Goal: Task Accomplishment & Management: Manage account settings

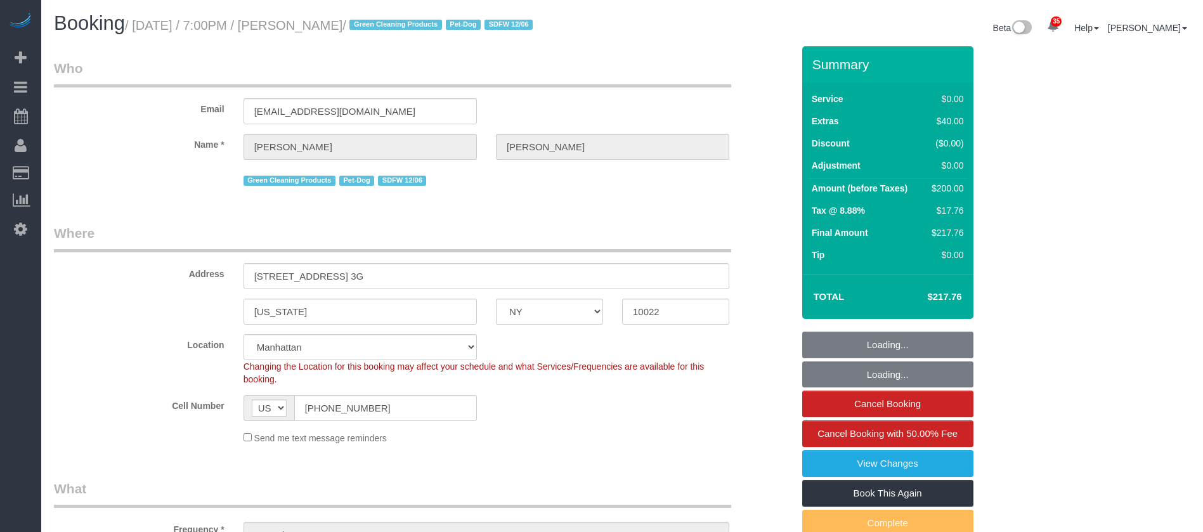
select select "NY"
select select "1"
select select "spot1"
select select "number:64"
select select "number:79"
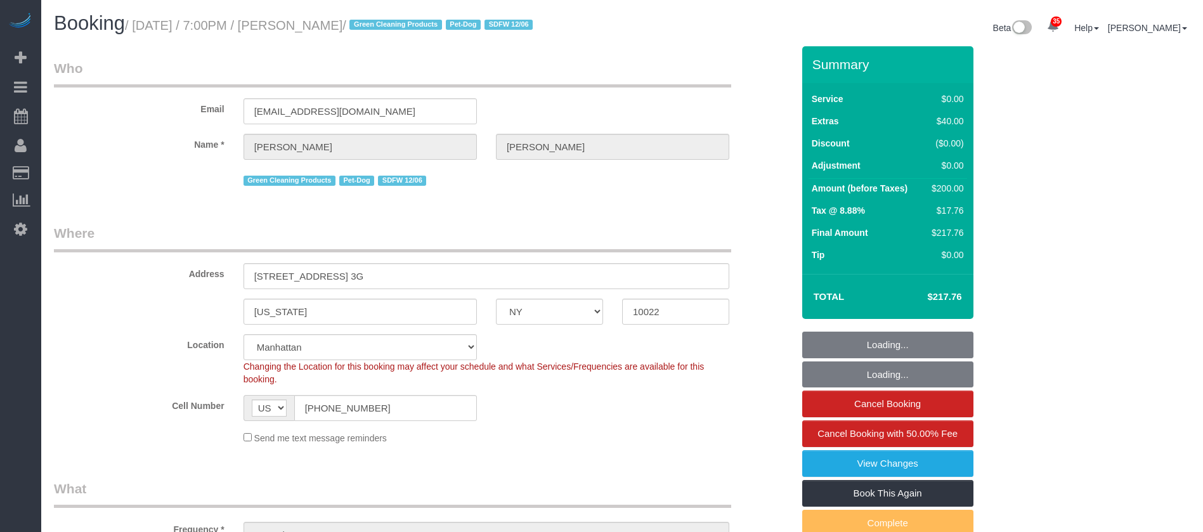
select select "number:13"
select select "number:5"
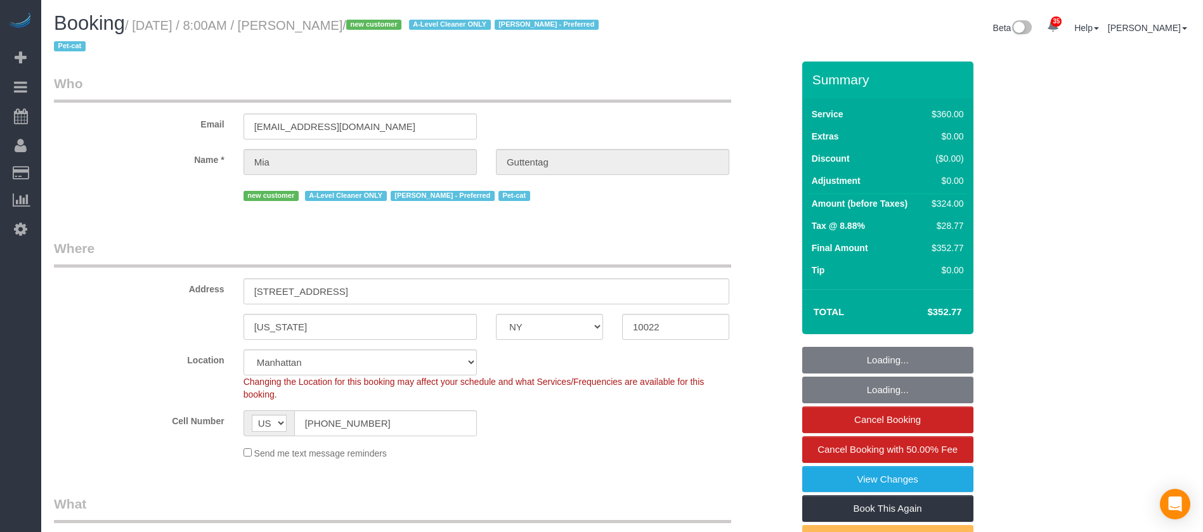
select select "NY"
select select "270"
select select "spot1"
select select "number:56"
select select "number:72"
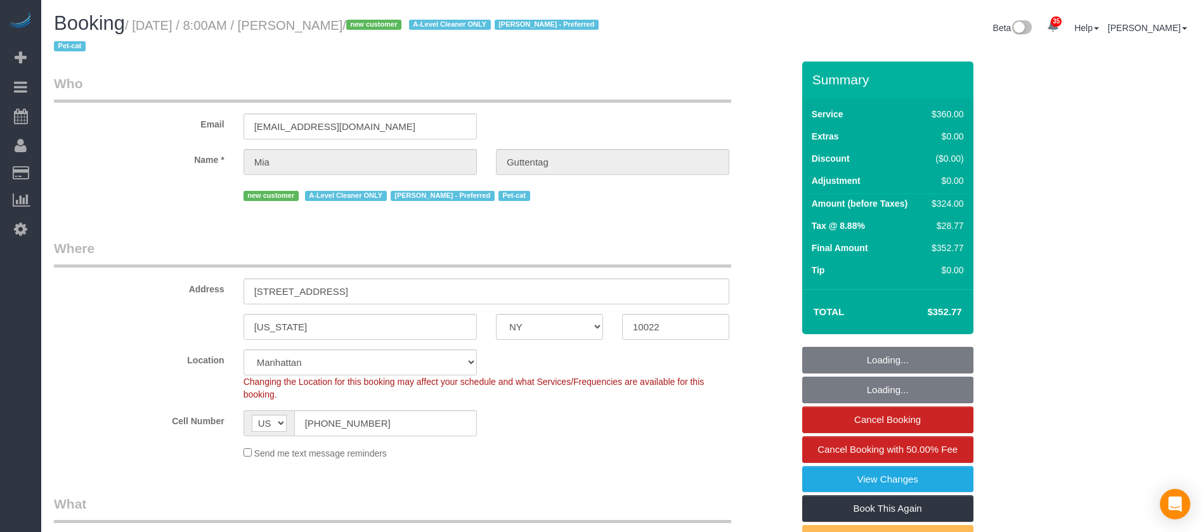
select select "number:14"
select select "number:5"
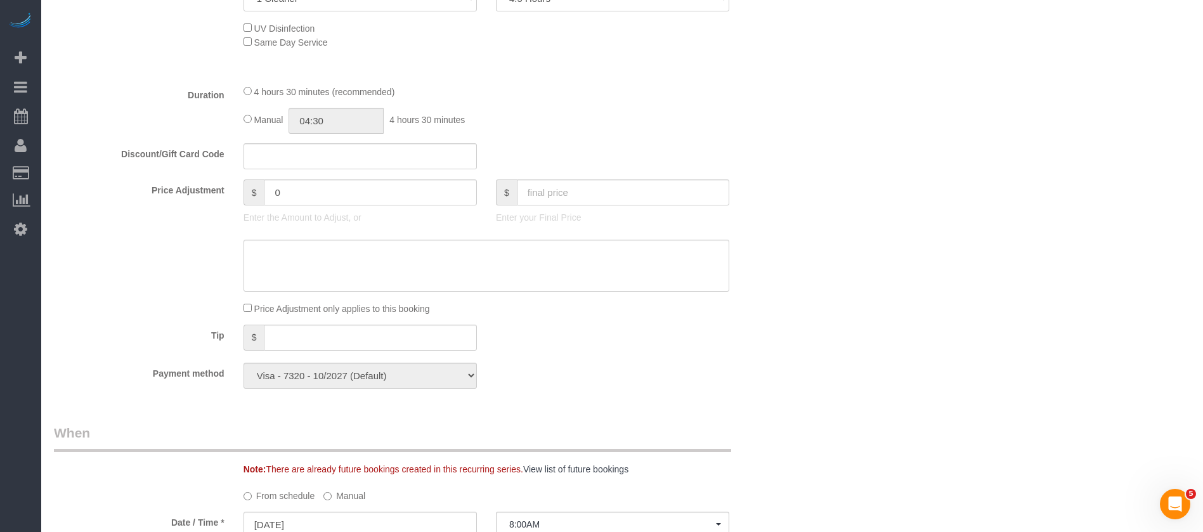
scroll to position [571, 0]
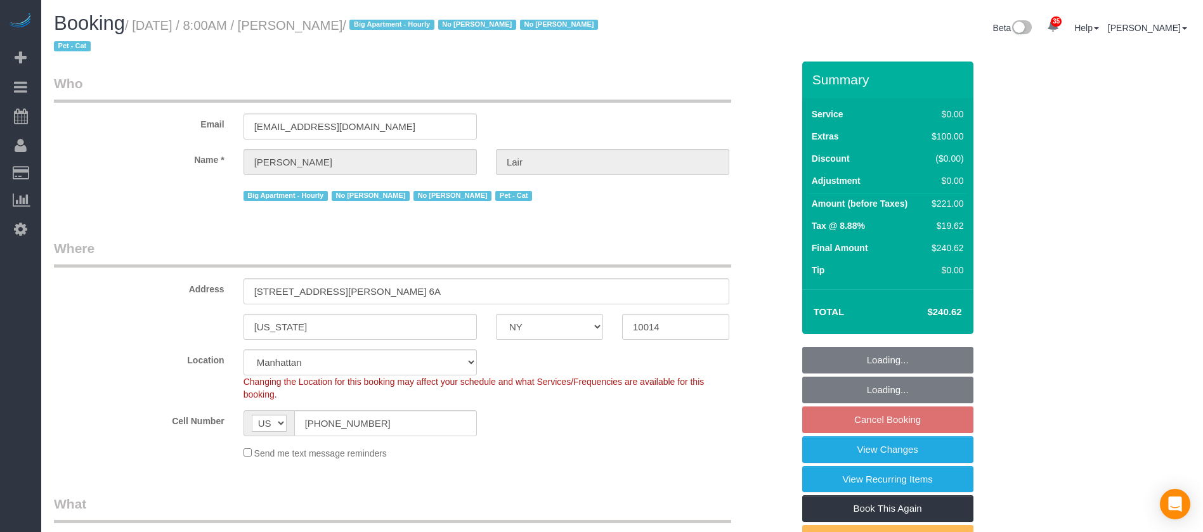
select select "NY"
select select "1"
select select "spot1"
select select "number:89"
select select "number:90"
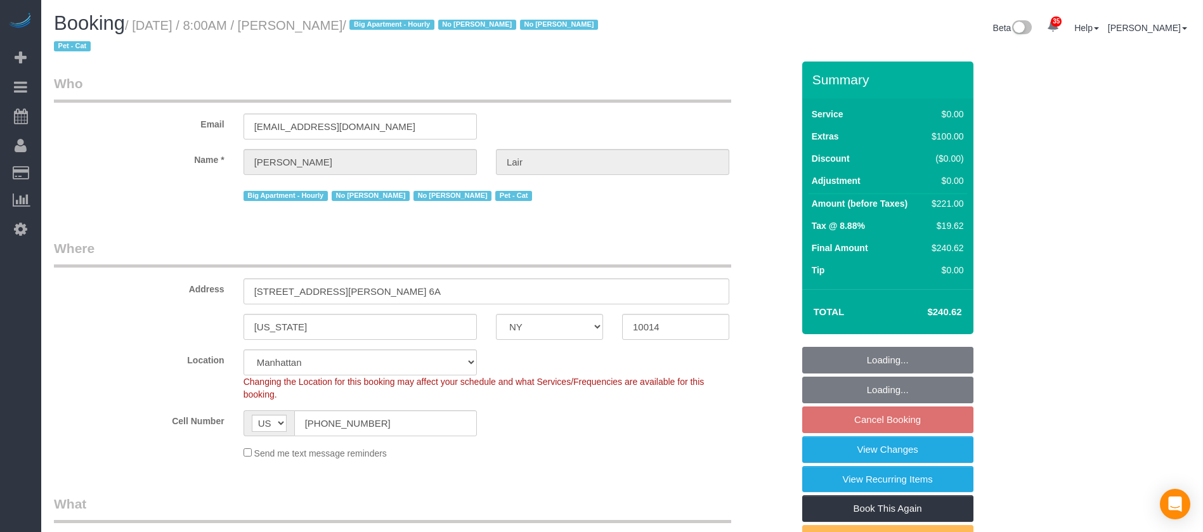
select select "number:13"
select select "number:7"
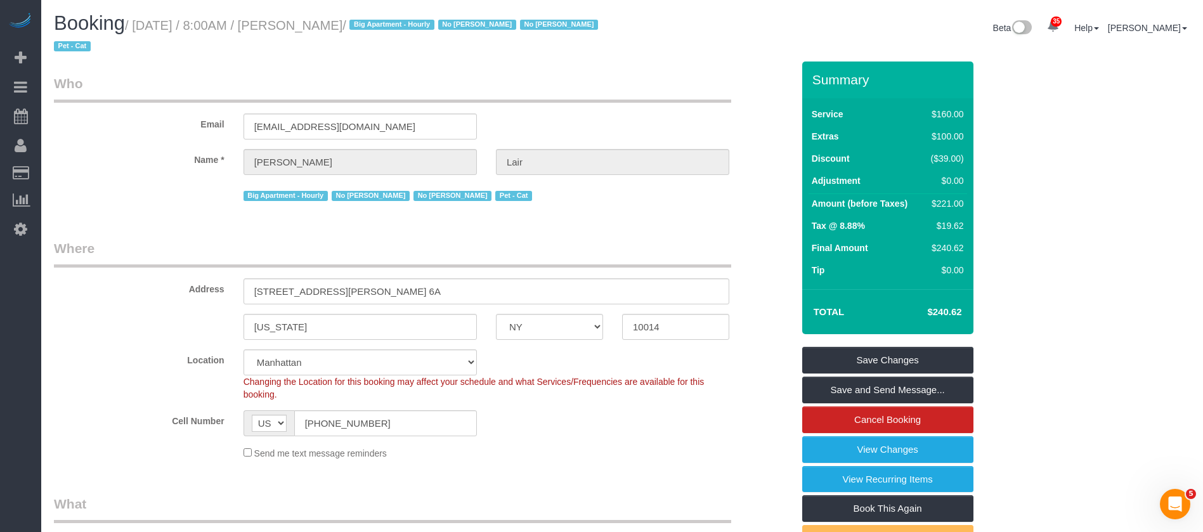
drag, startPoint x: 136, startPoint y: 25, endPoint x: 360, endPoint y: 22, distance: 223.9
click at [360, 22] on small "/ October 07, 2025 / 8:00AM / Julie Lair / Big Apartment - Hourly No Luis Manei…" at bounding box center [328, 36] width 548 height 36
copy small "October 07, 2025 / 8:00AM / Julie Lair /"
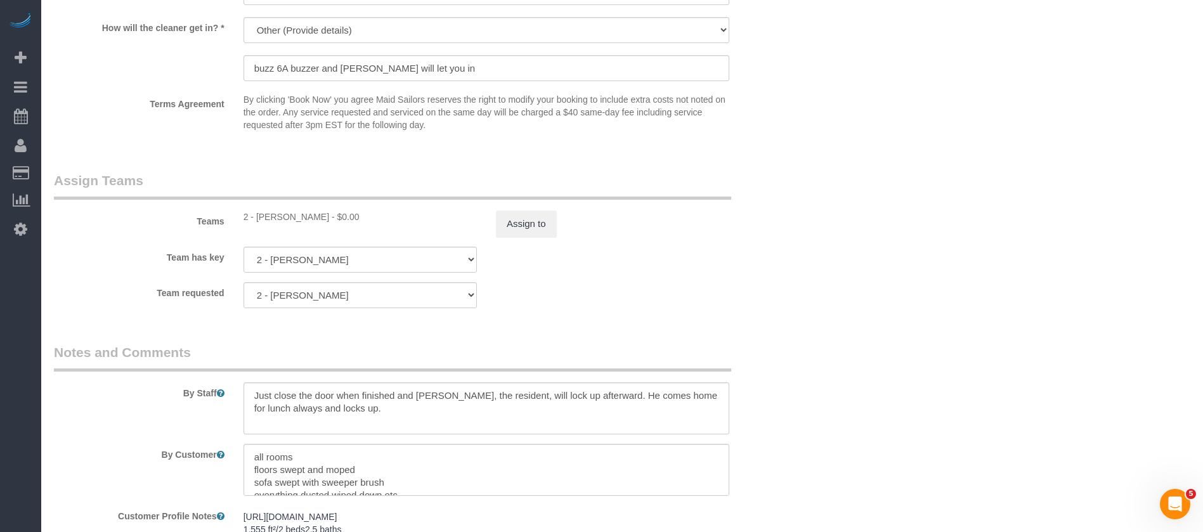
scroll to position [1810, 0]
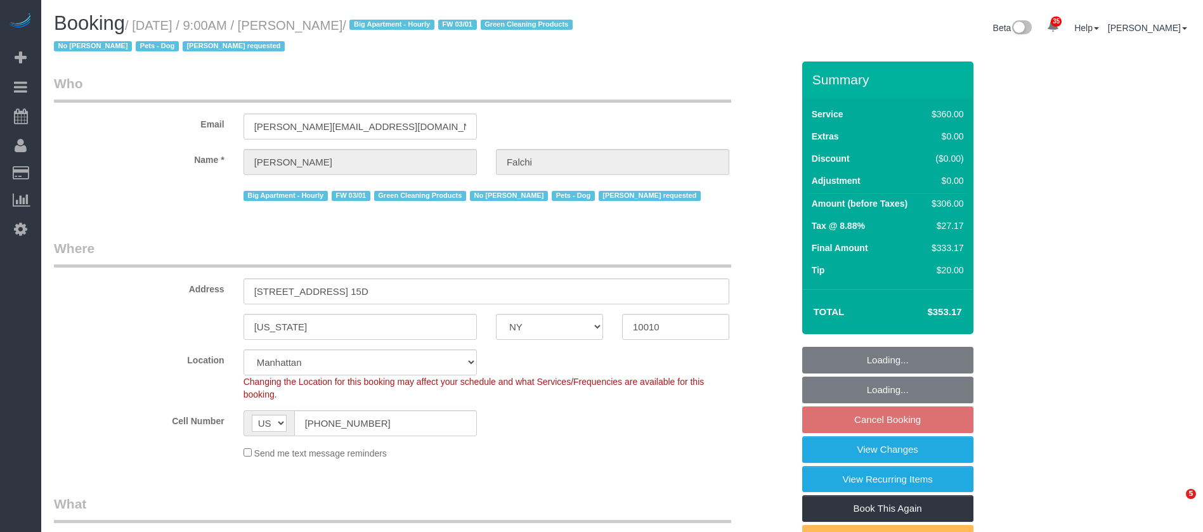
select select "NY"
select select "270"
select select "spot2"
select select "number:89"
select select "number:90"
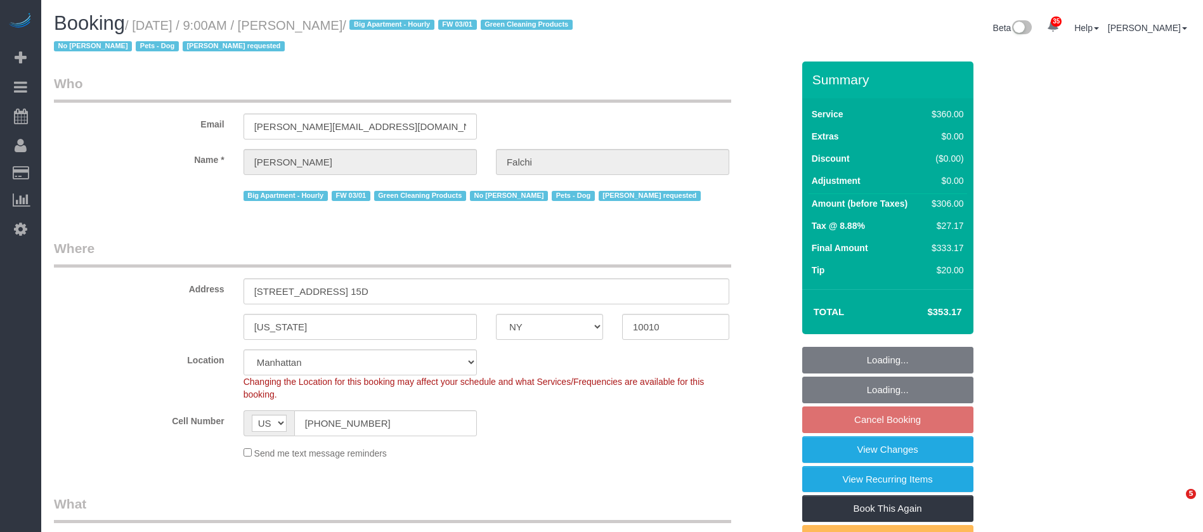
select select "number:15"
select select "number:6"
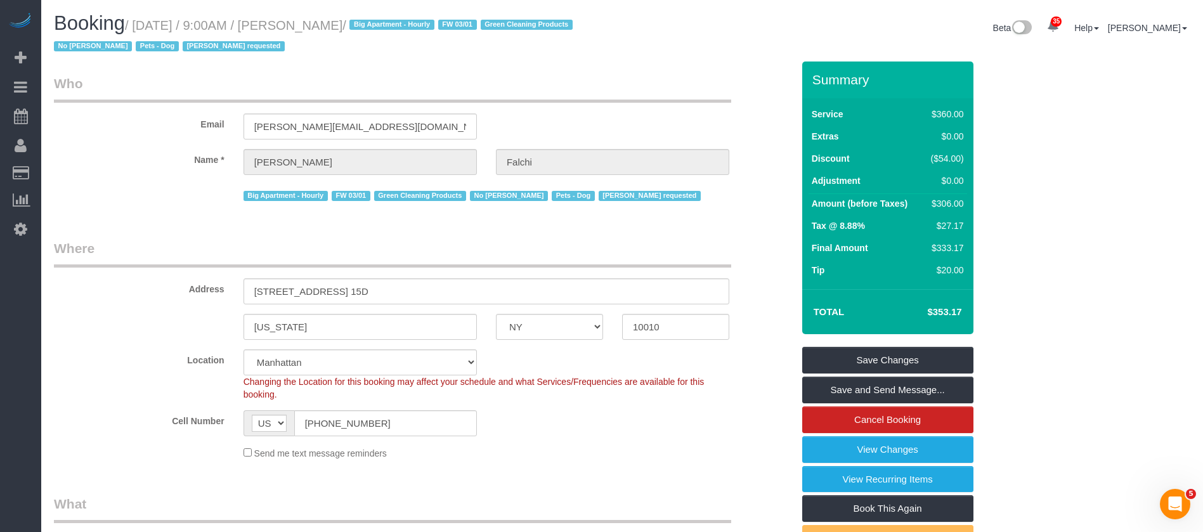
drag, startPoint x: 138, startPoint y: 20, endPoint x: 372, endPoint y: 33, distance: 234.4
click at [373, 27] on small "/ October 07, 2025 / 9:00AM / Juliet Falchi / Big Apartment - Hourly FW 03/01 G…" at bounding box center [315, 36] width 523 height 36
copy small "October 07, 2025 / 9:00AM / Juliet Falchi"
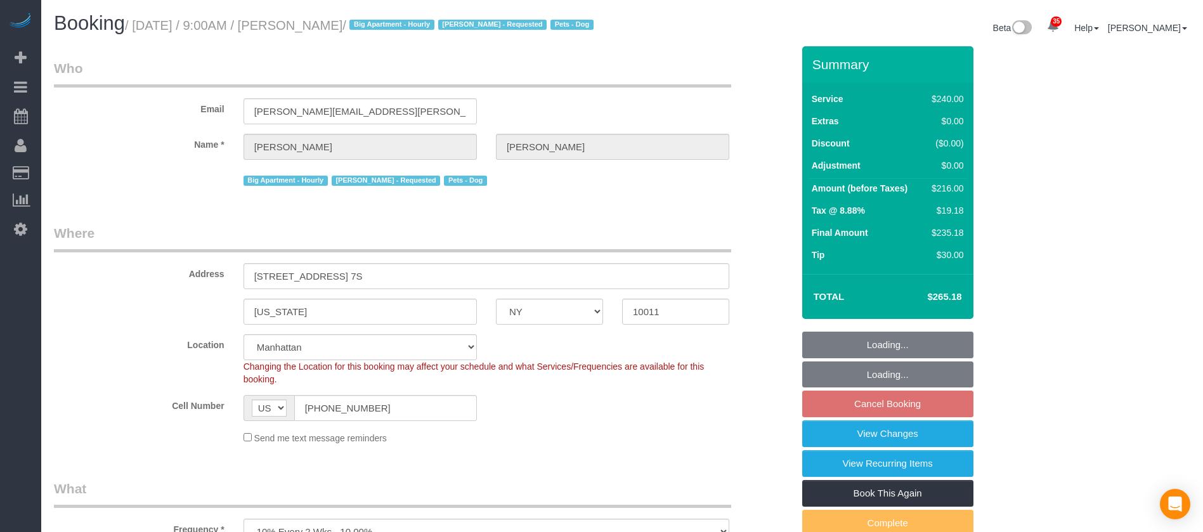
select select "NY"
select select "240"
select select "spot2"
select select "number:89"
select select "number:90"
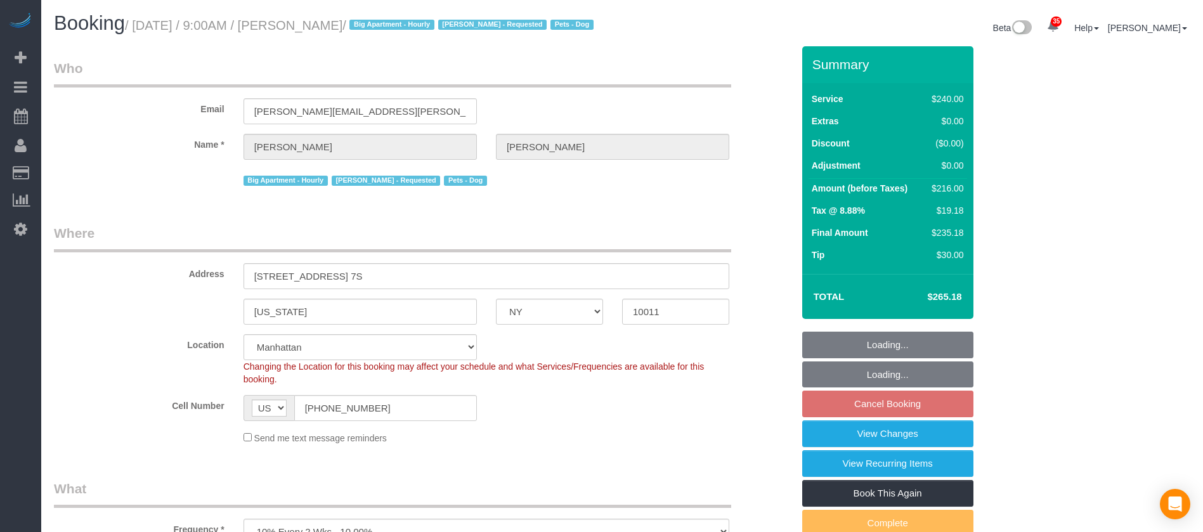
select select "number:13"
select select "number:5"
select select "number:21"
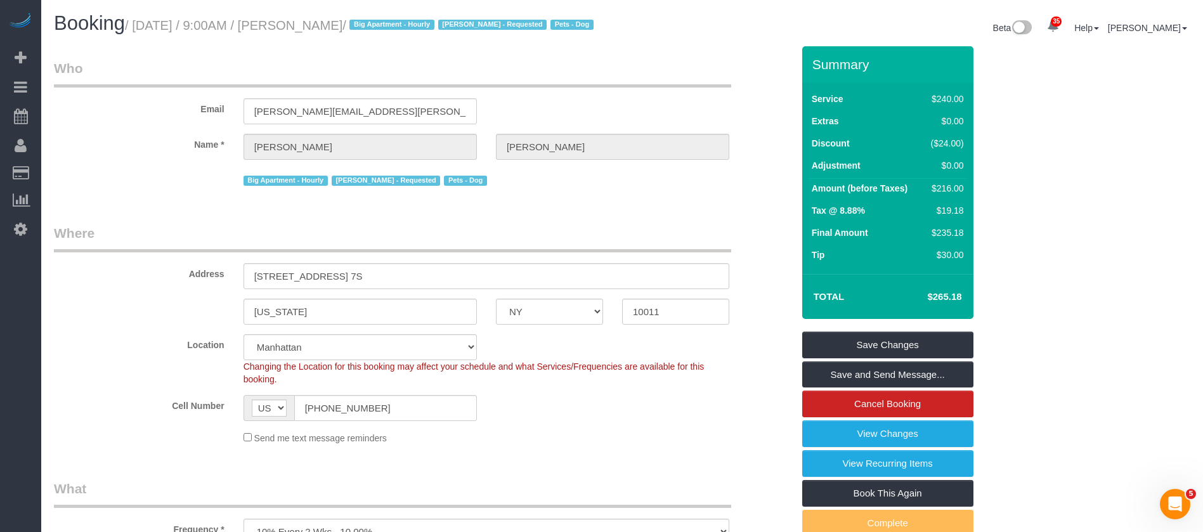
drag, startPoint x: 137, startPoint y: 21, endPoint x: 394, endPoint y: 18, distance: 257.5
click at [394, 18] on small "/ October 07, 2025 / 9:00AM / William Millhiser / Big Apartment - Hourly Patric…" at bounding box center [361, 25] width 472 height 14
copy small "October 07, 2025 / 9:00AM / William Millhiser"
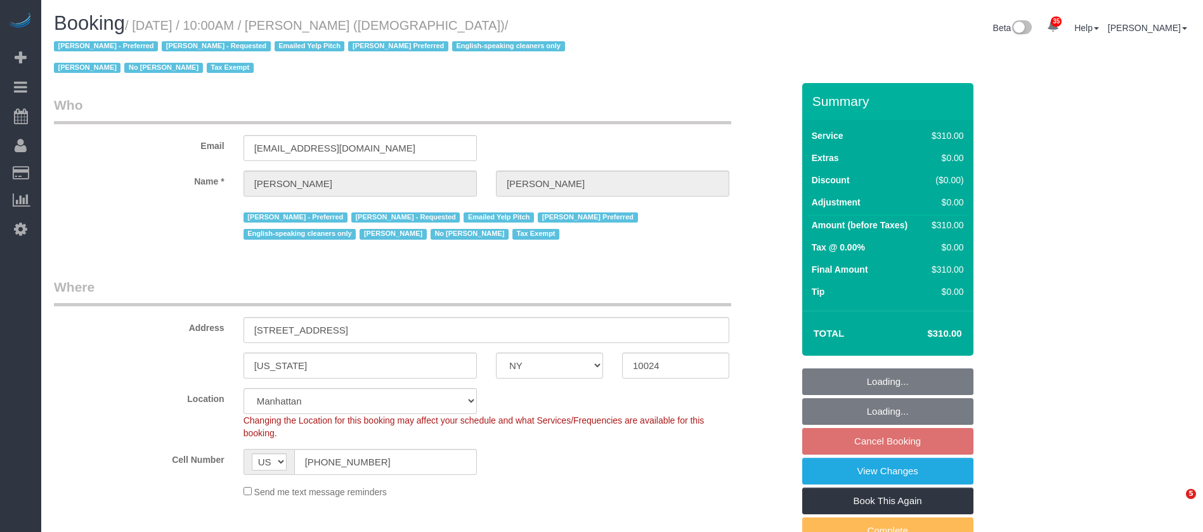
select select "NY"
select select "300"
select select "spot3"
select select "number:89"
select select "number:90"
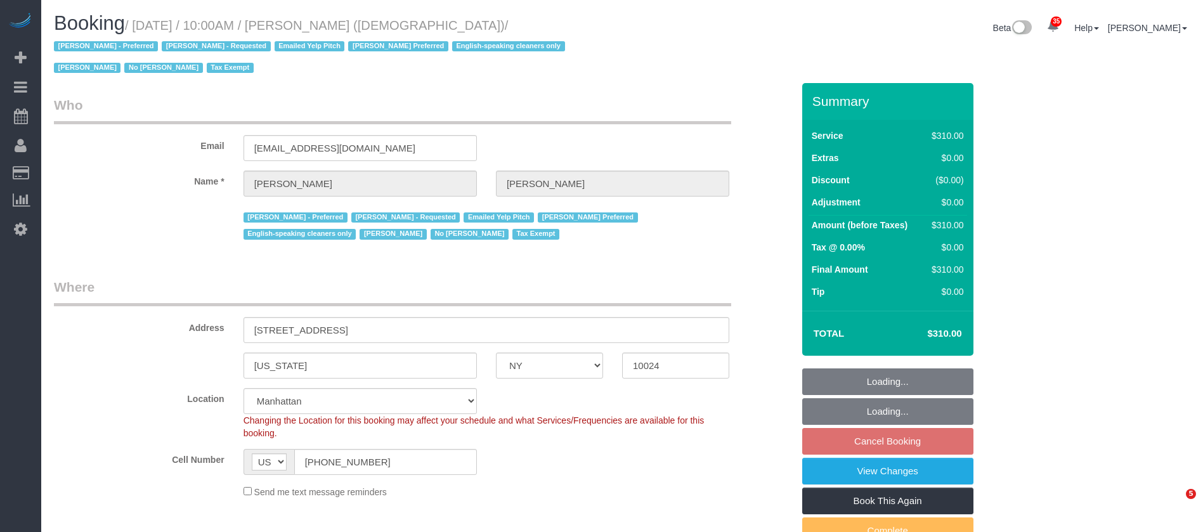
select select "number:15"
select select "number:7"
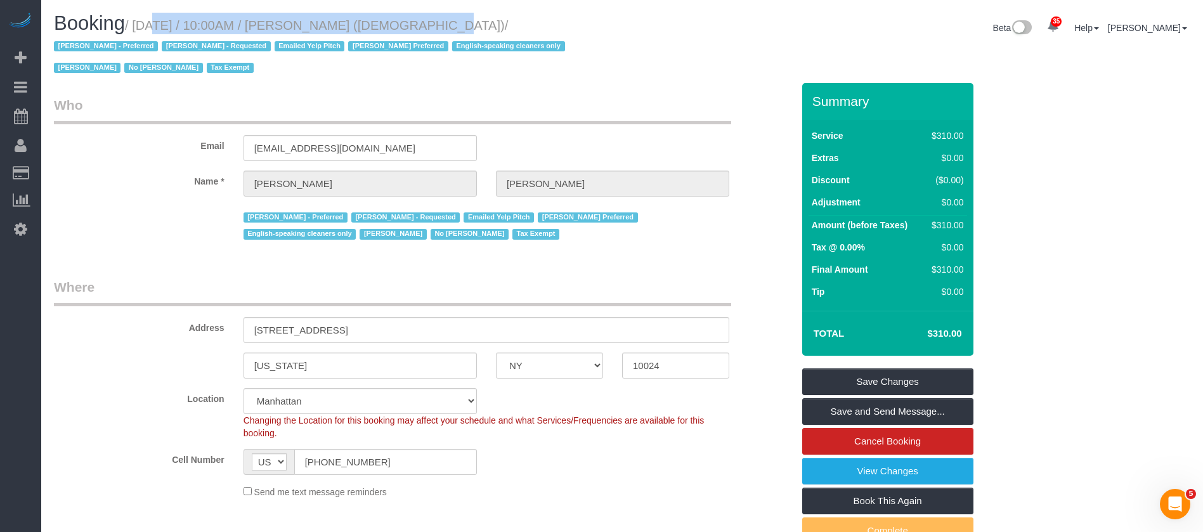
drag, startPoint x: 141, startPoint y: 22, endPoint x: 397, endPoint y: 29, distance: 255.7
click at [397, 29] on small "/ October 07, 2025 / 10:00AM / Colleen Glazer (Holy Trinity Roman Catholic Chur…" at bounding box center [311, 46] width 515 height 57
copy small "October 07, 2025 / 10:00AM / Colleen Glazer"
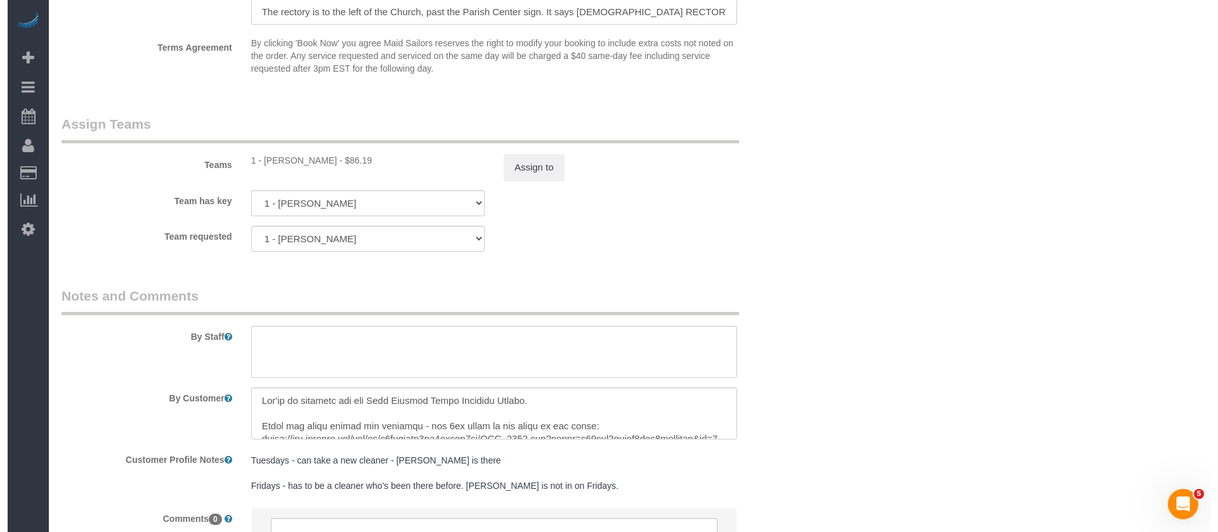
scroll to position [1219, 0]
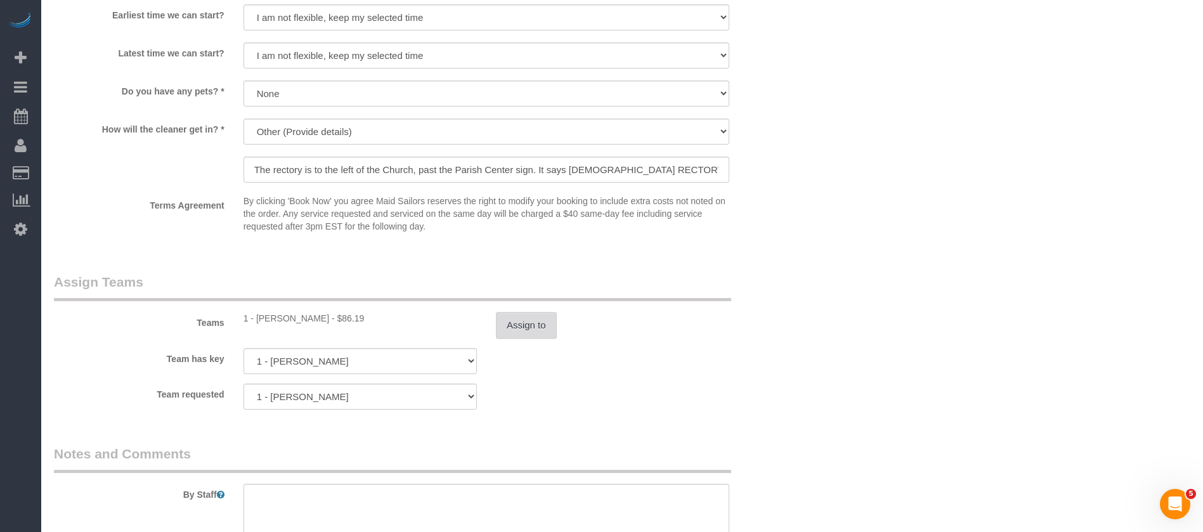
click at [508, 314] on button "Assign to" at bounding box center [526, 325] width 61 height 27
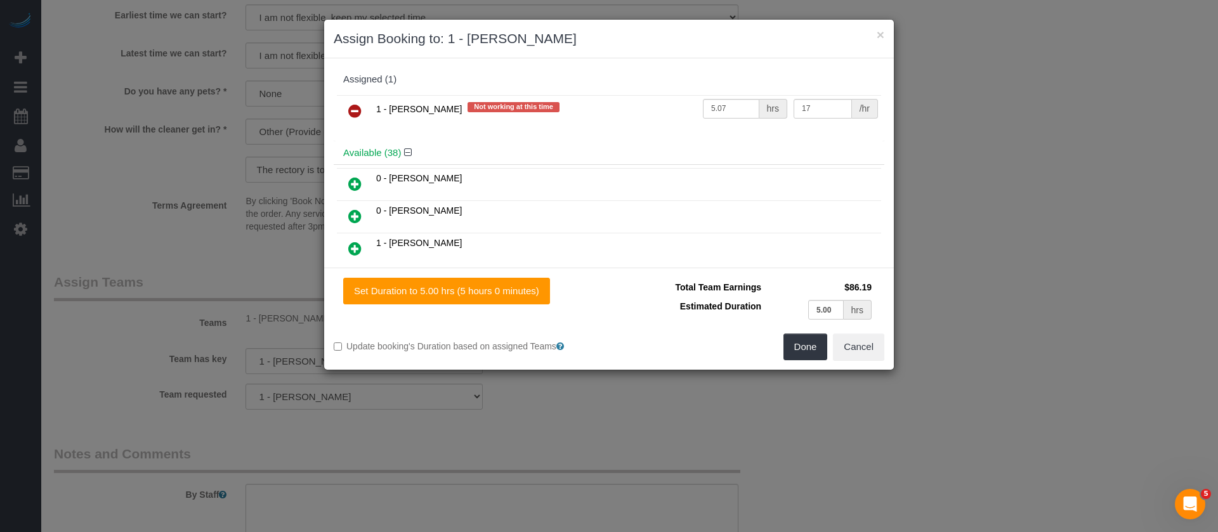
drag, startPoint x: 349, startPoint y: 110, endPoint x: 405, endPoint y: 115, distance: 55.4
click at [350, 110] on icon at bounding box center [354, 110] width 13 height 15
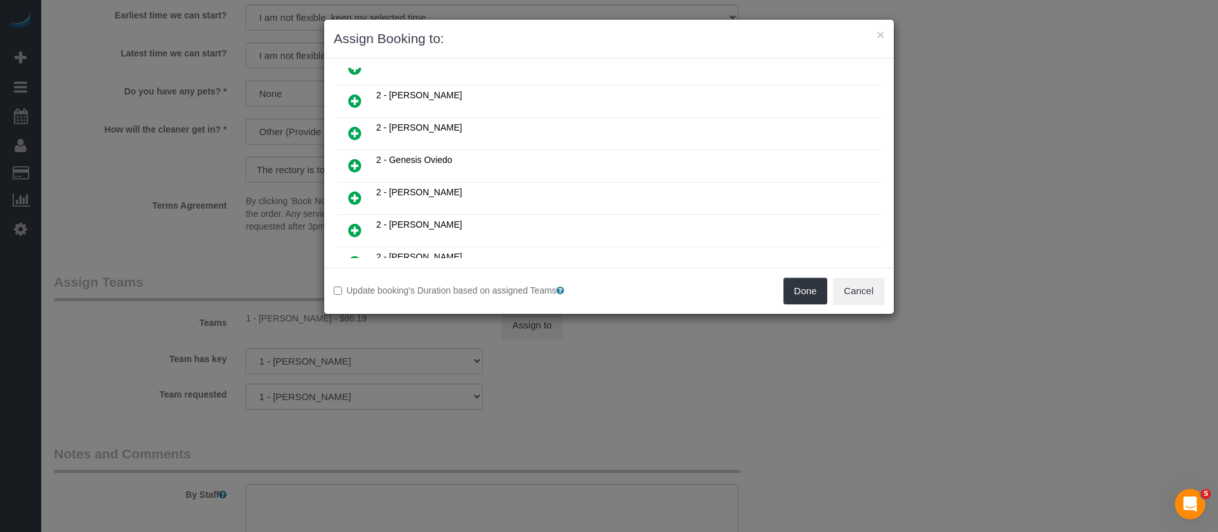
scroll to position [666, 0]
drag, startPoint x: 351, startPoint y: 136, endPoint x: 581, endPoint y: 174, distance: 233.2
click at [351, 136] on icon at bounding box center [354, 136] width 13 height 15
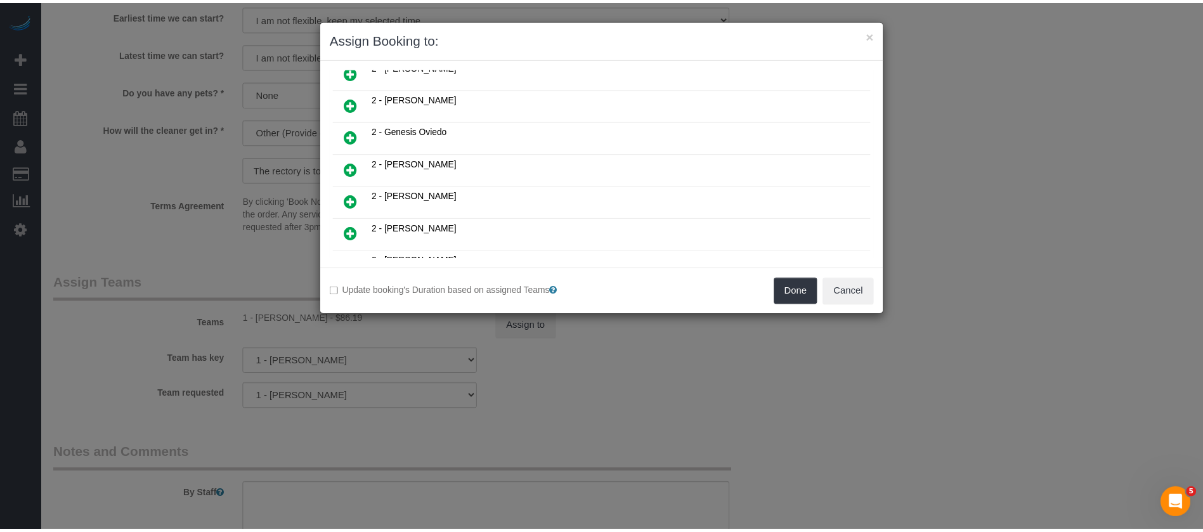
scroll to position [696, 0]
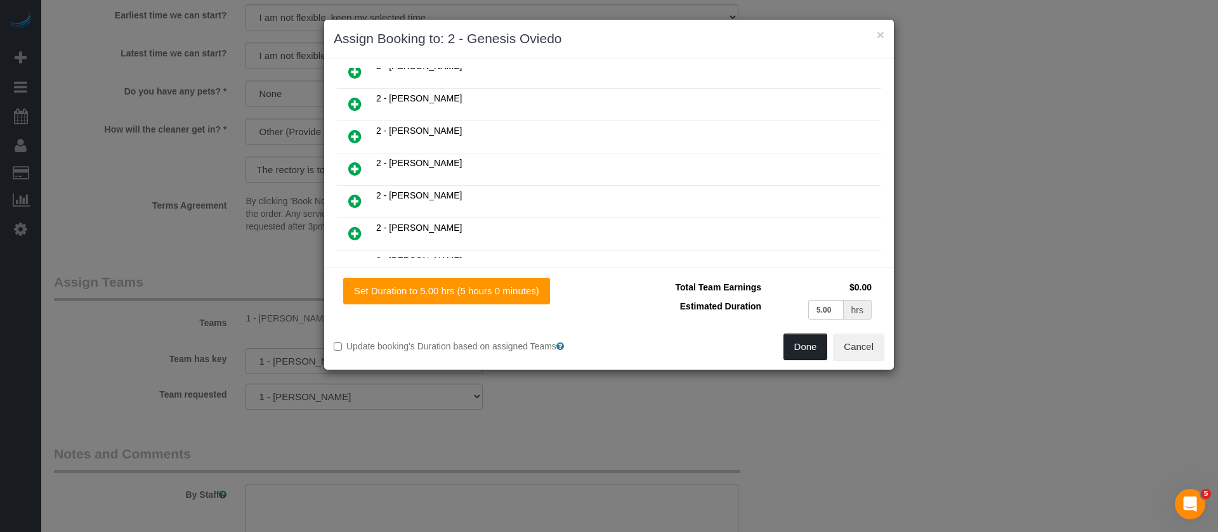
drag, startPoint x: 802, startPoint y: 349, endPoint x: 794, endPoint y: 334, distance: 17.3
click at [802, 349] on button "Done" at bounding box center [805, 347] width 44 height 27
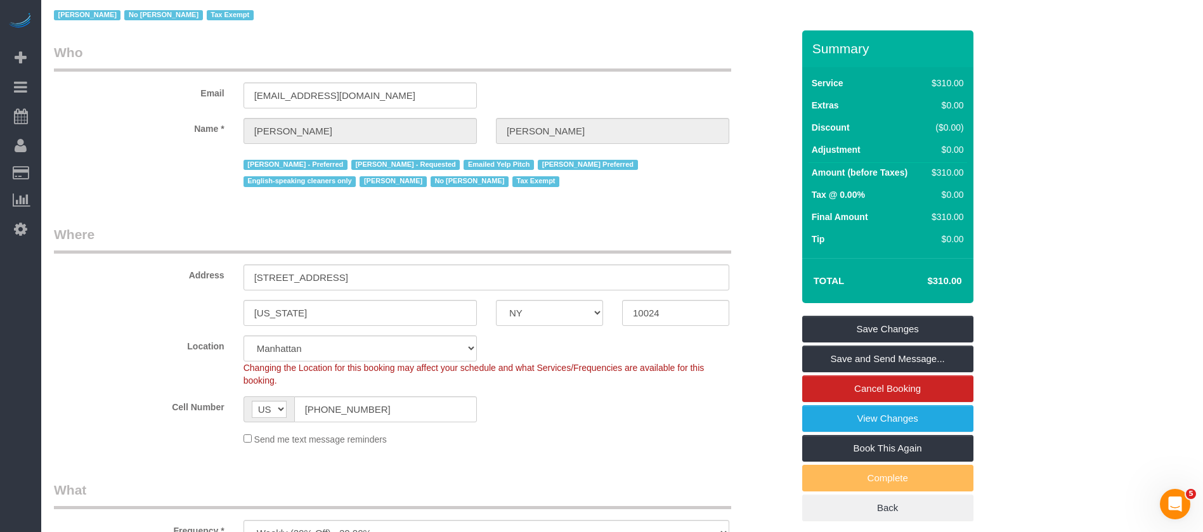
scroll to position [0, 0]
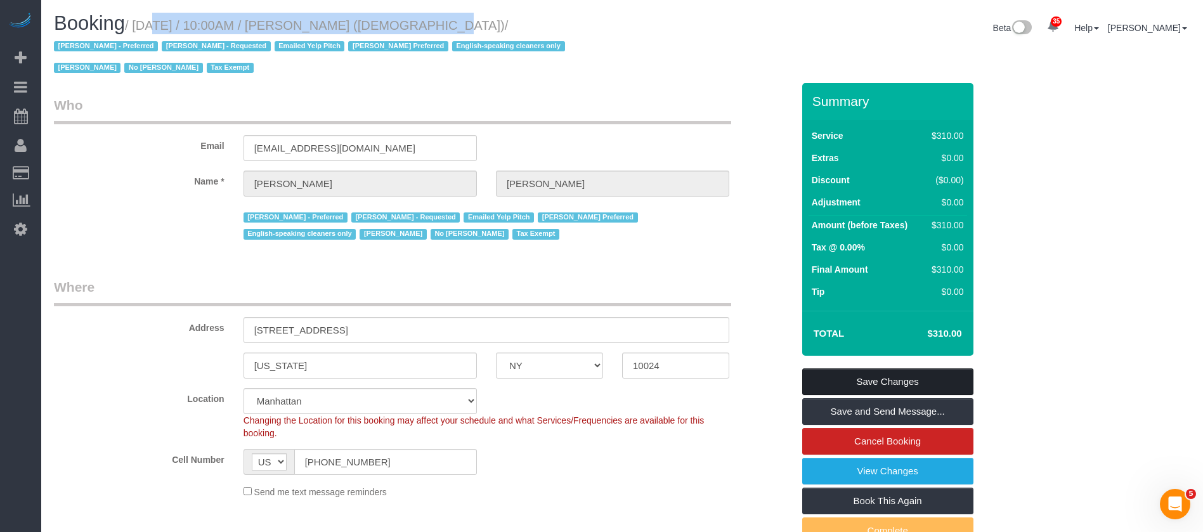
click at [907, 377] on link "Save Changes" at bounding box center [887, 381] width 171 height 27
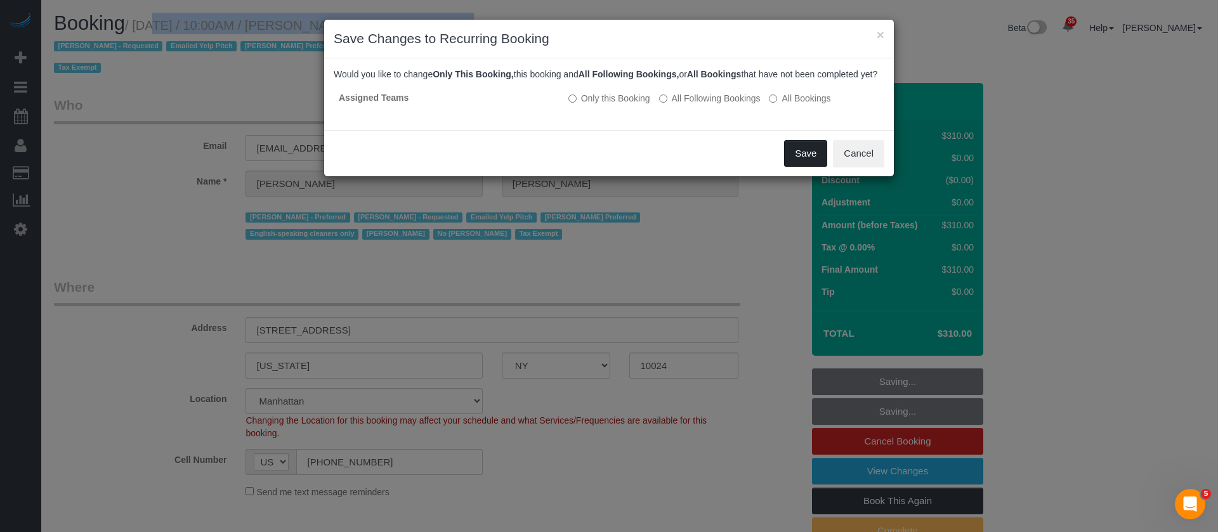
click at [805, 166] on button "Save" at bounding box center [805, 153] width 43 height 27
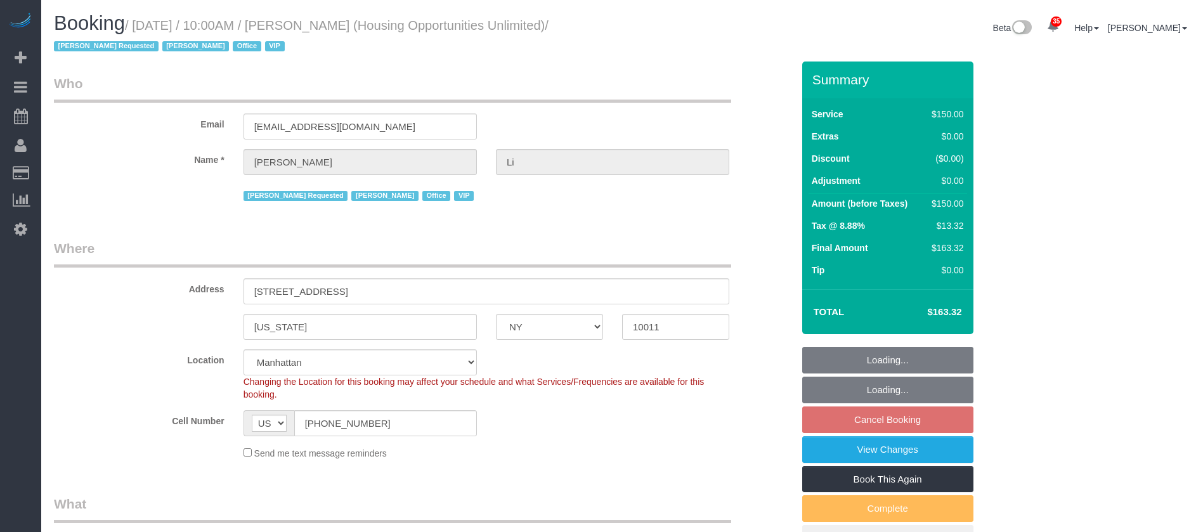
select select "NY"
select select "150"
select select "string:paypal"
select select "spot63"
select select "number:89"
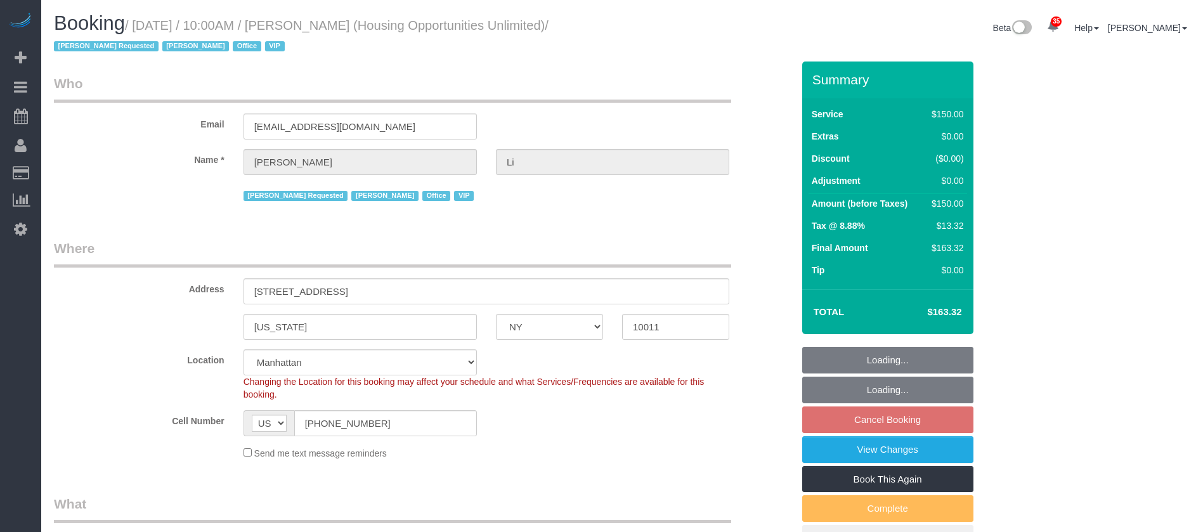
select select "number:90"
select select "number:15"
select select "number:7"
select select "54898"
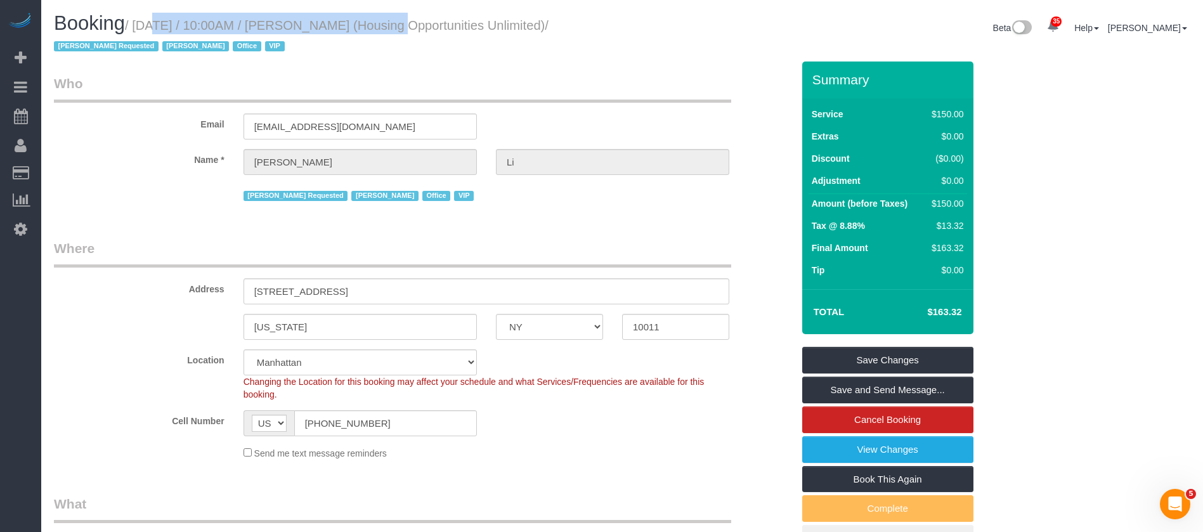
drag, startPoint x: 134, startPoint y: 23, endPoint x: 360, endPoint y: 27, distance: 225.2
click at [360, 27] on small "/ October 07, 2025 / 10:00AM / Henry Li (Housing Opportunities Unlimited) / Ane…" at bounding box center [301, 36] width 495 height 36
copy small "October 07, 2025 / 10:00AM / Henry Li"
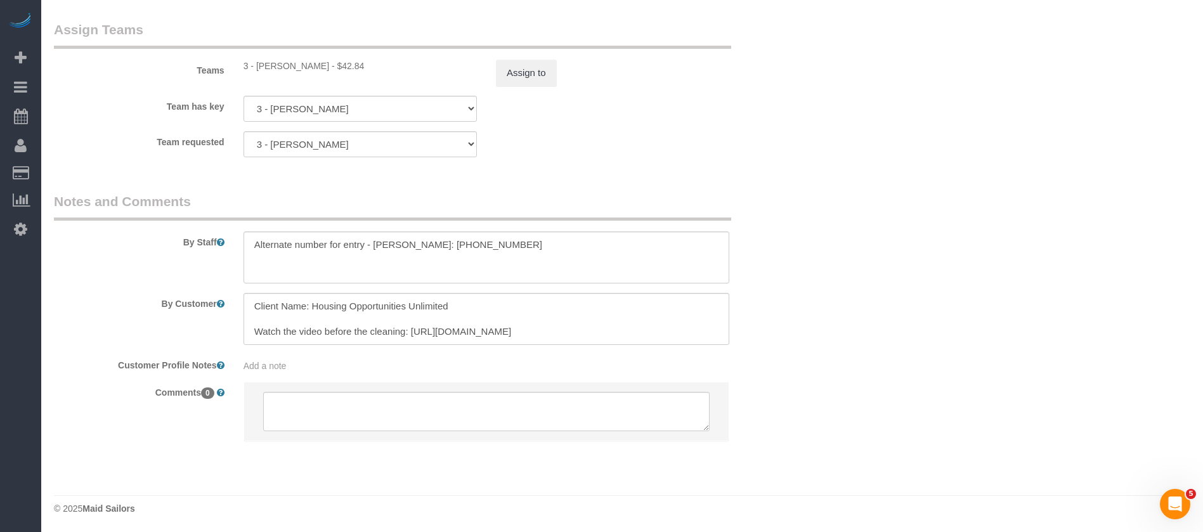
scroll to position [1434, 0]
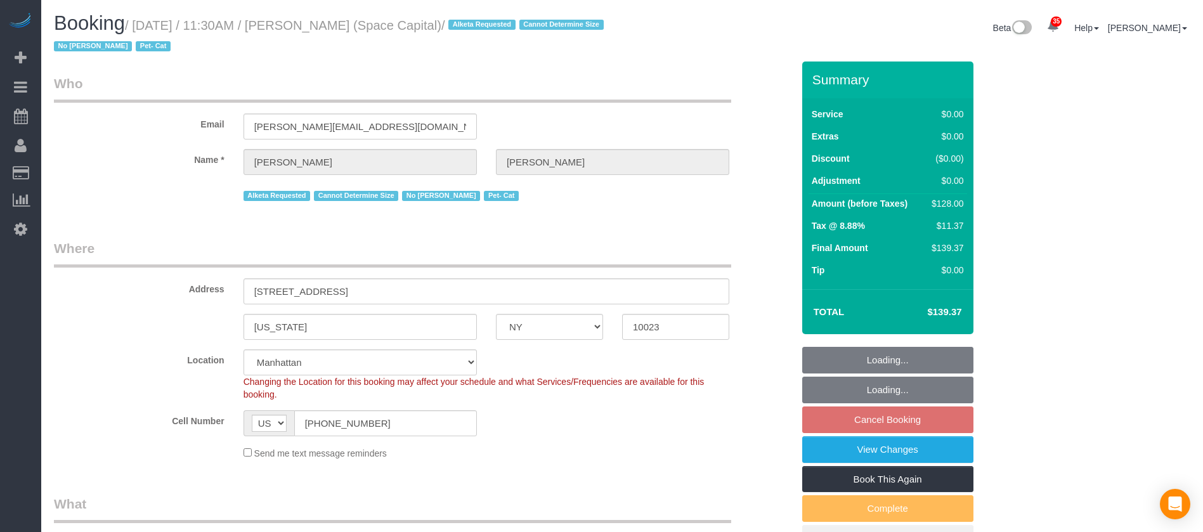
select select "NY"
select select "1"
select select "number:89"
select select "number:90"
select select "number:14"
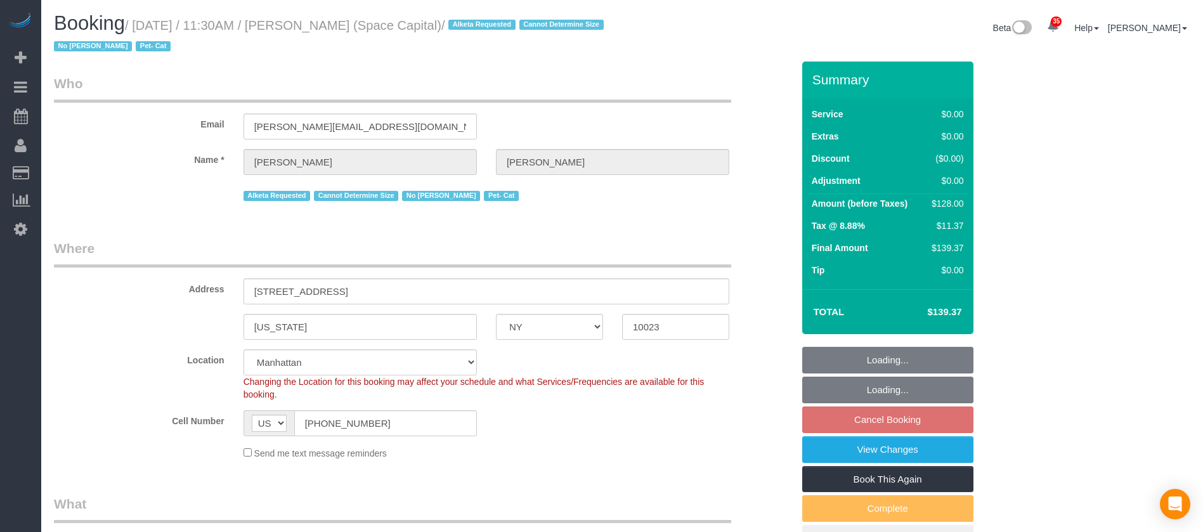
select select "number:6"
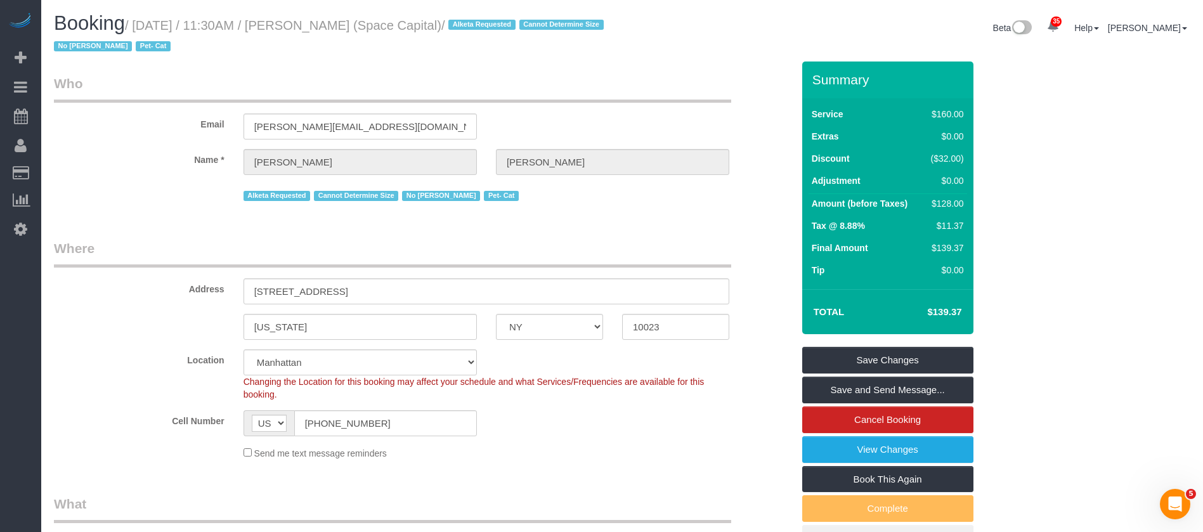
drag, startPoint x: 732, startPoint y: 73, endPoint x: 721, endPoint y: 53, distance: 23.0
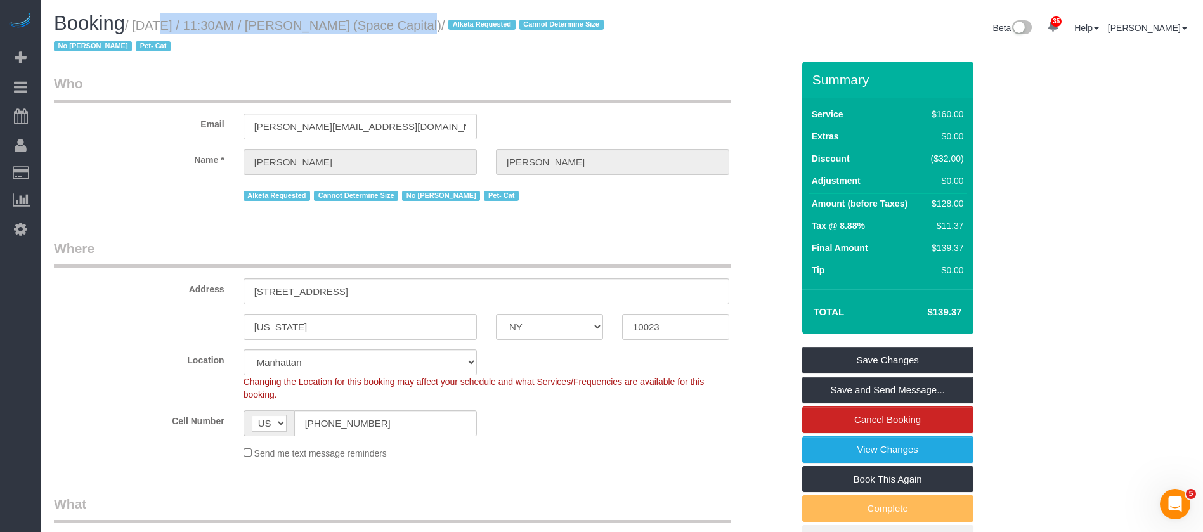
drag, startPoint x: 137, startPoint y: 25, endPoint x: 399, endPoint y: 29, distance: 262.0
click at [399, 29] on small "/ October 07, 2025 / 11:30AM / Chad Anderson (Space Capital) / Alketa Requested…" at bounding box center [331, 36] width 554 height 36
copy small "October 07, 2025 / 11:30AM / Chad Anderson"
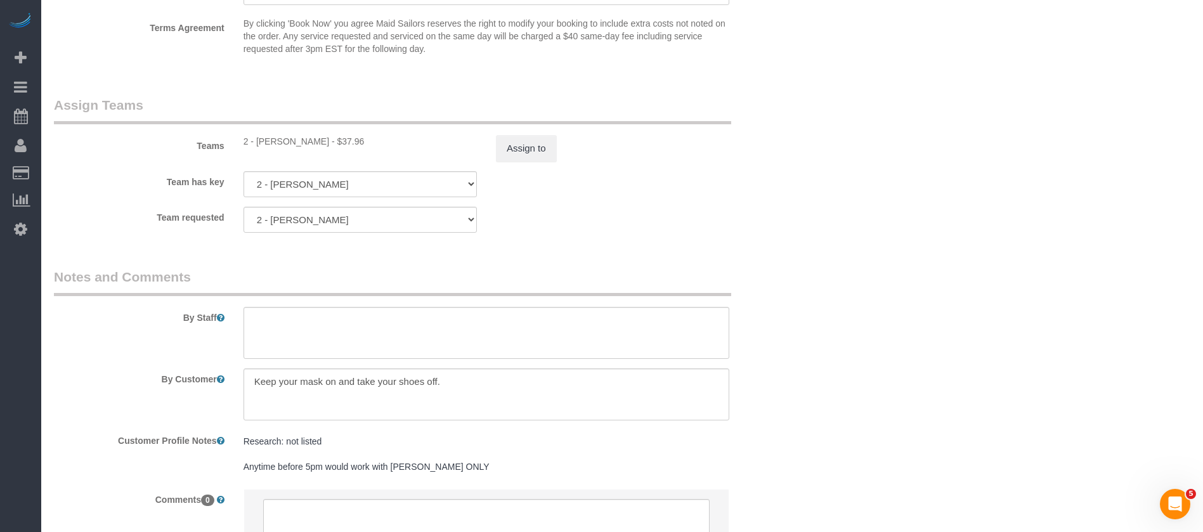
scroll to position [1587, 0]
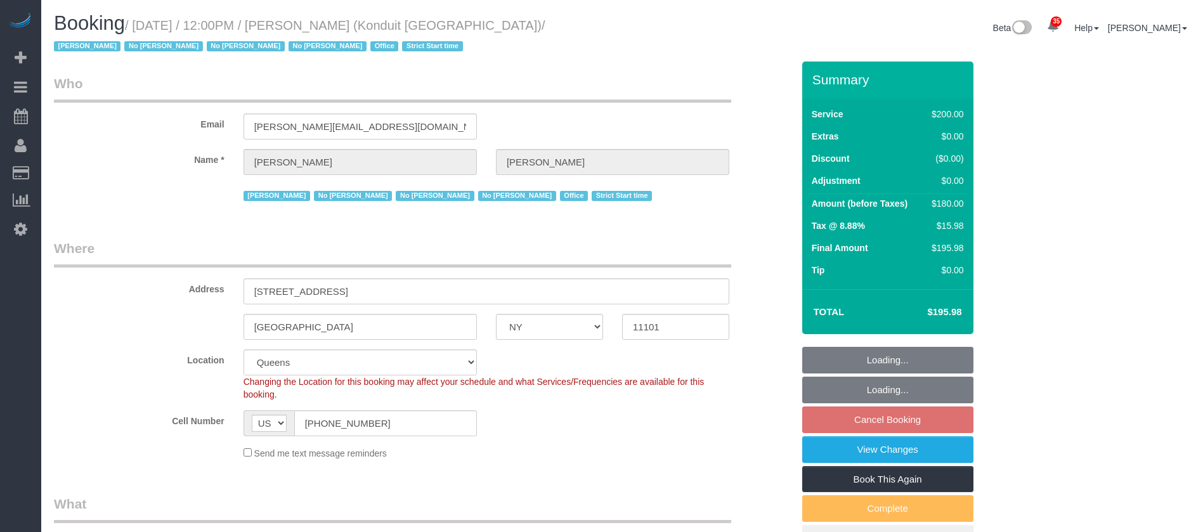
select select "NY"
select select "150"
select select "spot5"
select select "number:89"
select select "number:90"
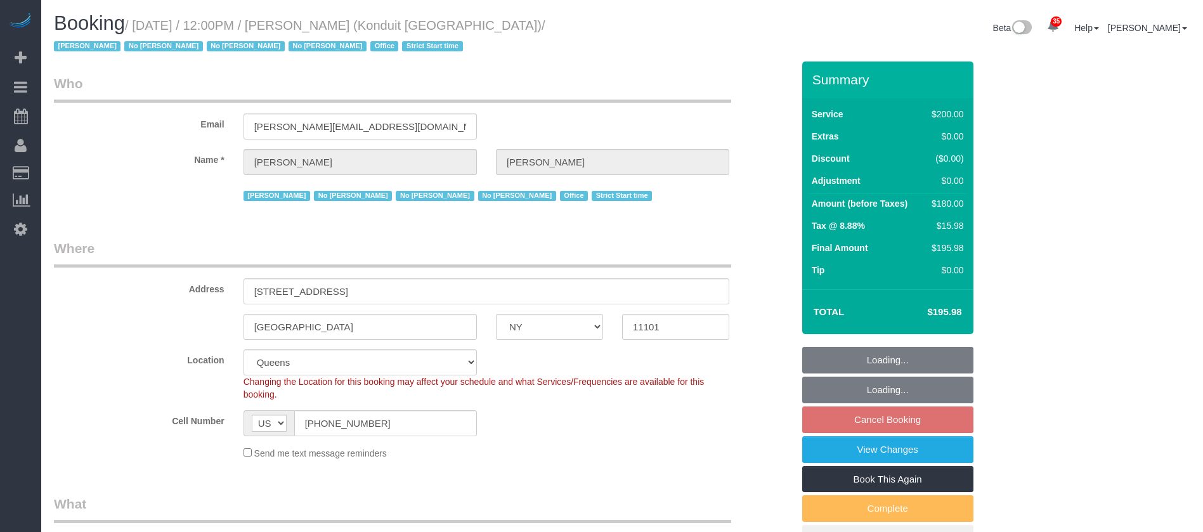
select select "number:15"
select select "number:5"
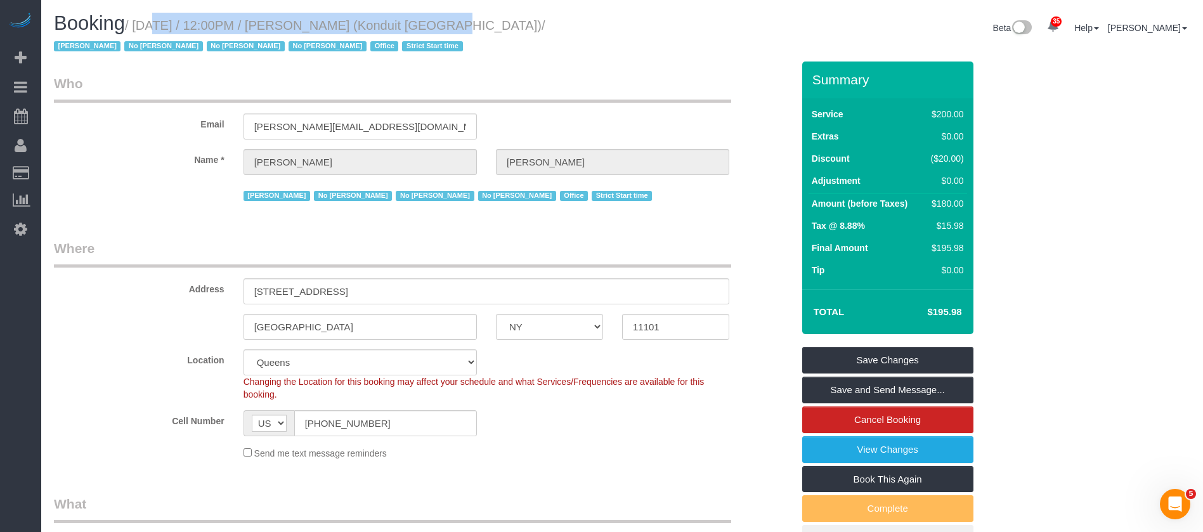
drag, startPoint x: 136, startPoint y: 22, endPoint x: 411, endPoint y: 19, distance: 275.3
click at [411, 19] on small "/ [DATE] / 12:00PM / [PERSON_NAME] (Konduit [GEOGRAPHIC_DATA]) / [PERSON_NAME] …" at bounding box center [300, 36] width 492 height 36
copy small "[DATE] / 12:00PM / [PERSON_NAME]"
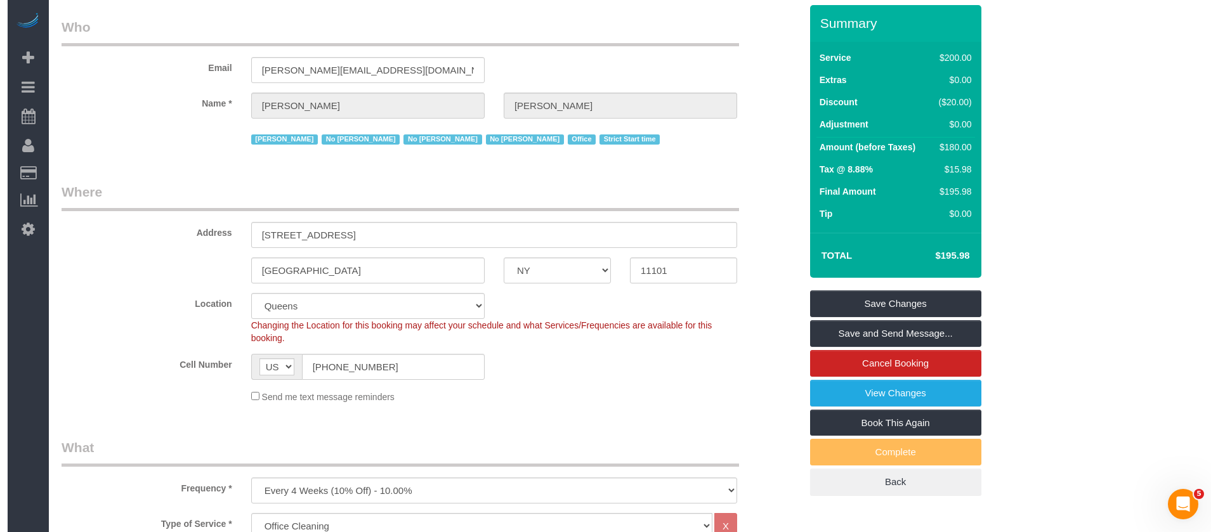
scroll to position [95, 0]
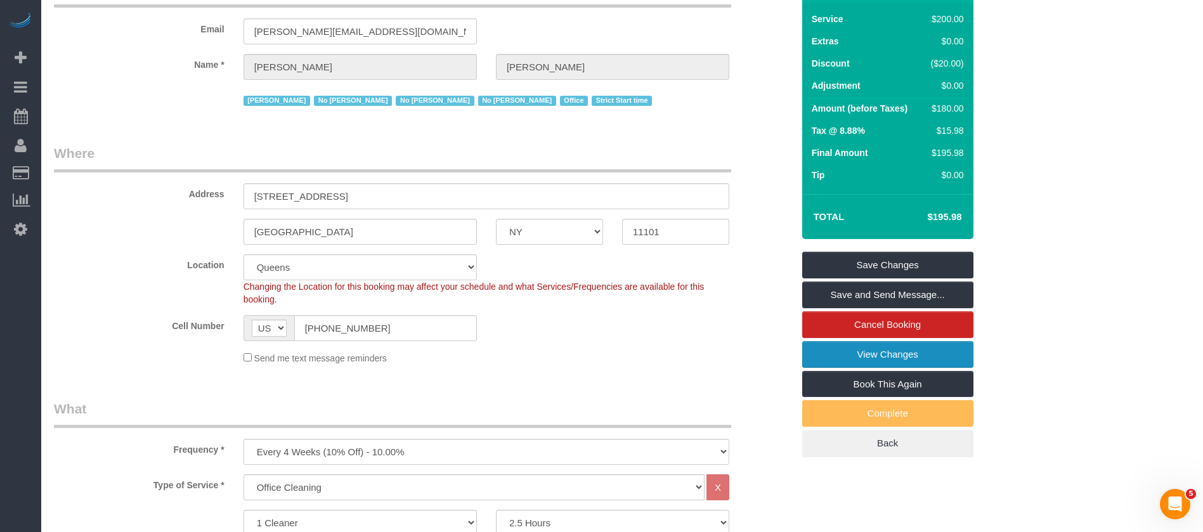
click at [876, 344] on link "View Changes" at bounding box center [887, 354] width 171 height 27
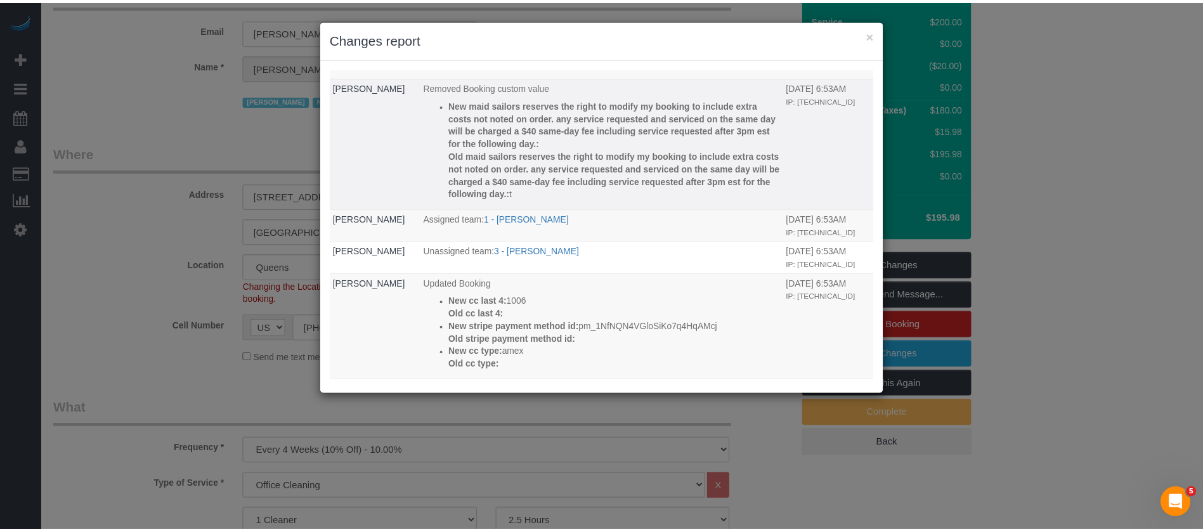
scroll to position [190, 0]
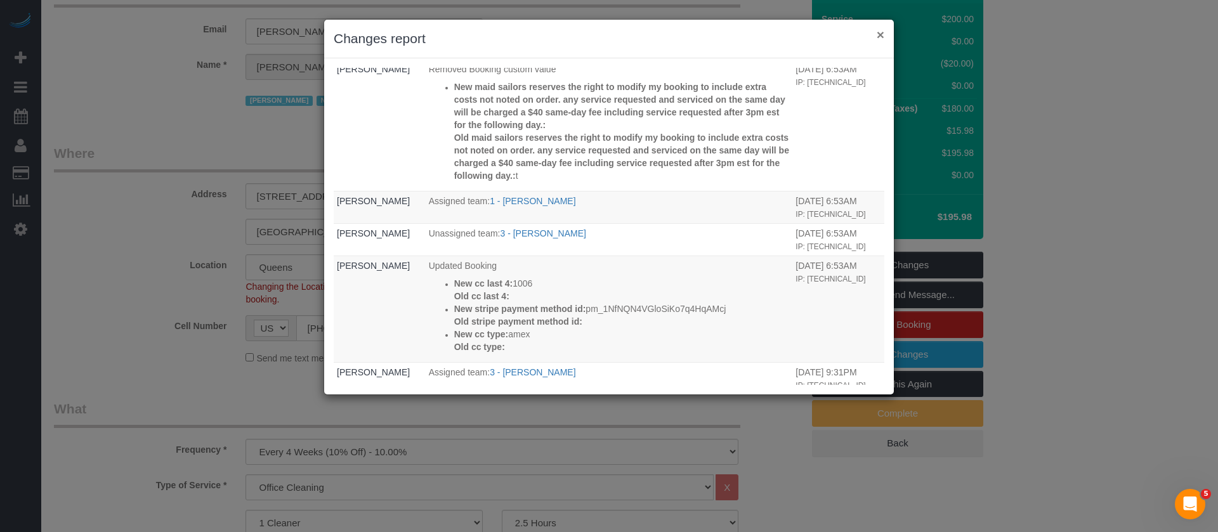
click at [879, 32] on button "×" at bounding box center [880, 34] width 8 height 13
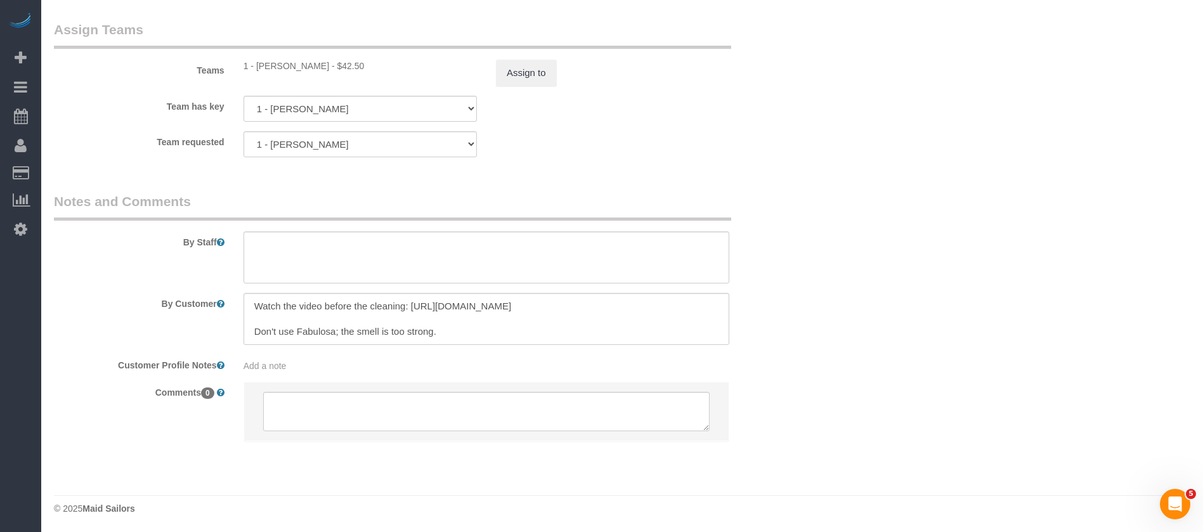
scroll to position [1437, 0]
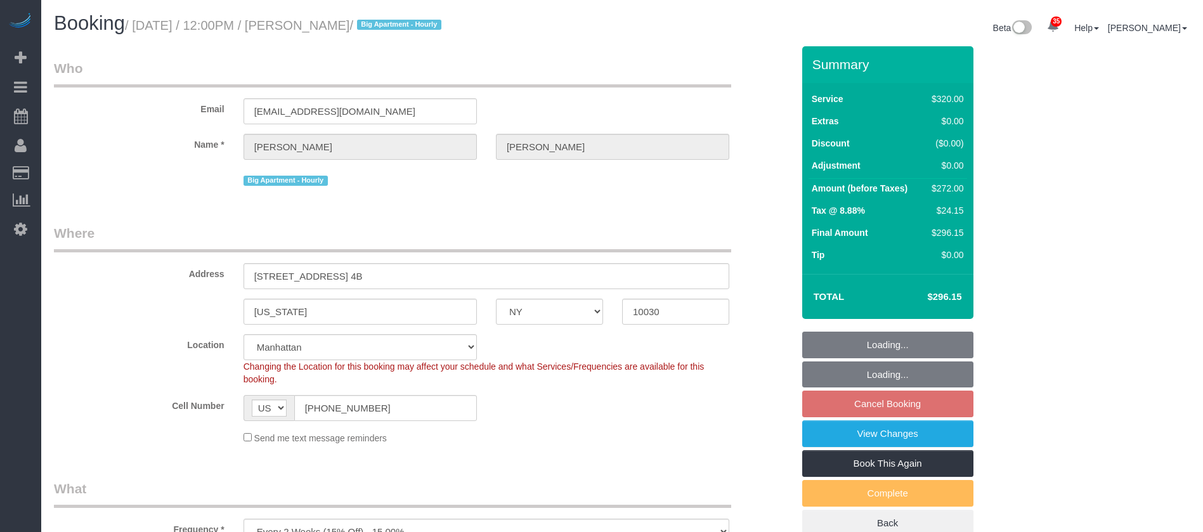
select select "NY"
select select "240"
select select "string:stripe-pm_1Rf2gy4VGloSiKo7S6Ideuvg"
select select "spot65"
select select "number:89"
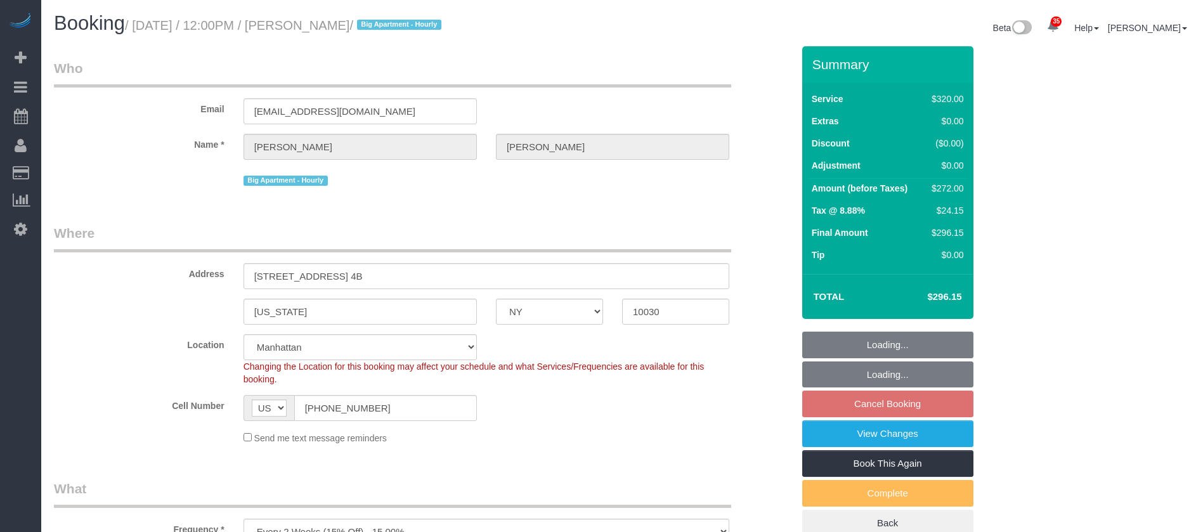
select select "number:90"
select select "number:15"
select select "number:5"
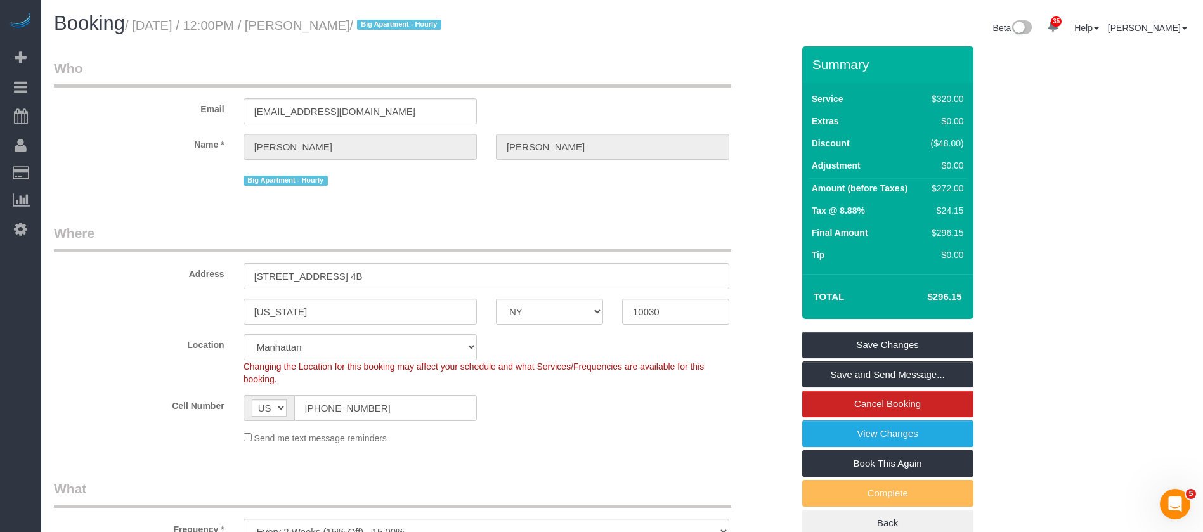
drag, startPoint x: 136, startPoint y: 23, endPoint x: 395, endPoint y: 27, distance: 258.8
click at [395, 27] on small "/ October 07, 2025 / 12:00PM / Sarah Johnson / Big Apartment - Hourly" at bounding box center [285, 25] width 320 height 14
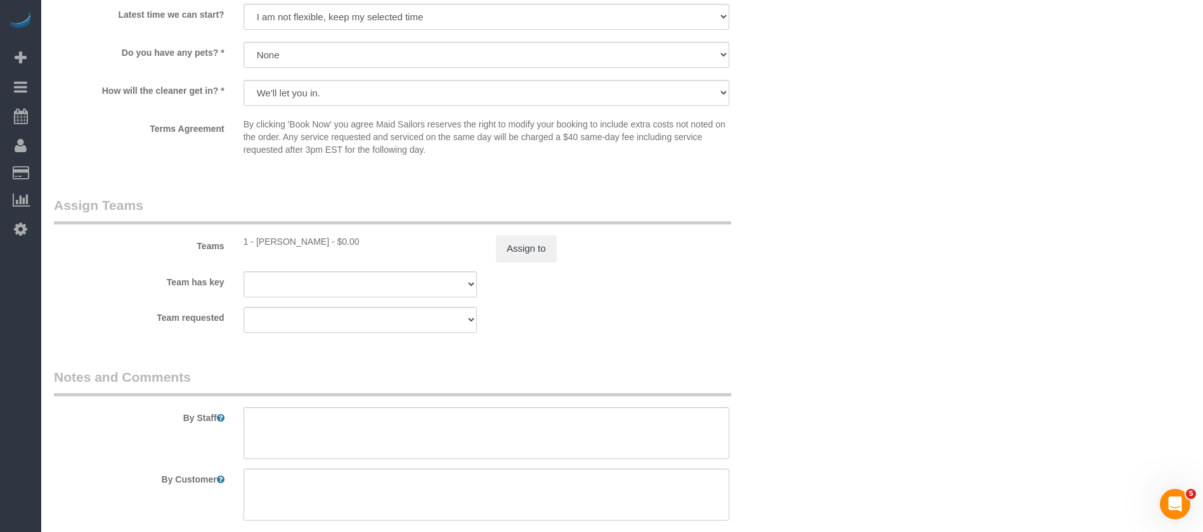
scroll to position [1237, 0]
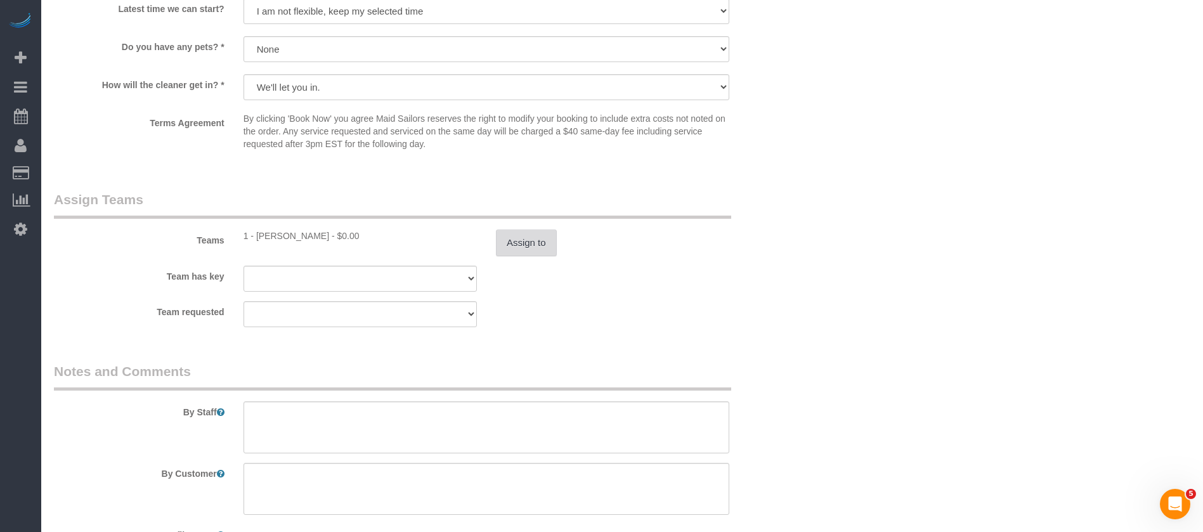
click at [541, 233] on button "Assign to" at bounding box center [526, 243] width 61 height 27
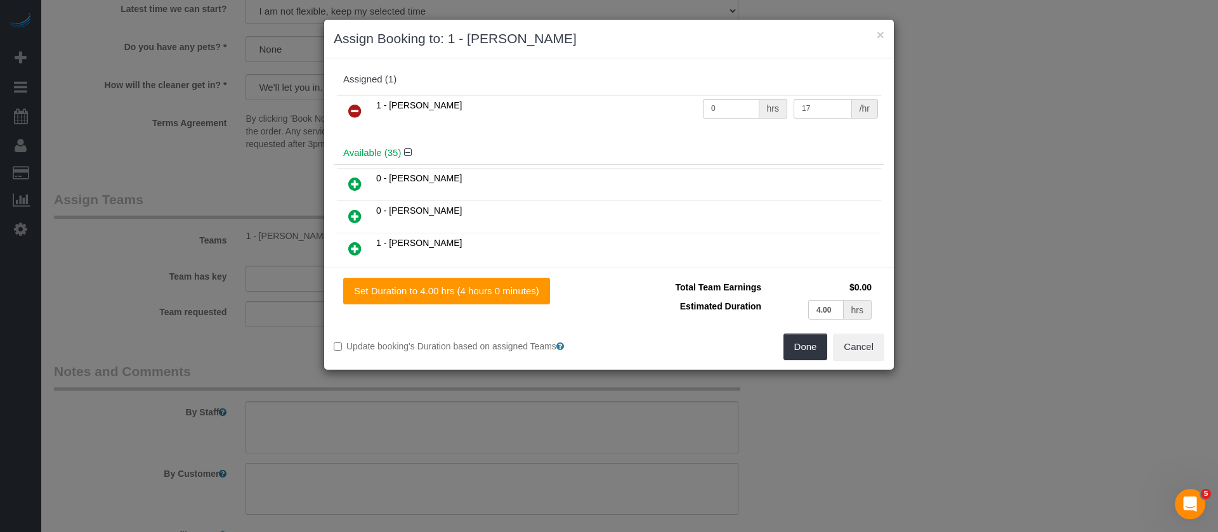
click at [357, 105] on icon at bounding box center [354, 110] width 13 height 15
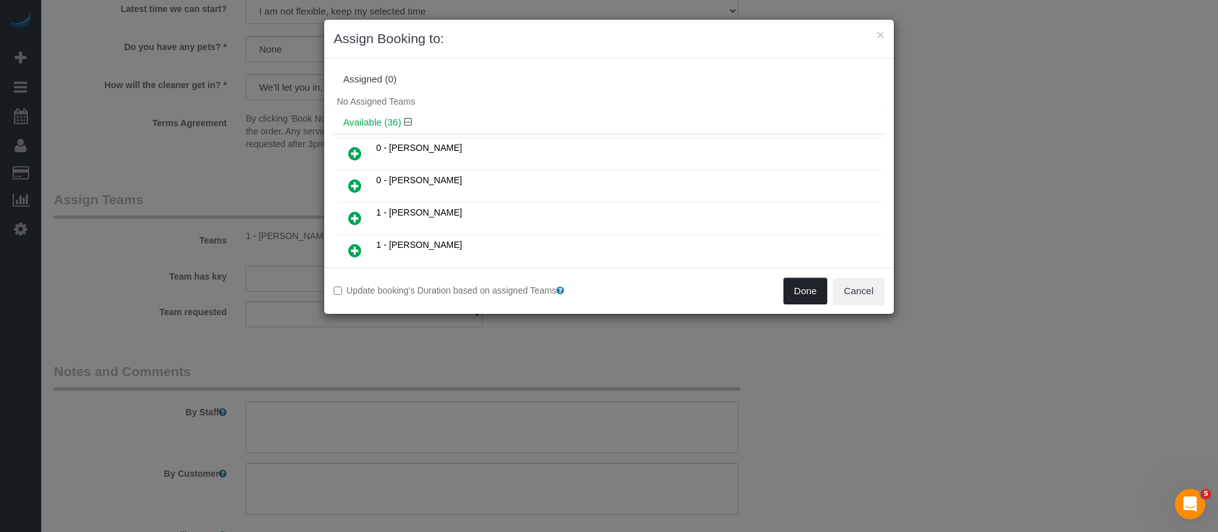
click at [791, 285] on button "Done" at bounding box center [805, 291] width 44 height 27
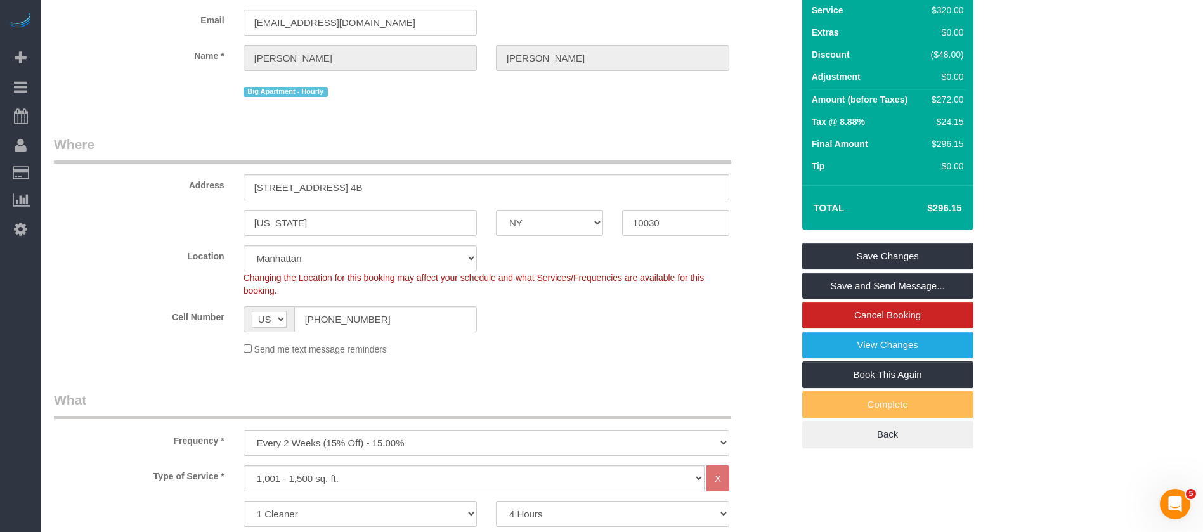
scroll to position [0, 0]
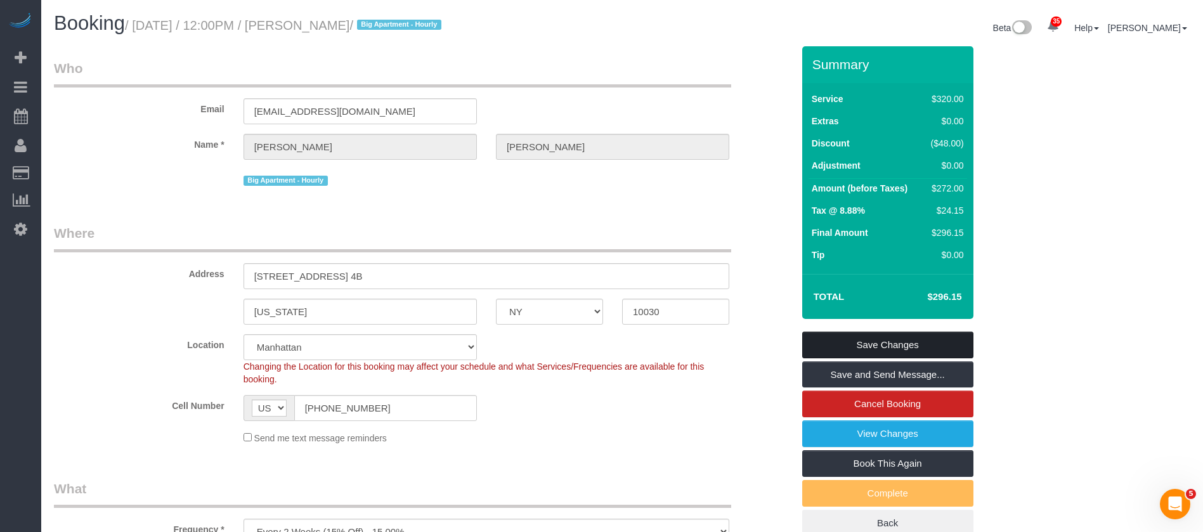
drag, startPoint x: 908, startPoint y: 347, endPoint x: 804, endPoint y: 309, distance: 109.9
click at [908, 346] on link "Save Changes" at bounding box center [887, 345] width 171 height 27
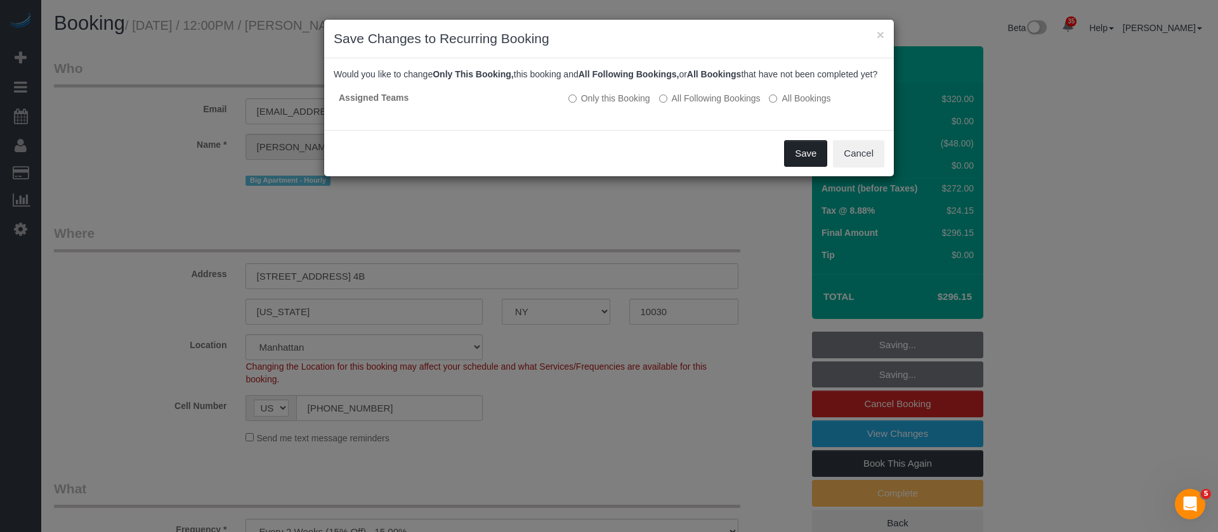
drag, startPoint x: 790, startPoint y: 167, endPoint x: 757, endPoint y: 138, distance: 43.6
click at [790, 167] on button "Save" at bounding box center [805, 153] width 43 height 27
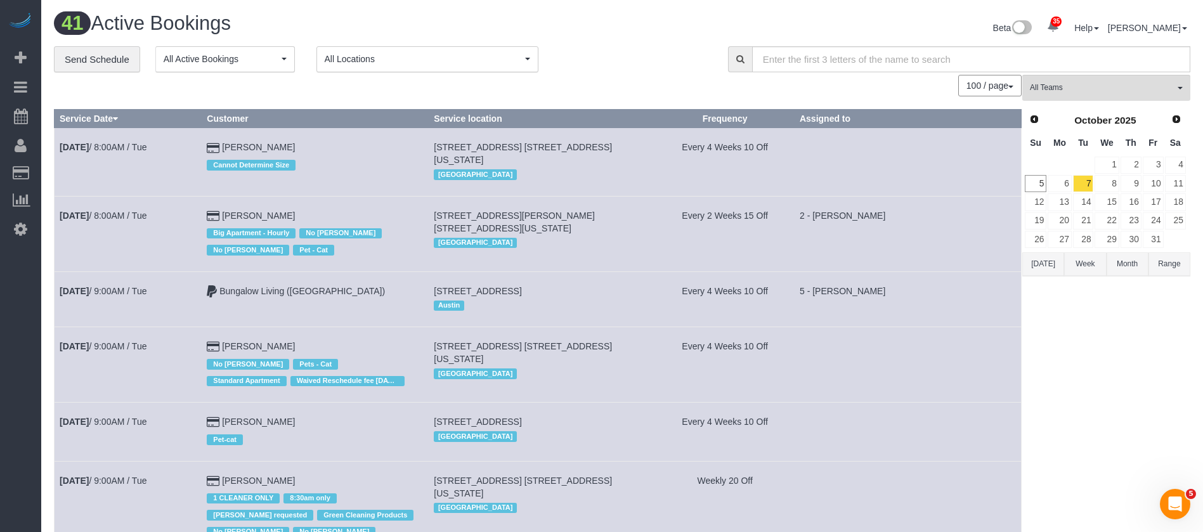
click at [520, 58] on span "All Locations" at bounding box center [423, 59] width 197 height 13
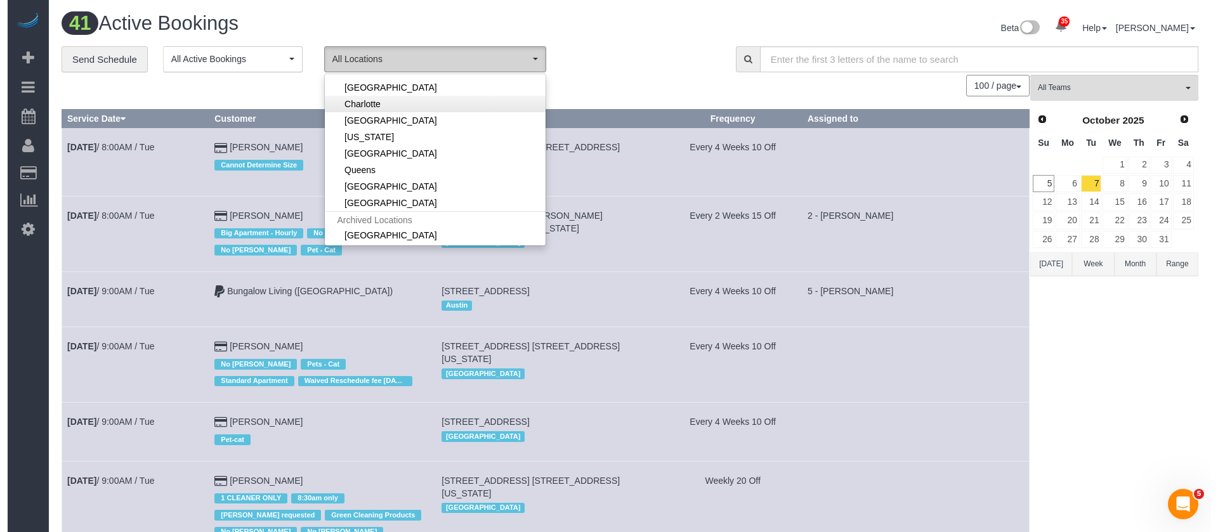
scroll to position [181, 0]
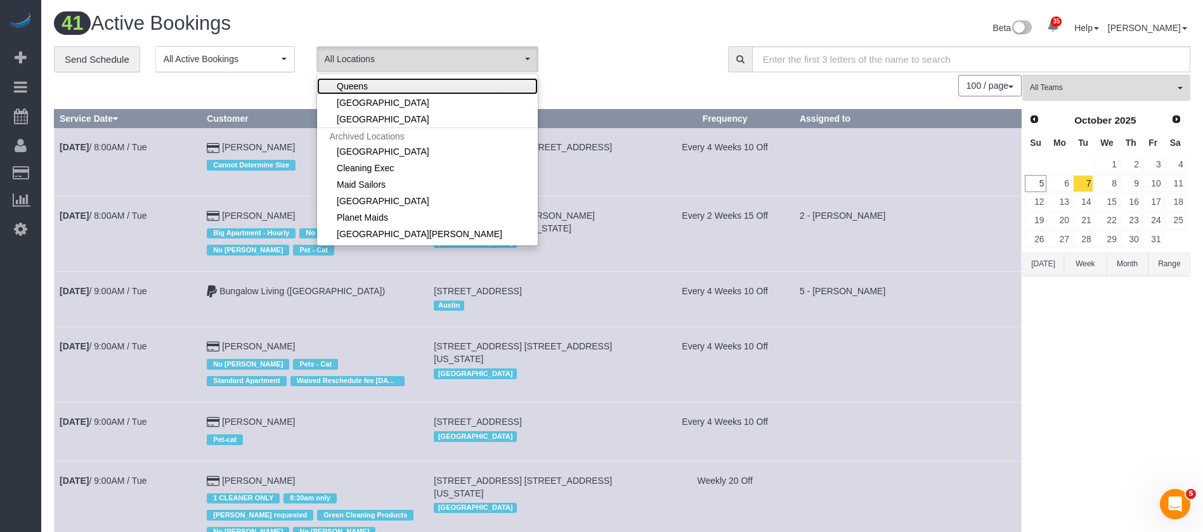
click at [376, 87] on link "Queens" at bounding box center [427, 86] width 221 height 16
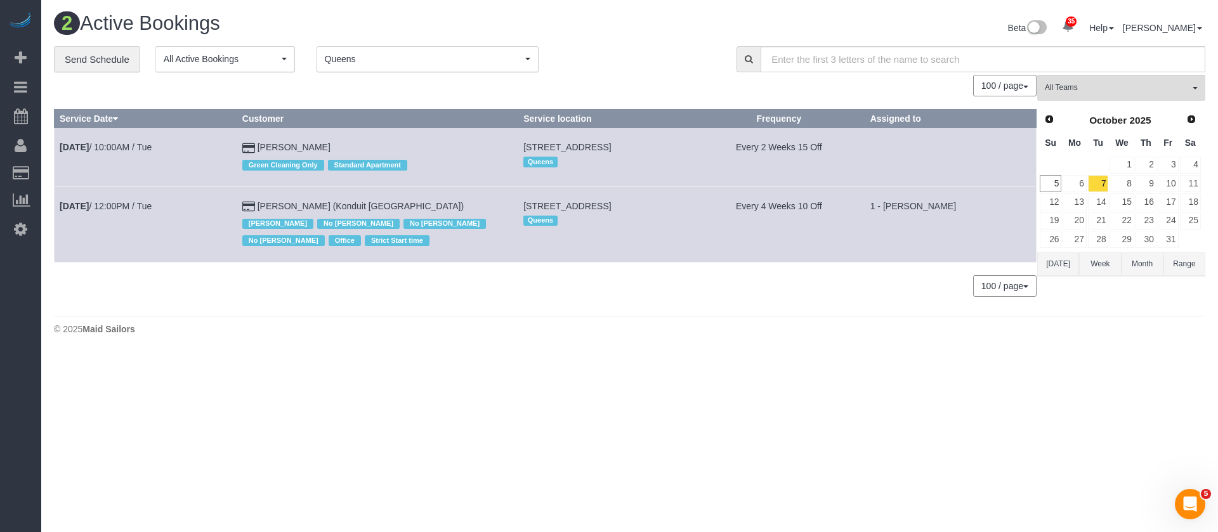
drag, startPoint x: 120, startPoint y: 139, endPoint x: 115, endPoint y: 164, distance: 25.4
click at [115, 164] on td "Oct 7th / 10:00AM / Tue" at bounding box center [146, 157] width 183 height 58
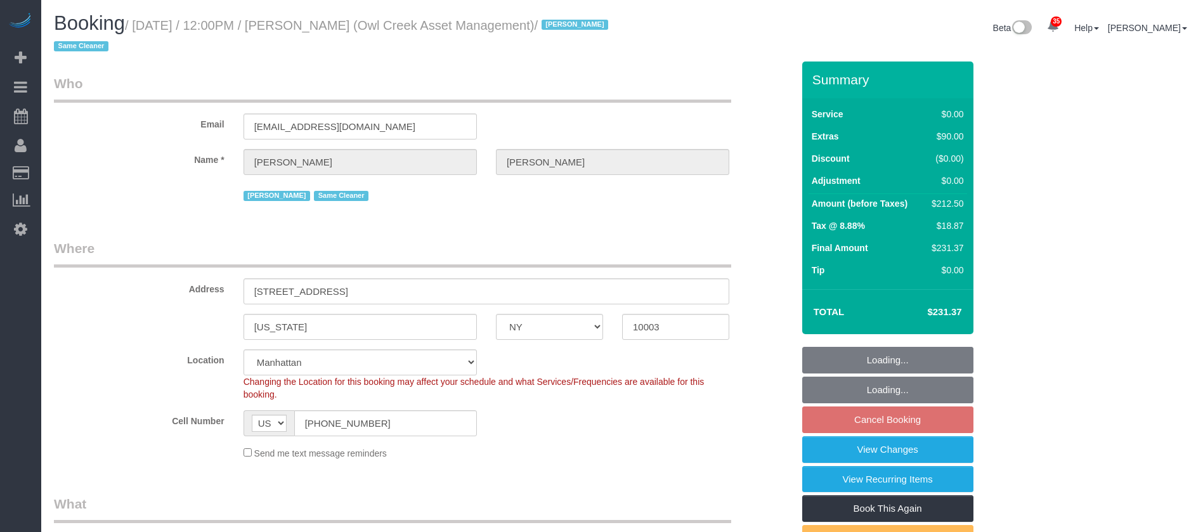
select select "NY"
select select "1"
select select "number:89"
select select "number:90"
select select "number:15"
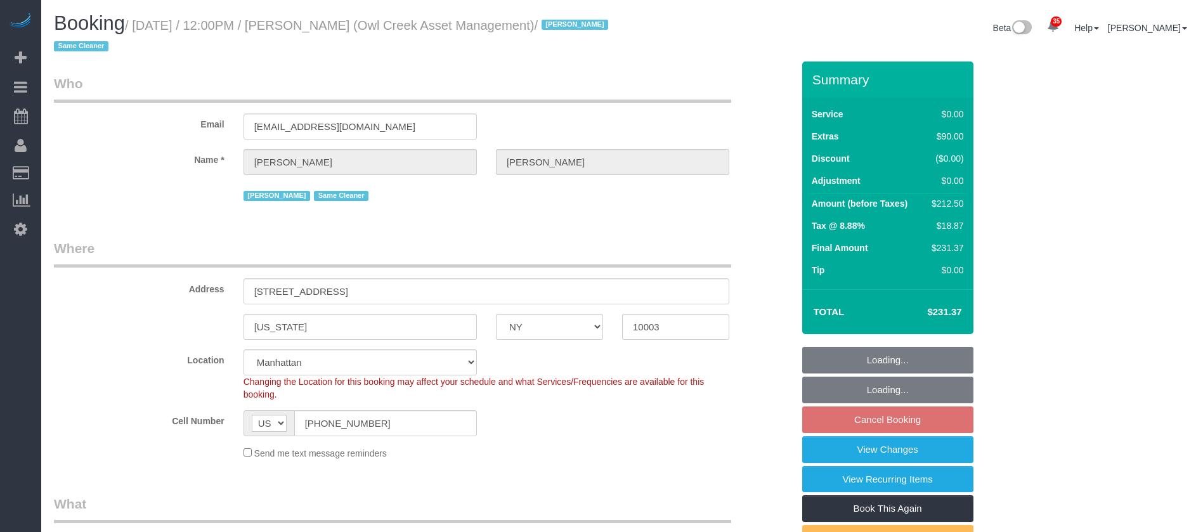
select select "number:5"
select select "spot65"
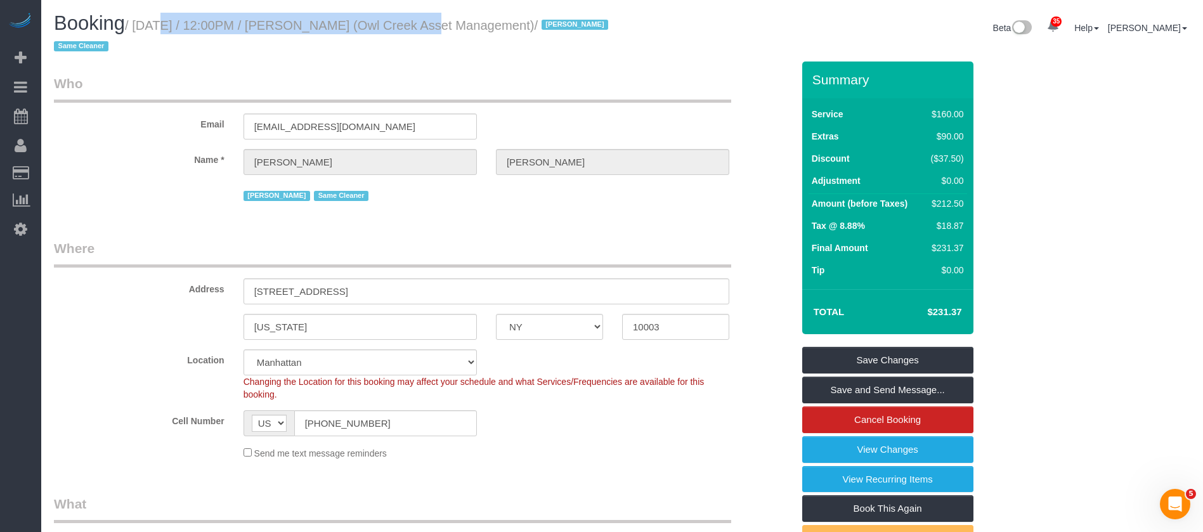
drag, startPoint x: 137, startPoint y: 22, endPoint x: 382, endPoint y: 27, distance: 245.5
click at [382, 27] on small "/ October 07, 2025 / 12:00PM / Griffin Dann (Owl Creek Asset Management) / Ingr…" at bounding box center [333, 36] width 558 height 36
copy small "October 07, 2025 / 12:00PM / Griffin Dann ("
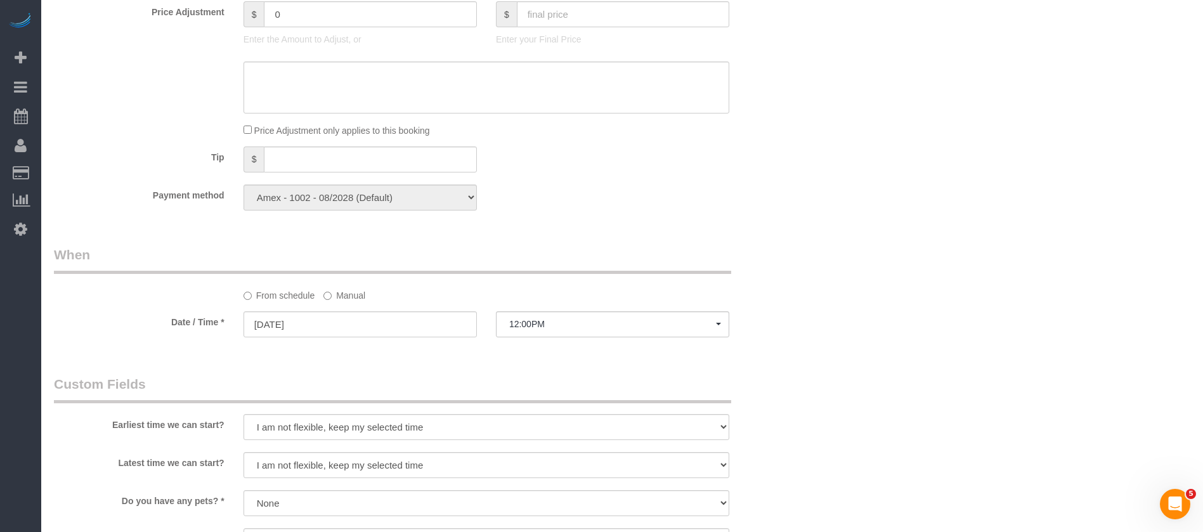
scroll to position [1142, 0]
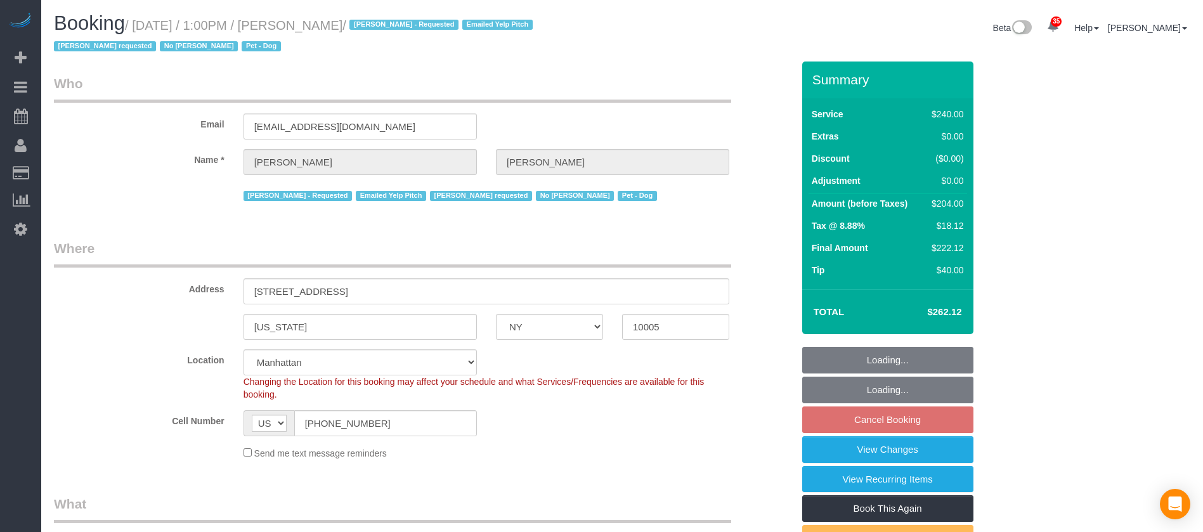
select select "NY"
select select "180"
select select "number:60"
select select "number:90"
select select "number:13"
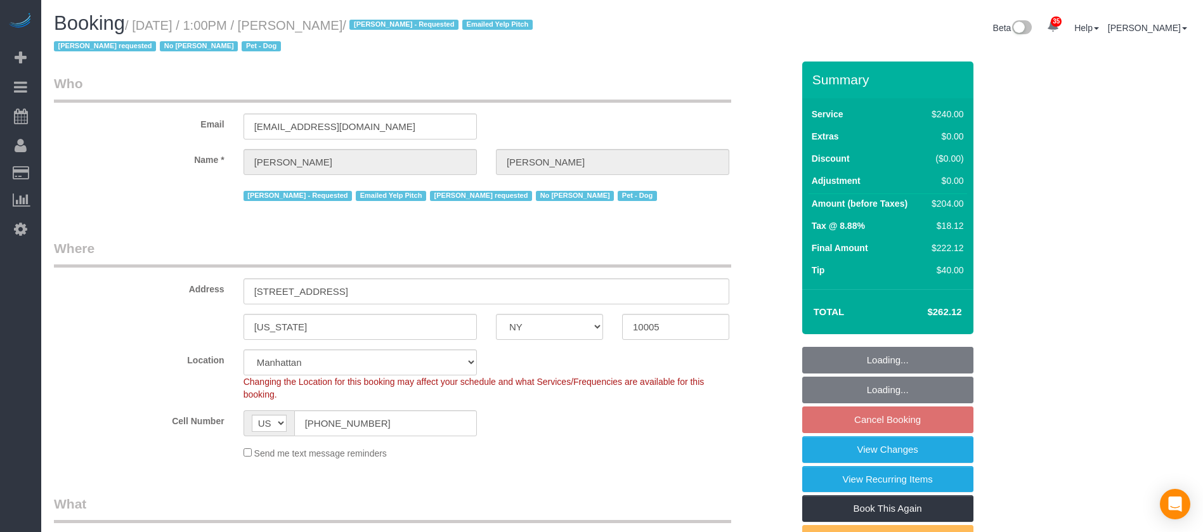
select select "number:6"
select select "spot66"
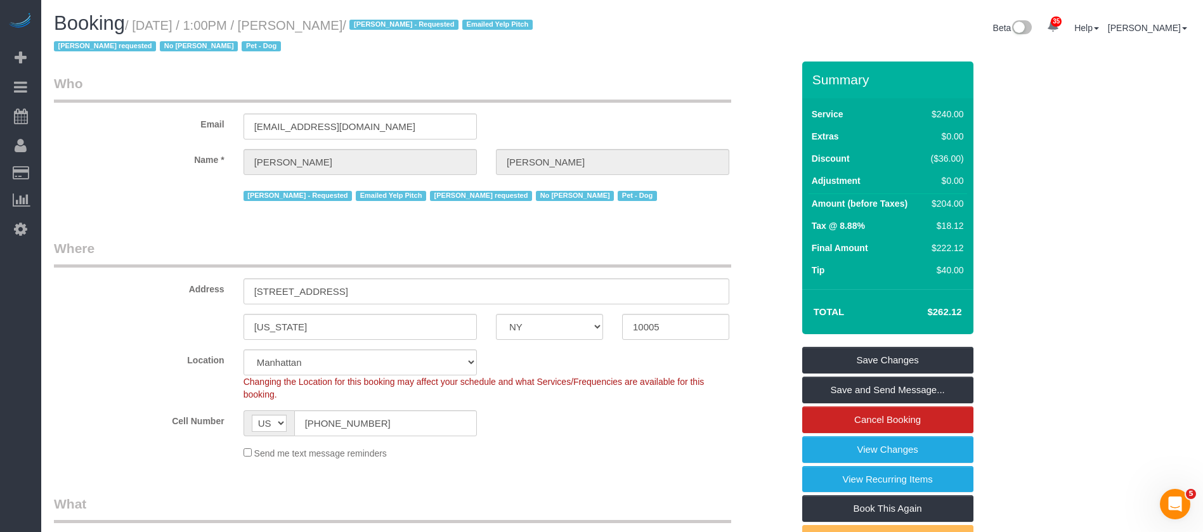
drag, startPoint x: 142, startPoint y: 24, endPoint x: 362, endPoint y: 20, distance: 220.1
click at [362, 20] on small "/ [DATE] / 1:00PM / [PERSON_NAME] / [PERSON_NAME] - Requested Emailed Yelp Pitc…" at bounding box center [295, 36] width 483 height 36
copy small "[DATE] / 1:00PM / [PERSON_NAME]"
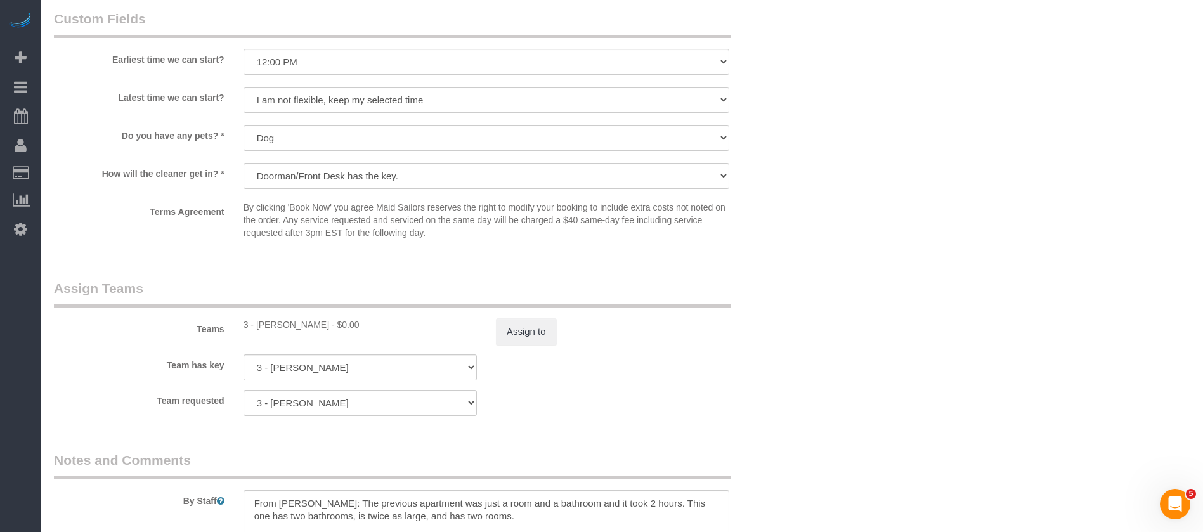
scroll to position [1142, 0]
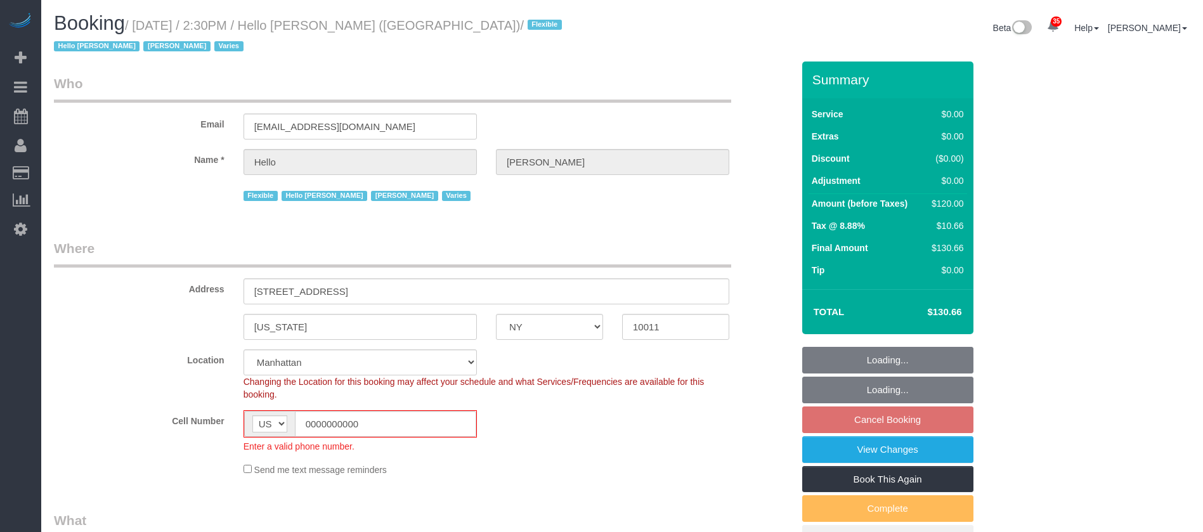
select select "NY"
select select "1"
select select "number:89"
select select "number:90"
select select "number:15"
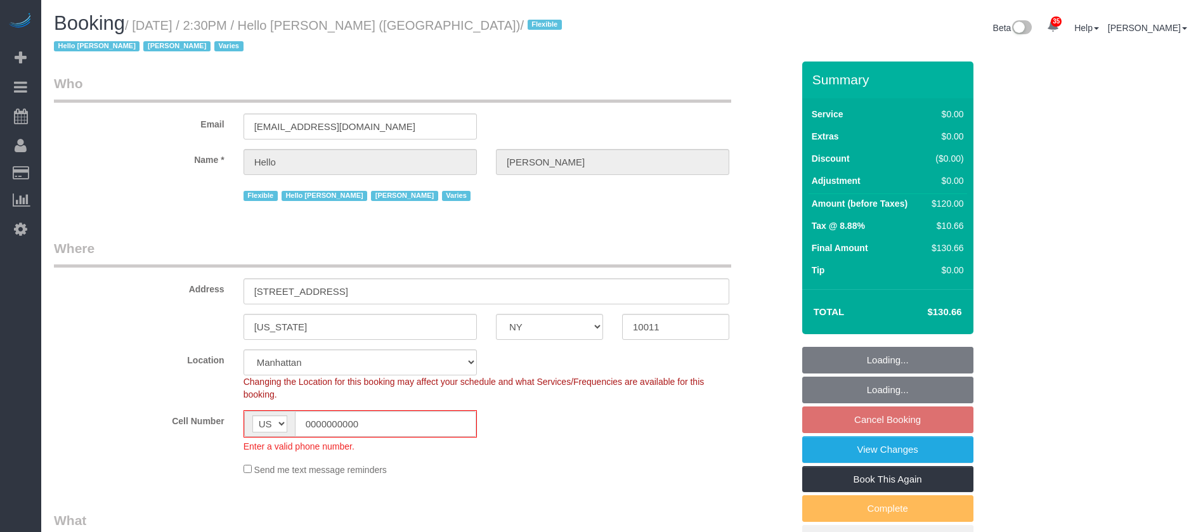
select select "number:6"
select select "number:21"
select select "22348"
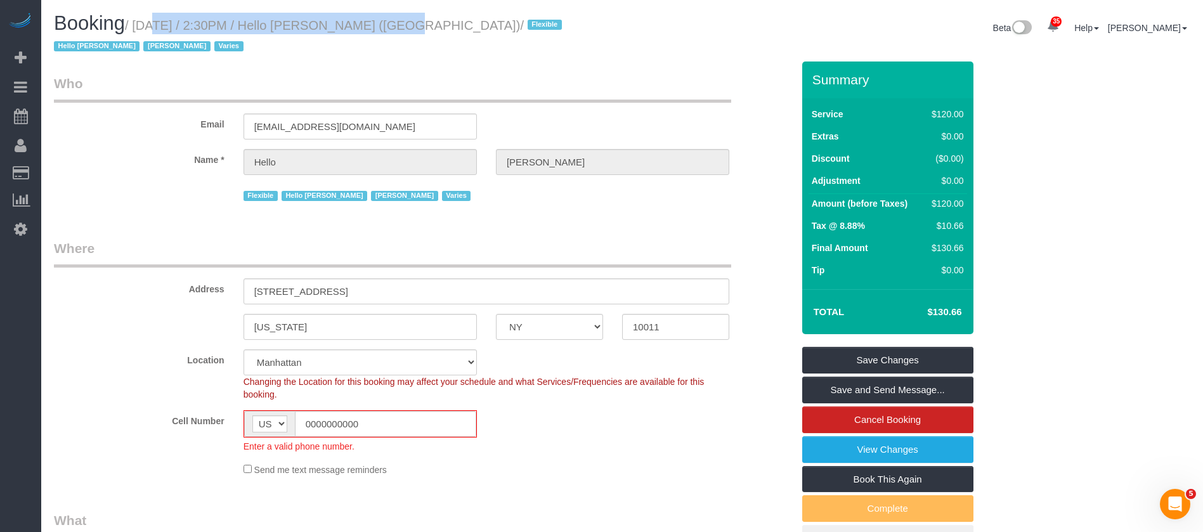
drag, startPoint x: 133, startPoint y: 26, endPoint x: 365, endPoint y: 24, distance: 231.5
click at [365, 24] on small "/ [DATE] / 2:30PM / Hello [PERSON_NAME] ([GEOGRAPHIC_DATA]) / Flexible Hello [P…" at bounding box center [310, 36] width 512 height 36
copy small "[DATE] / 2:30PM / Hello [PERSON_NAME]"
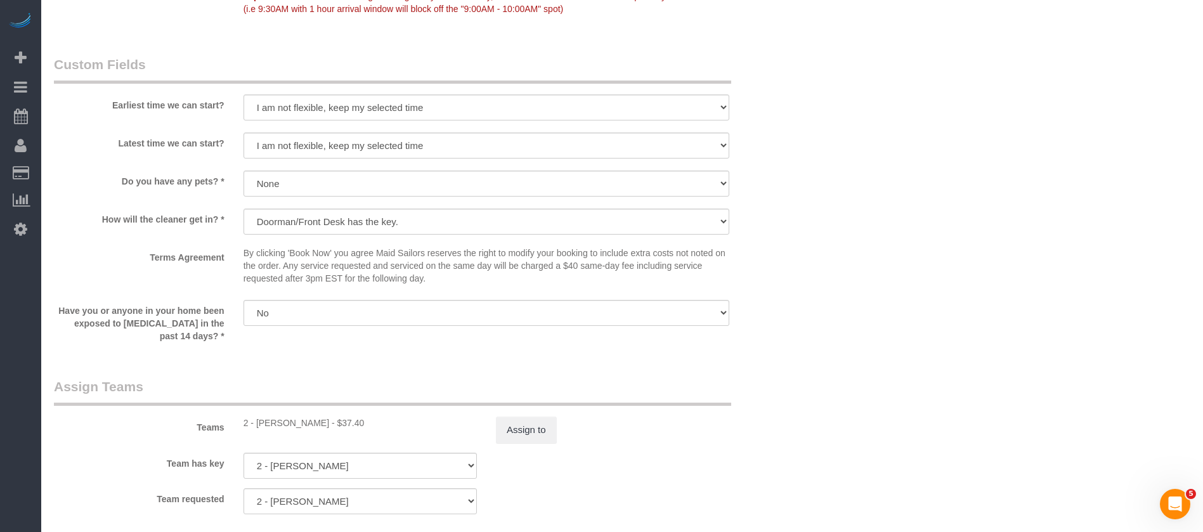
scroll to position [1807, 0]
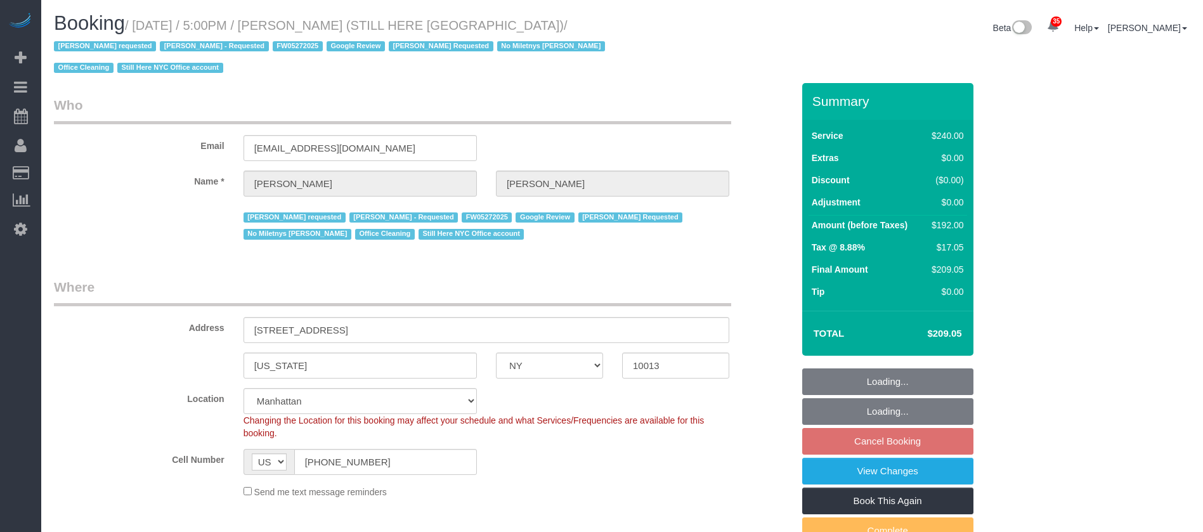
select select "NY"
select select "180"
select select "number:89"
select select "number:90"
select select "number:15"
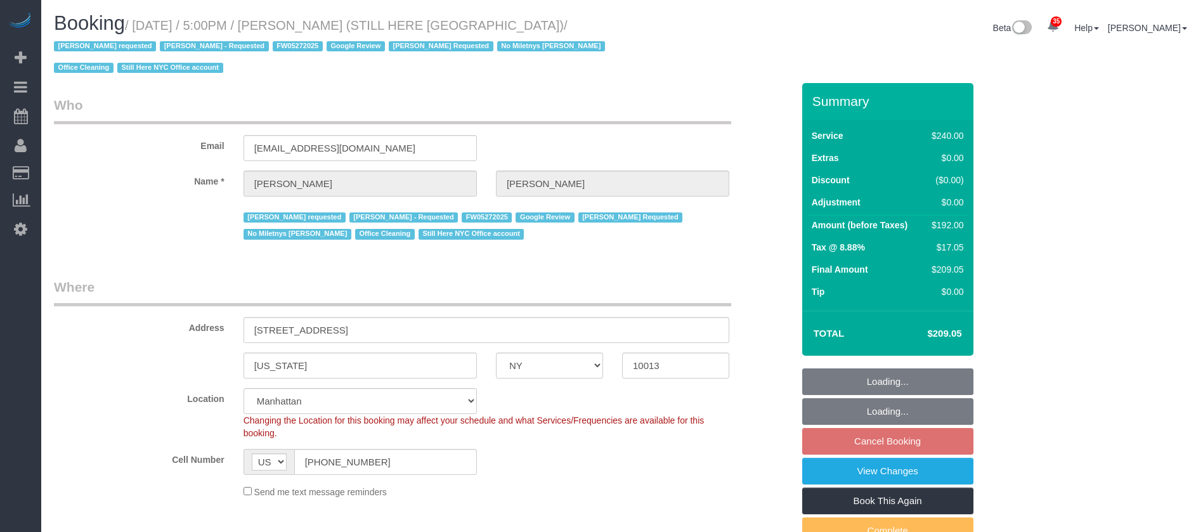
select select "number:5"
select select "spot70"
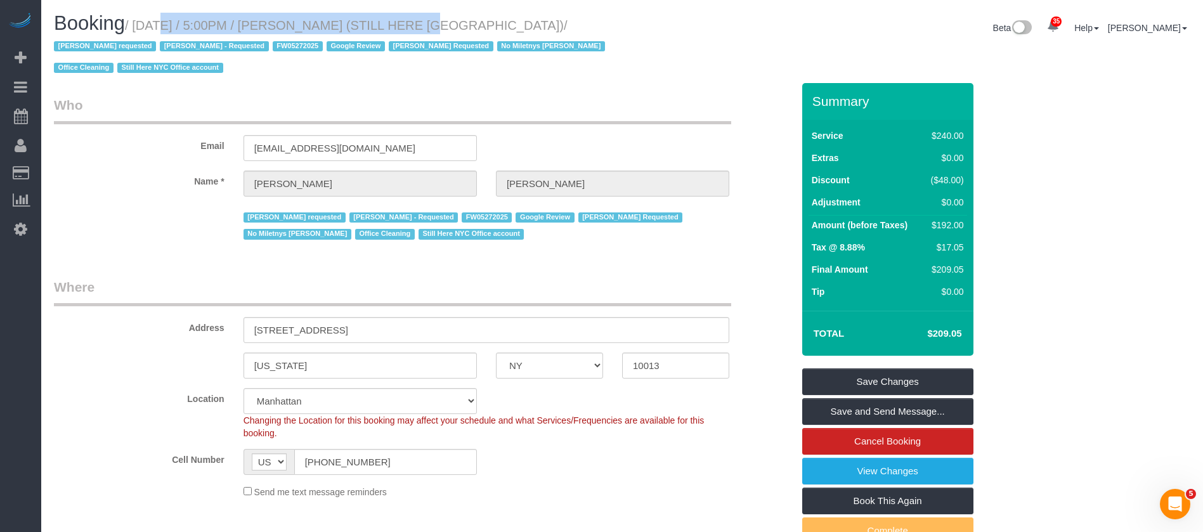
drag, startPoint x: 137, startPoint y: 22, endPoint x: 388, endPoint y: 23, distance: 251.1
click at [388, 23] on small "/ [DATE] / 5:00PM / [PERSON_NAME] (STILL HERE [GEOGRAPHIC_DATA]) / [PERSON_NAME…" at bounding box center [331, 46] width 555 height 57
copy small "[DATE] / 5:00PM / [PERSON_NAME]"
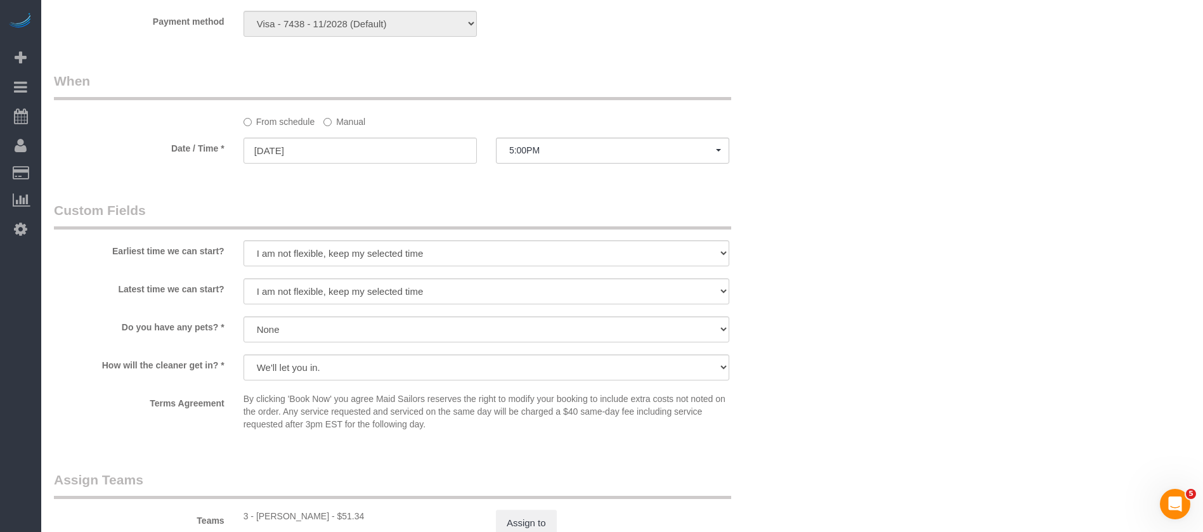
scroll to position [1237, 0]
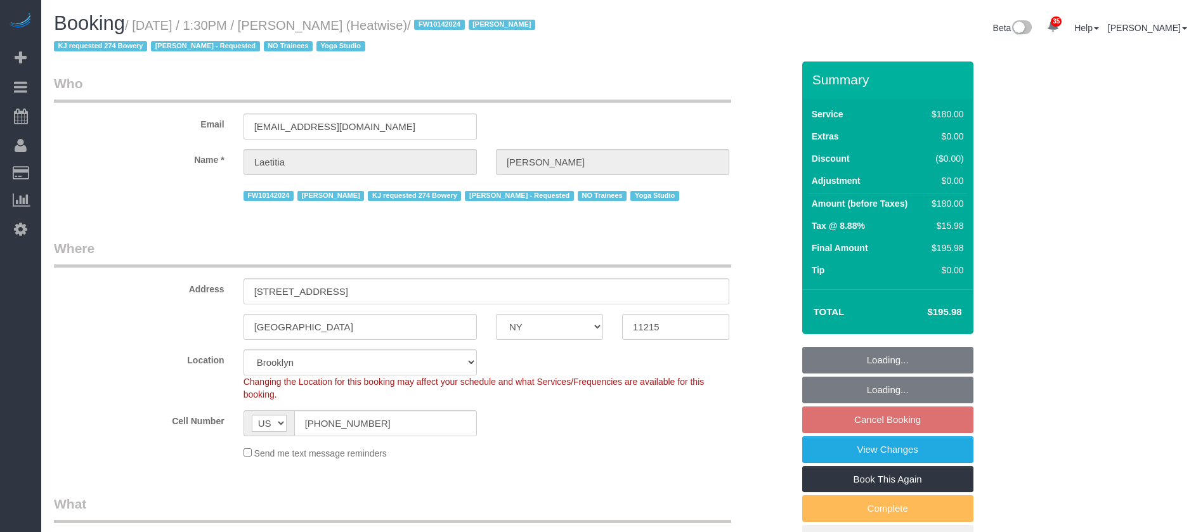
select select "NY"
select select "180"
select select "number:89"
select select "number:90"
select select "number:15"
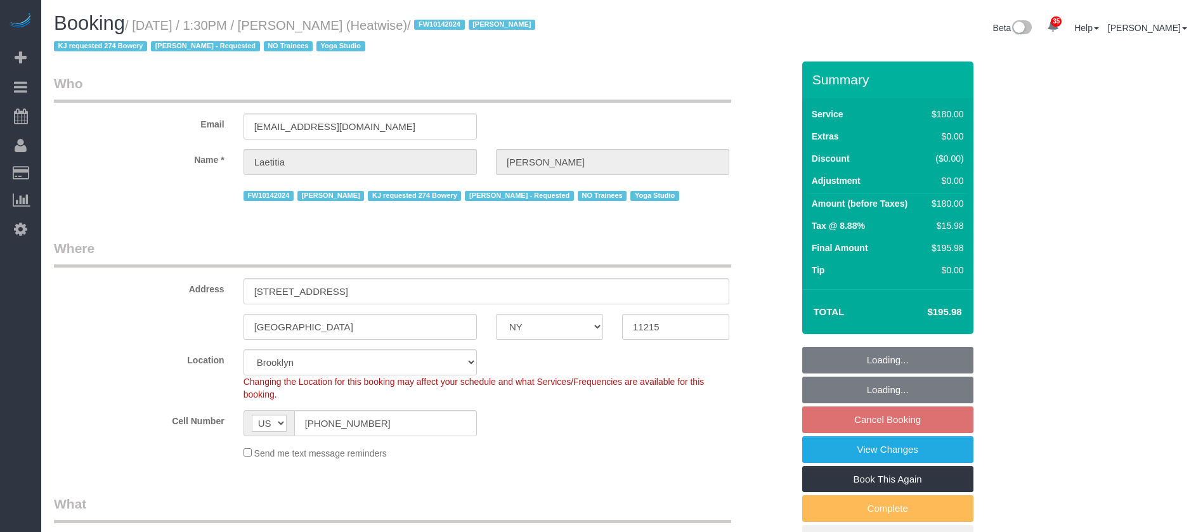
select select "number:7"
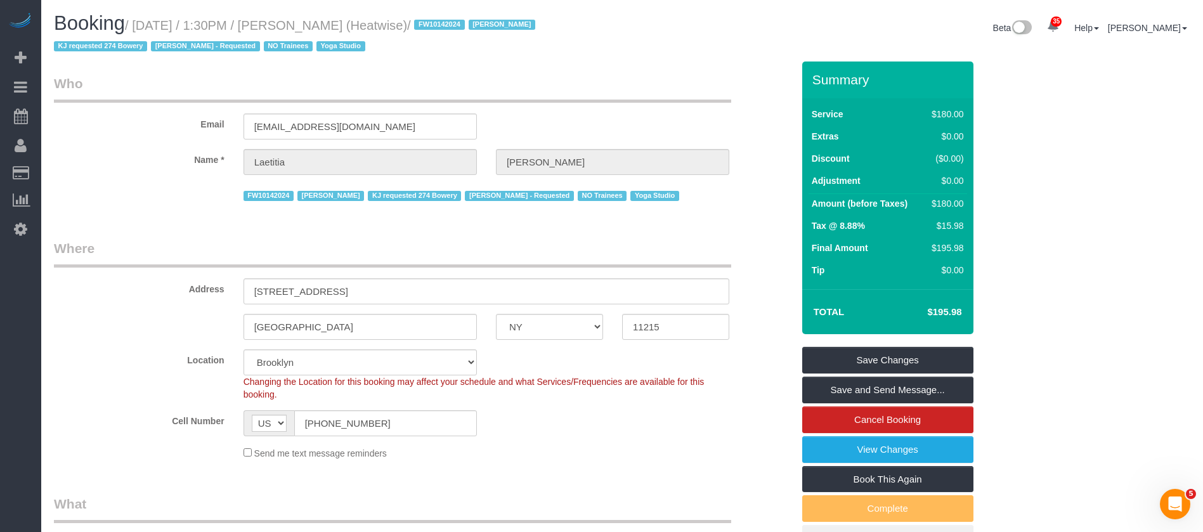
drag, startPoint x: 136, startPoint y: 26, endPoint x: 379, endPoint y: 25, distance: 242.9
click at [385, 26] on small "/ [DATE] / 1:30PM / [PERSON_NAME] (Heatwise) / FW10142024 [PERSON_NAME] KJ requ…" at bounding box center [296, 36] width 485 height 36
copy small "[DATE] / 1:30PM / [PERSON_NAME]"
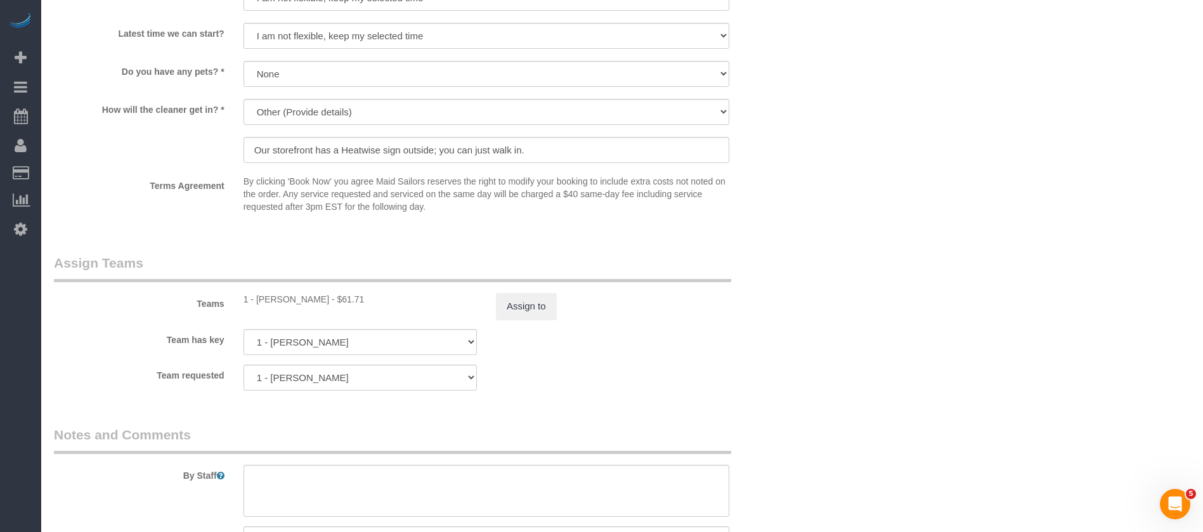
scroll to position [1582, 0]
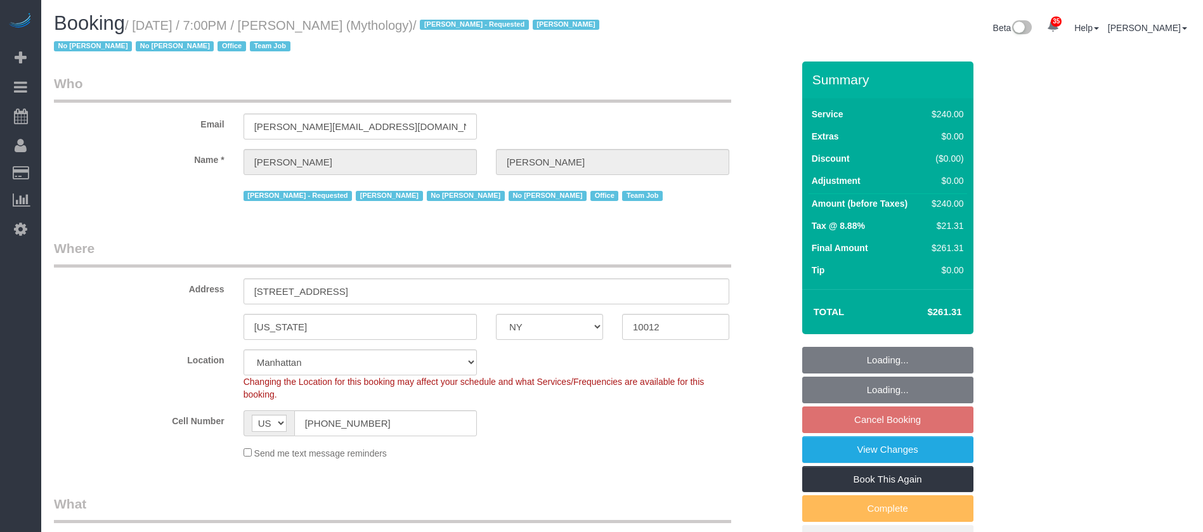
select select "NY"
select select "2"
select select "120"
select select "spot72"
select select "number:89"
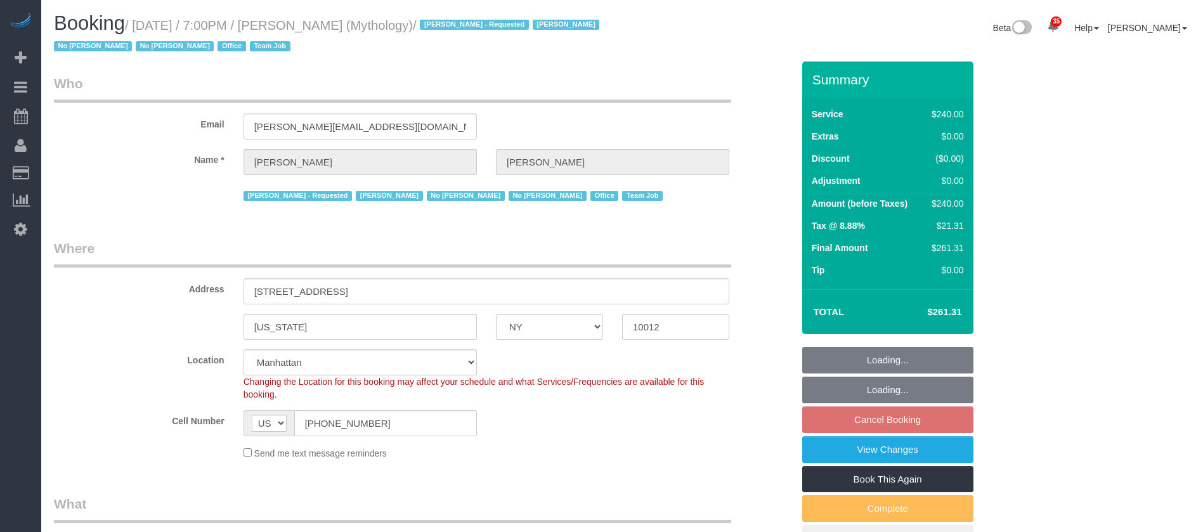
select select "number:90"
select select "number:15"
select select "number:7"
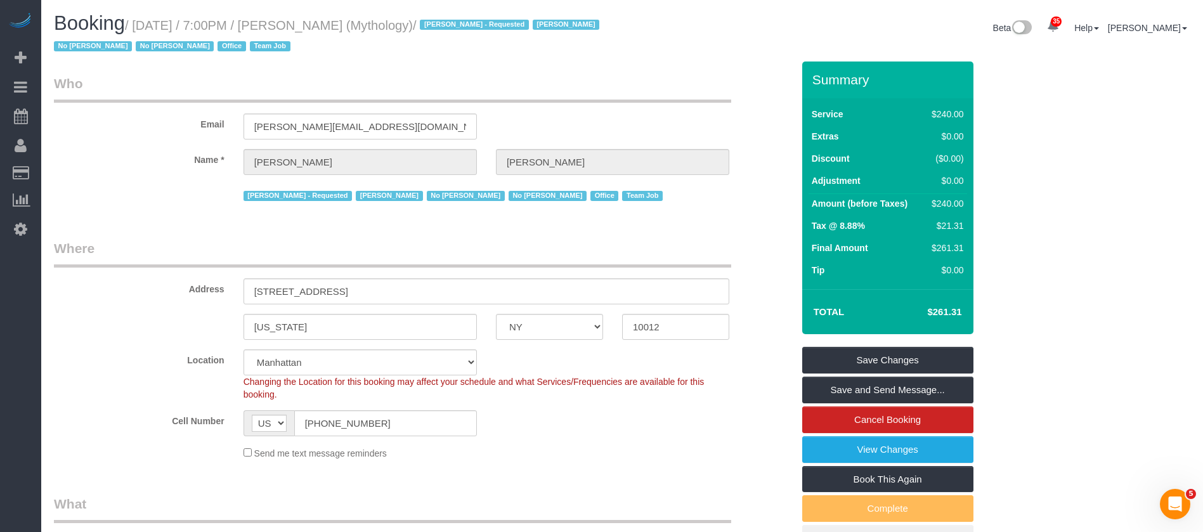
drag, startPoint x: 138, startPoint y: 23, endPoint x: 391, endPoint y: 29, distance: 253.8
click at [391, 29] on small "/ [DATE] / 7:00PM / [PERSON_NAME] (Mythology) / [PERSON_NAME] - Requested [PERS…" at bounding box center [328, 36] width 549 height 36
copy small "[DATE] / 7:00PM / [PERSON_NAME]"
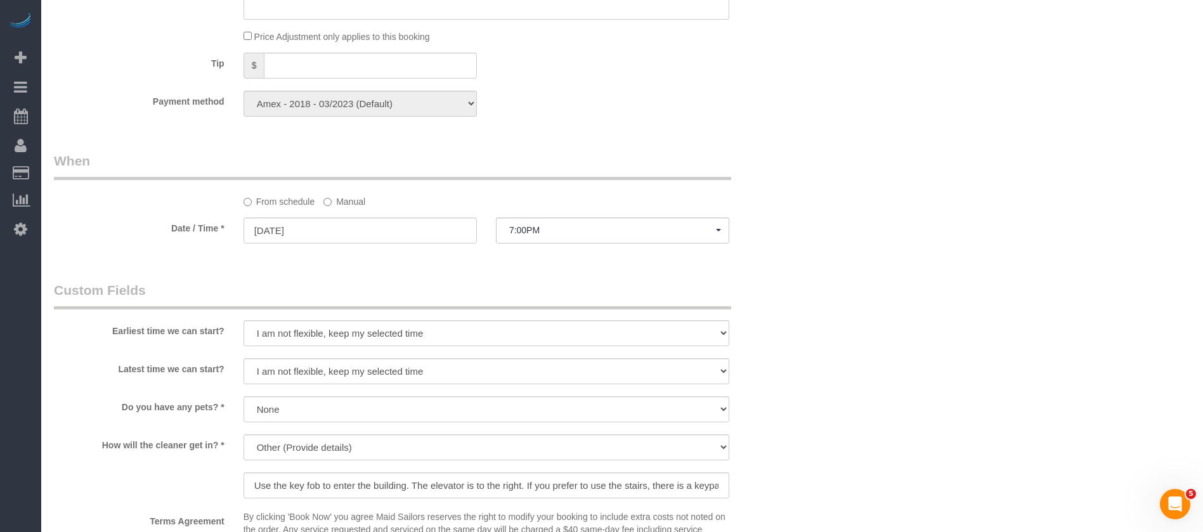
scroll to position [1237, 0]
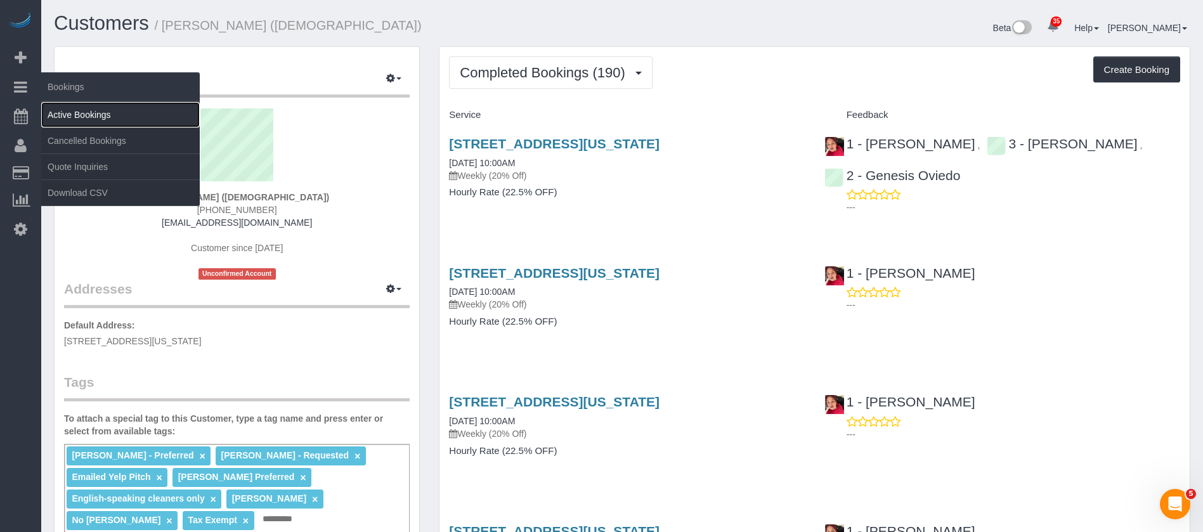
click at [101, 112] on link "Active Bookings" at bounding box center [120, 114] width 159 height 25
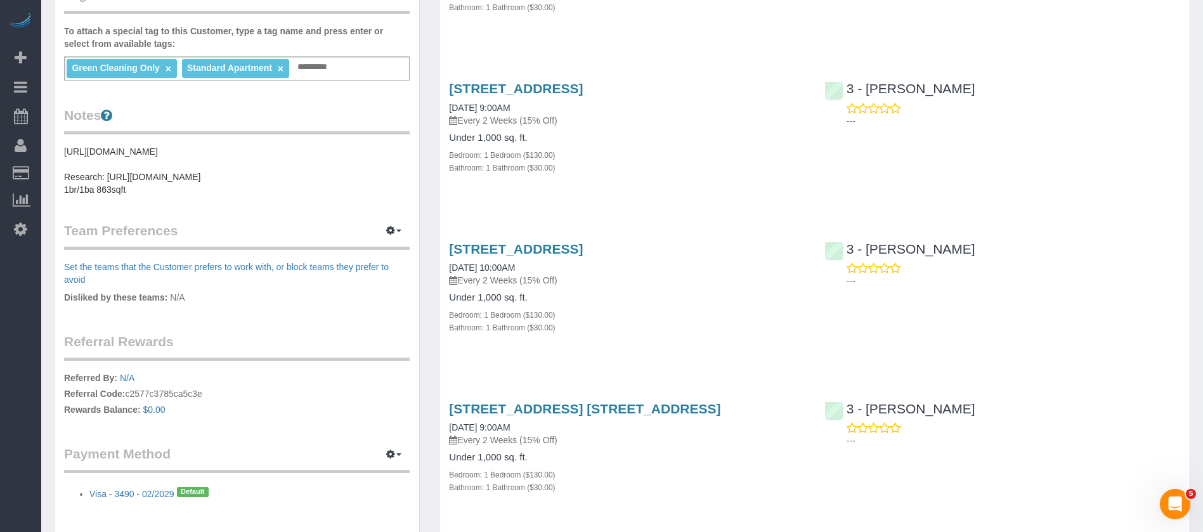
scroll to position [381, 0]
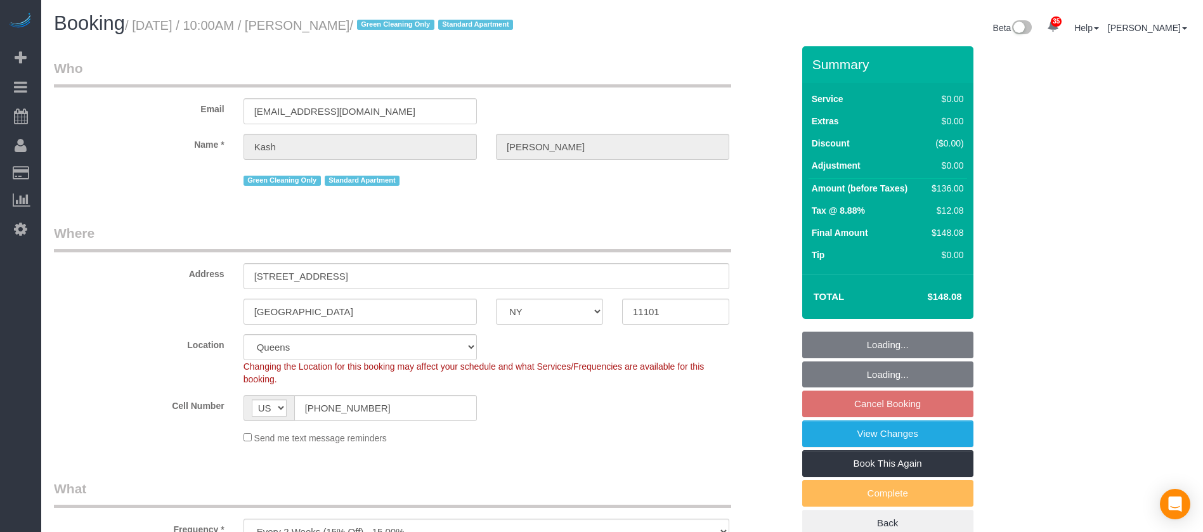
select select "NY"
select select "1"
select select "spot3"
select select "number:56"
select select "number:70"
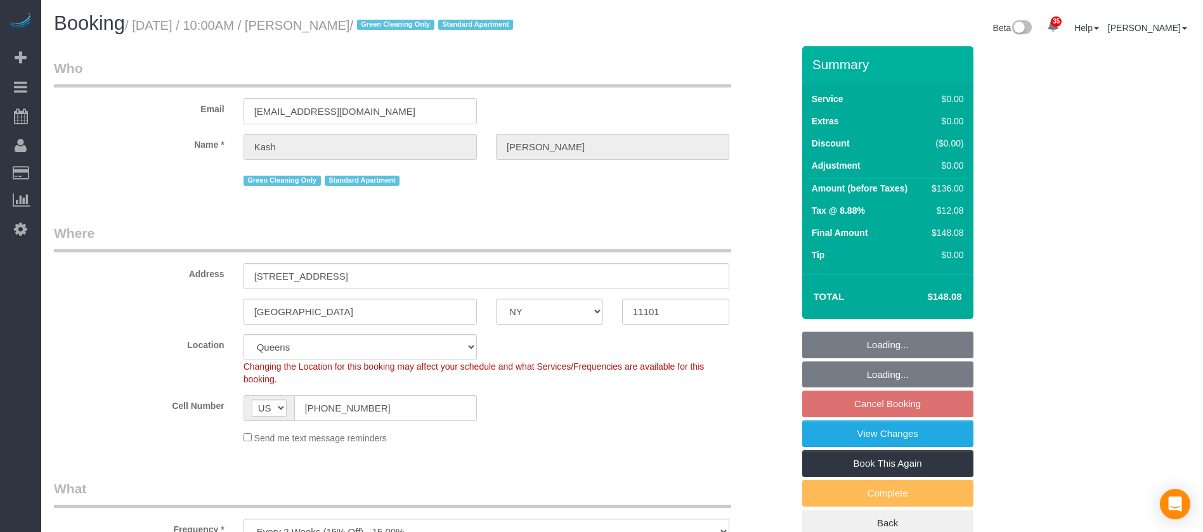
select select "number:15"
select select "number:5"
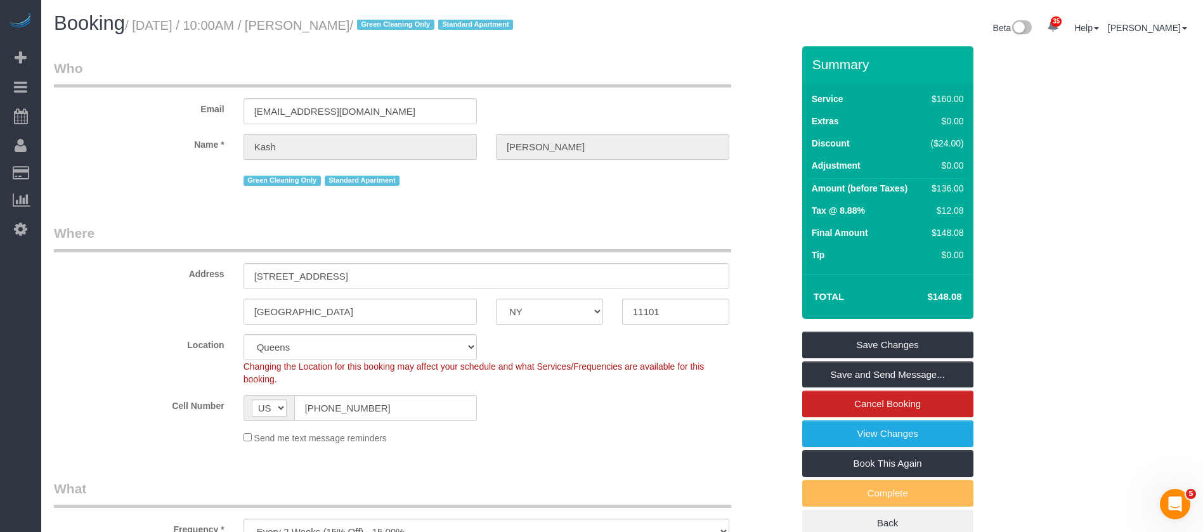
drag, startPoint x: 136, startPoint y: 20, endPoint x: 404, endPoint y: 22, distance: 268.3
click at [404, 27] on small "/ October 07, 2025 / 10:00AM / Kash Cummings / Green Cleaning Only Standard Apa…" at bounding box center [321, 25] width 392 height 14
copy small "October 07, 2025 / 10:00AM / Kash Cummings"
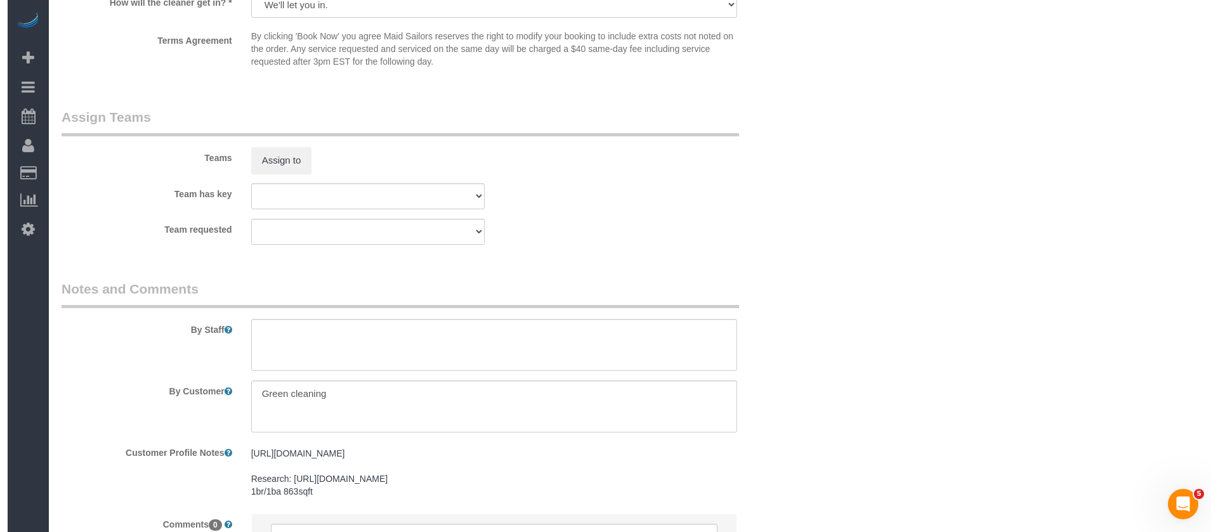
scroll to position [1706, 0]
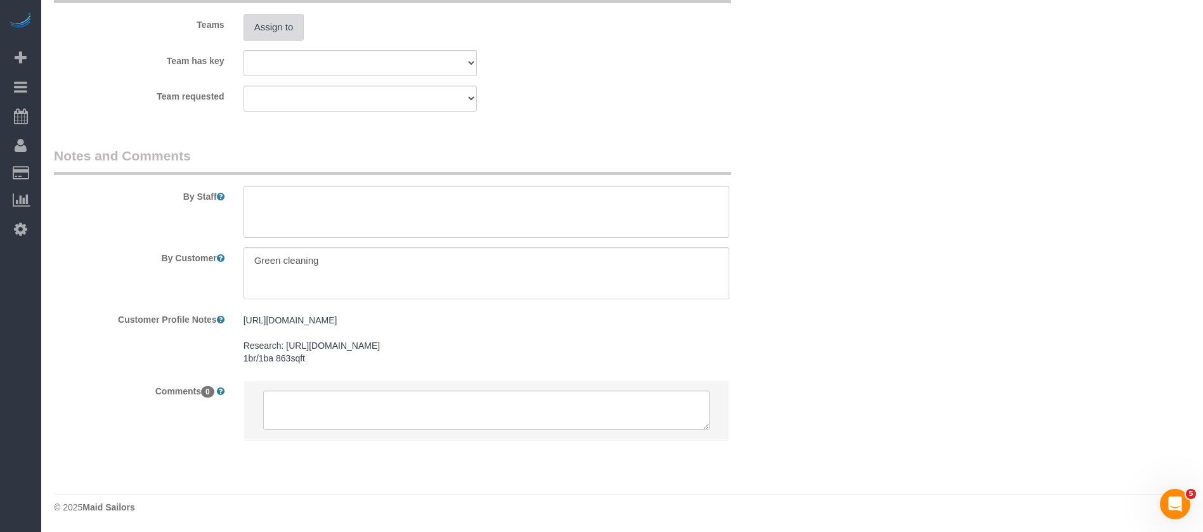
click at [267, 27] on button "Assign to" at bounding box center [274, 27] width 61 height 27
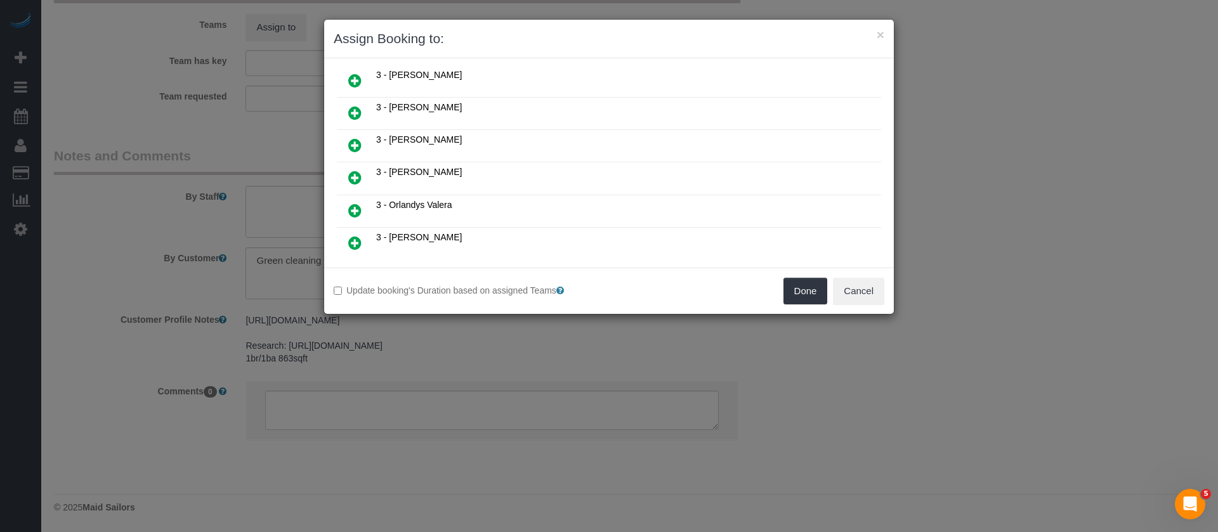
scroll to position [951, 0]
drag, startPoint x: 351, startPoint y: 112, endPoint x: 394, endPoint y: 148, distance: 56.7
click at [352, 112] on icon at bounding box center [354, 110] width 13 height 15
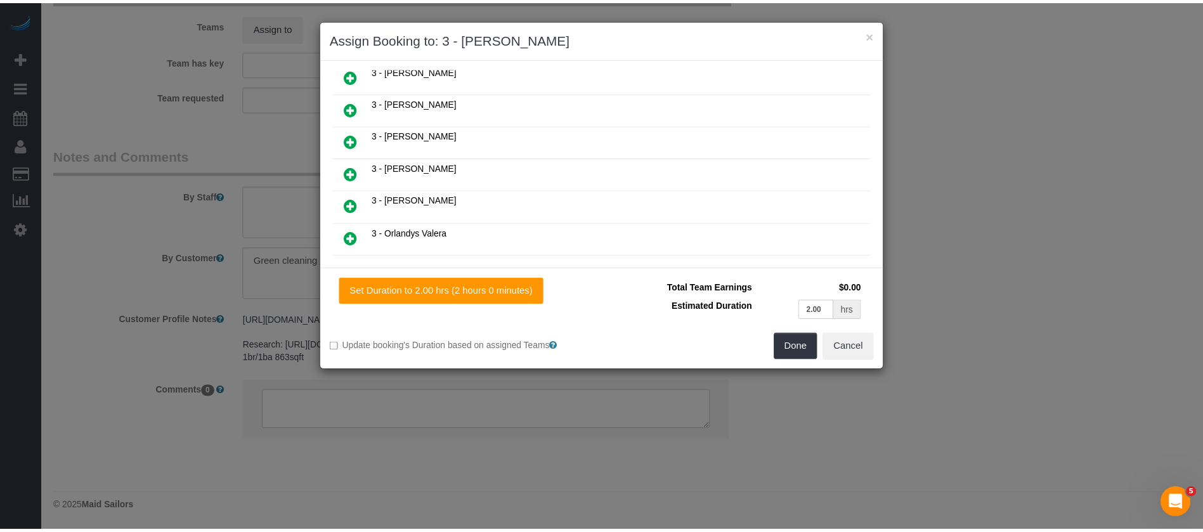
scroll to position [982, 0]
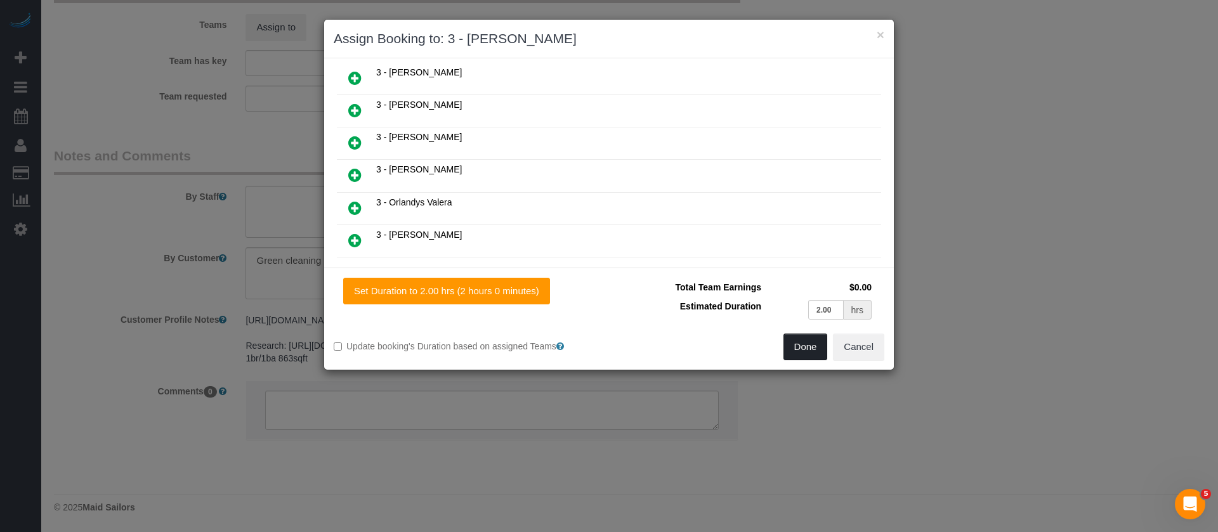
click at [805, 351] on button "Done" at bounding box center [805, 347] width 44 height 27
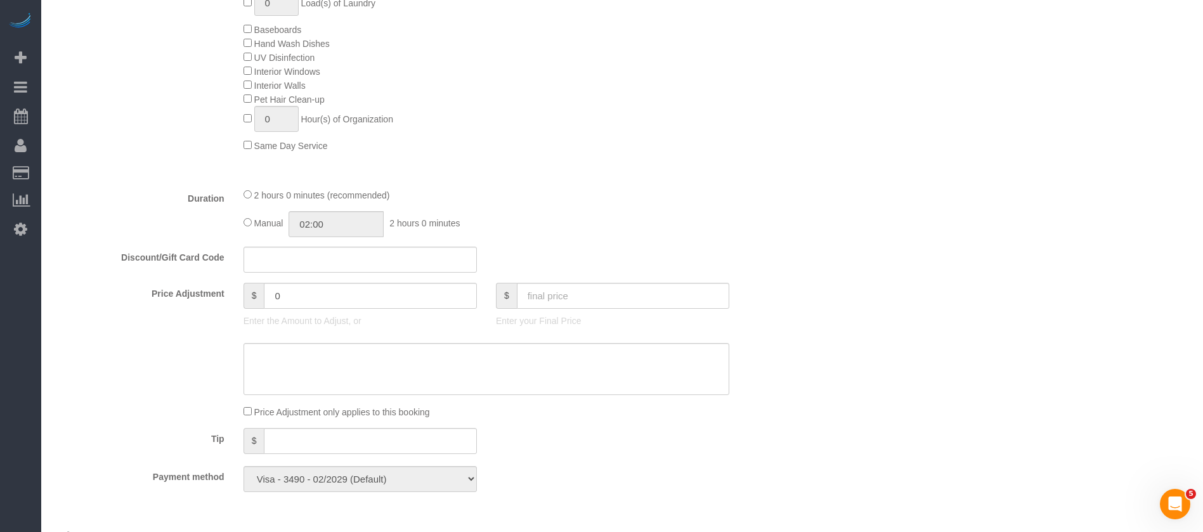
scroll to position [279, 0]
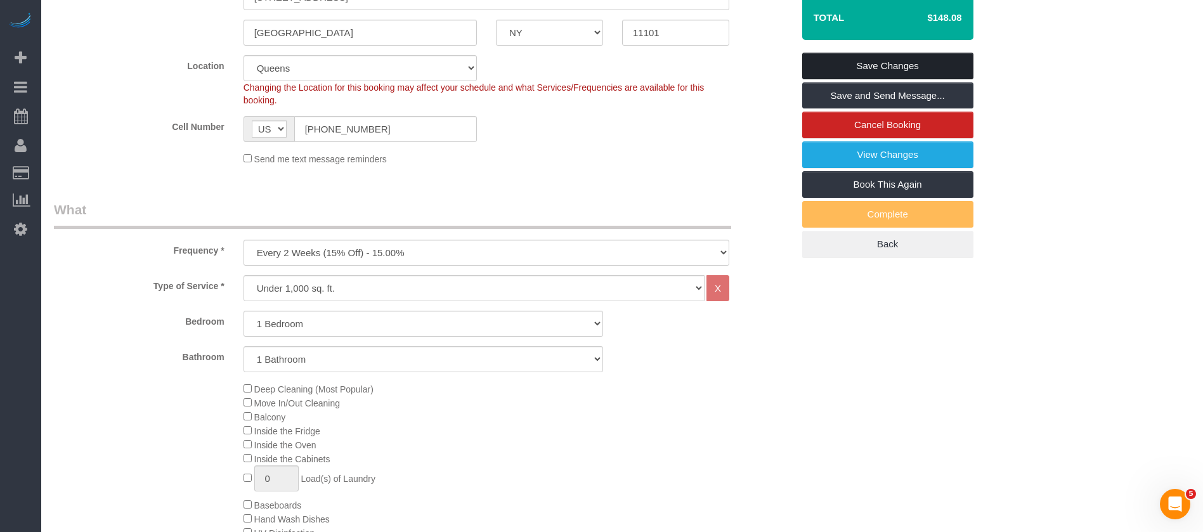
click at [914, 61] on link "Save Changes" at bounding box center [887, 66] width 171 height 27
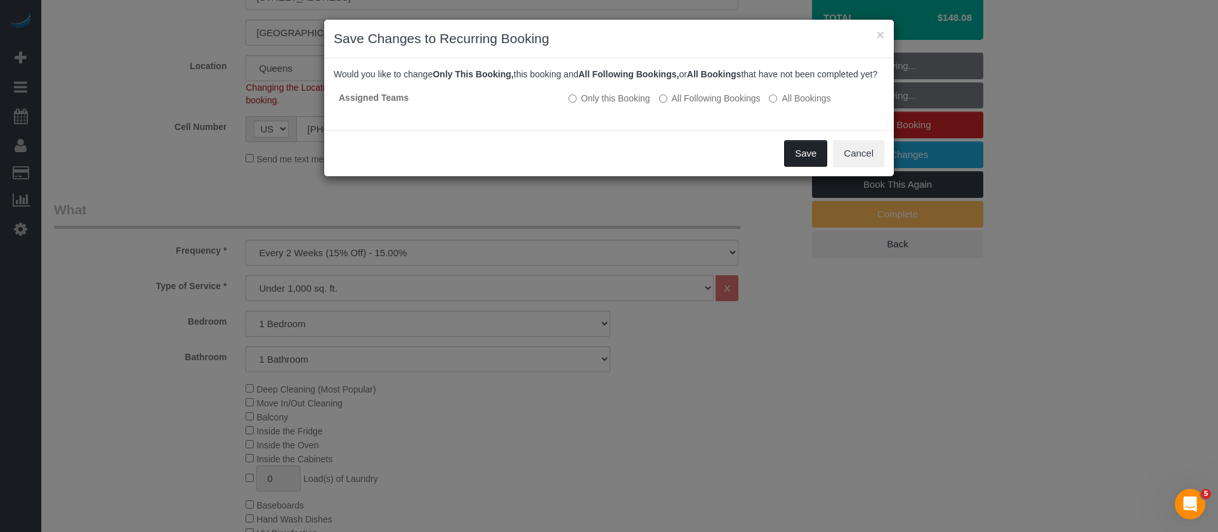
click at [803, 167] on button "Save" at bounding box center [805, 153] width 43 height 27
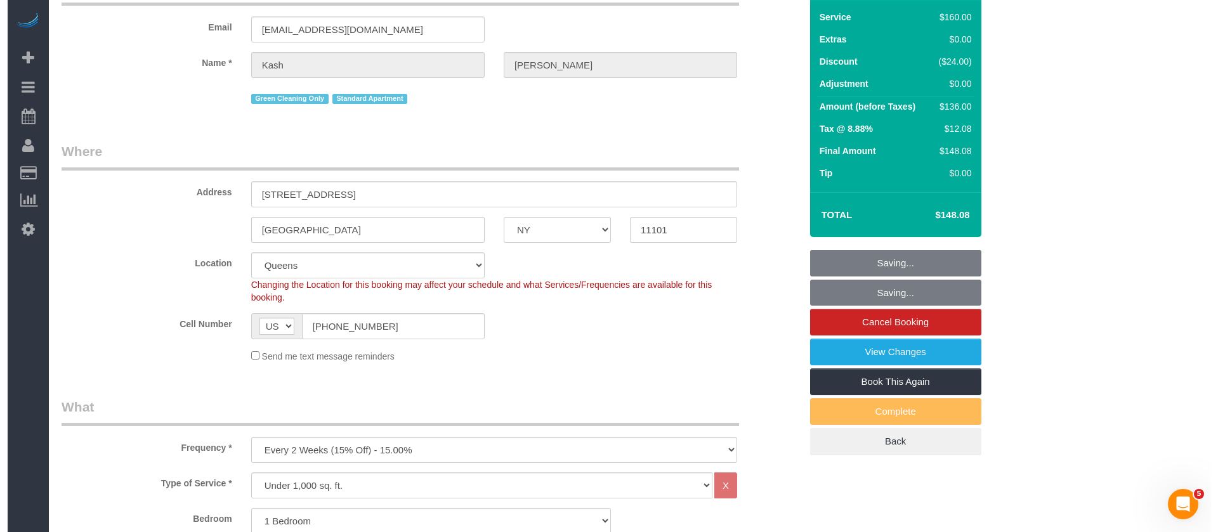
scroll to position [0, 0]
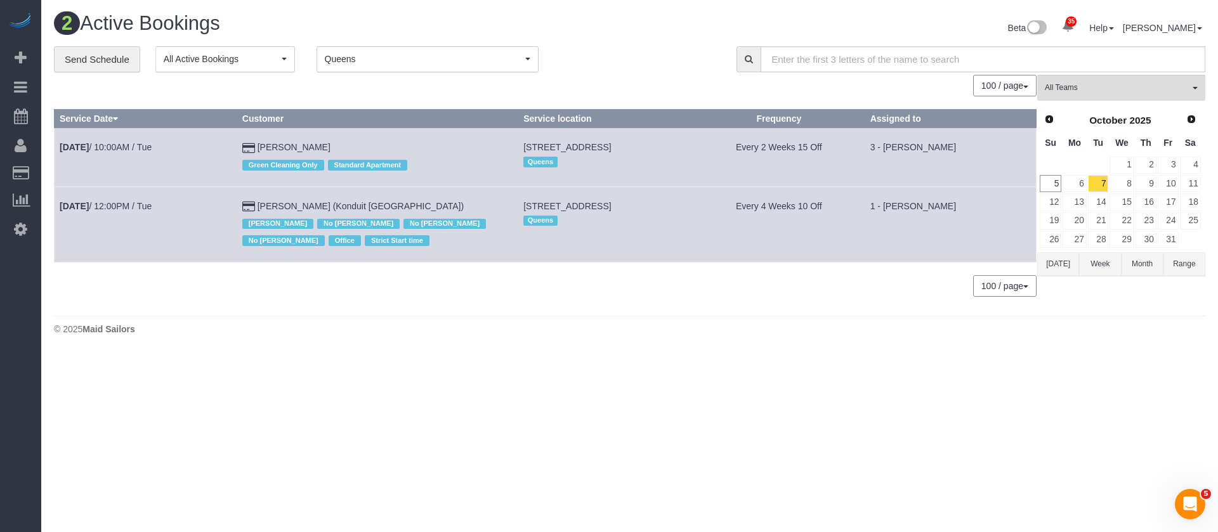
click at [519, 55] on span "Queens" at bounding box center [423, 59] width 197 height 13
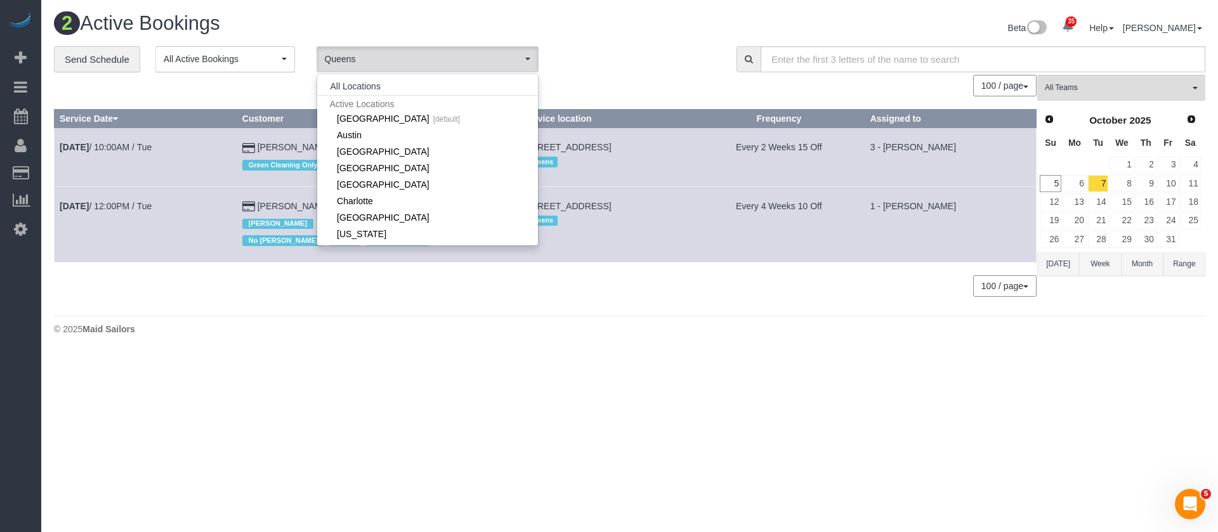
click at [363, 76] on div "All Locations Active Locations Manhattan [default] Active Locations Austin Acti…" at bounding box center [427, 160] width 222 height 173
click at [358, 79] on button "All Locations" at bounding box center [355, 86] width 77 height 18
click at [613, 34] on div "2 Active Bookings" at bounding box center [336, 26] width 585 height 27
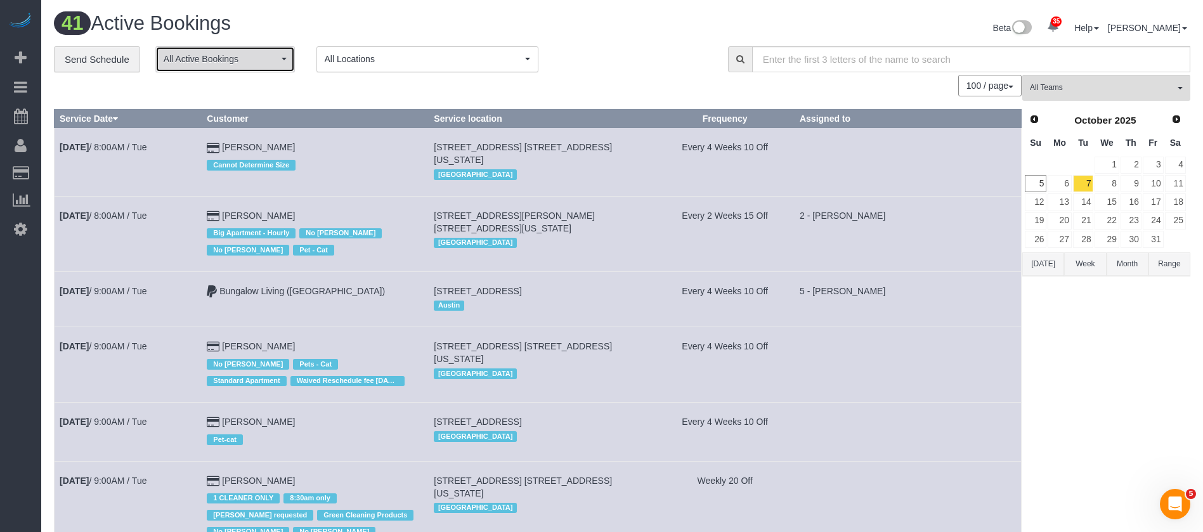
click at [279, 67] on button "All Active Bookings" at bounding box center [225, 59] width 140 height 26
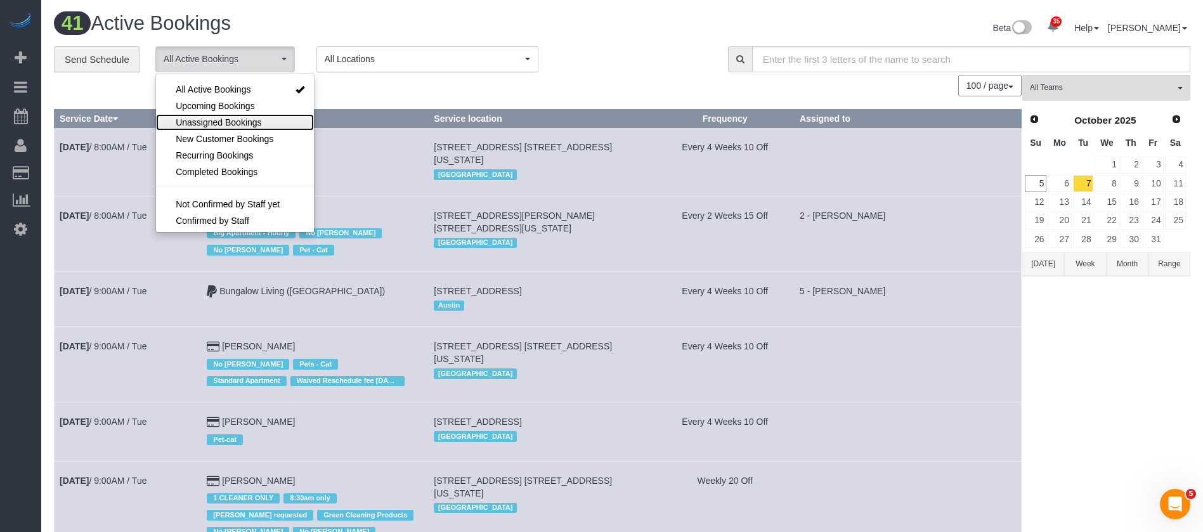
click at [246, 120] on span "Unassigned Bookings" at bounding box center [219, 122] width 86 height 13
select select "**********"
click at [433, 124] on tr "Service Date Customer Service location Frequency Assigned to" at bounding box center [538, 119] width 967 height 18
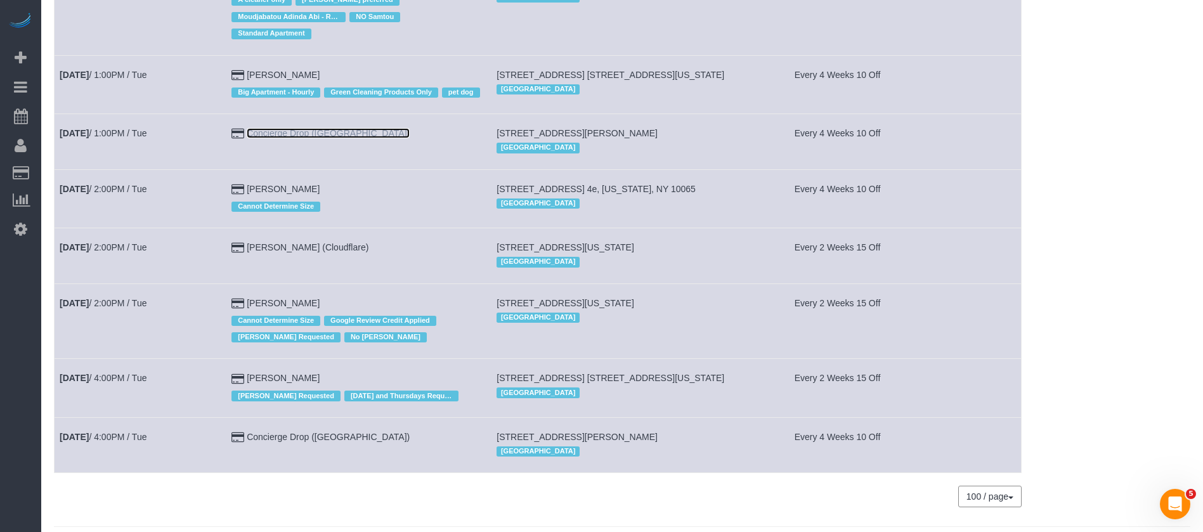
scroll to position [1113, 0]
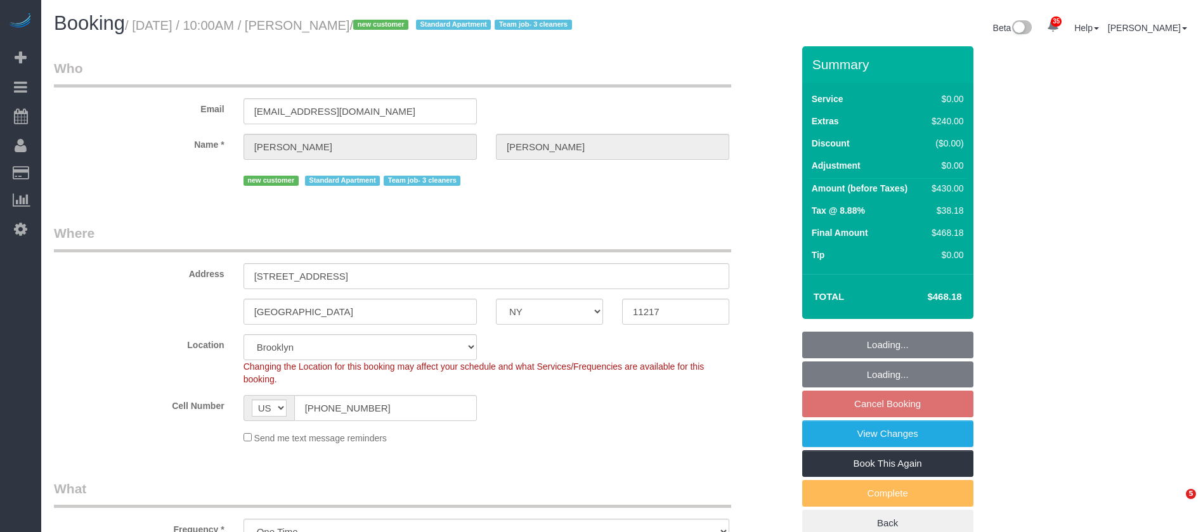
select select "NY"
select select "2"
select select "spot63"
select select "number:89"
select select "number:72"
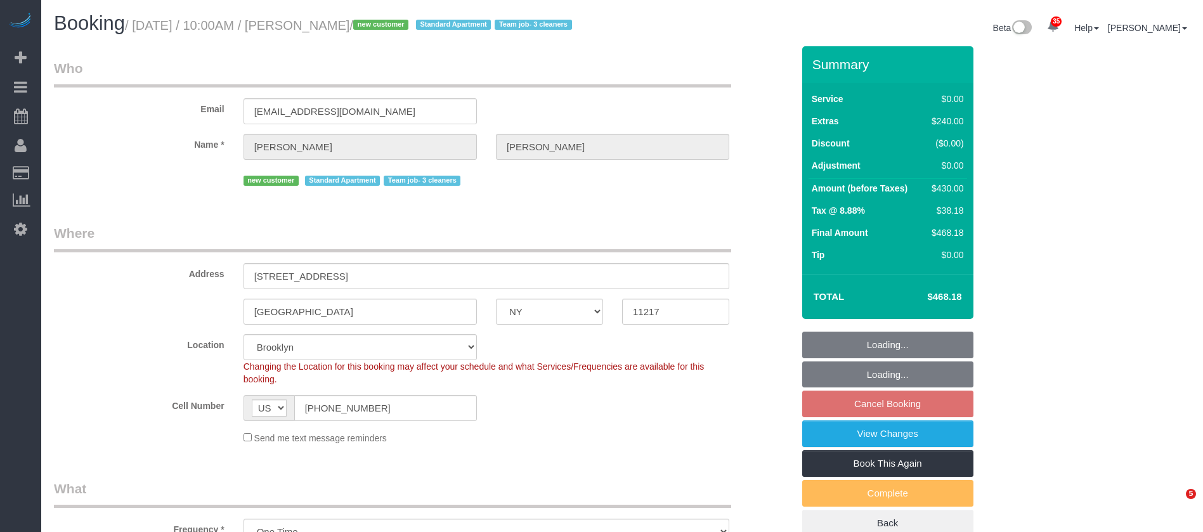
select select "number:15"
select select "number:5"
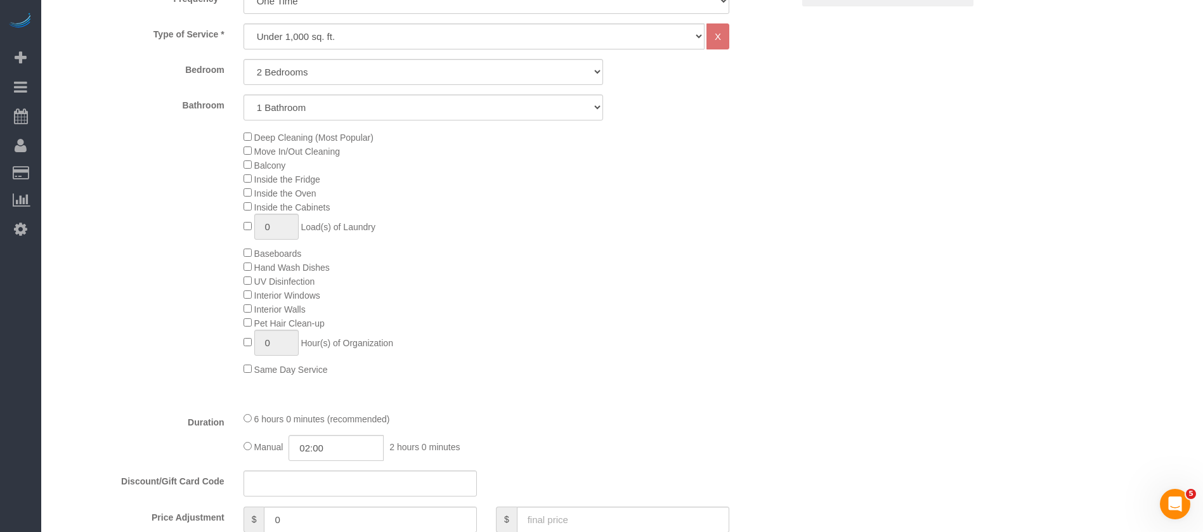
scroll to position [761, 0]
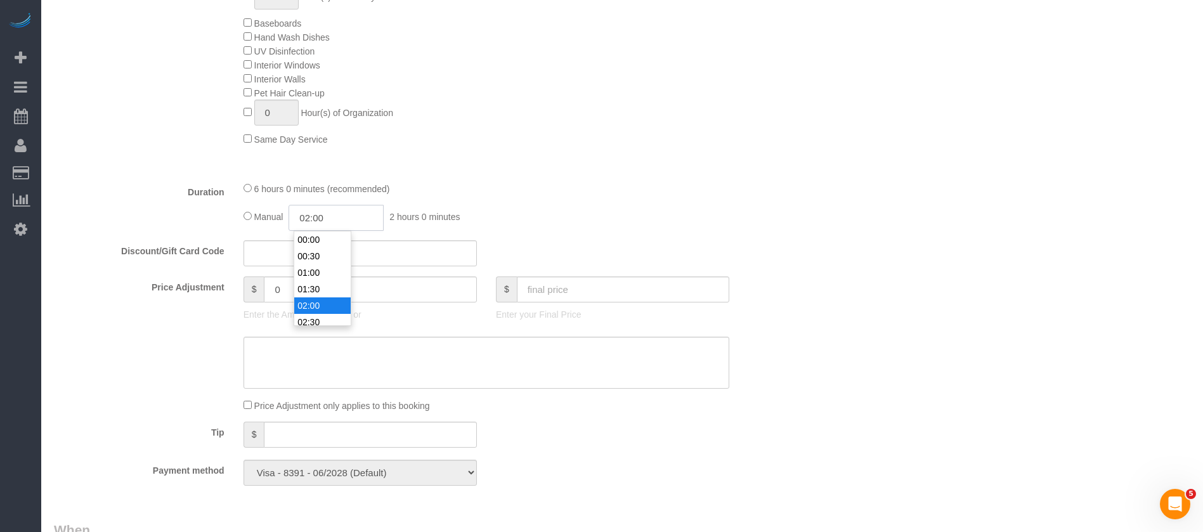
drag, startPoint x: 335, startPoint y: 212, endPoint x: 368, endPoint y: 207, distance: 34.0
click at [337, 212] on input "02:00" at bounding box center [336, 218] width 95 height 26
type input "03:00"
drag, startPoint x: 316, startPoint y: 290, endPoint x: 412, endPoint y: 233, distance: 111.8
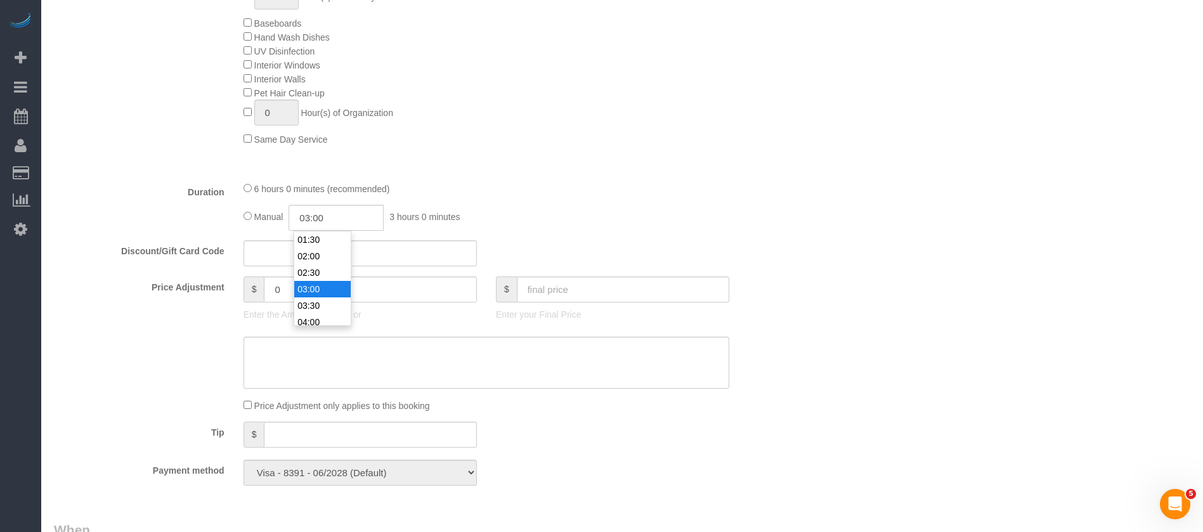
click at [318, 290] on li "03:00" at bounding box center [322, 289] width 56 height 16
click at [519, 200] on div "6 hours 0 minutes (recommended) Manual 03:00 3 hours 0 minutes" at bounding box center [486, 205] width 505 height 49
select select "spot123"
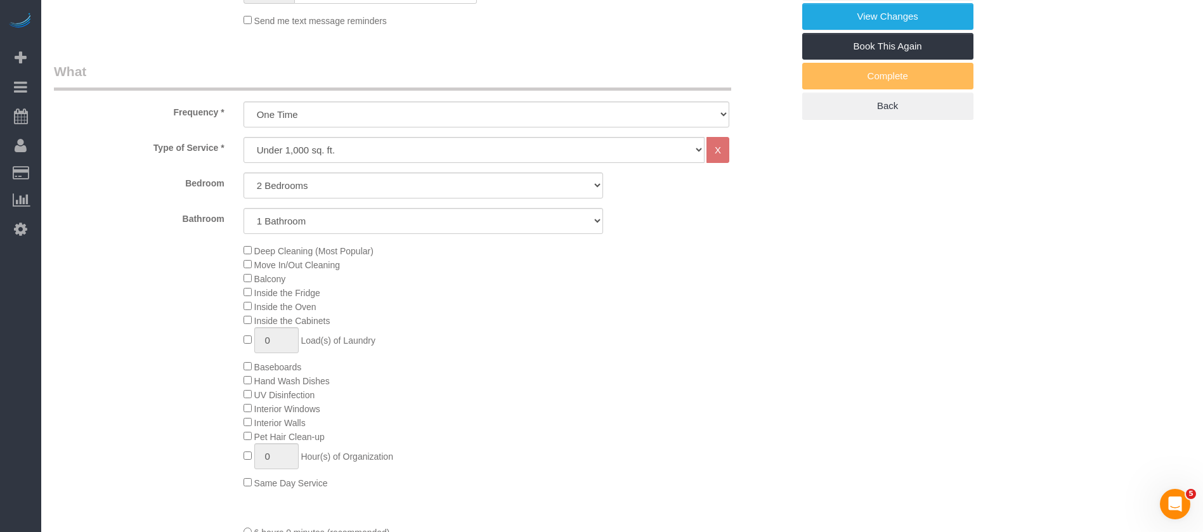
scroll to position [285, 0]
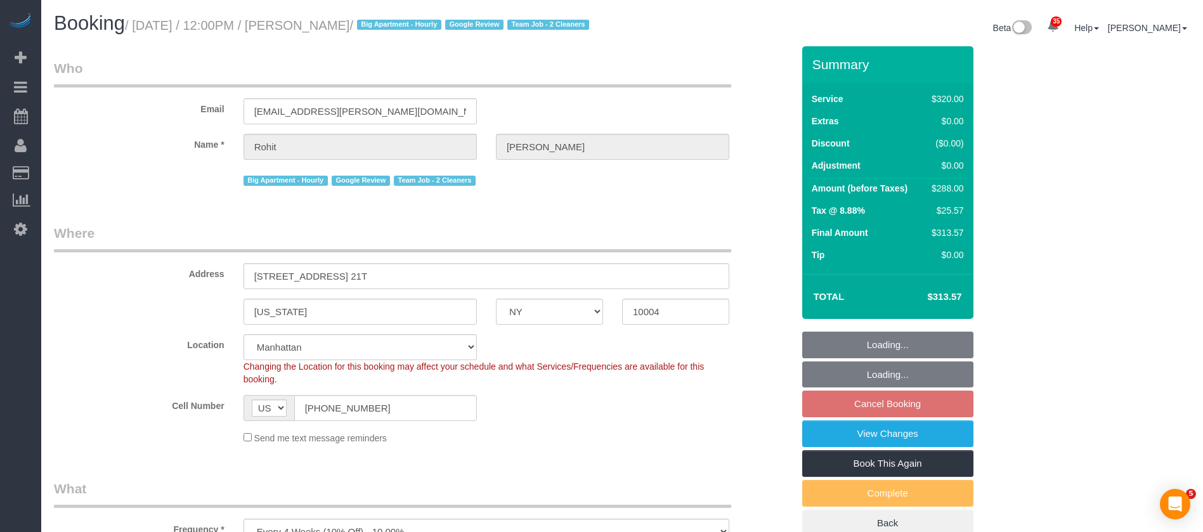
select select "NY"
select select "2"
select select "spot65"
select select "number:89"
select select "number:90"
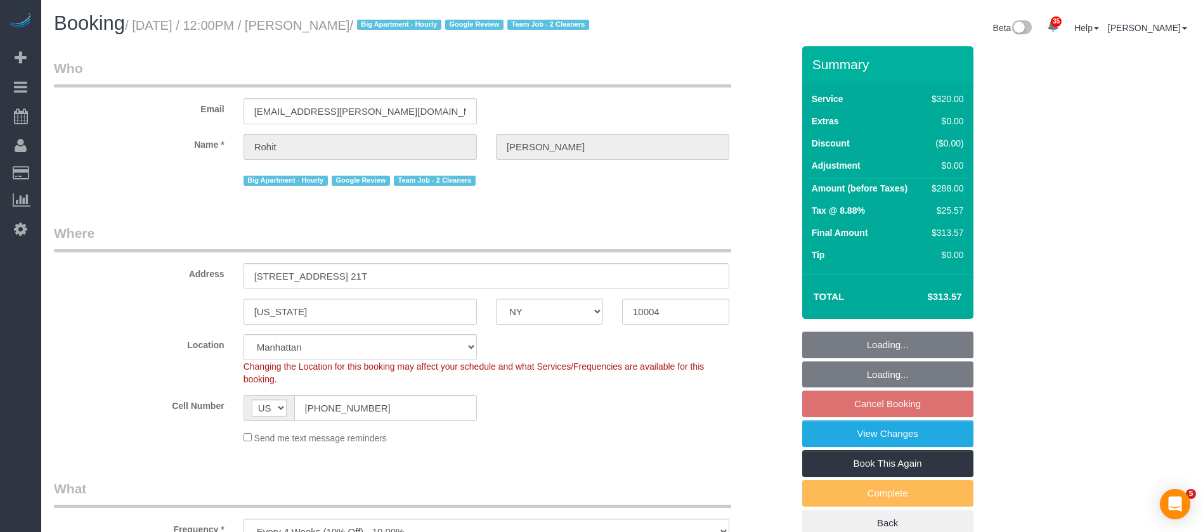
select select "number:15"
select select "number:6"
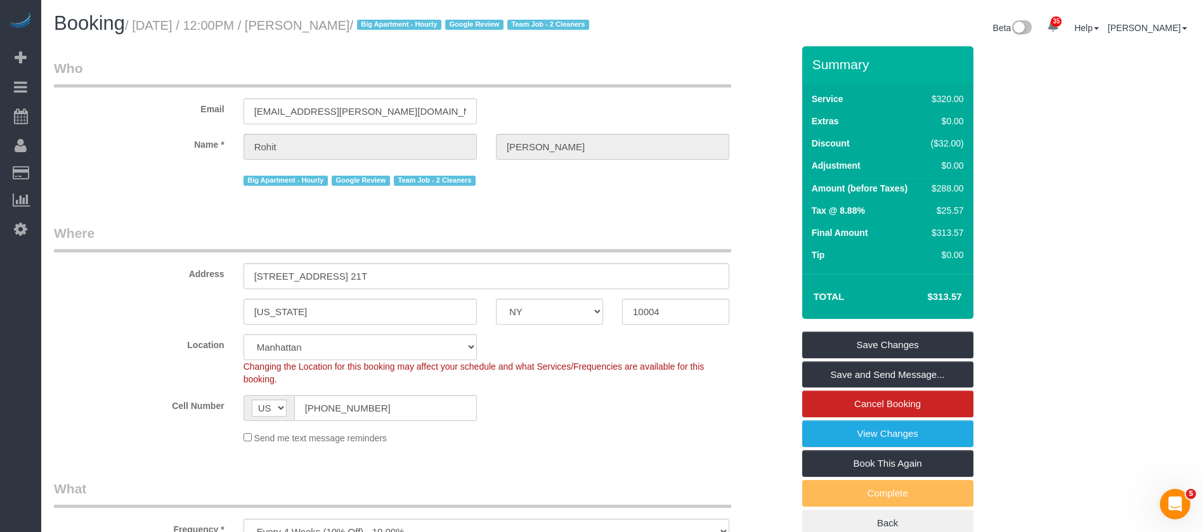
drag, startPoint x: 133, startPoint y: 26, endPoint x: 381, endPoint y: 20, distance: 248.0
click at [381, 21] on small "/ [DATE] / 12:00PM / [PERSON_NAME] / Big Apartment - Hourly Google Review Team …" at bounding box center [359, 25] width 468 height 14
copy small "[DATE] / 12:00PM / [PERSON_NAME]"
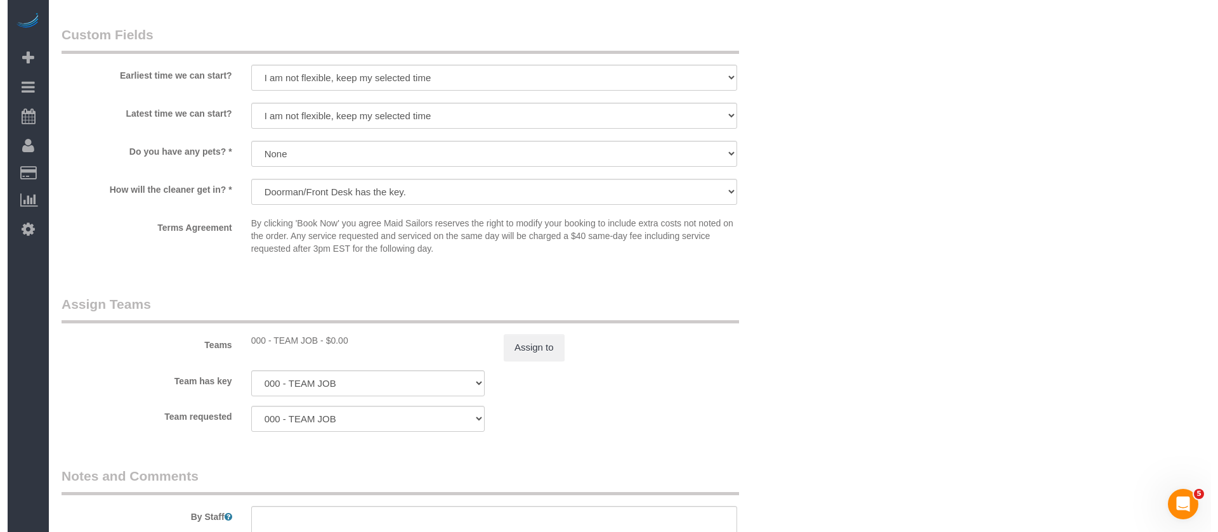
scroll to position [1452, 0]
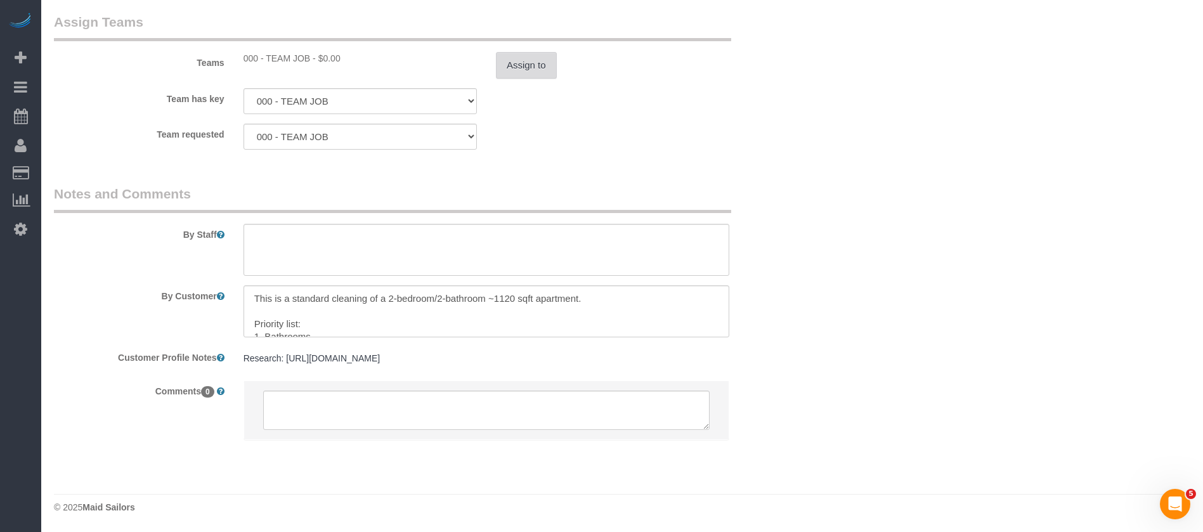
click at [528, 74] on button "Assign to" at bounding box center [526, 65] width 61 height 27
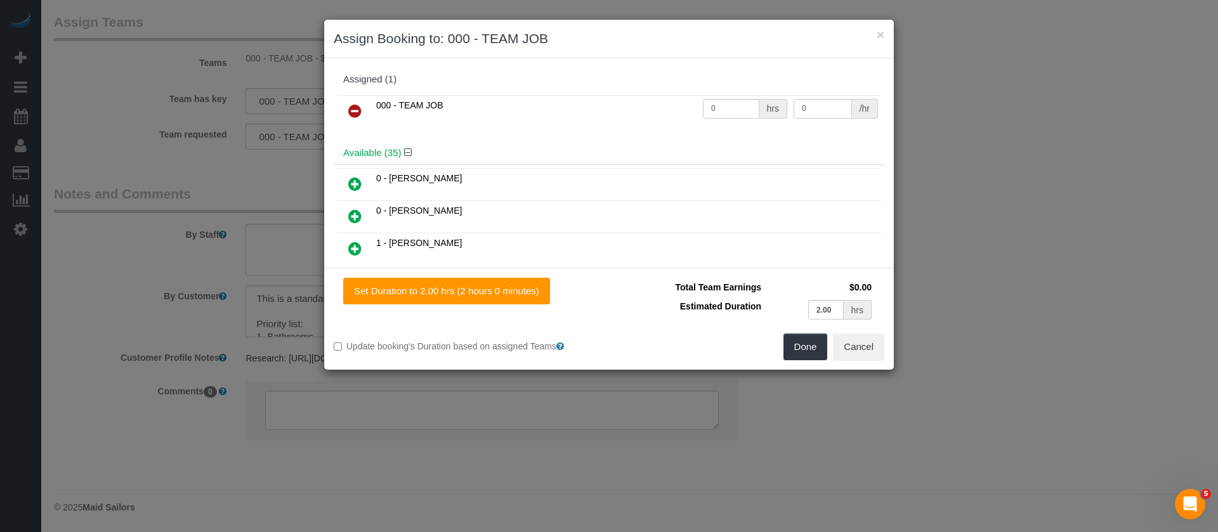
click at [356, 116] on icon at bounding box center [354, 110] width 13 height 15
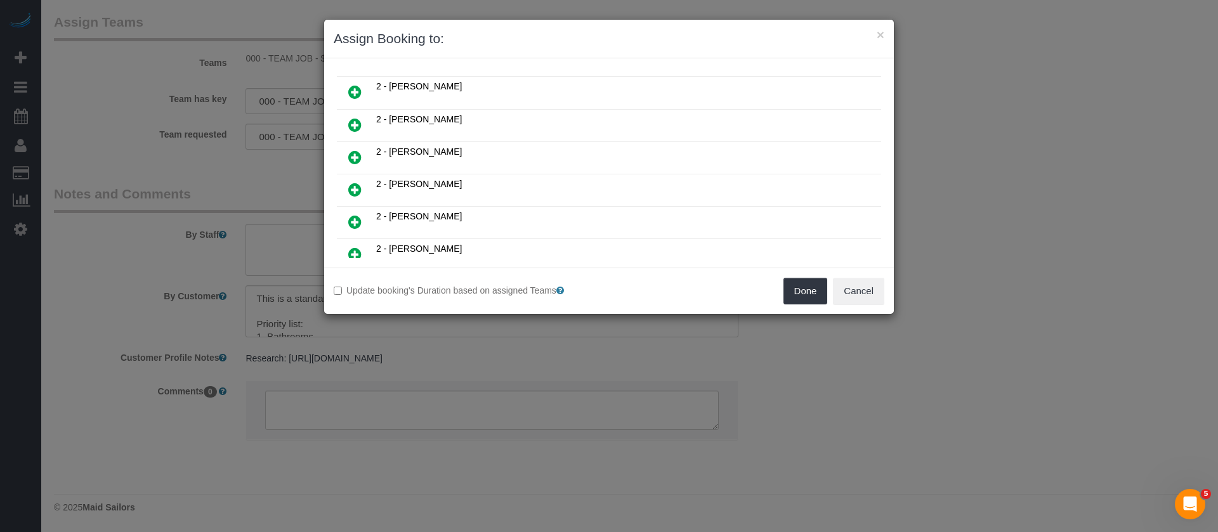
scroll to position [571, 0]
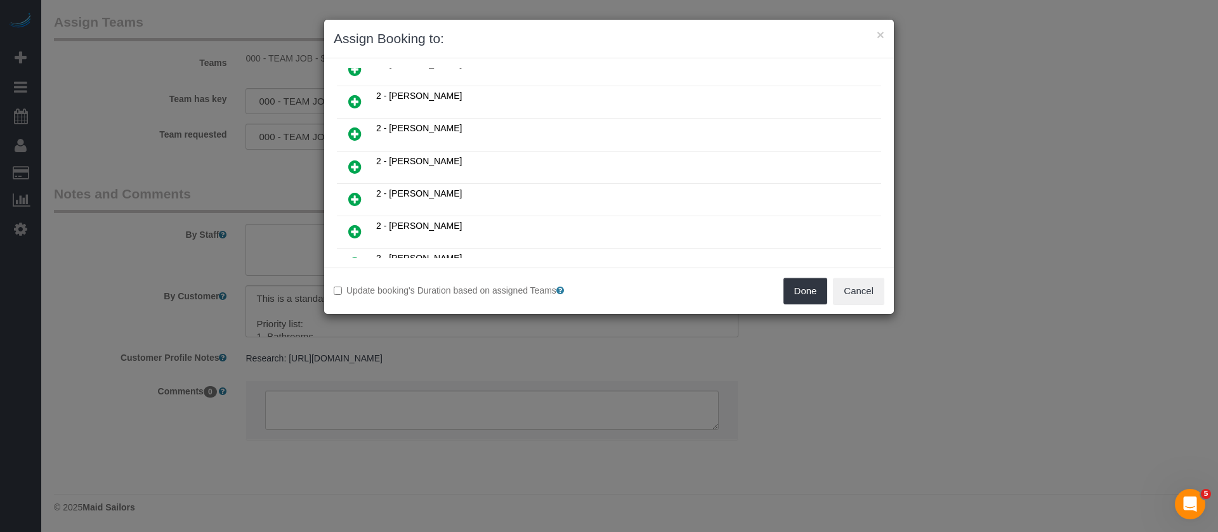
drag, startPoint x: 356, startPoint y: 138, endPoint x: 580, endPoint y: 128, distance: 224.1
click at [356, 138] on icon at bounding box center [354, 133] width 13 height 15
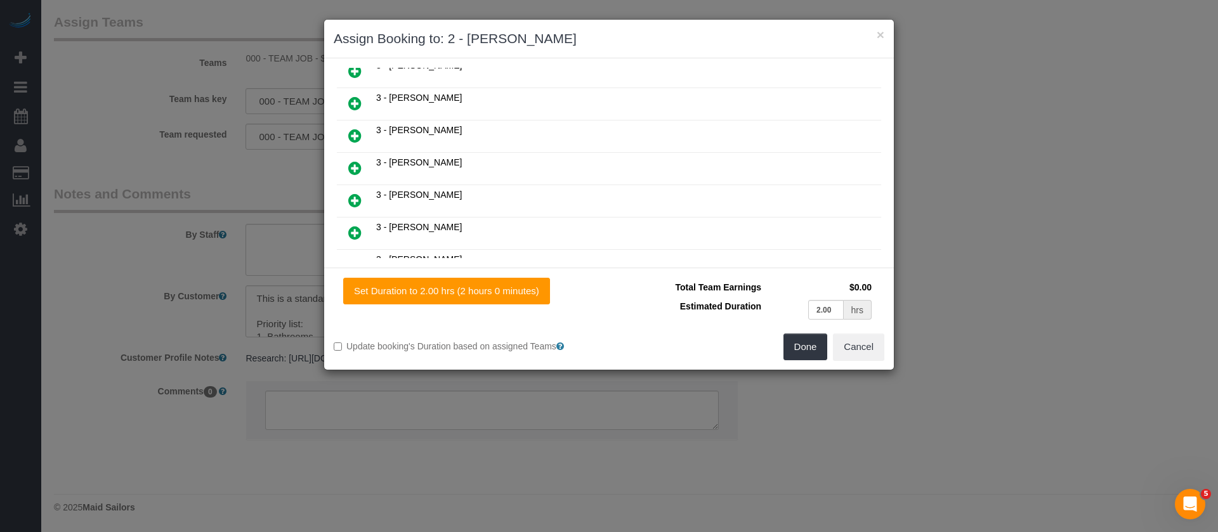
scroll to position [887, 0]
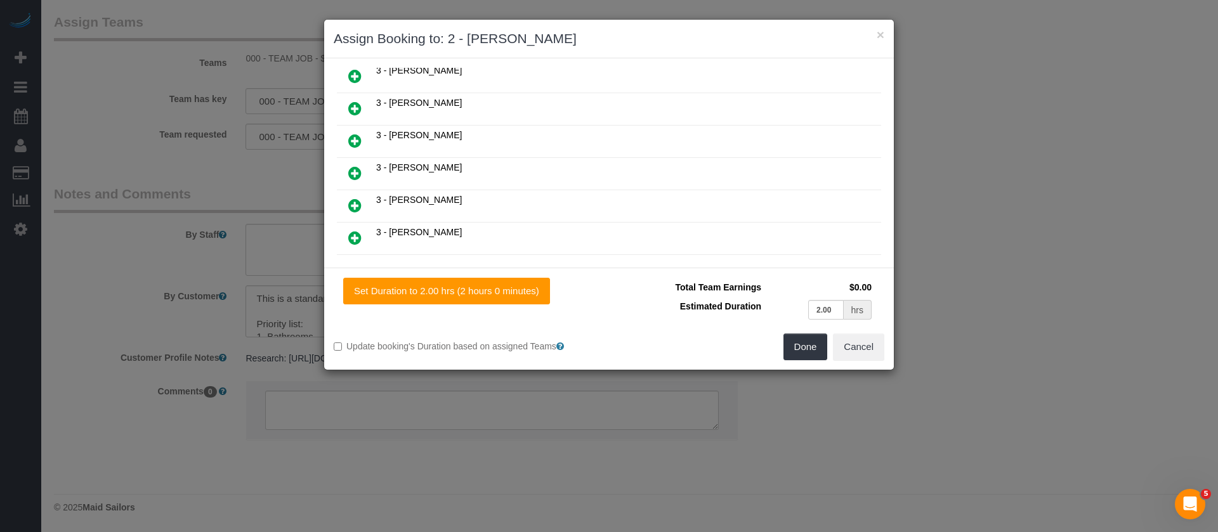
drag, startPoint x: 355, startPoint y: 237, endPoint x: 370, endPoint y: 241, distance: 15.2
click at [355, 237] on icon at bounding box center [354, 237] width 13 height 15
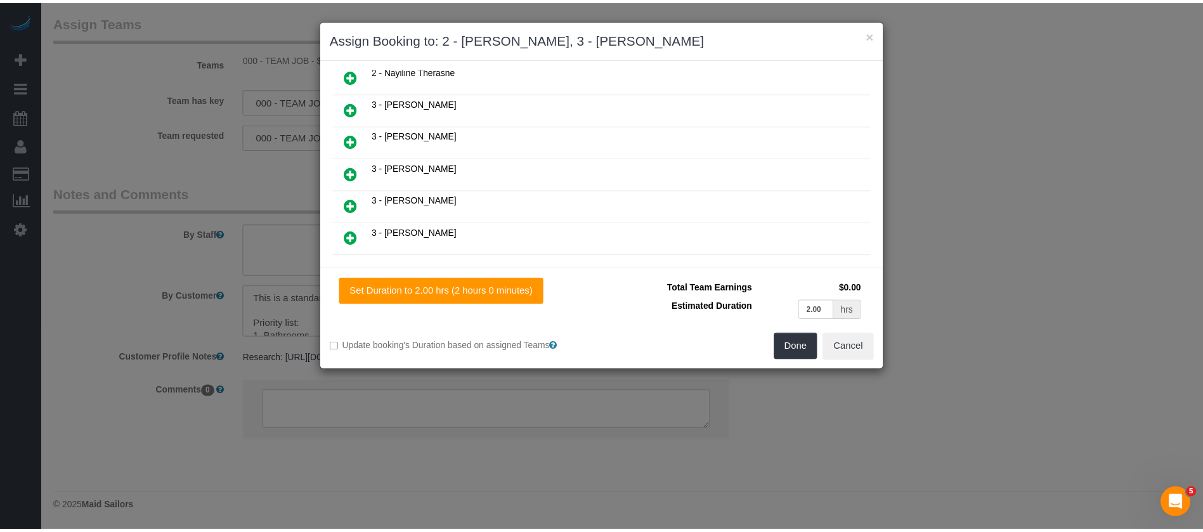
scroll to position [919, 0]
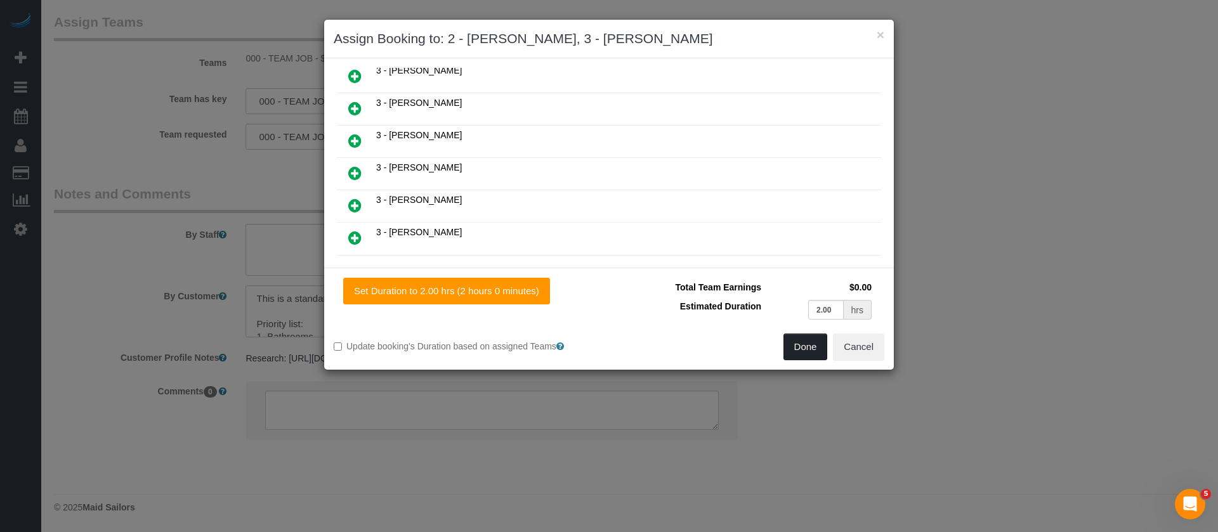
click at [804, 346] on button "Done" at bounding box center [805, 347] width 44 height 27
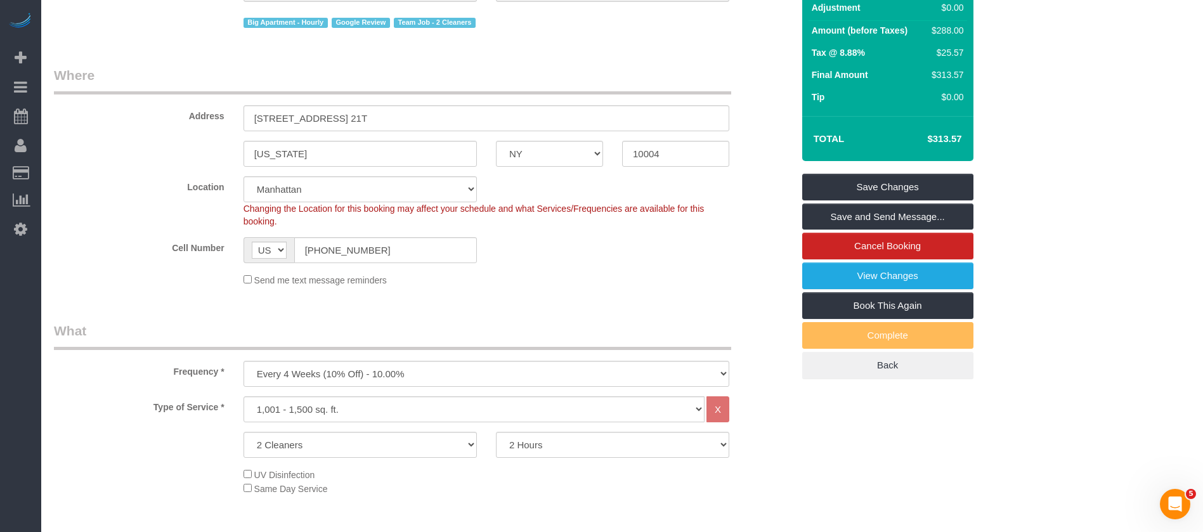
scroll to position [25, 0]
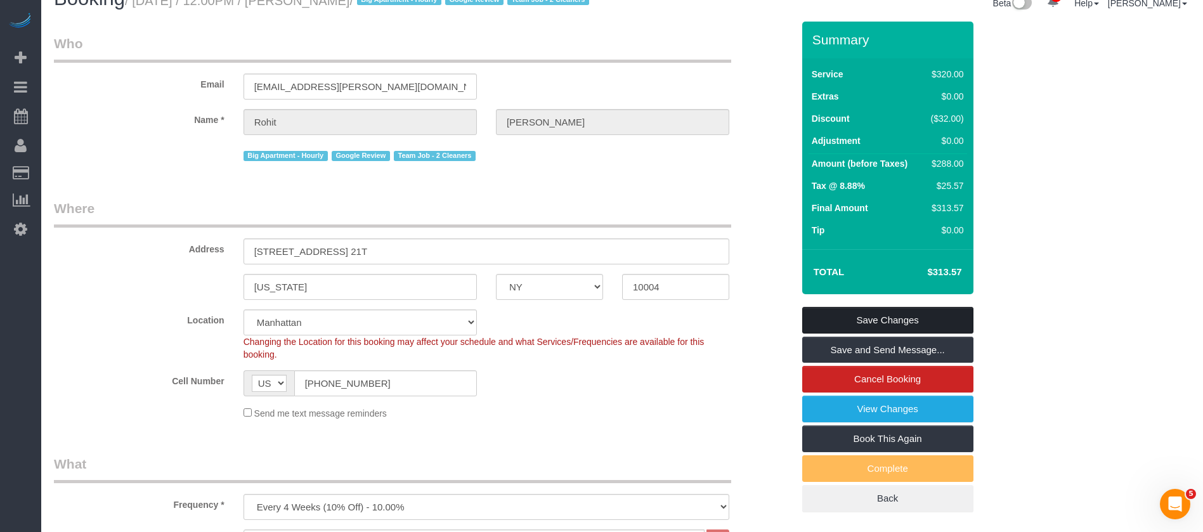
click at [925, 334] on link "Save Changes" at bounding box center [887, 320] width 171 height 27
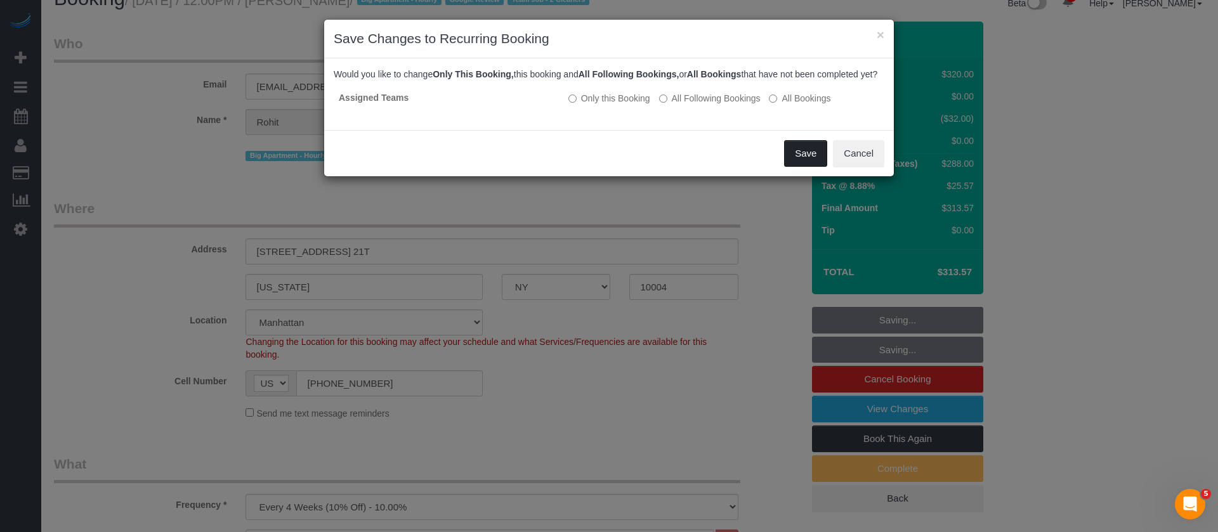
click at [799, 159] on button "Save" at bounding box center [805, 153] width 43 height 27
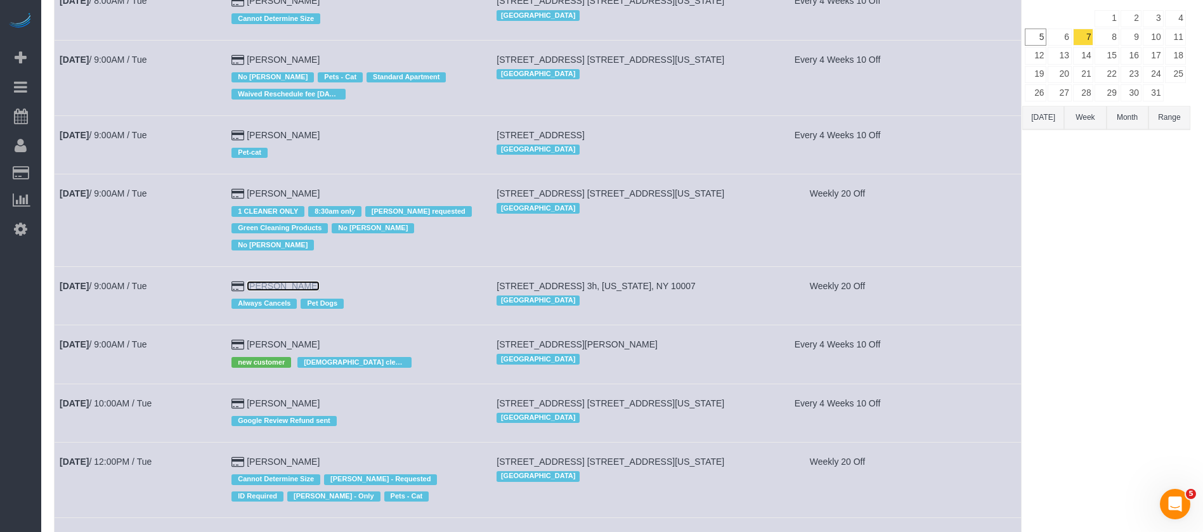
scroll to position [190, 0]
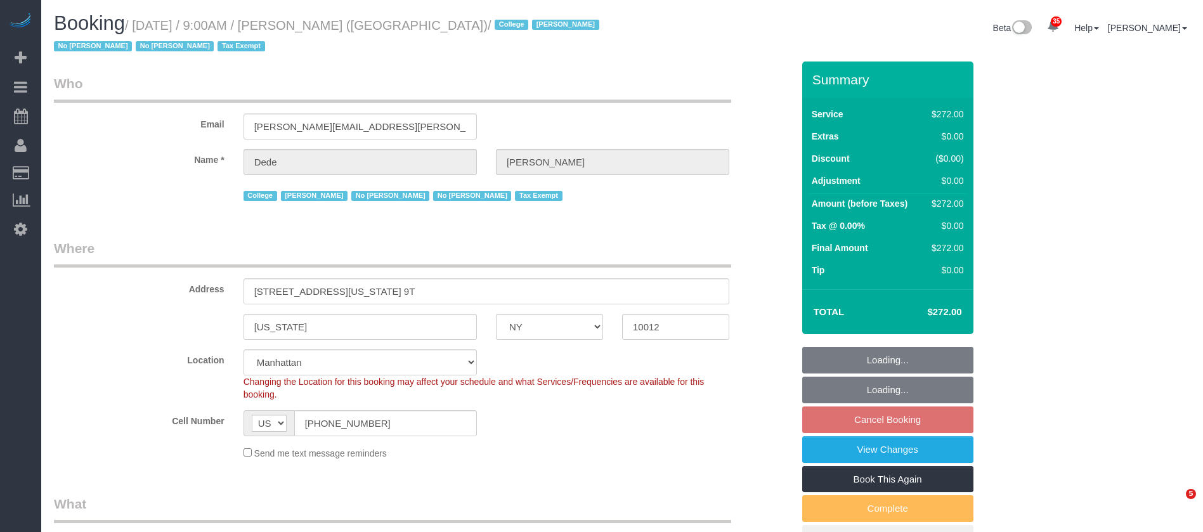
select select "NY"
select select "240"
select select "number:56"
select select "number:79"
select select "number:15"
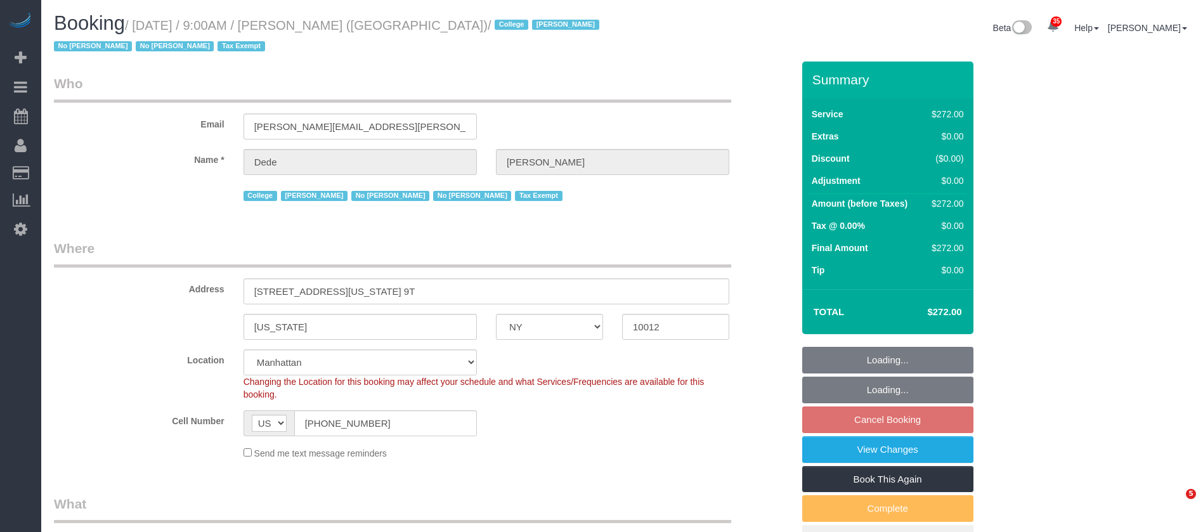
select select "number:6"
select select "spot2"
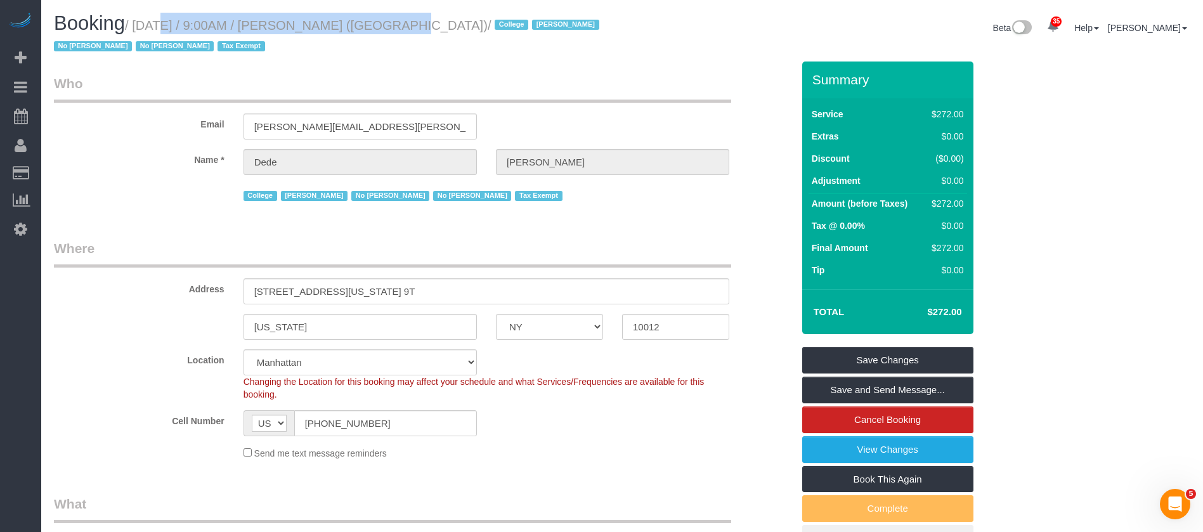
drag, startPoint x: 136, startPoint y: 19, endPoint x: 374, endPoint y: 30, distance: 237.4
click at [374, 30] on small "/ October 07, 2025 / 9:00AM / Dede Tabak (NYU Abu Dhabi) / College Jacky Xu No …" at bounding box center [328, 36] width 549 height 36
copy small "October 07, 2025 / 9:00AM / Dede Tabak"
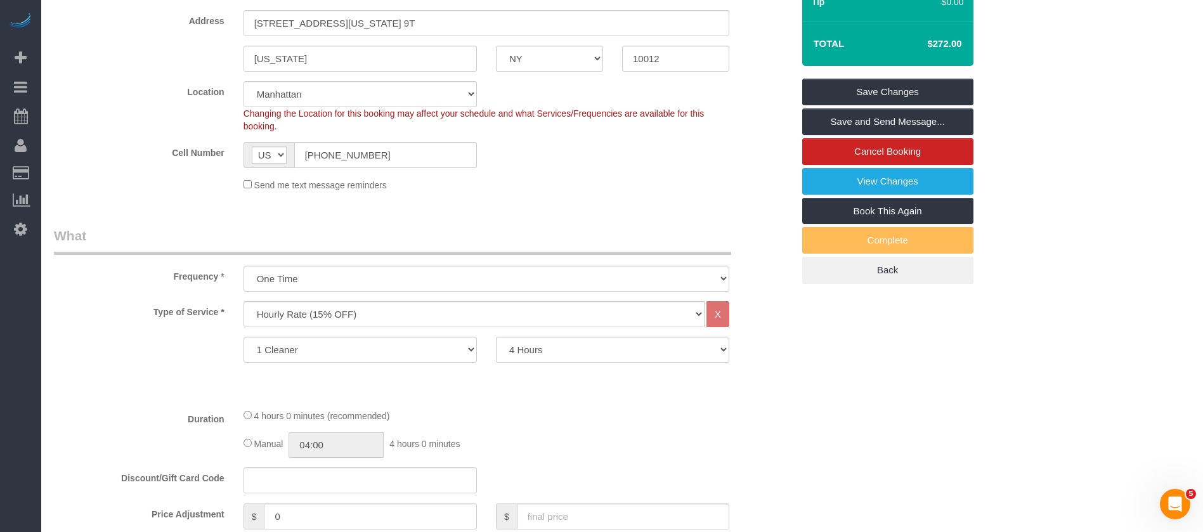
scroll to position [95, 0]
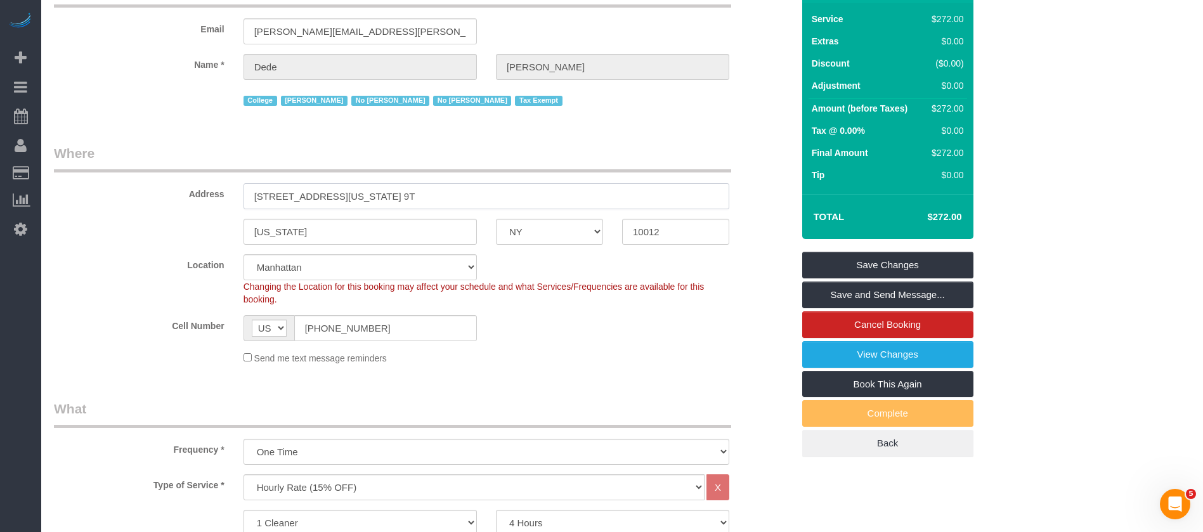
drag, startPoint x: 254, startPoint y: 192, endPoint x: 481, endPoint y: 188, distance: 227.7
click at [476, 188] on input "4 Washington Square Village, Apt. 9T" at bounding box center [487, 196] width 486 height 26
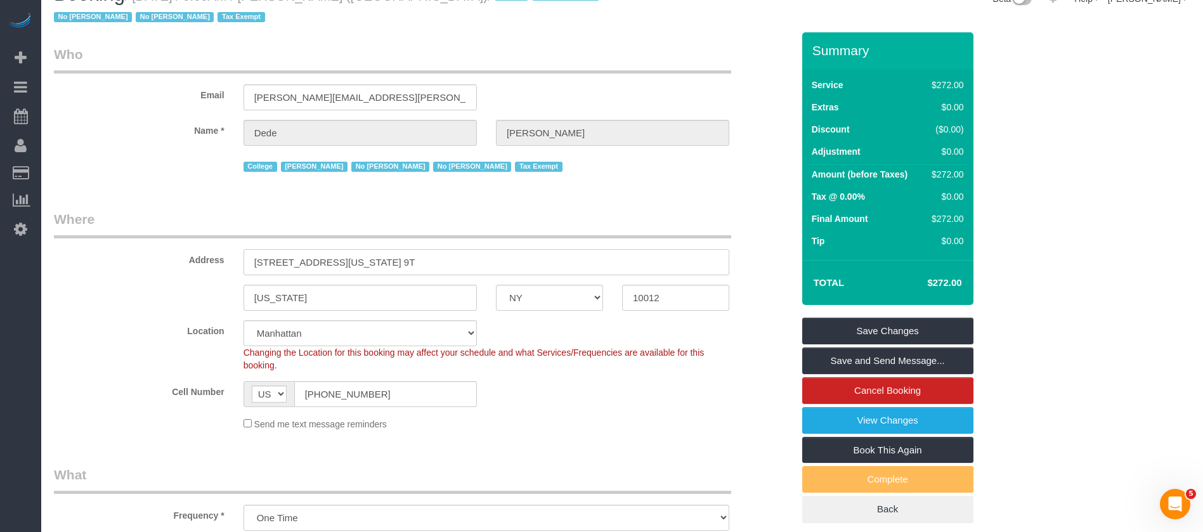
scroll to position [0, 0]
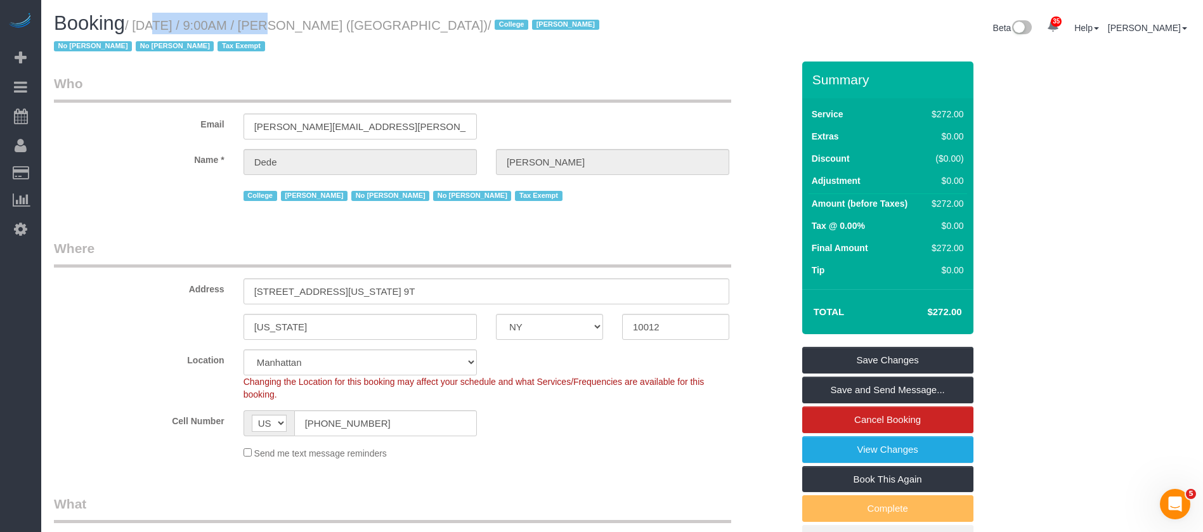
drag, startPoint x: 133, startPoint y: 18, endPoint x: 297, endPoint y: 34, distance: 165.1
click at [249, 20] on small "/ October 07, 2025 / 9:00AM / Dede Tabak (NYU Abu Dhabi) / College Jacky Xu No …" at bounding box center [328, 36] width 549 height 36
drag, startPoint x: 139, startPoint y: 24, endPoint x: 365, endPoint y: 67, distance: 230.5
click at [372, 26] on small "/ October 07, 2025 / 9:00AM / Dede Tabak (NYU Abu Dhabi) / College Jacky Xu No …" at bounding box center [328, 36] width 549 height 36
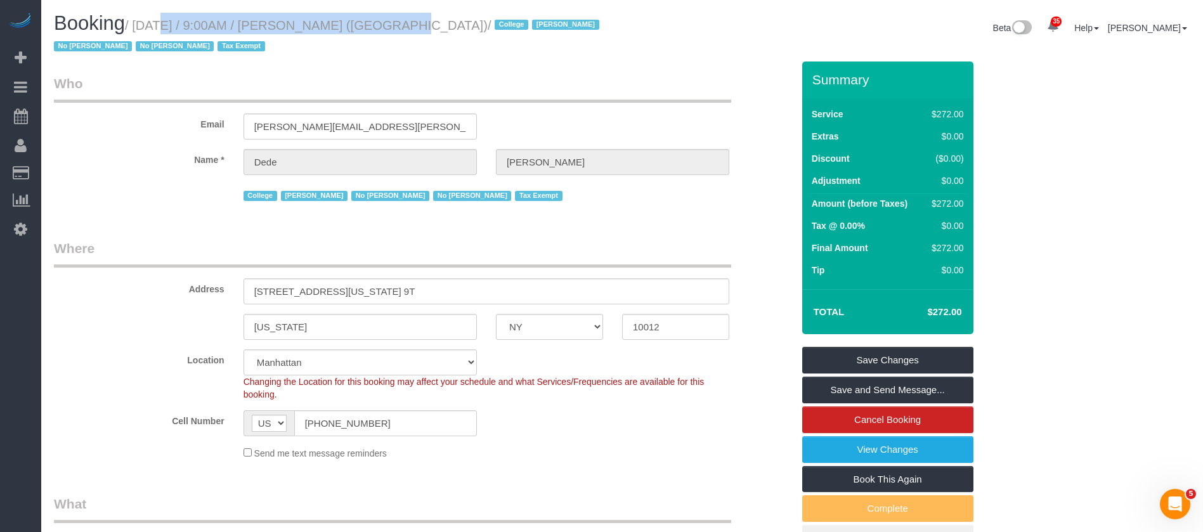
copy small "October 07, 2025 / 9:00AM / Dede Tabak"
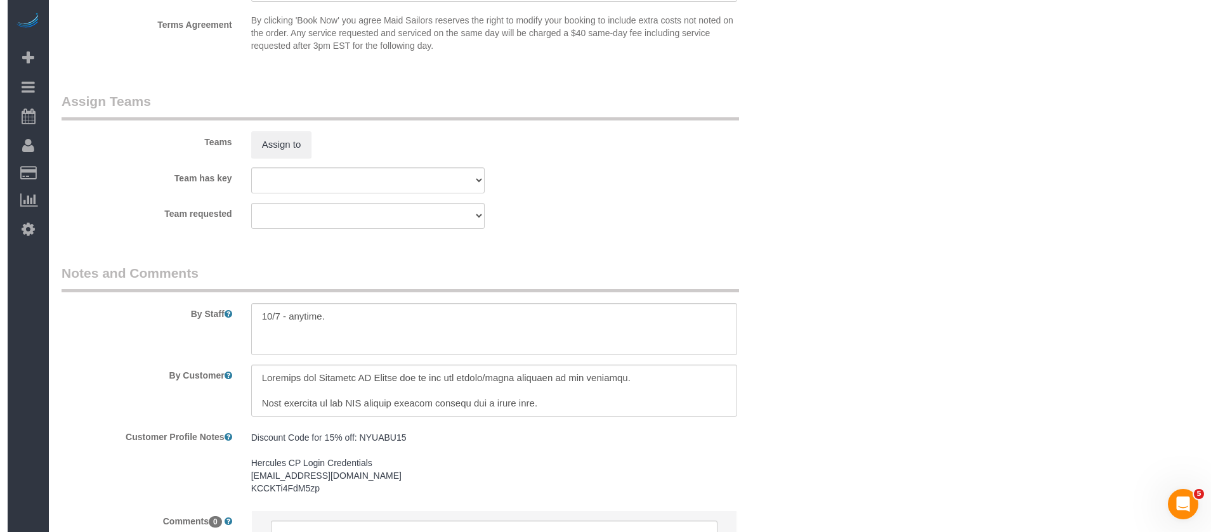
scroll to position [1168, 0]
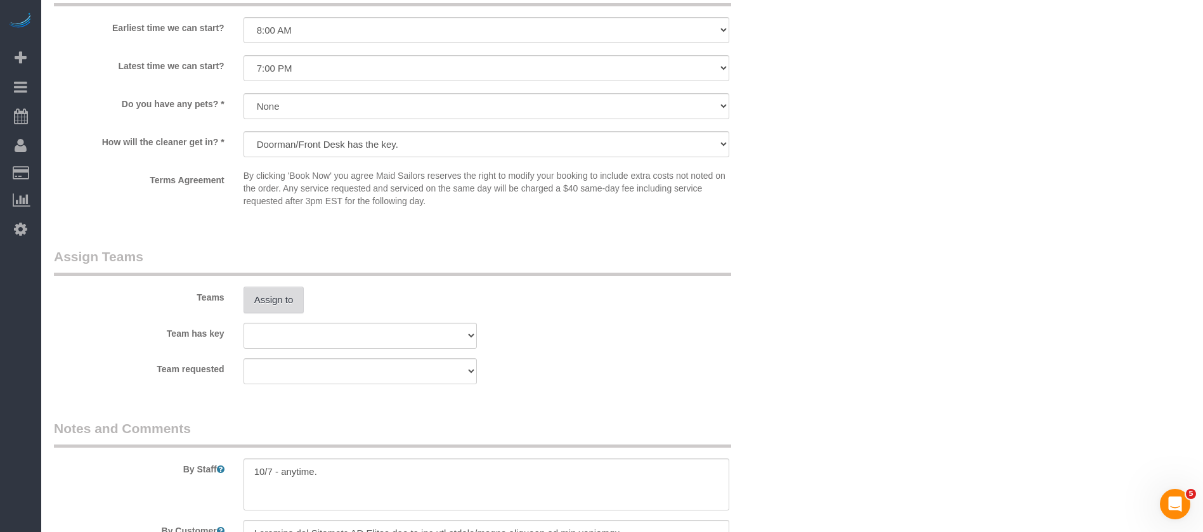
click at [268, 294] on button "Assign to" at bounding box center [274, 300] width 61 height 27
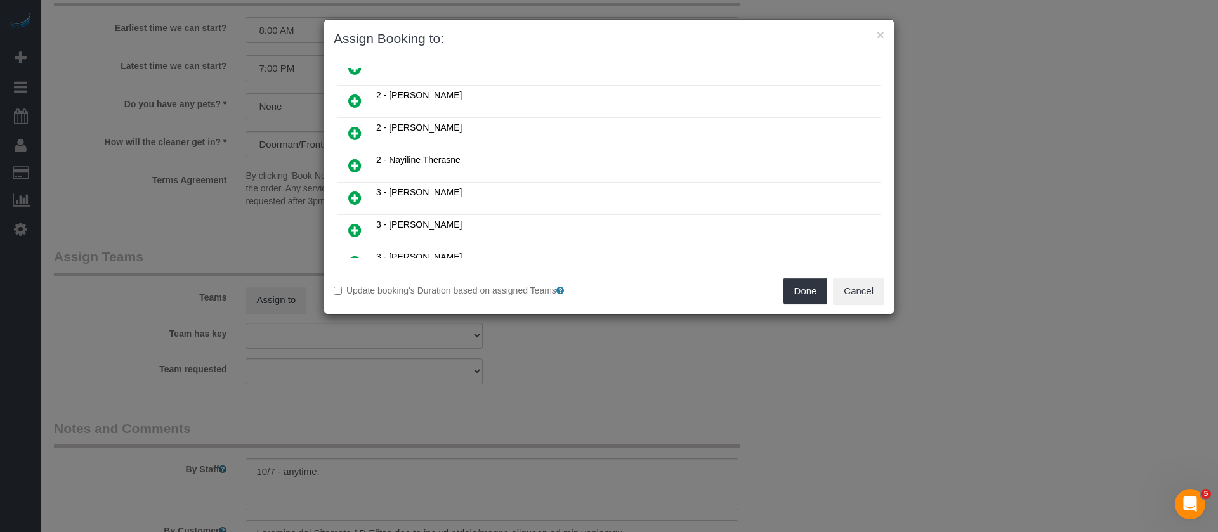
scroll to position [666, 0]
click at [379, 171] on td "3 - [PERSON_NAME]" at bounding box center [627, 169] width 508 height 32
click at [354, 168] on icon at bounding box center [354, 168] width 13 height 15
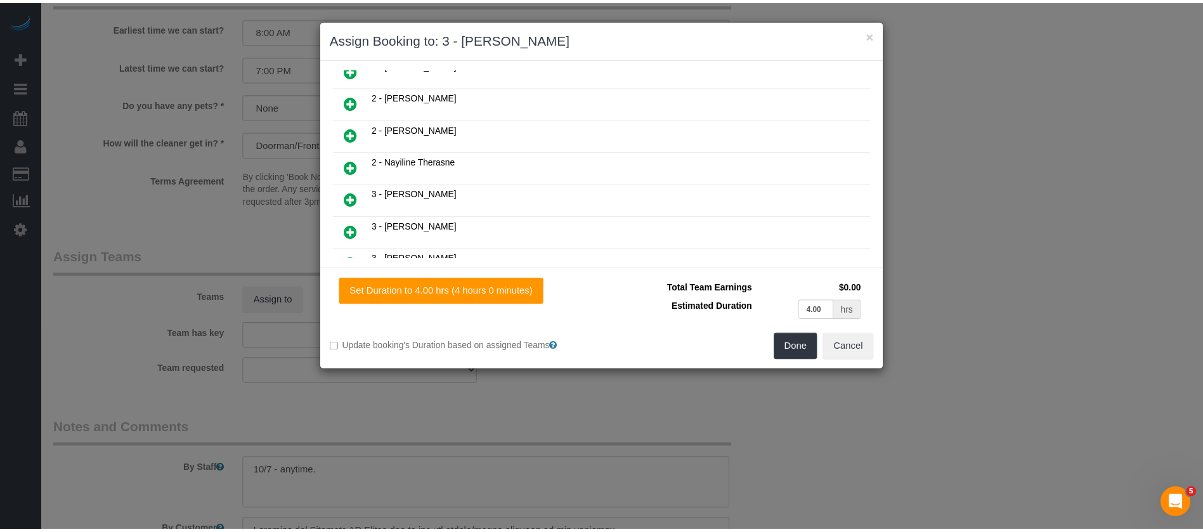
scroll to position [696, 0]
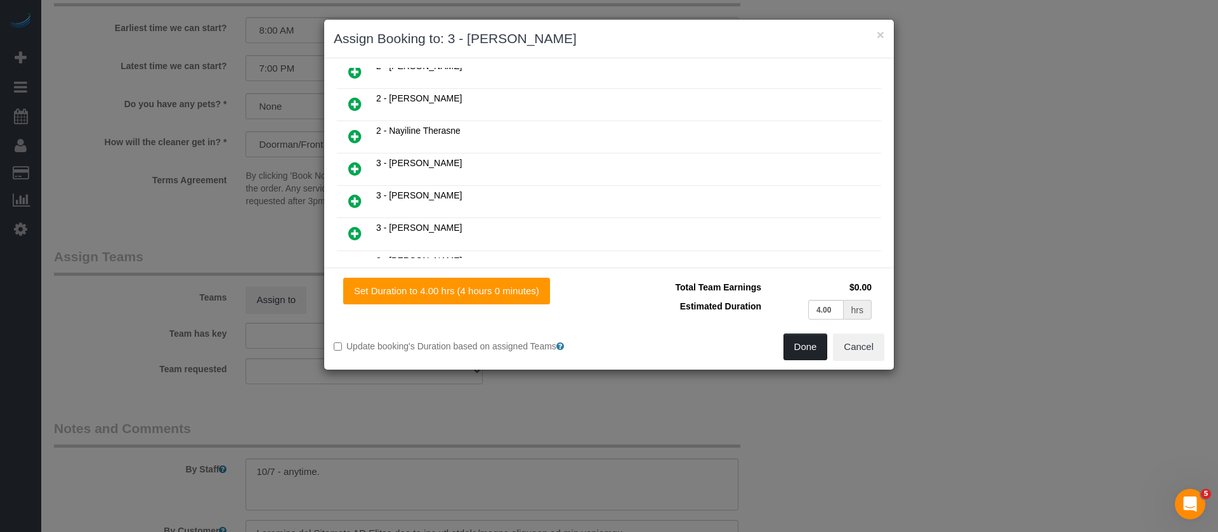
click at [804, 342] on button "Done" at bounding box center [805, 347] width 44 height 27
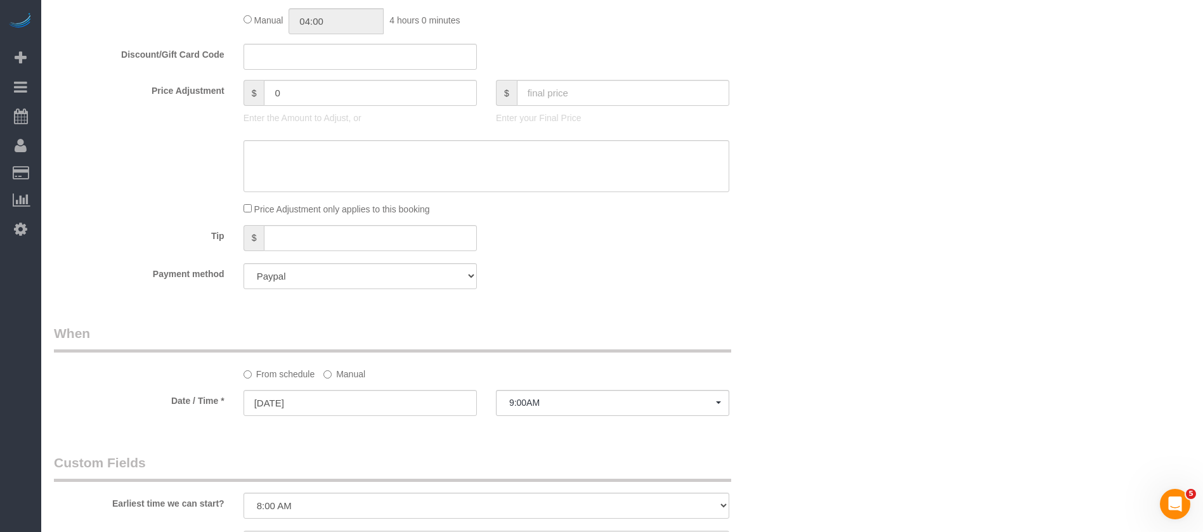
scroll to position [216, 0]
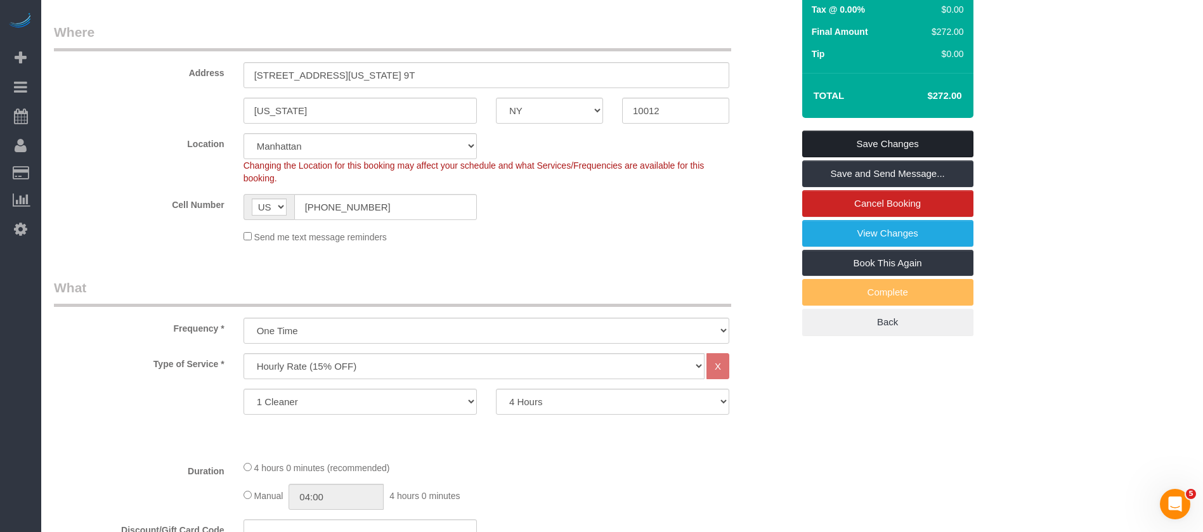
drag, startPoint x: 897, startPoint y: 134, endPoint x: 794, endPoint y: 111, distance: 105.4
click at [896, 135] on link "Save Changes" at bounding box center [887, 144] width 171 height 27
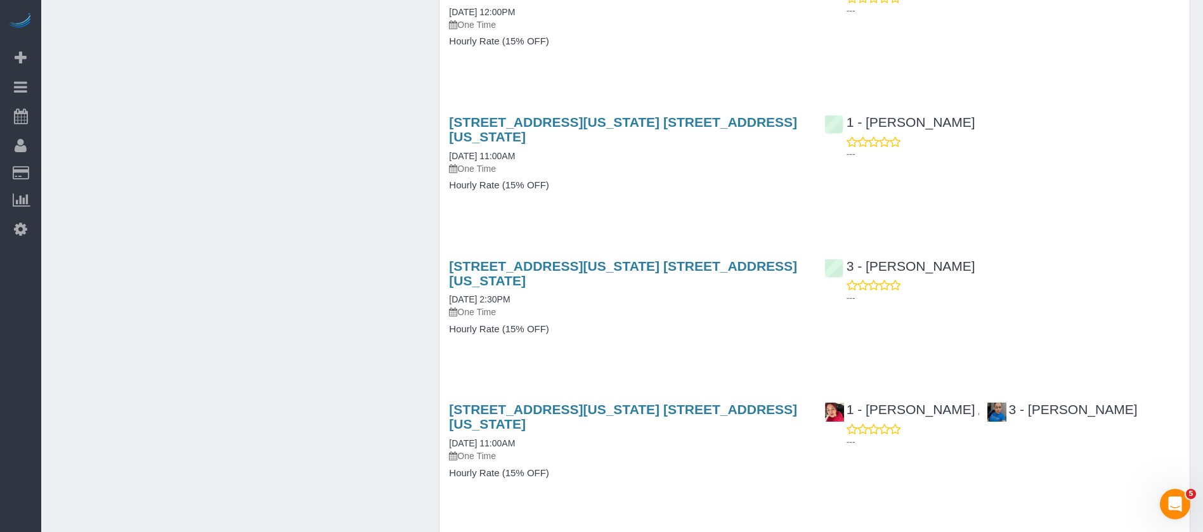
scroll to position [1976, 0]
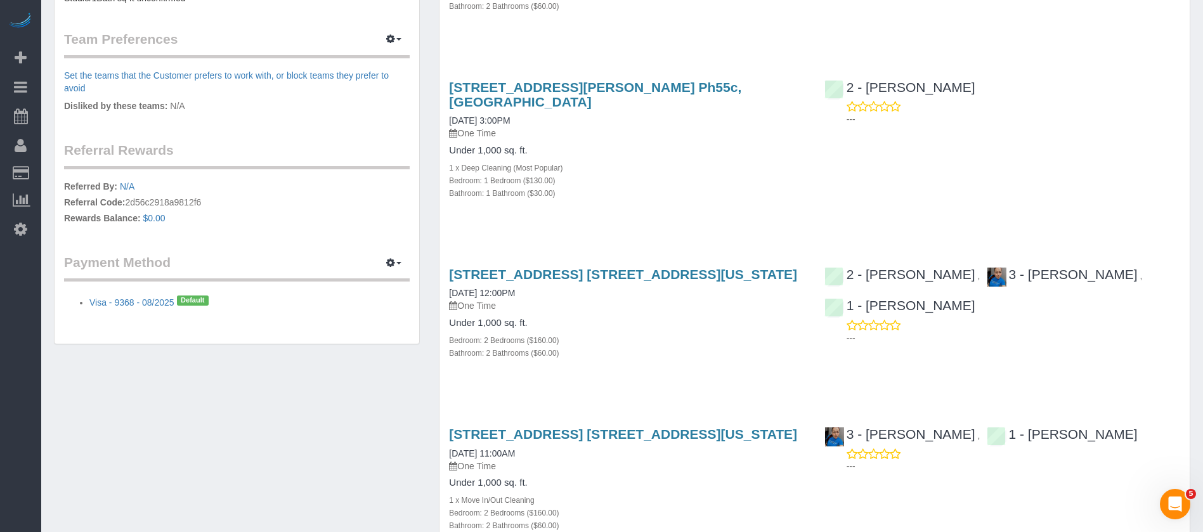
scroll to position [571, 0]
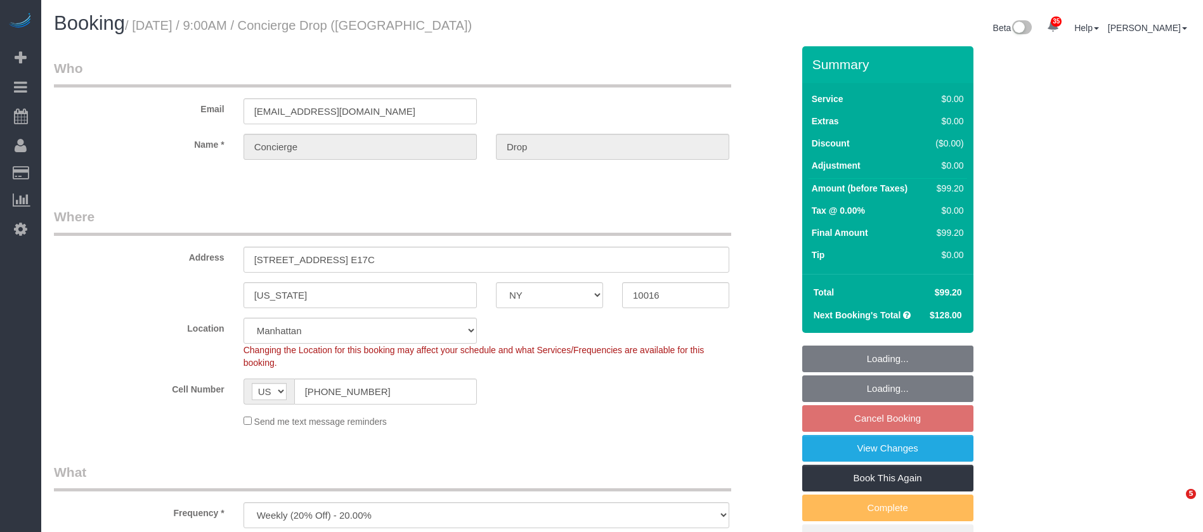
select select "NY"
select select "1"
select select "spot62"
select select "number:89"
select select "number:90"
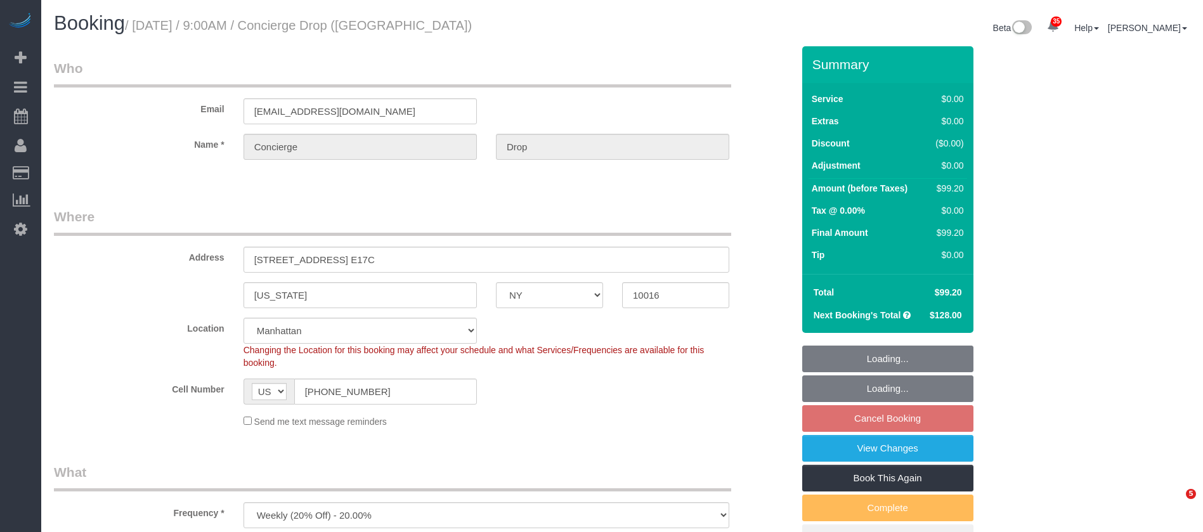
select select "number:15"
select select "number:6"
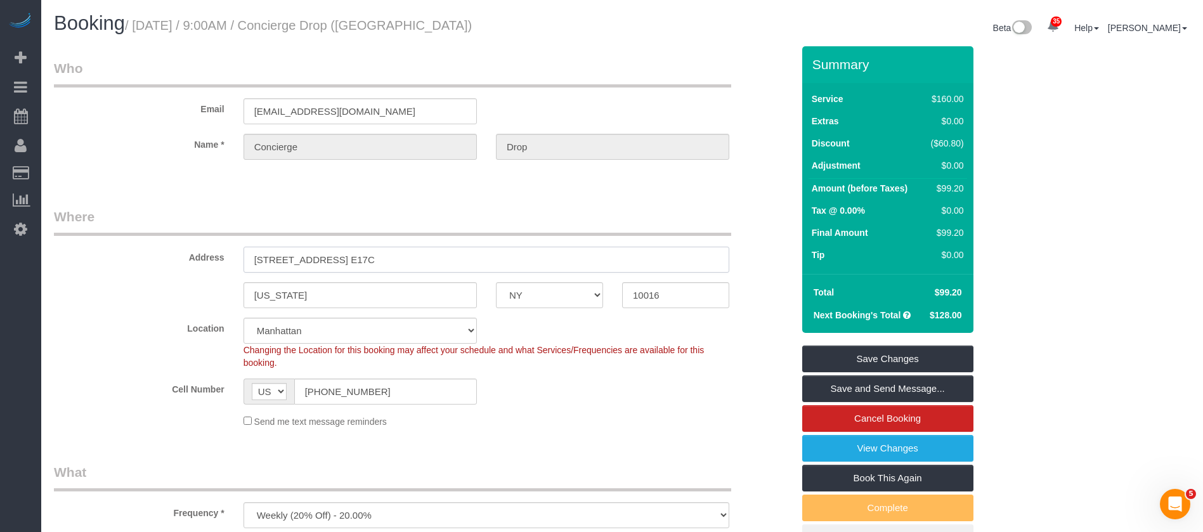
drag, startPoint x: 250, startPoint y: 255, endPoint x: 394, endPoint y: 250, distance: 144.1
click at [392, 251] on input "[STREET_ADDRESS] E17C" at bounding box center [487, 260] width 486 height 26
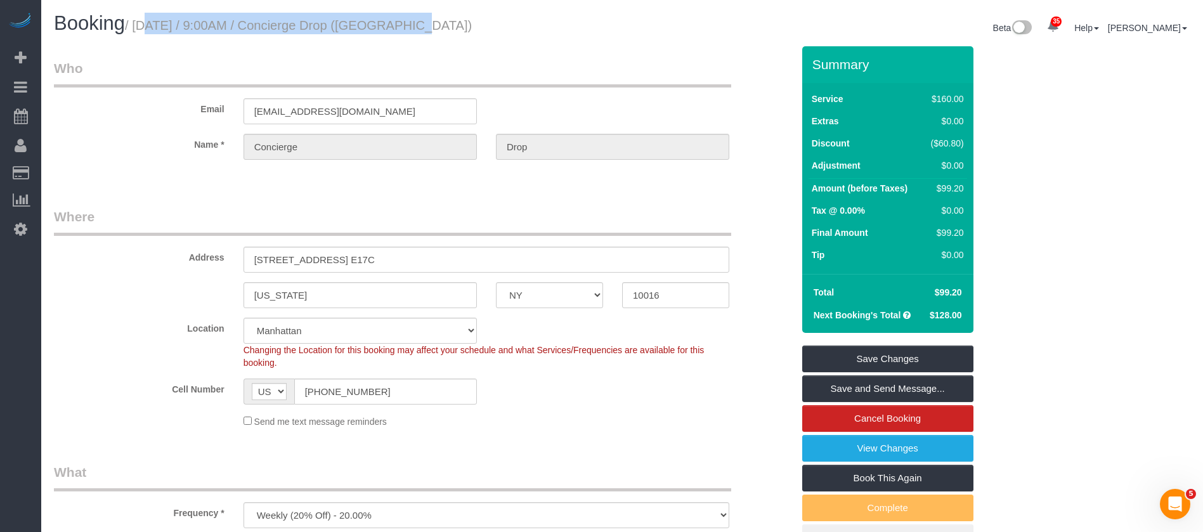
drag, startPoint x: 132, startPoint y: 24, endPoint x: 390, endPoint y: 25, distance: 258.1
click at [390, 25] on small "/ [DATE] / 9:00AM / Concierge Drop ([GEOGRAPHIC_DATA])" at bounding box center [298, 25] width 347 height 14
copy small "/ [DATE] / 9:00AM / Concierge Drop"
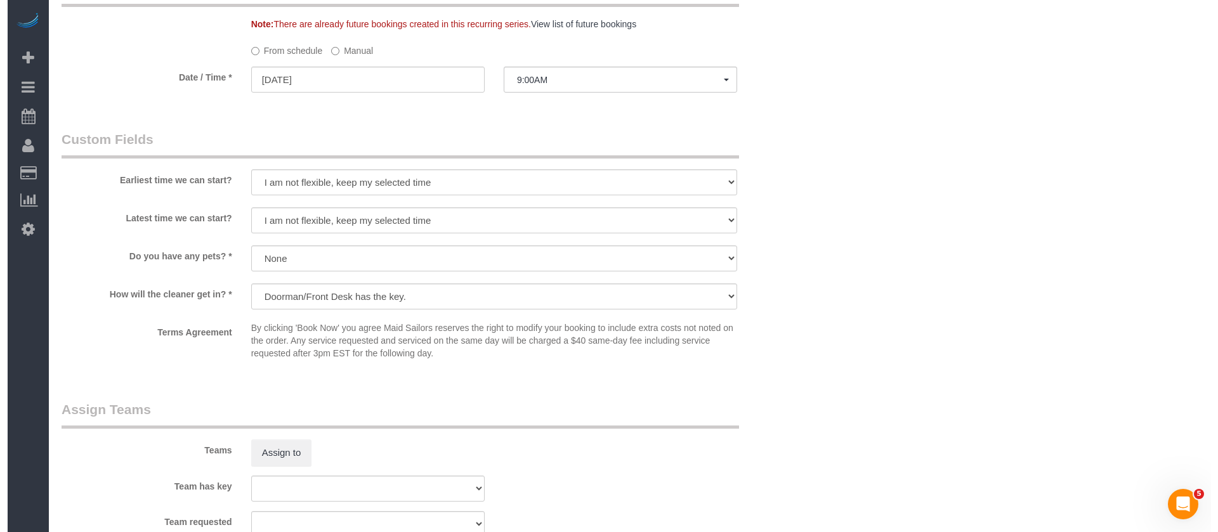
scroll to position [1522, 0]
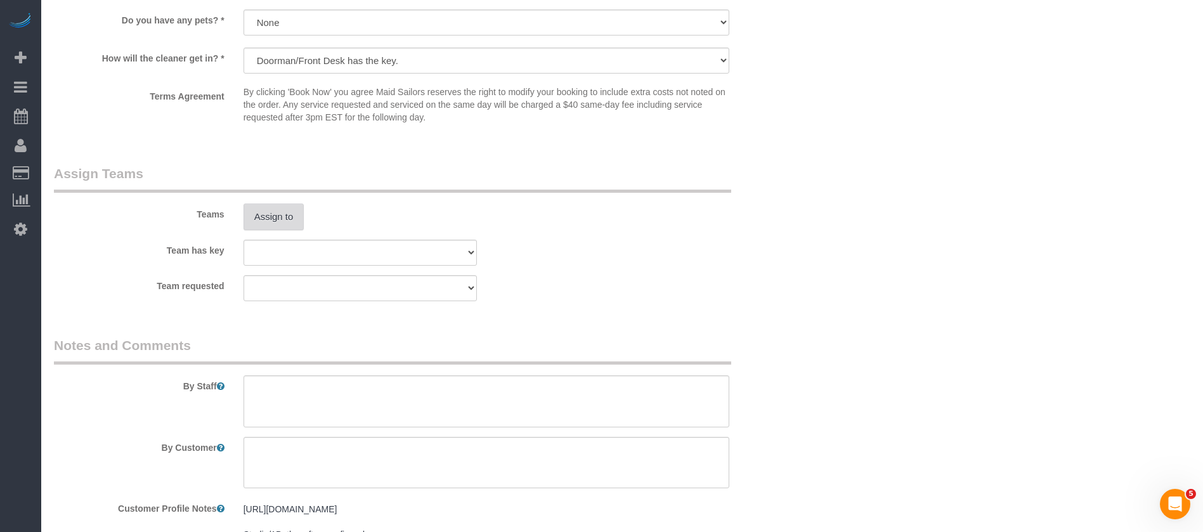
click at [290, 221] on button "Assign to" at bounding box center [274, 217] width 61 height 27
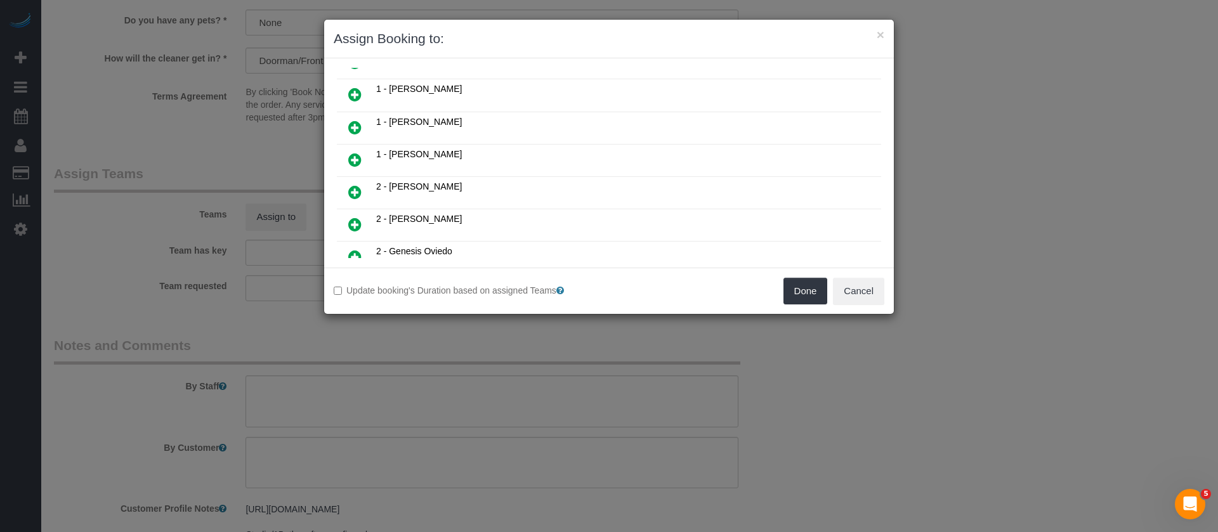
scroll to position [476, 0]
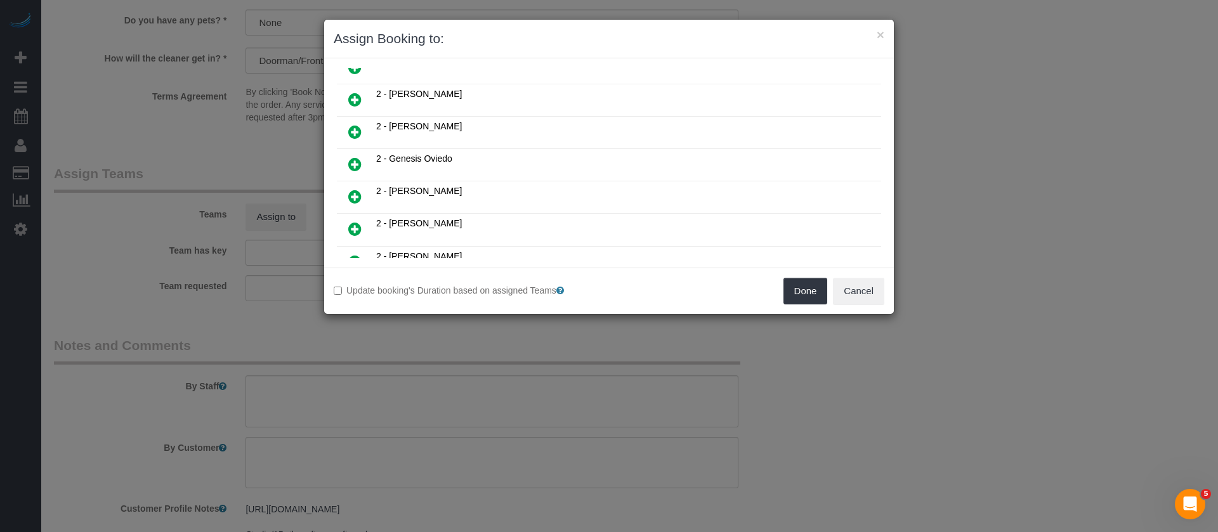
drag, startPoint x: 351, startPoint y: 128, endPoint x: 469, endPoint y: 176, distance: 126.6
click at [351, 127] on icon at bounding box center [354, 131] width 13 height 15
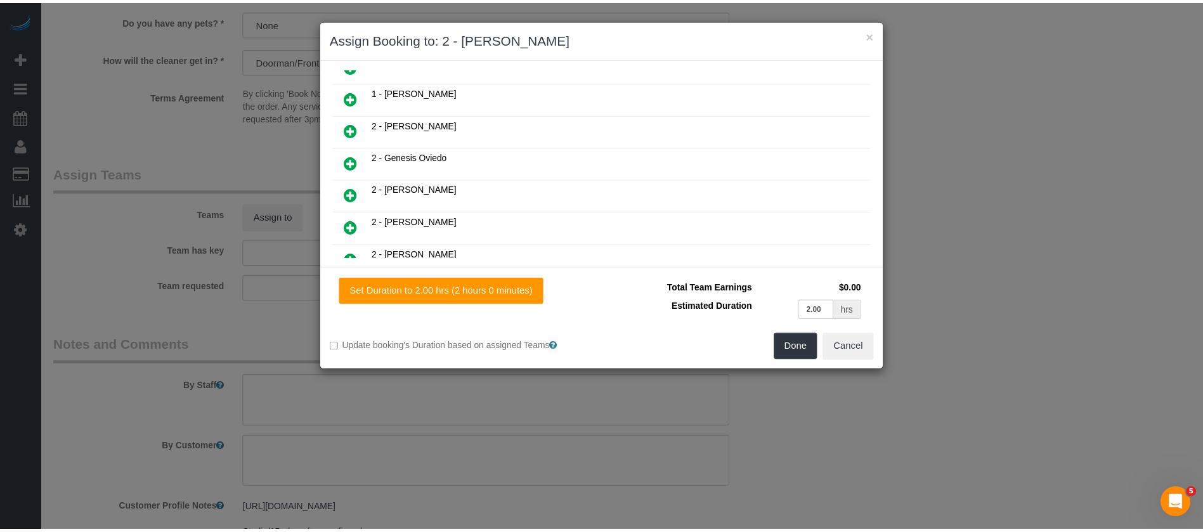
scroll to position [506, 0]
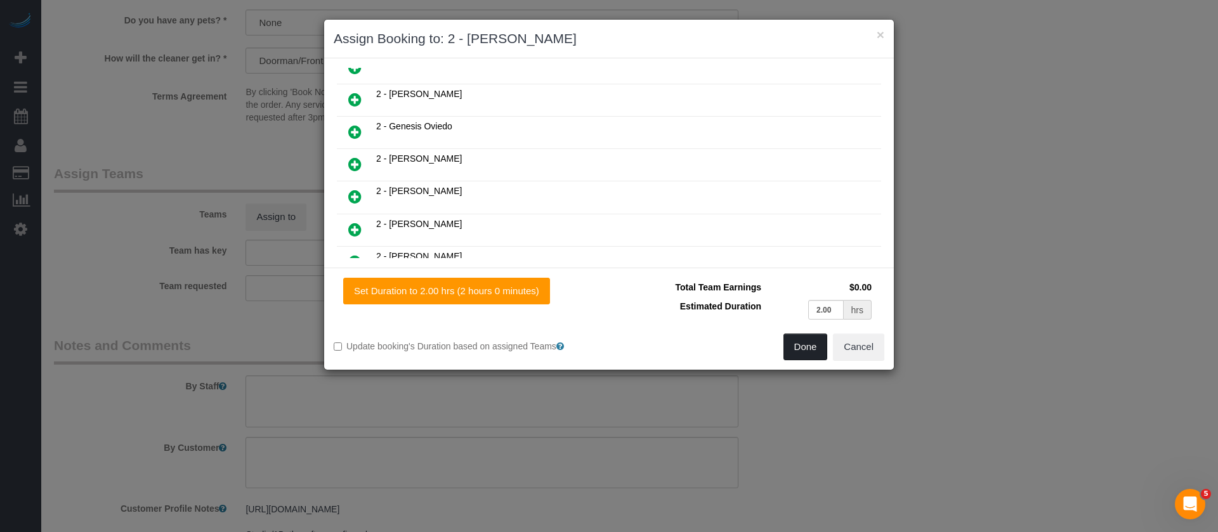
click at [802, 335] on button "Done" at bounding box center [805, 347] width 44 height 27
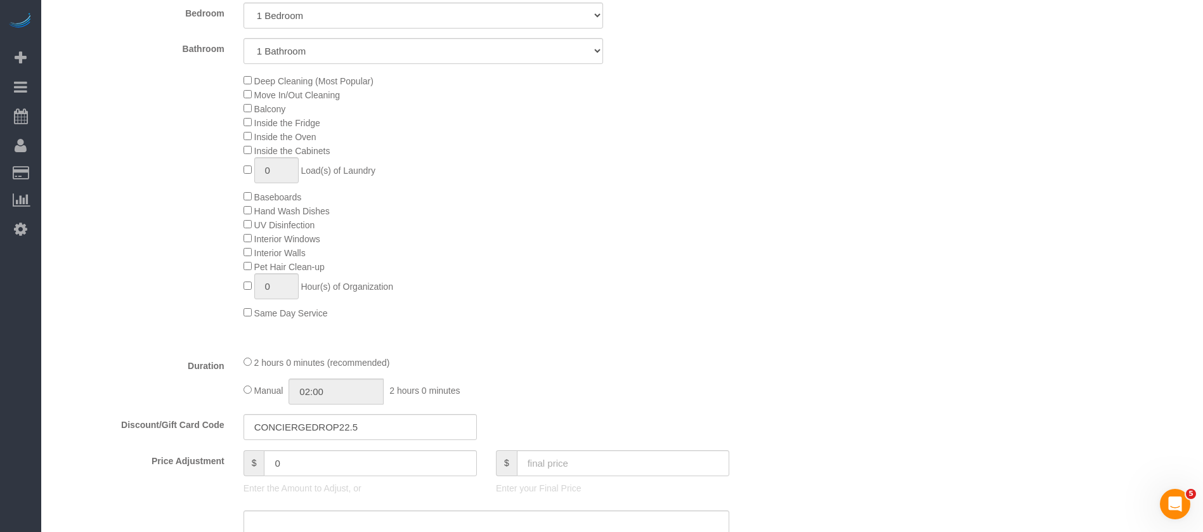
scroll to position [0, 0]
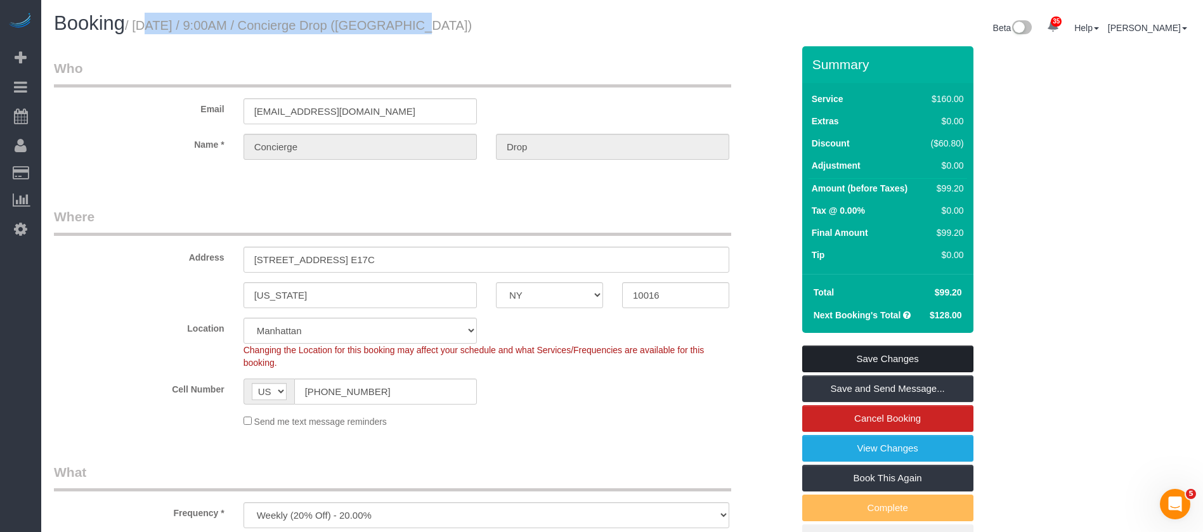
click at [911, 350] on link "Save Changes" at bounding box center [887, 359] width 171 height 27
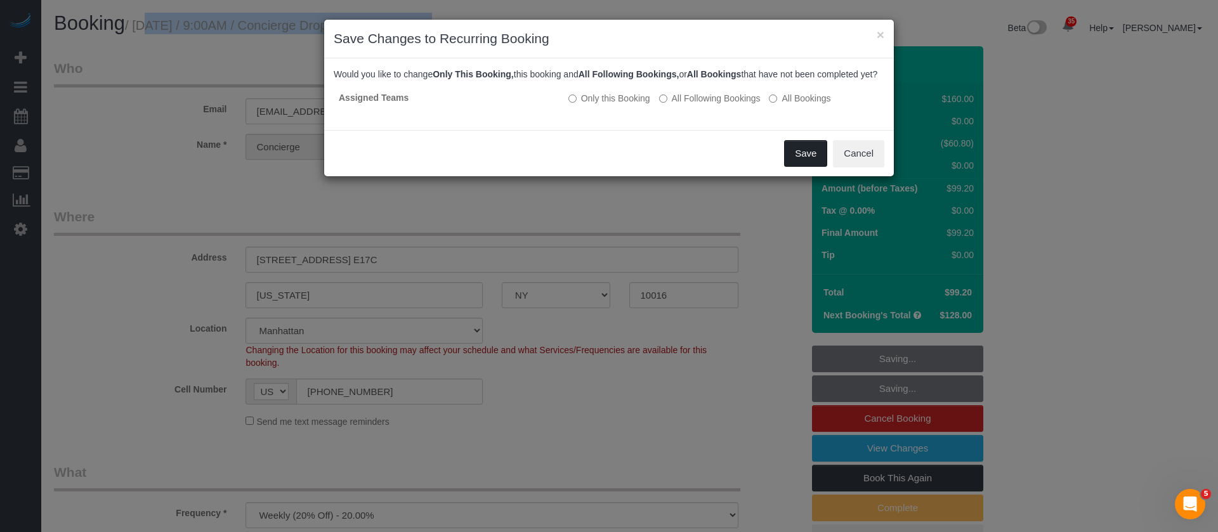
drag, startPoint x: 800, startPoint y: 153, endPoint x: 637, endPoint y: 73, distance: 182.1
click at [798, 152] on button "Save" at bounding box center [805, 153] width 43 height 27
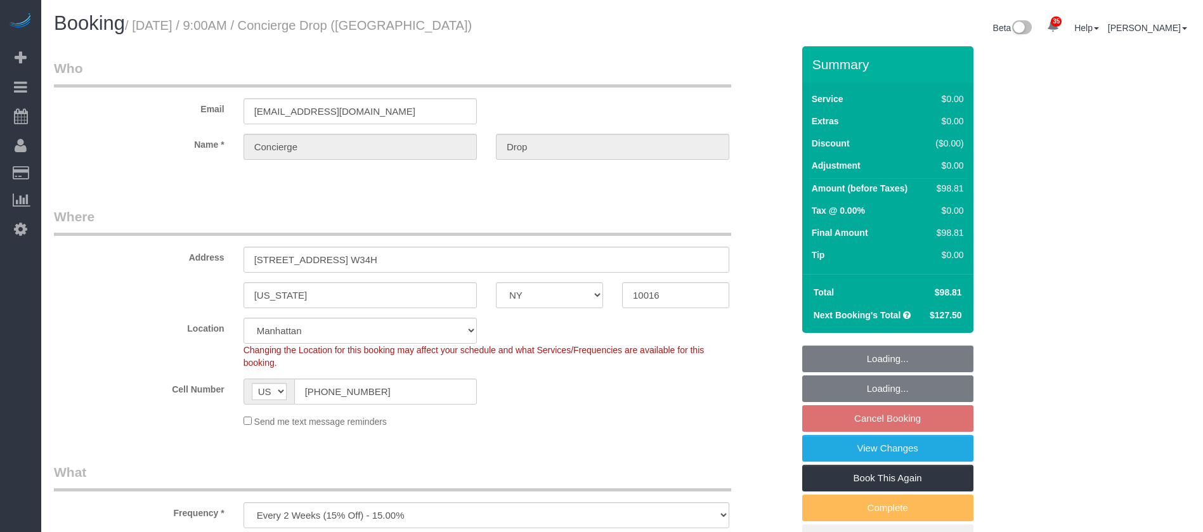
select select "NY"
select select "spot2"
select select "number:89"
select select "number:90"
select select "number:15"
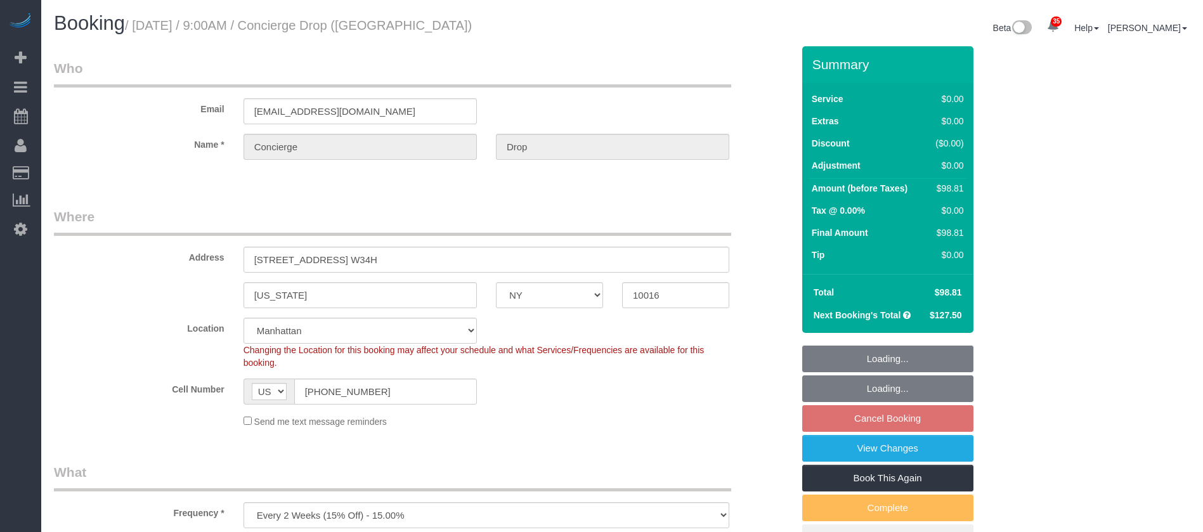
select select "number:5"
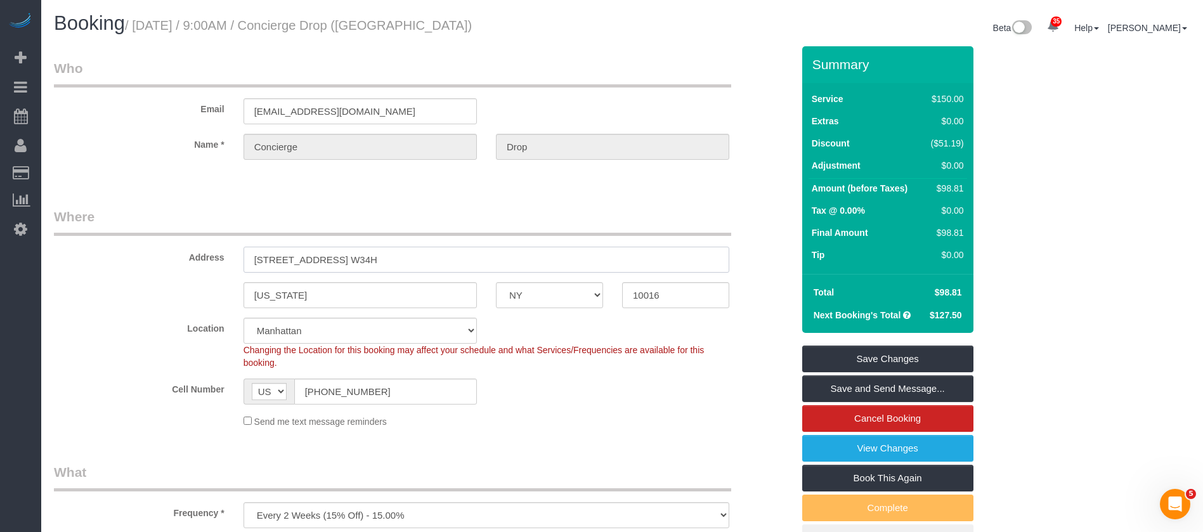
drag, startPoint x: 244, startPoint y: 258, endPoint x: 404, endPoint y: 258, distance: 160.5
click at [403, 259] on input "[STREET_ADDRESS] W34H" at bounding box center [487, 260] width 486 height 26
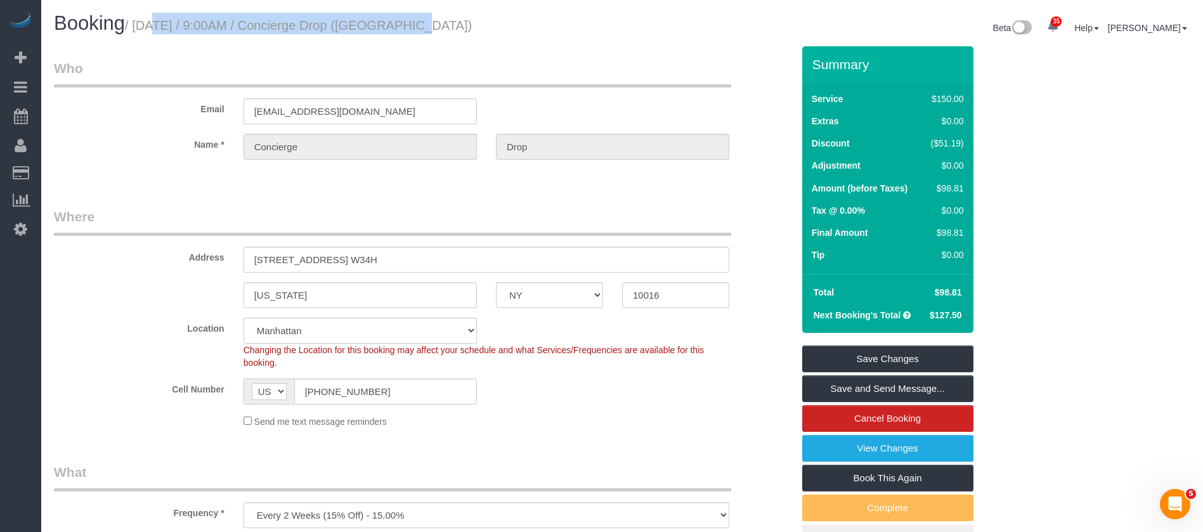
drag, startPoint x: 136, startPoint y: 25, endPoint x: 390, endPoint y: 29, distance: 254.3
click at [391, 26] on small "/ [DATE] / 9:00AM / Concierge Drop ([GEOGRAPHIC_DATA])" at bounding box center [298, 25] width 347 height 14
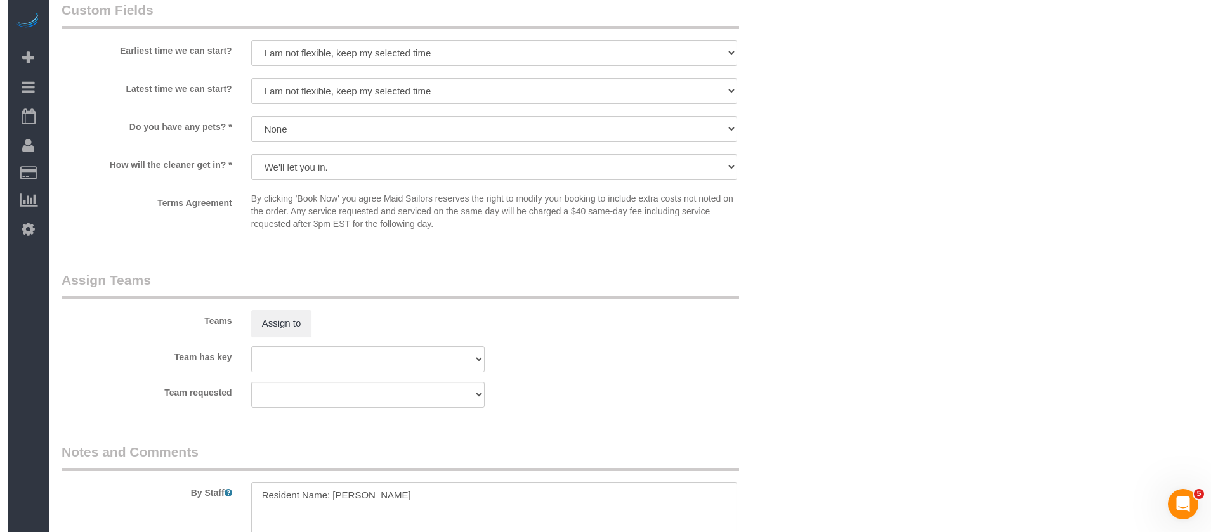
scroll to position [1617, 0]
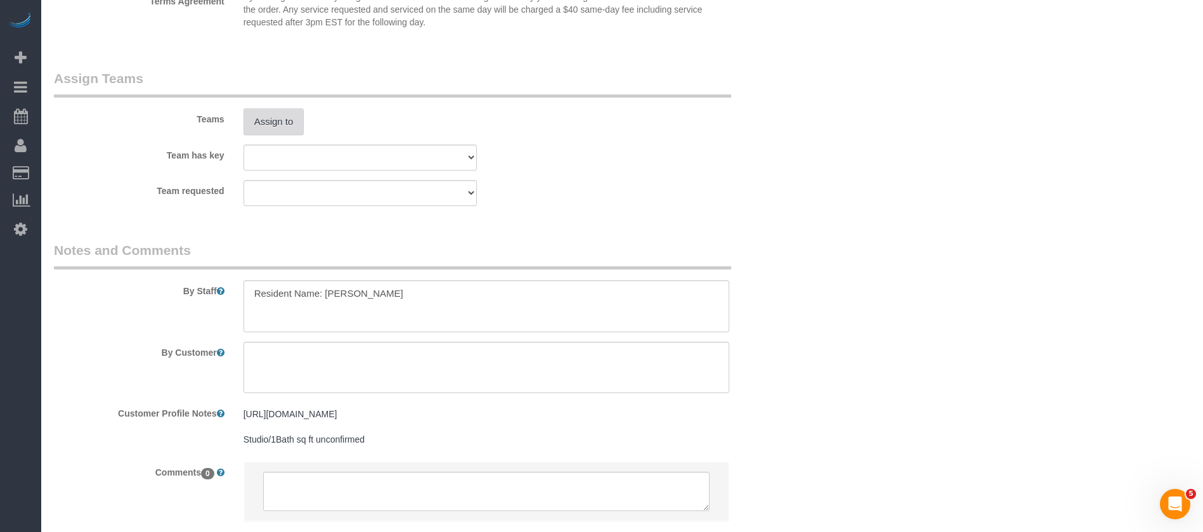
click at [272, 112] on button "Assign to" at bounding box center [274, 121] width 61 height 27
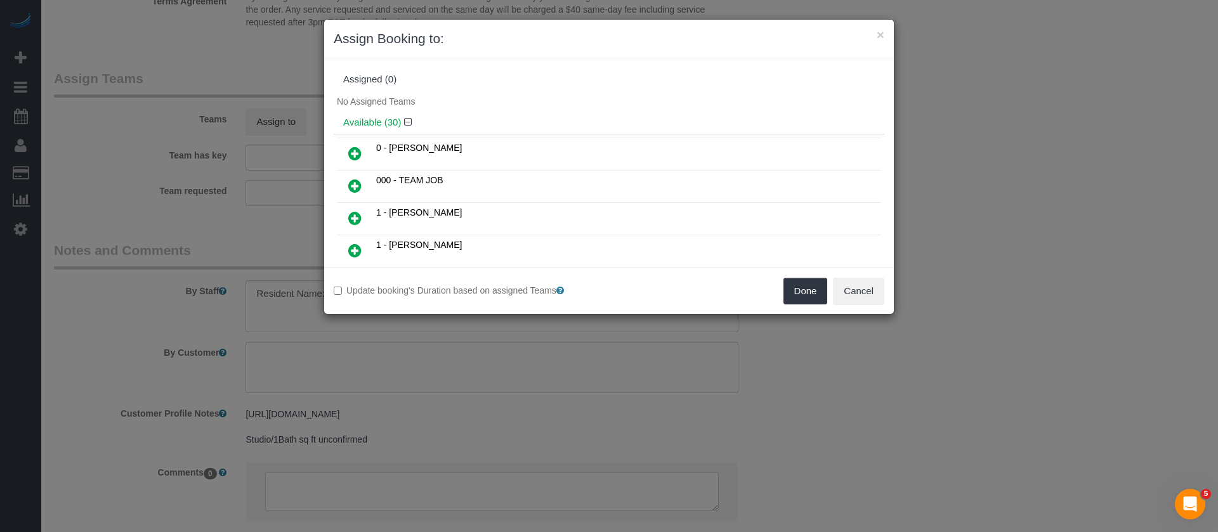
scroll to position [571, 0]
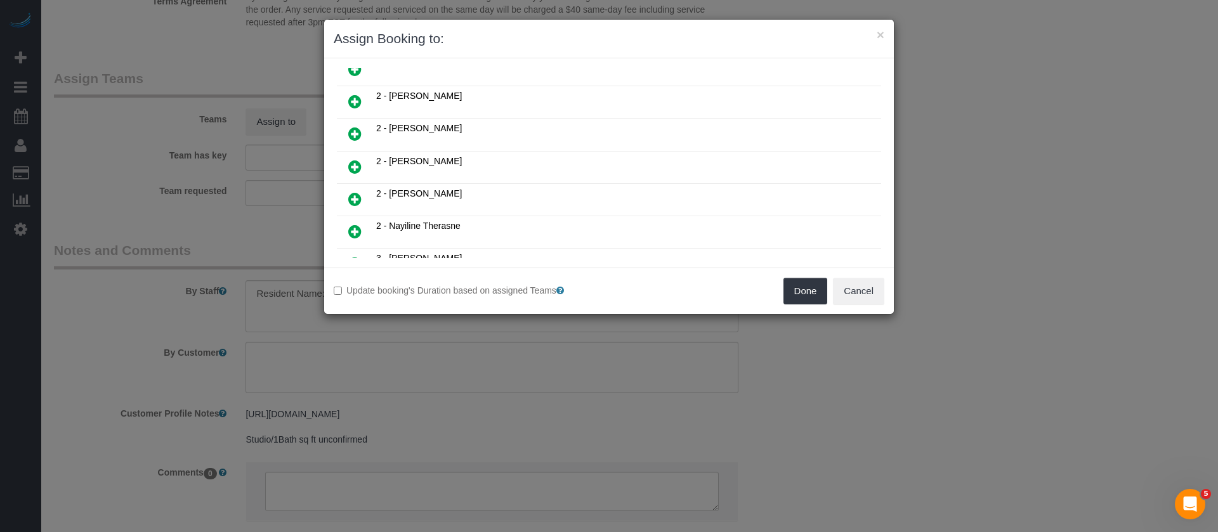
click at [353, 198] on icon at bounding box center [354, 199] width 13 height 15
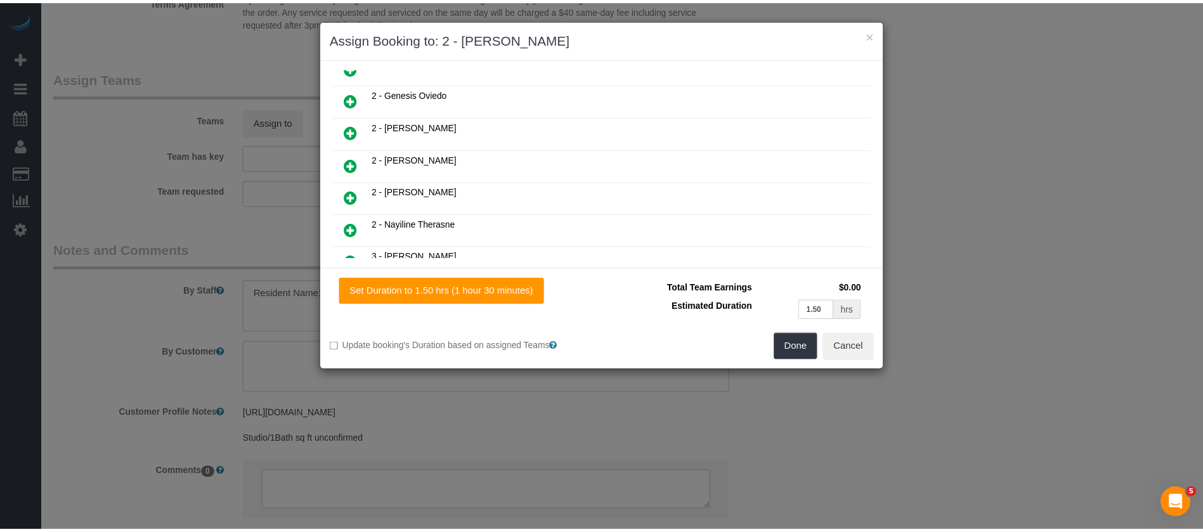
scroll to position [601, 0]
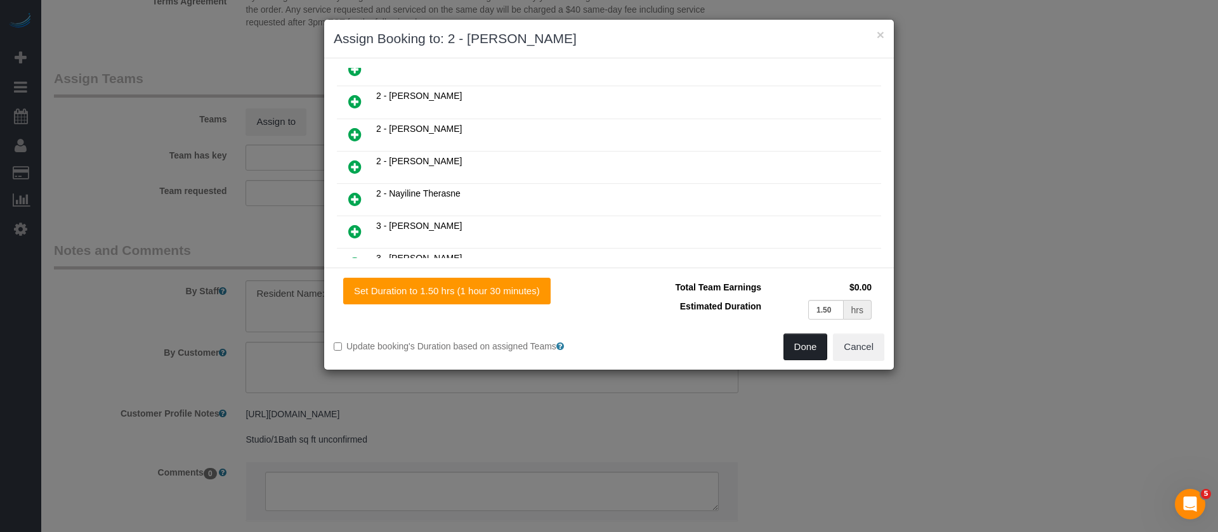
click at [804, 344] on button "Done" at bounding box center [805, 347] width 44 height 27
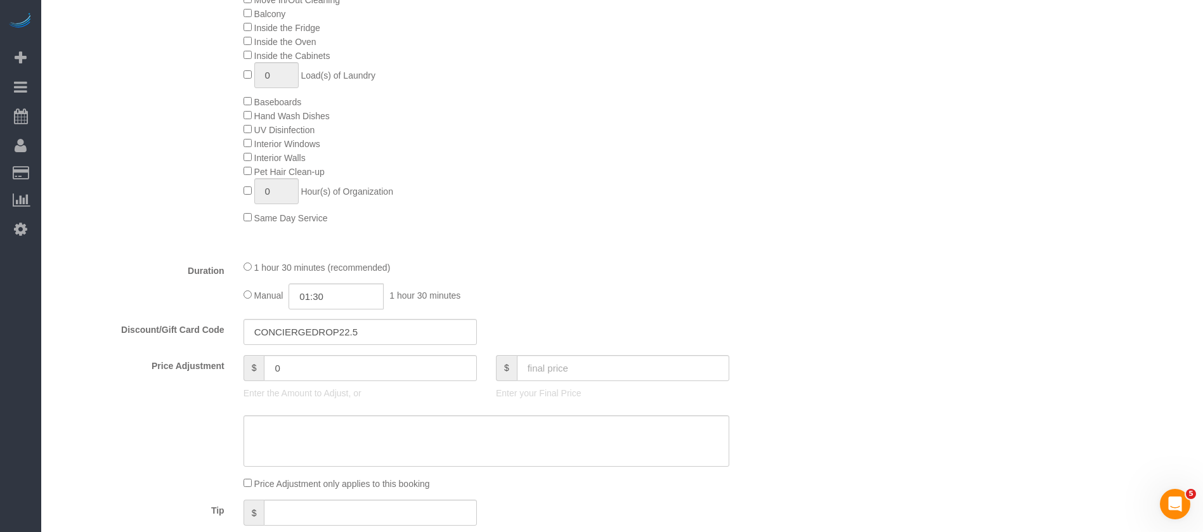
scroll to position [190, 0]
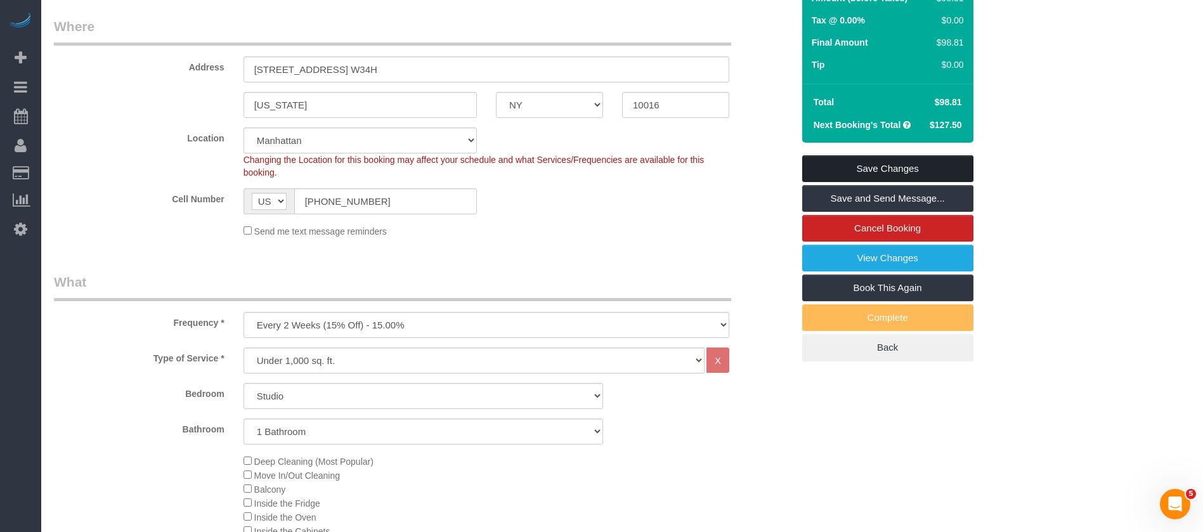
click at [921, 163] on link "Save Changes" at bounding box center [887, 168] width 171 height 27
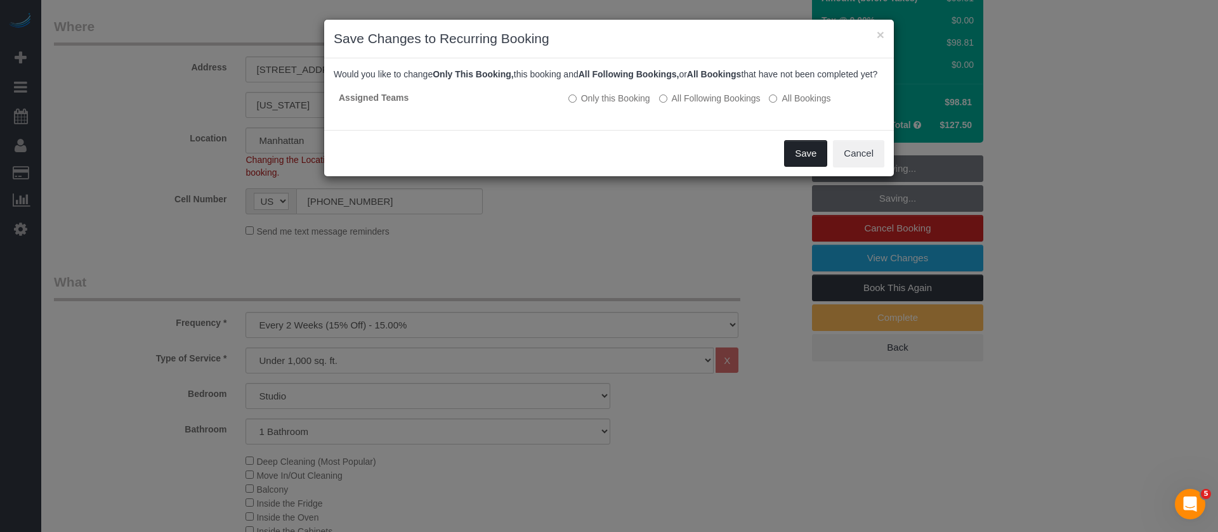
click at [807, 167] on button "Save" at bounding box center [805, 153] width 43 height 27
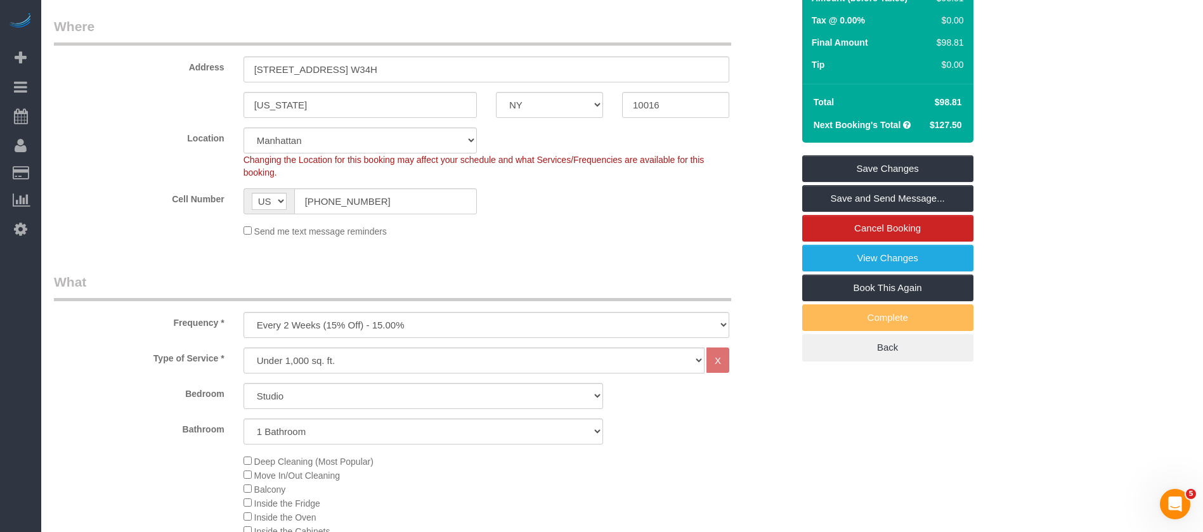
select select "**********"
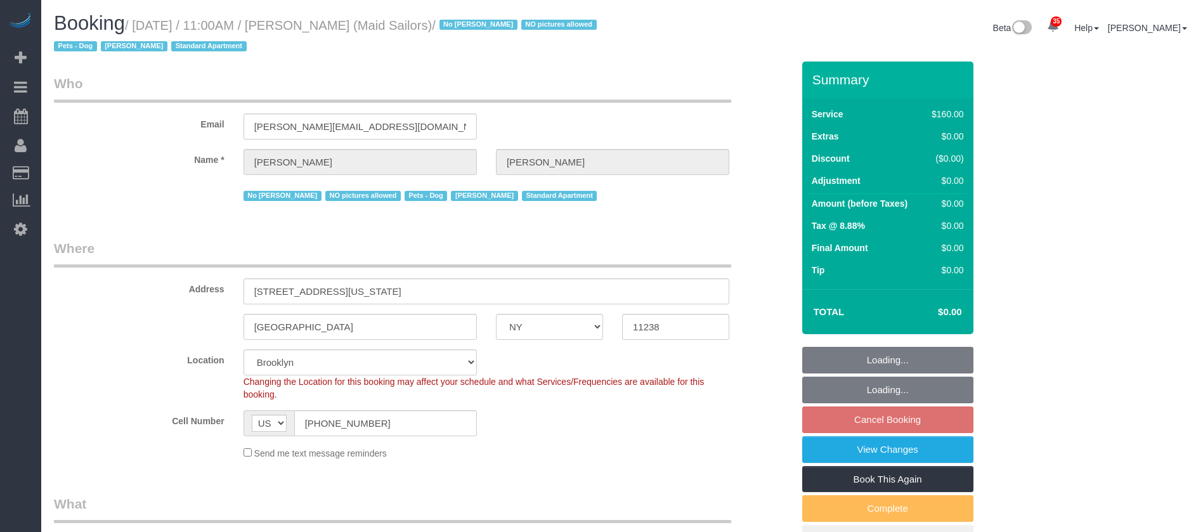
select select "NY"
select select "number:89"
select select "number:90"
select select "number:13"
select select "number:5"
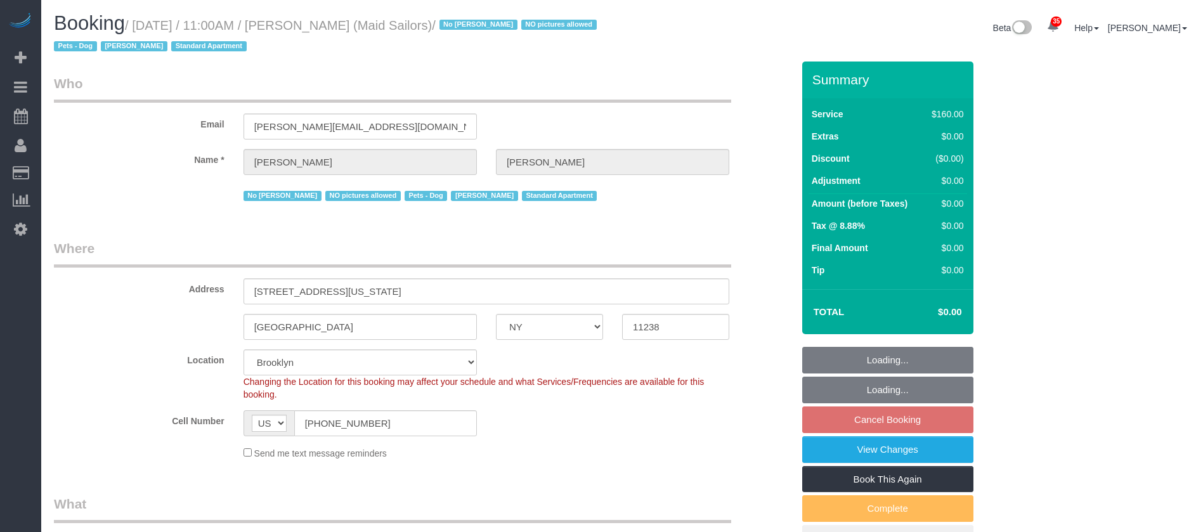
select select "spot64"
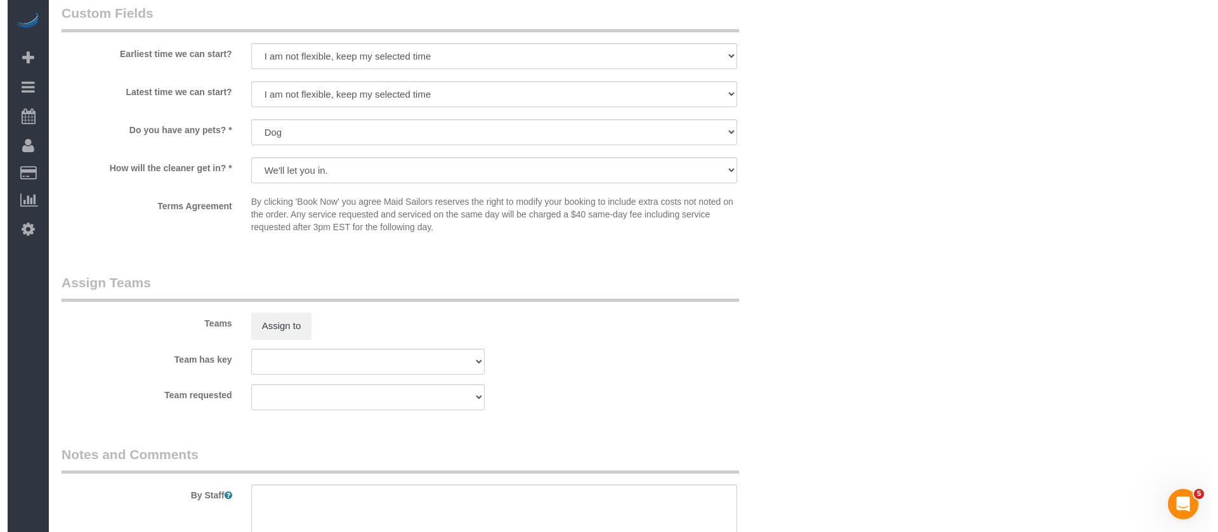
scroll to position [1423, 0]
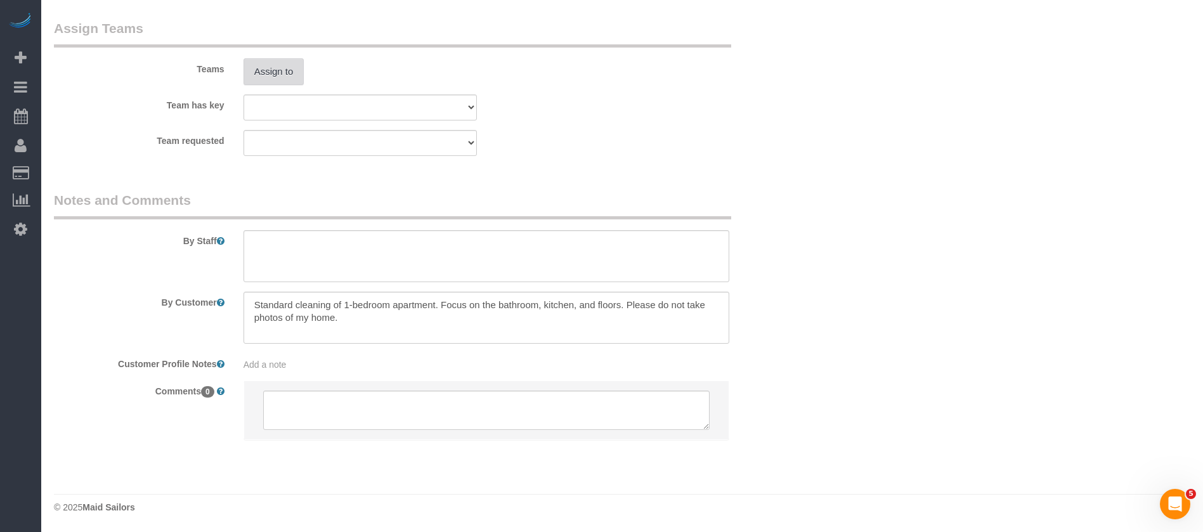
click at [260, 68] on button "Assign to" at bounding box center [274, 71] width 61 height 27
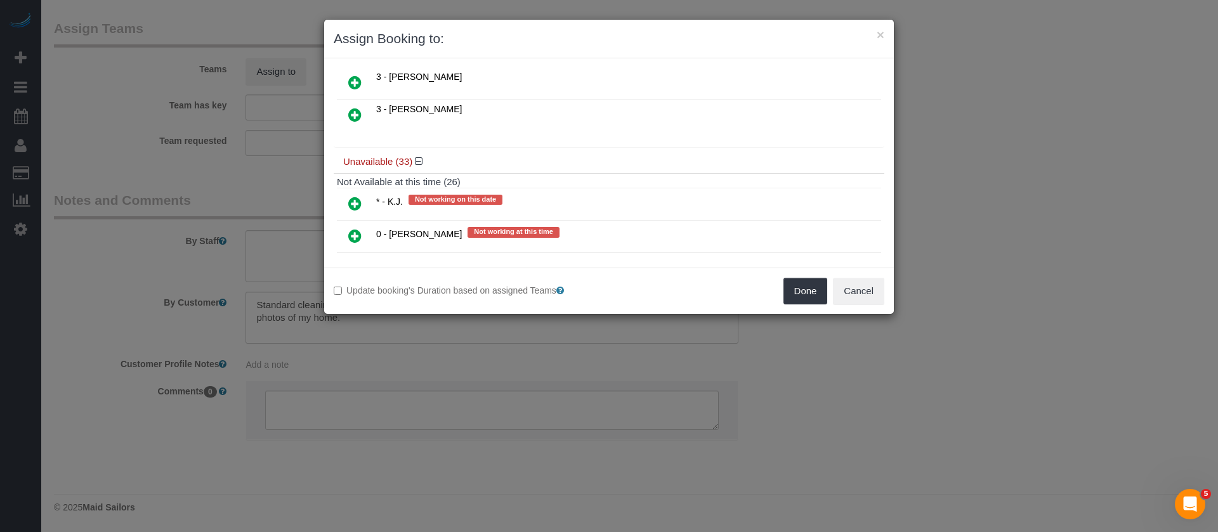
scroll to position [1332, 0]
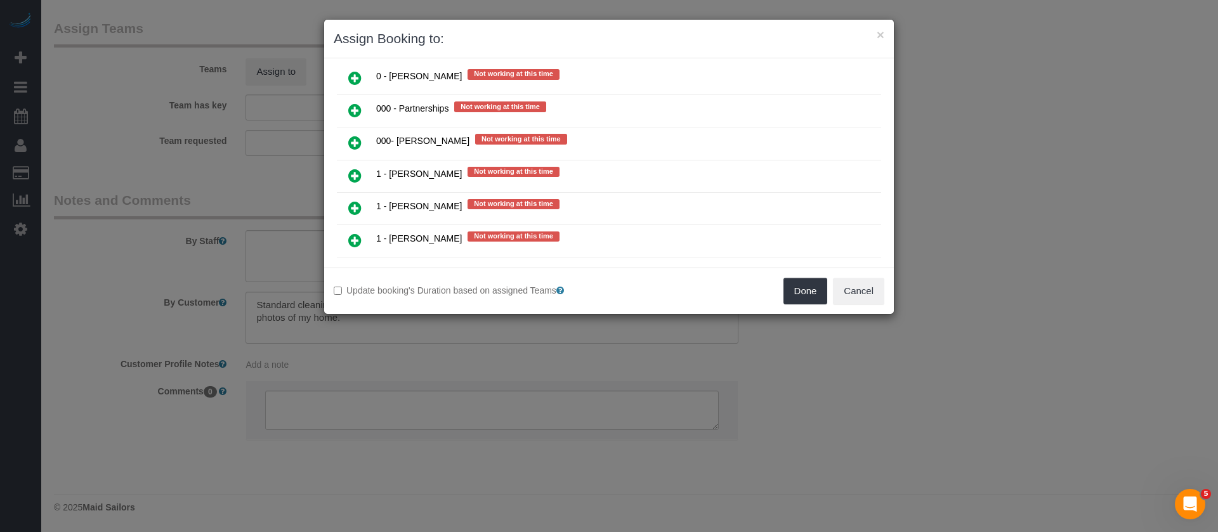
click at [347, 140] on link at bounding box center [355, 143] width 30 height 25
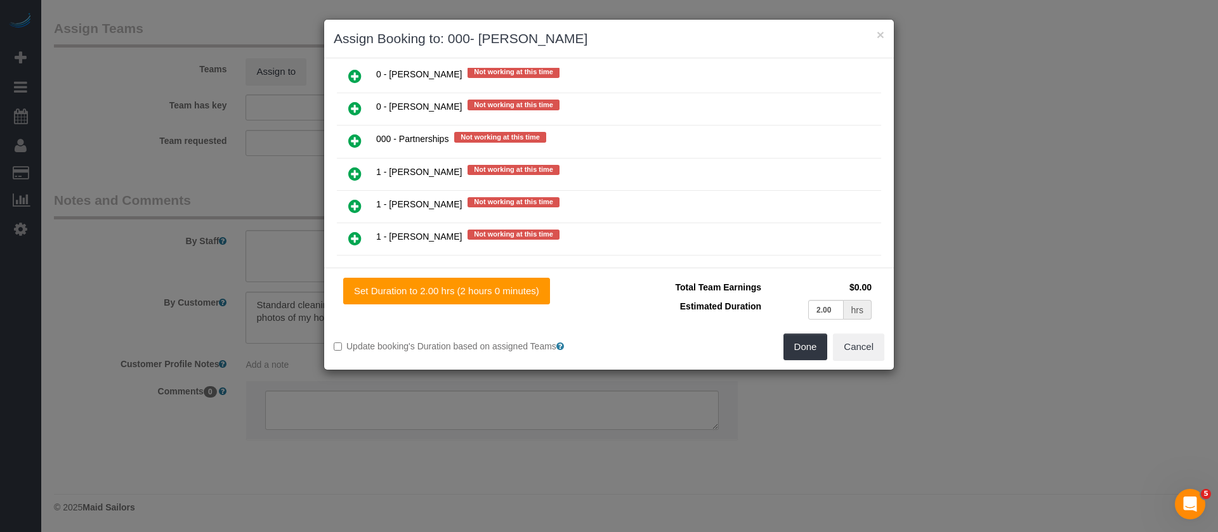
scroll to position [1362, 0]
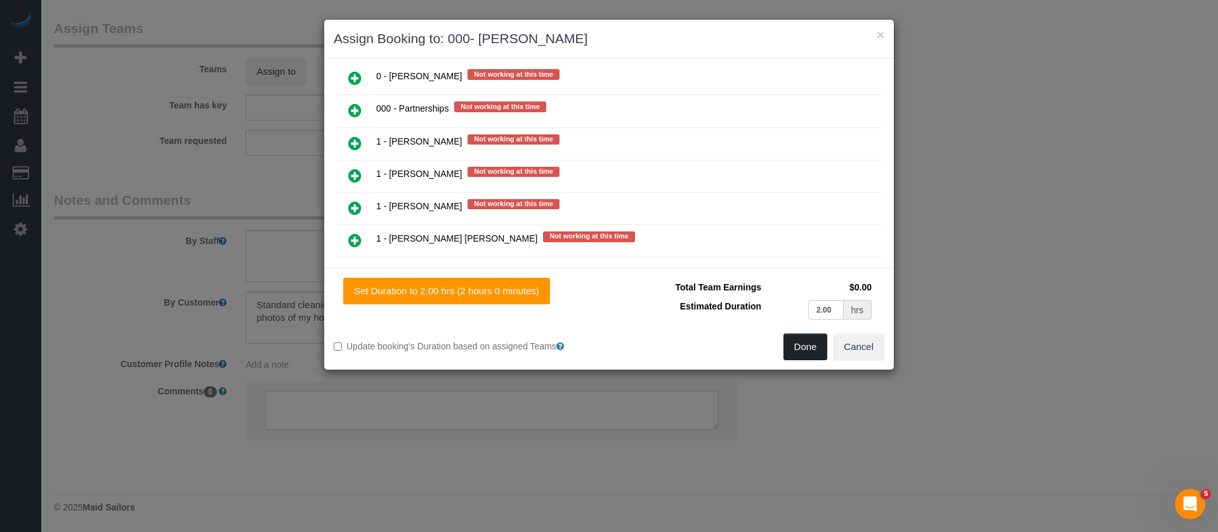
click at [809, 347] on button "Done" at bounding box center [805, 347] width 44 height 27
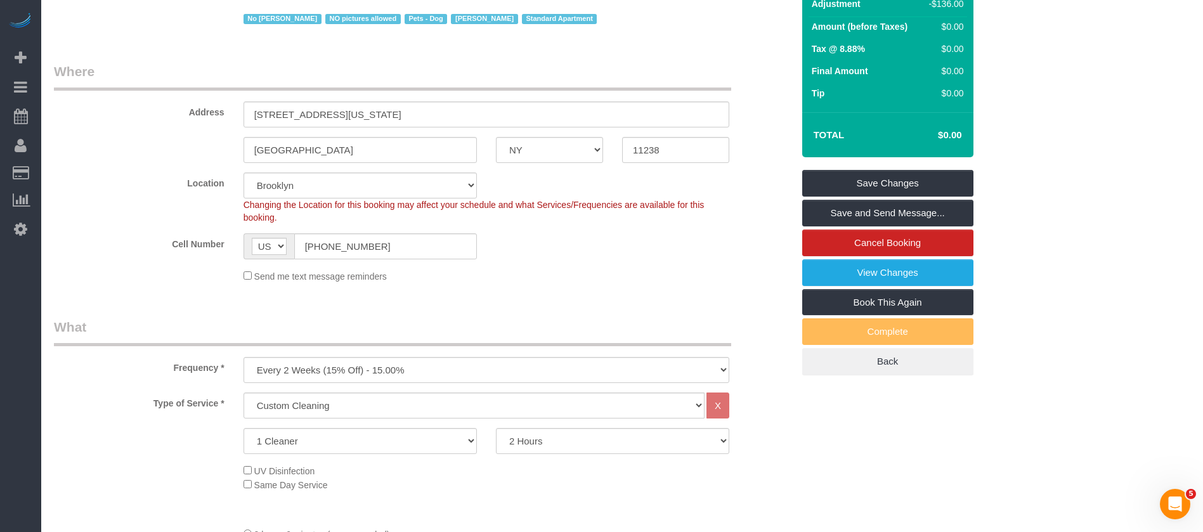
scroll to position [91, 0]
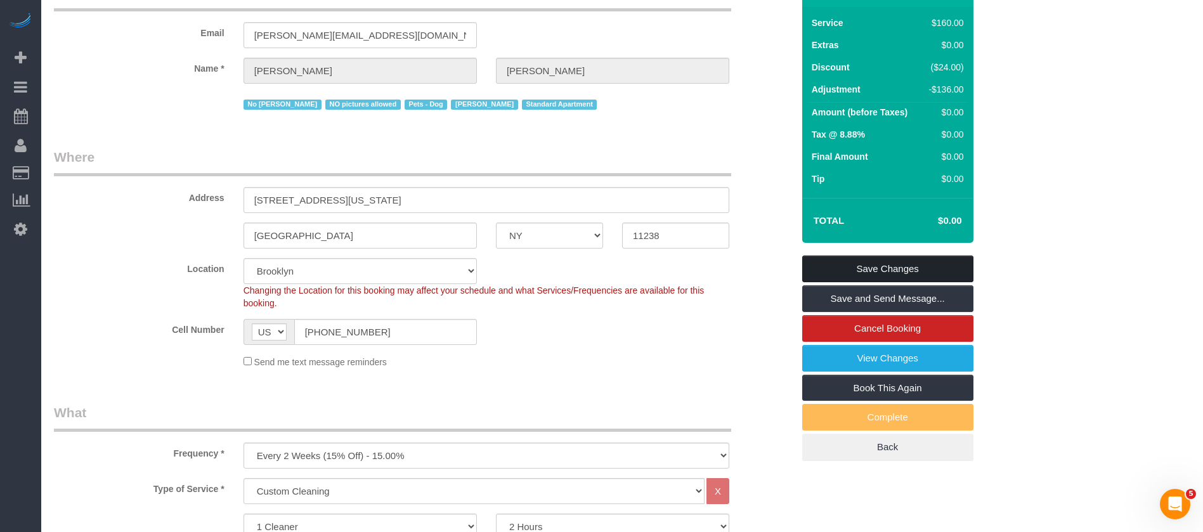
drag, startPoint x: 913, startPoint y: 268, endPoint x: 852, endPoint y: 231, distance: 71.4
click at [914, 265] on link "Save Changes" at bounding box center [887, 269] width 171 height 27
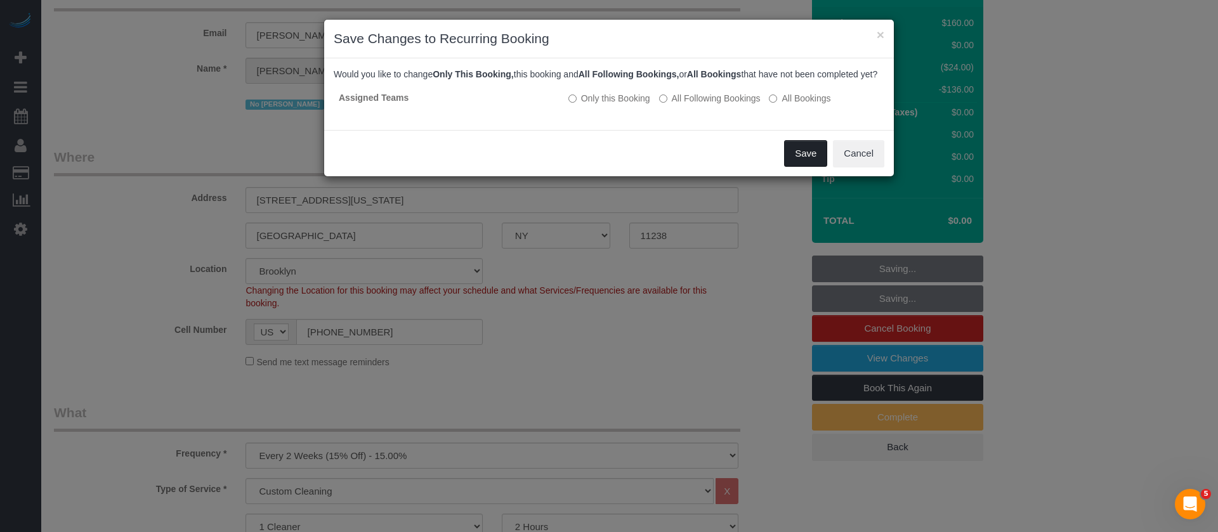
click at [811, 159] on button "Save" at bounding box center [805, 153] width 43 height 27
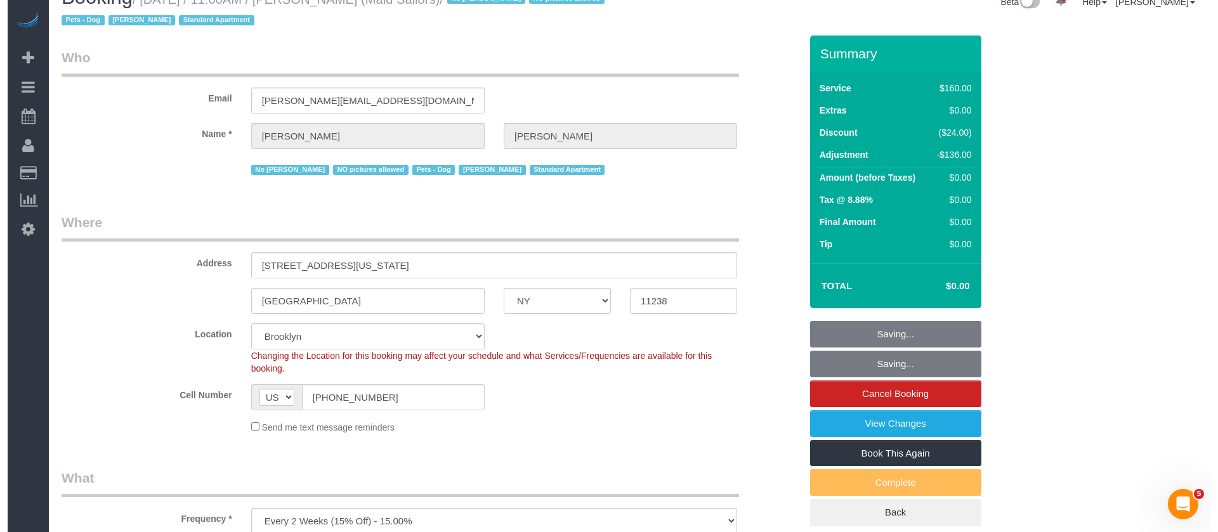
scroll to position [0, 0]
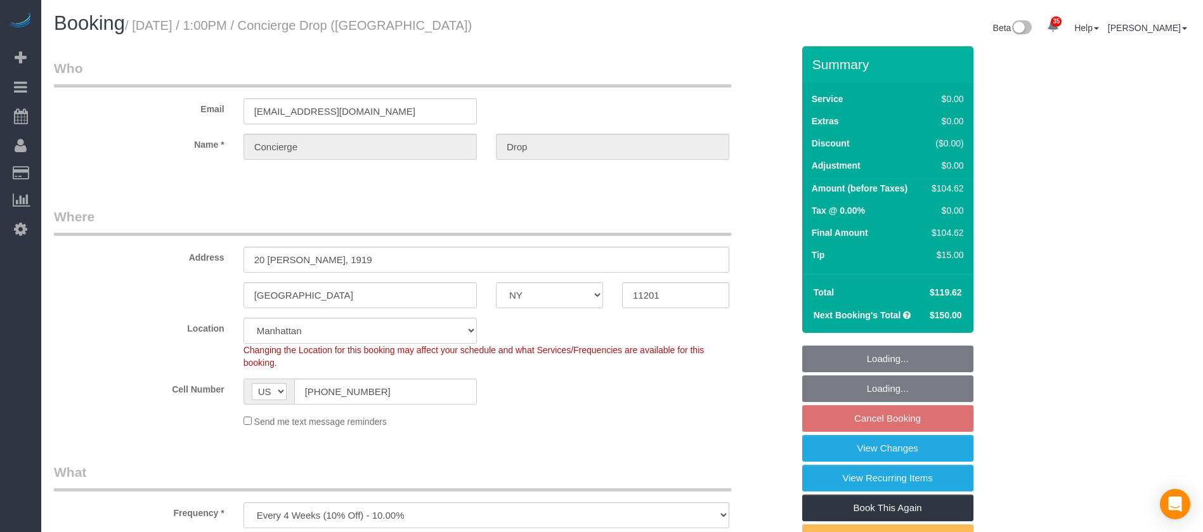
select select "NY"
select select "spot6"
select select "number:89"
select select "number:90"
select select "number:15"
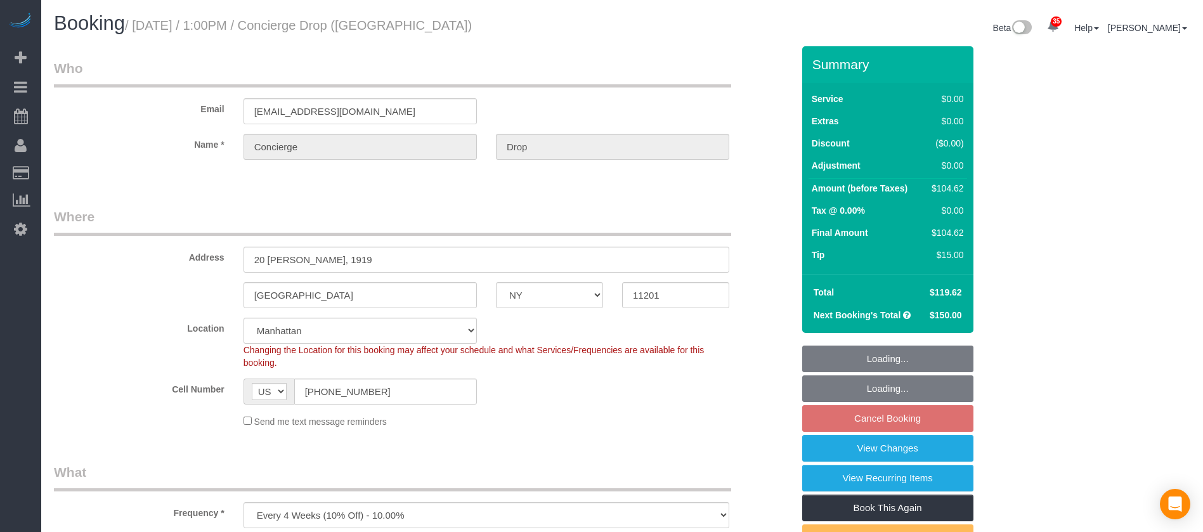
select select "number:5"
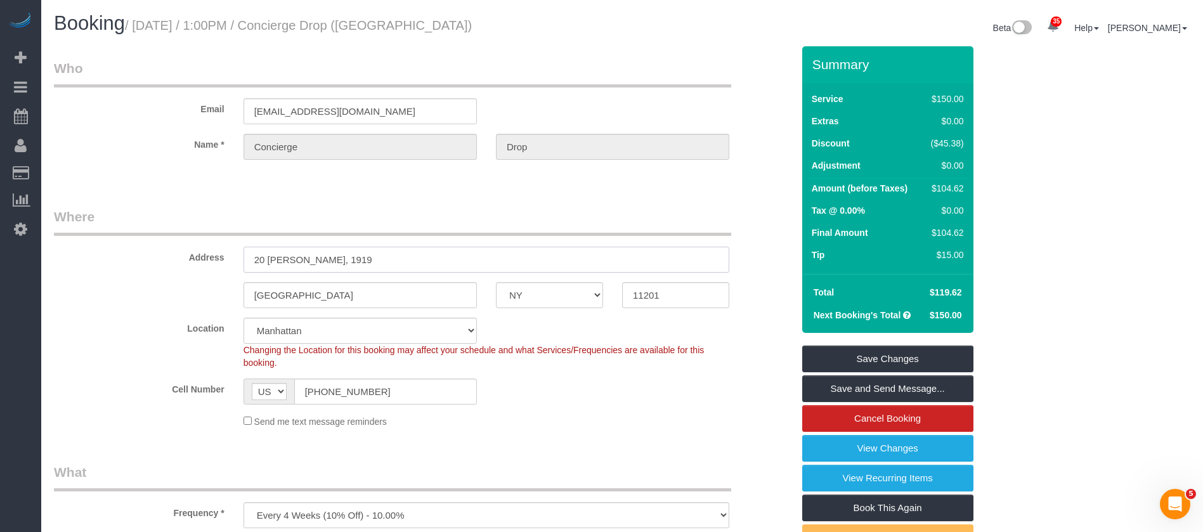
drag, startPoint x: 247, startPoint y: 252, endPoint x: 379, endPoint y: 254, distance: 131.9
click at [379, 254] on input "20 [PERSON_NAME], 1919" at bounding box center [487, 260] width 486 height 26
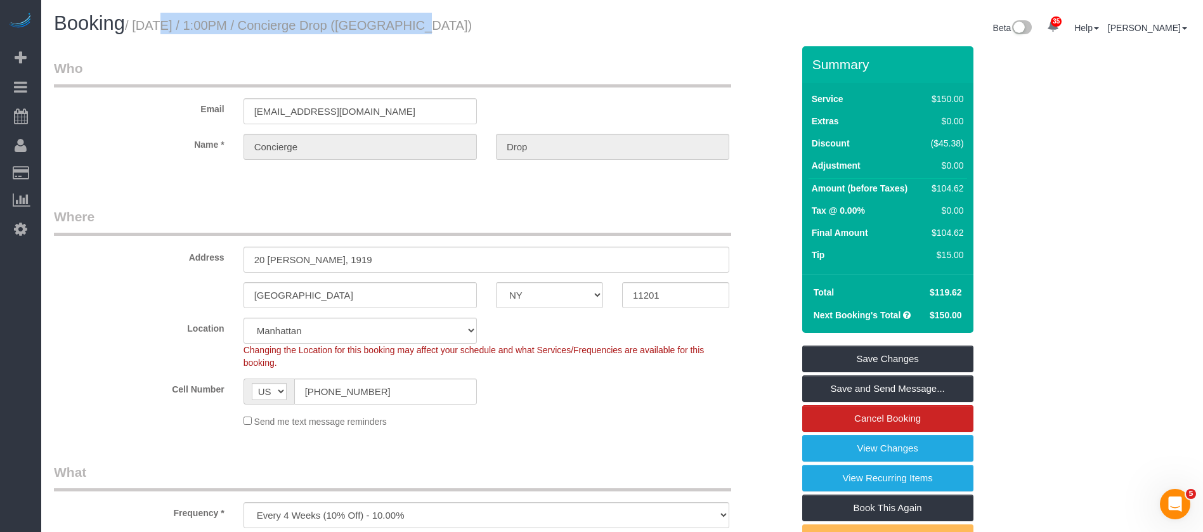
drag, startPoint x: 136, startPoint y: 22, endPoint x: 389, endPoint y: 30, distance: 253.2
click at [389, 30] on small "/ [DATE] / 1:00PM / Concierge Drop ([GEOGRAPHIC_DATA])" at bounding box center [298, 25] width 347 height 14
copy small "[DATE] / 1:00PM / Concierge Drop"
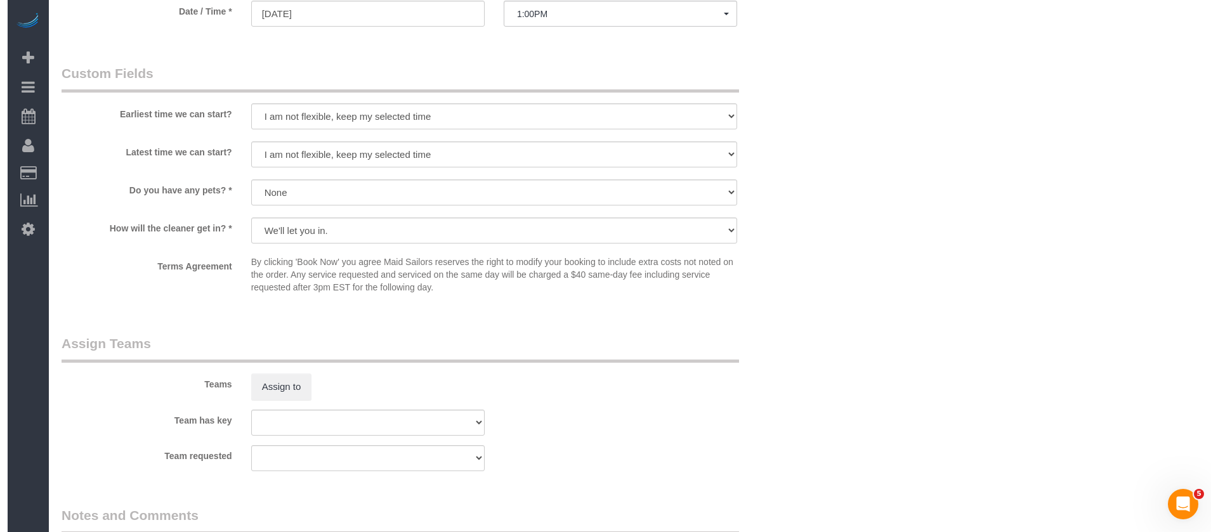
scroll to position [1522, 0]
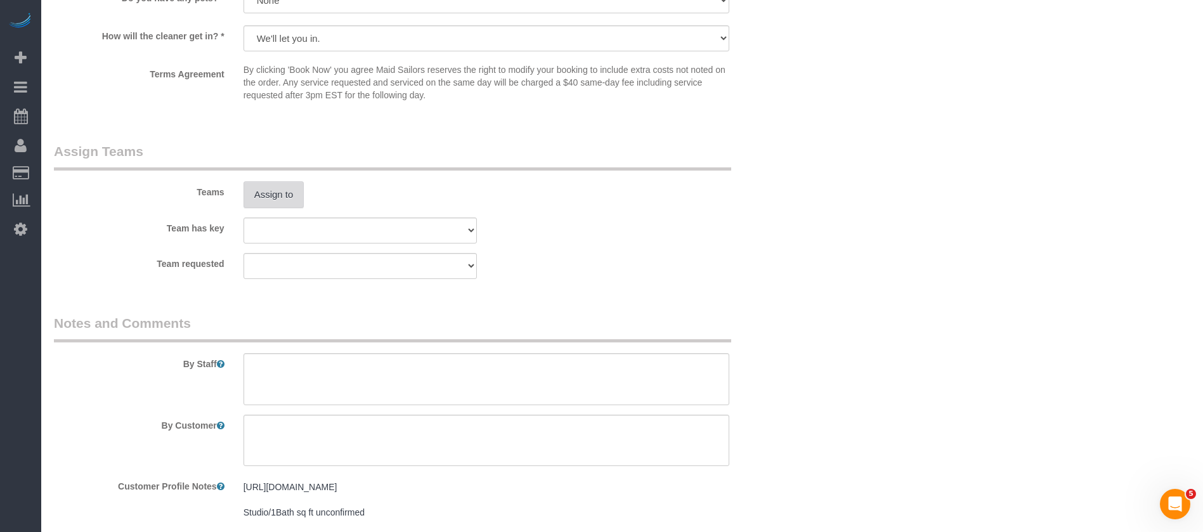
click at [292, 191] on button "Assign to" at bounding box center [274, 194] width 61 height 27
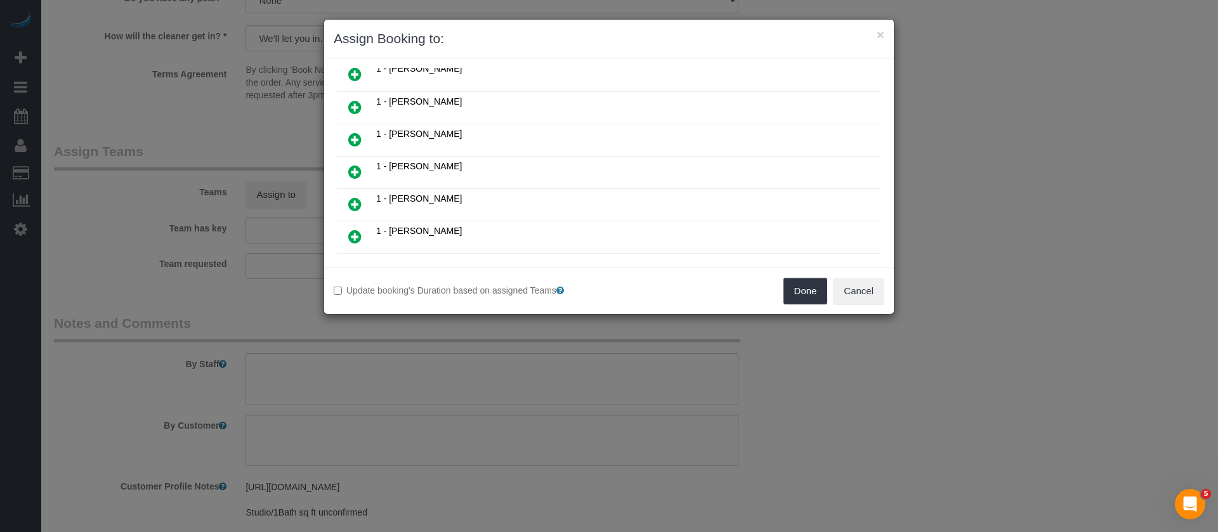
scroll to position [571, 0]
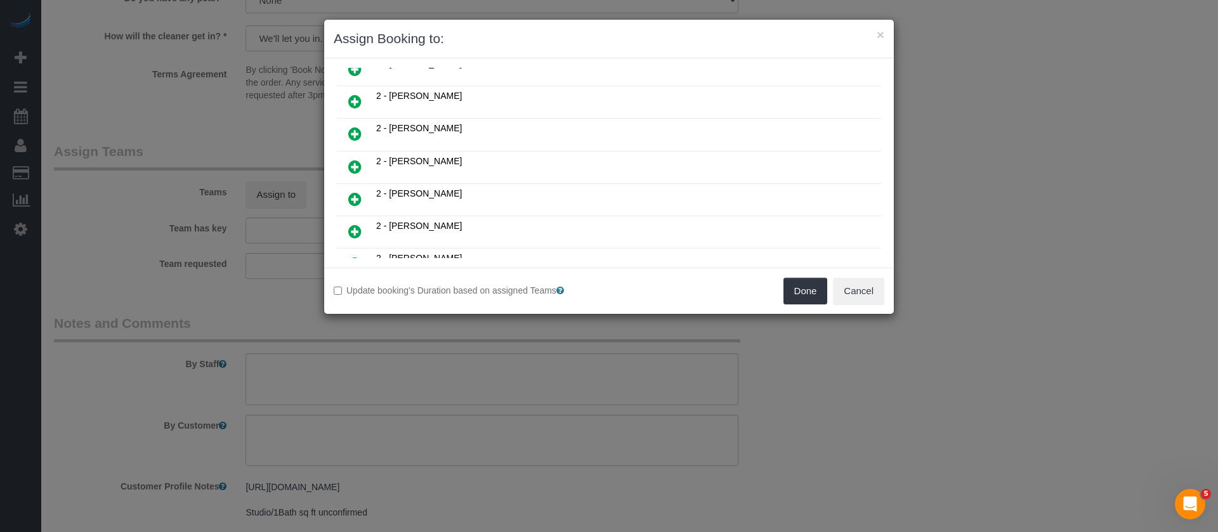
drag, startPoint x: 351, startPoint y: 197, endPoint x: 698, endPoint y: 260, distance: 352.5
click at [352, 197] on icon at bounding box center [354, 199] width 13 height 15
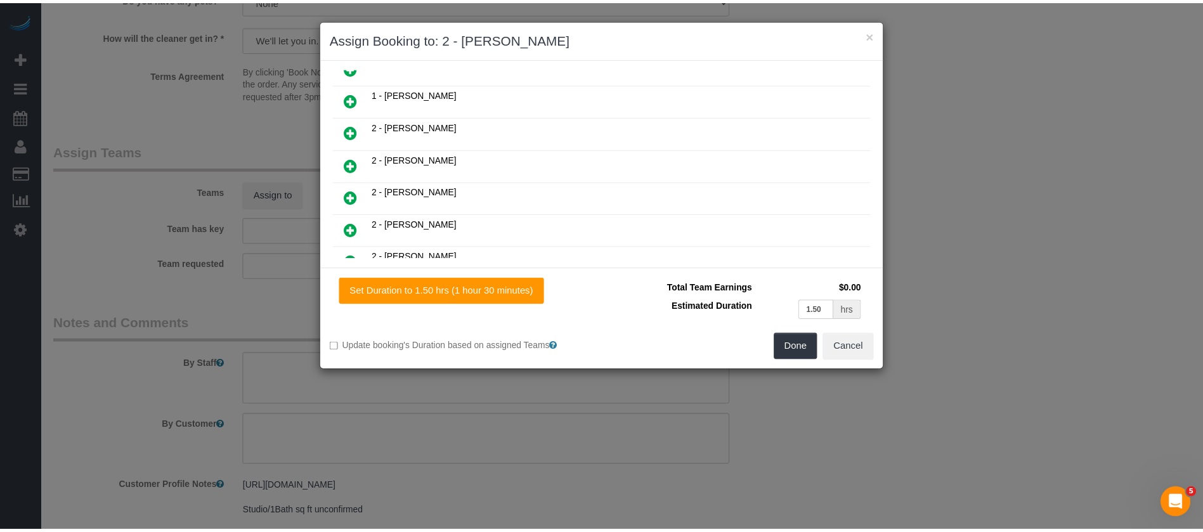
scroll to position [601, 0]
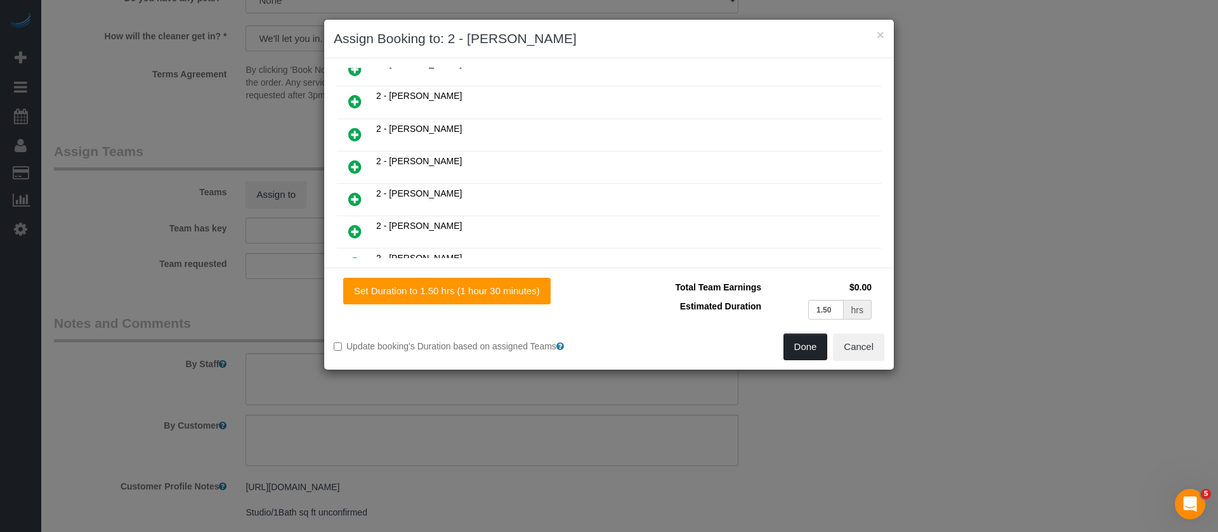
click at [804, 348] on button "Done" at bounding box center [805, 347] width 44 height 27
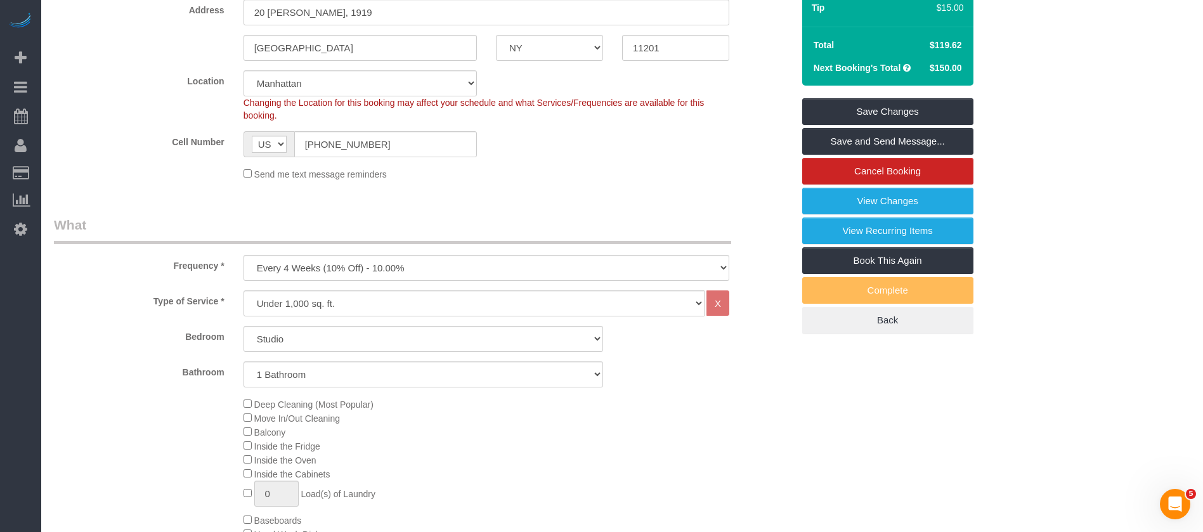
scroll to position [190, 0]
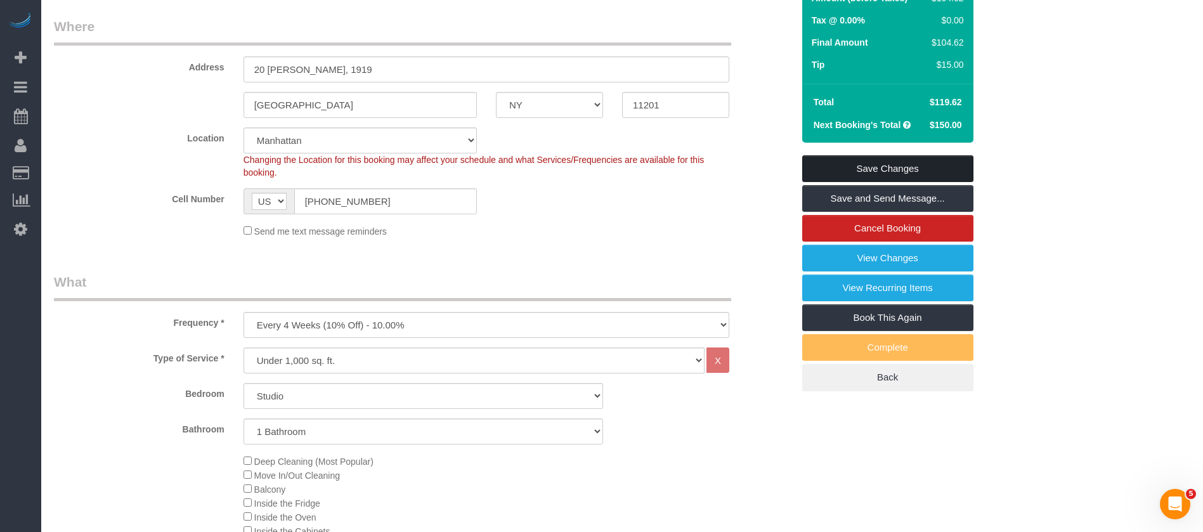
drag, startPoint x: 906, startPoint y: 166, endPoint x: 897, endPoint y: 166, distance: 8.9
click at [907, 166] on link "Save Changes" at bounding box center [887, 168] width 171 height 27
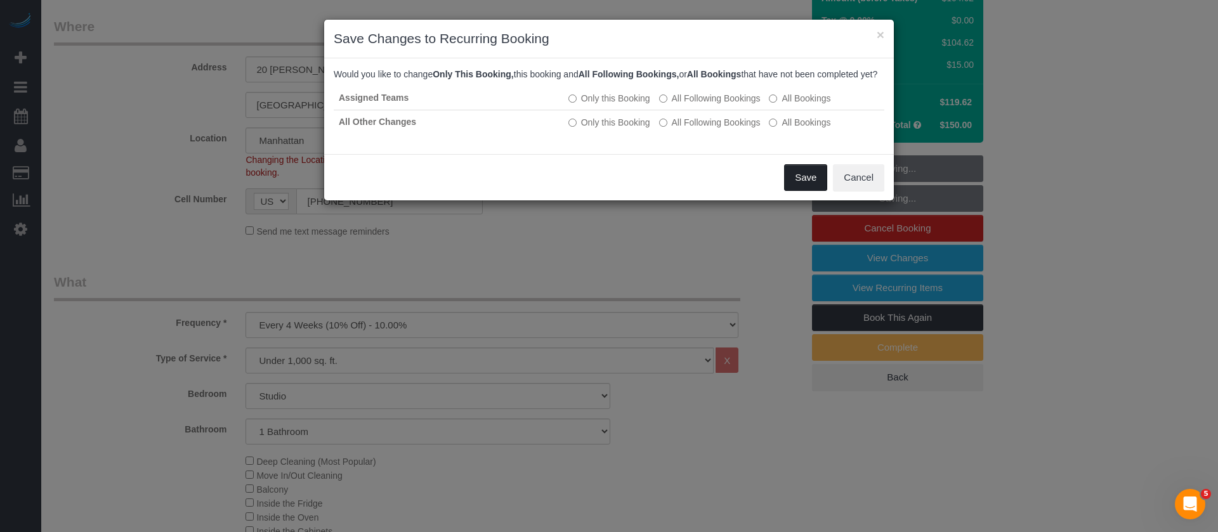
click at [809, 186] on button "Save" at bounding box center [805, 177] width 43 height 27
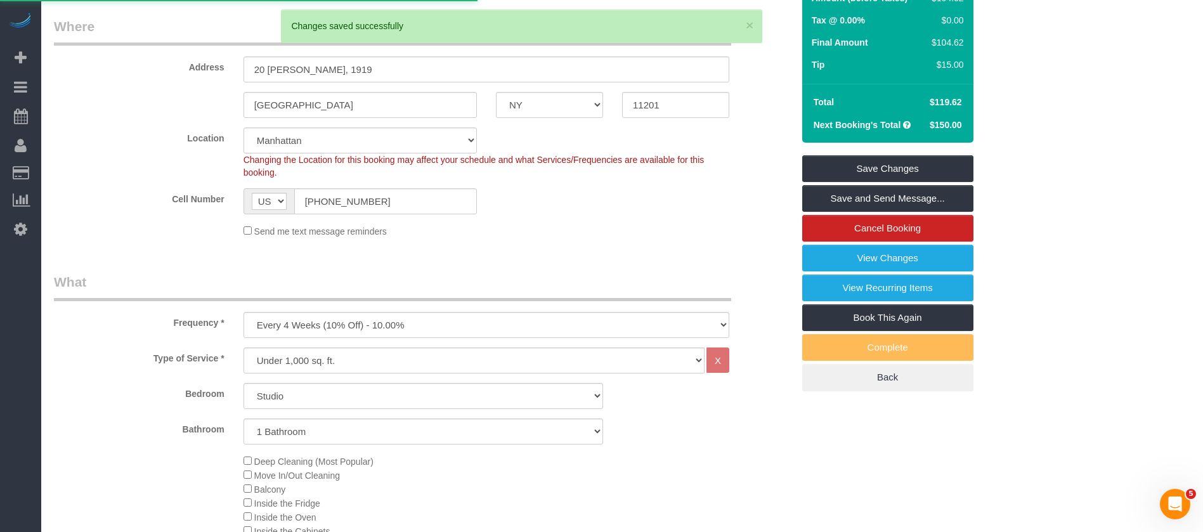
select select "**********"
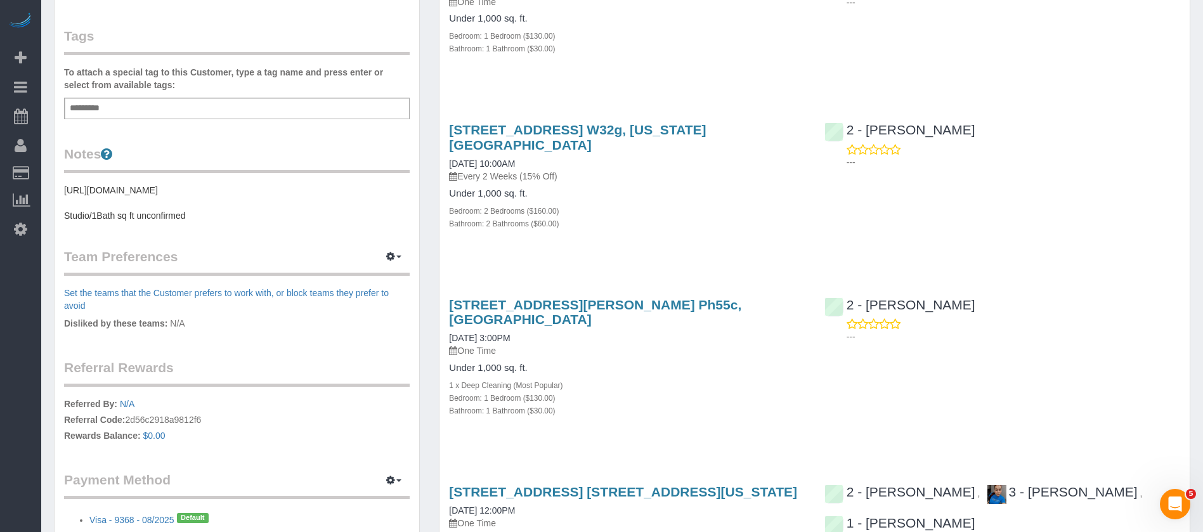
scroll to position [381, 0]
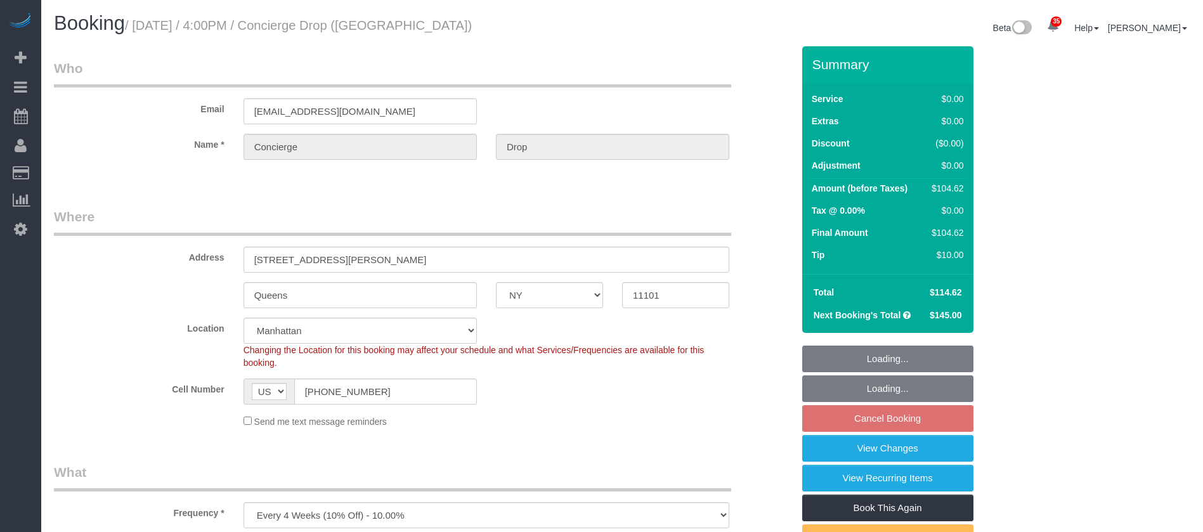
select select "NY"
select select "spot69"
select select "number:89"
select select "number:90"
select select "number:15"
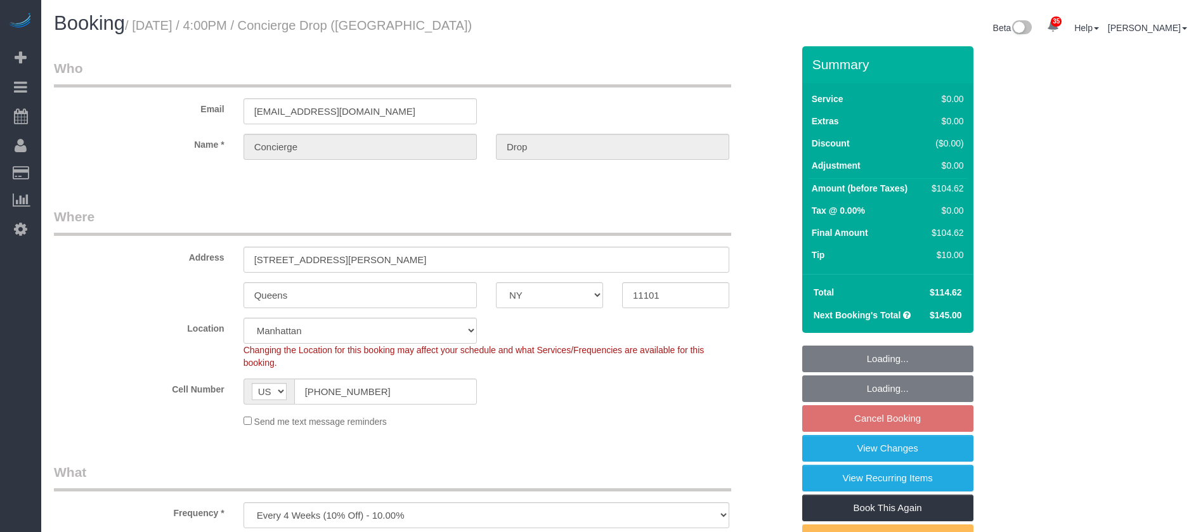
select select "number:5"
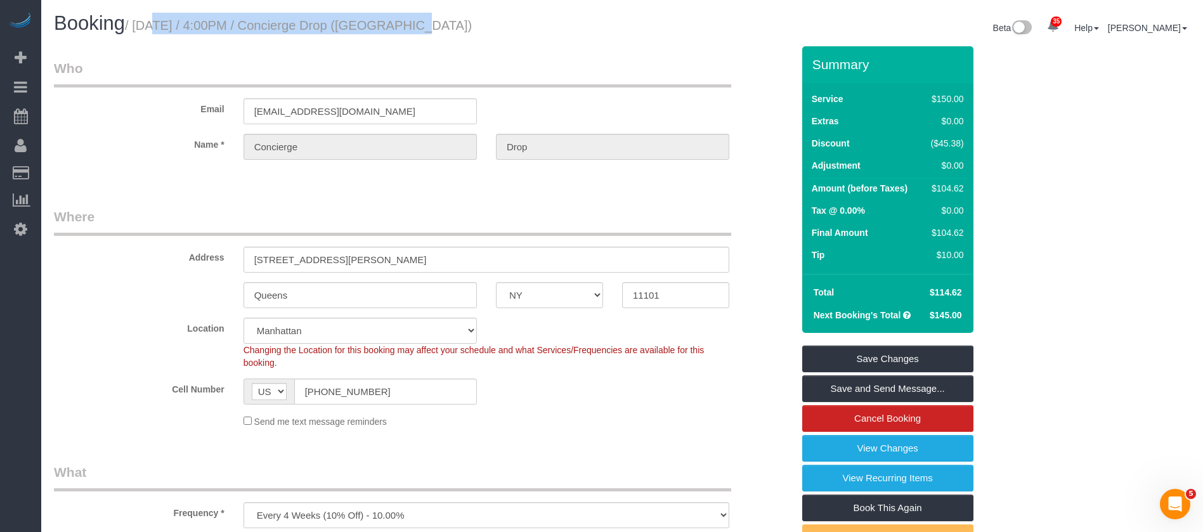
drag, startPoint x: 133, startPoint y: 25, endPoint x: 391, endPoint y: 20, distance: 257.5
click at [391, 22] on small "/ [DATE] / 4:00PM / Concierge Drop ([GEOGRAPHIC_DATA])" at bounding box center [298, 25] width 347 height 14
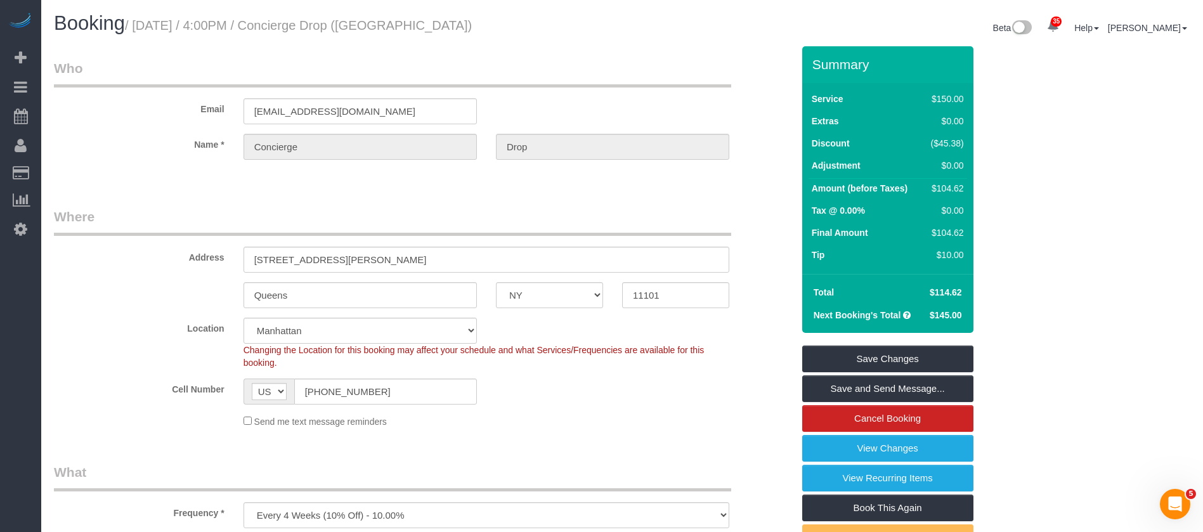
click at [599, 72] on legend "Who" at bounding box center [392, 73] width 677 height 29
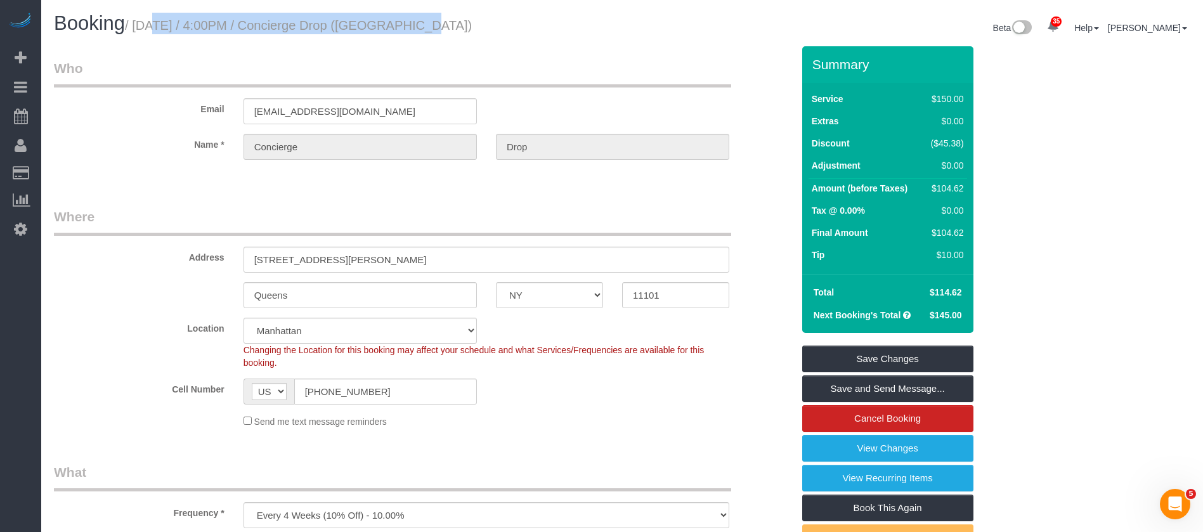
drag, startPoint x: 136, startPoint y: 25, endPoint x: 394, endPoint y: 19, distance: 258.8
click at [395, 20] on small "/ [DATE] / 4:00PM / Concierge Drop ([GEOGRAPHIC_DATA])" at bounding box center [298, 25] width 347 height 14
copy small "[DATE] / 4:00PM / Concierge Drop"
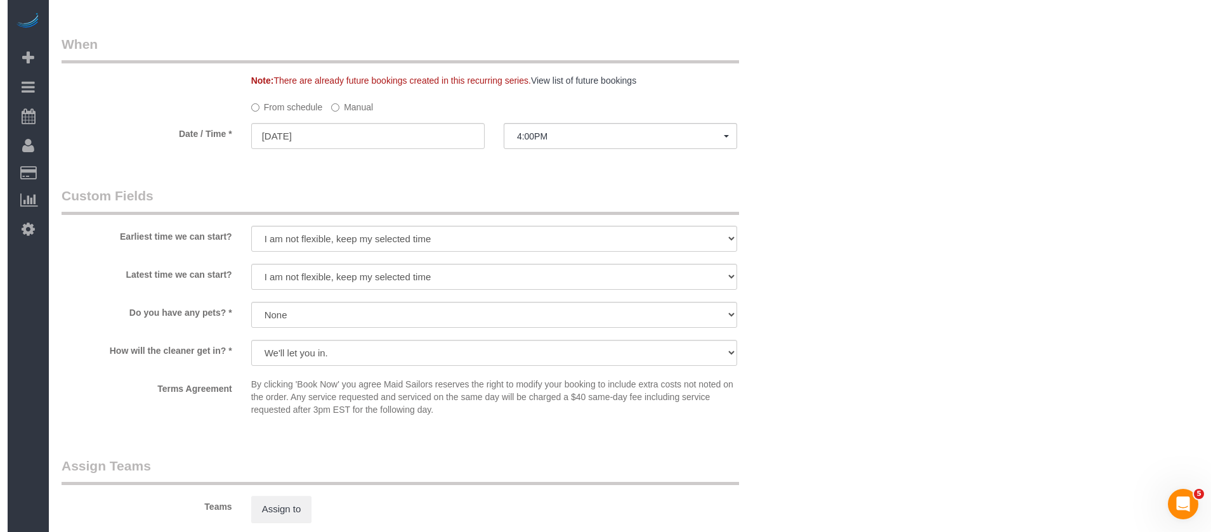
scroll to position [1427, 0]
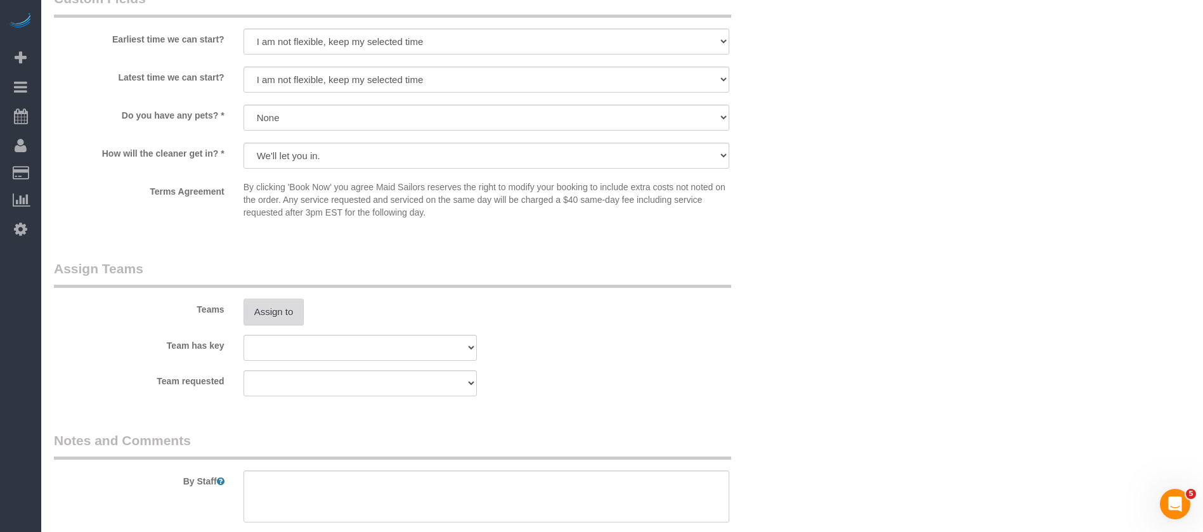
click at [283, 304] on button "Assign to" at bounding box center [274, 312] width 61 height 27
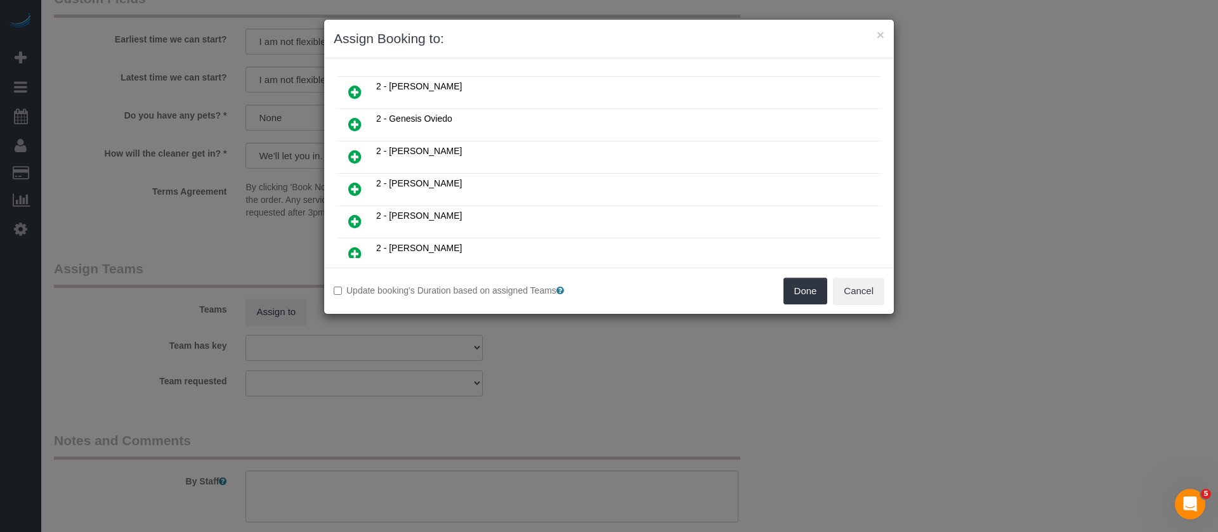
scroll to position [381, 0]
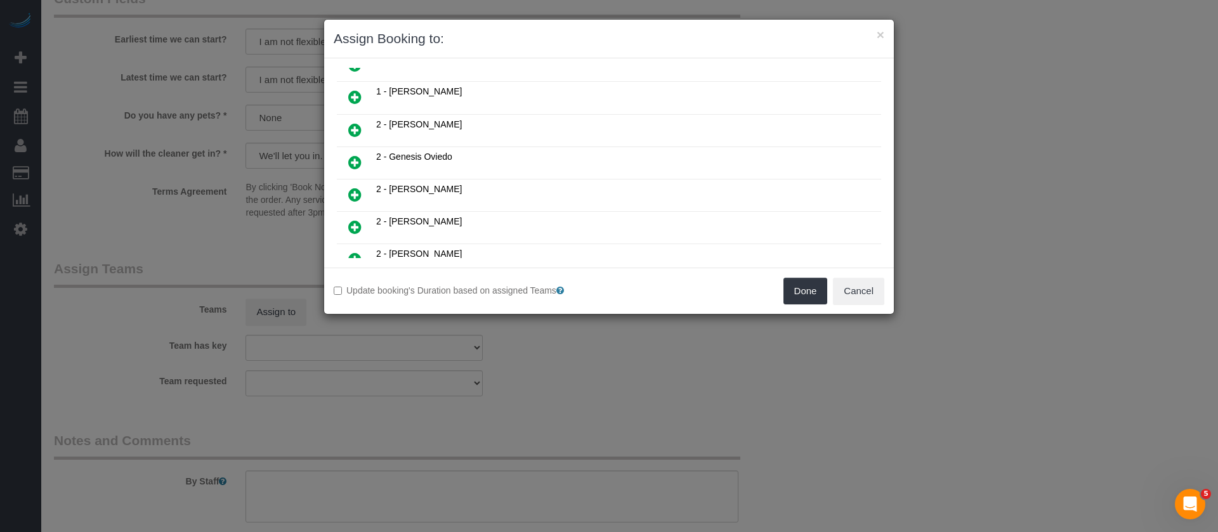
click at [347, 159] on link at bounding box center [355, 162] width 30 height 25
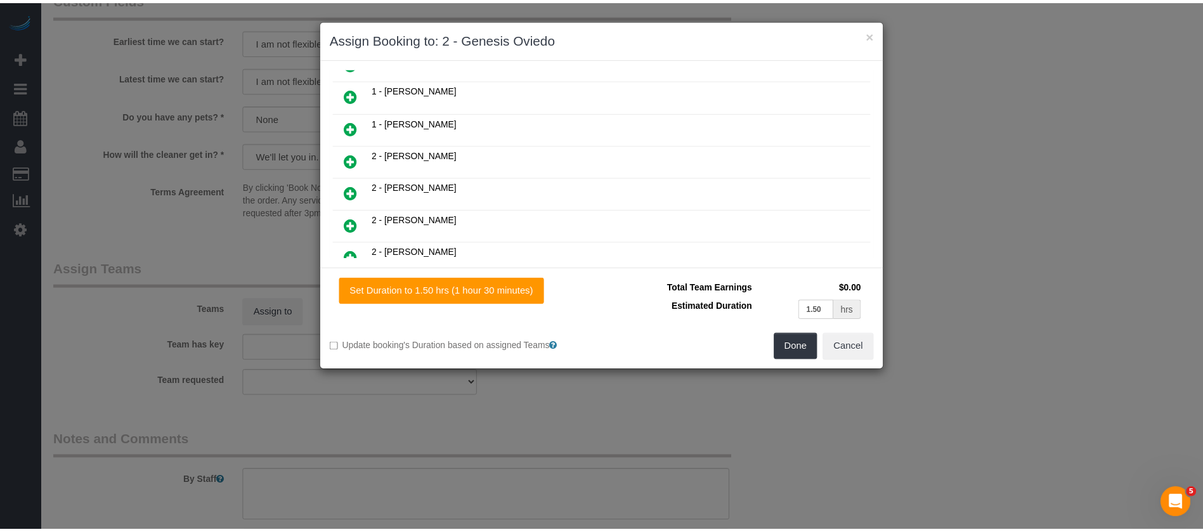
scroll to position [411, 0]
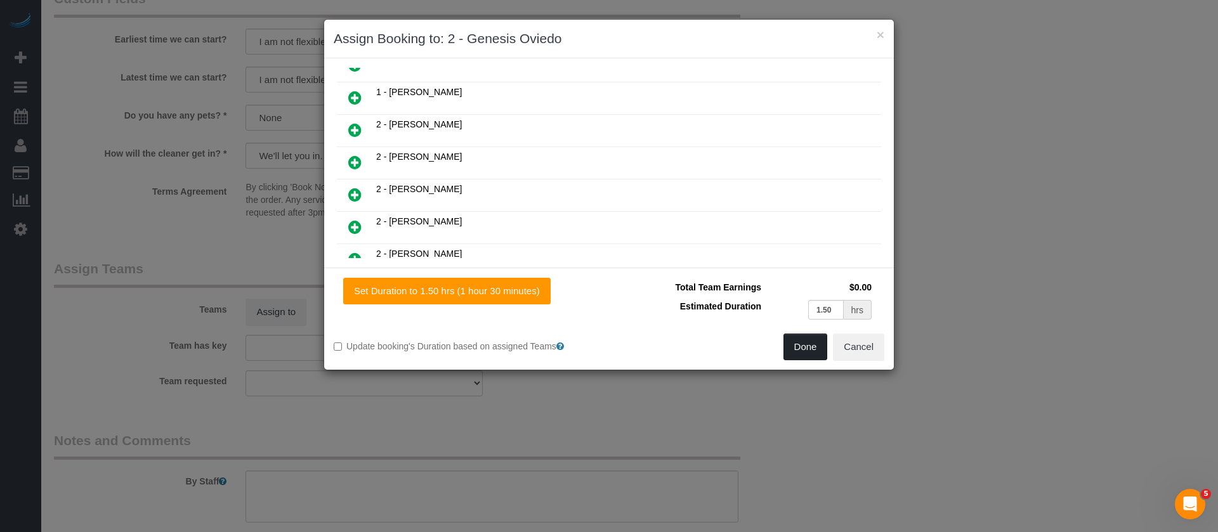
drag, startPoint x: 812, startPoint y: 351, endPoint x: 806, endPoint y: 348, distance: 6.5
click at [809, 350] on button "Done" at bounding box center [805, 347] width 44 height 27
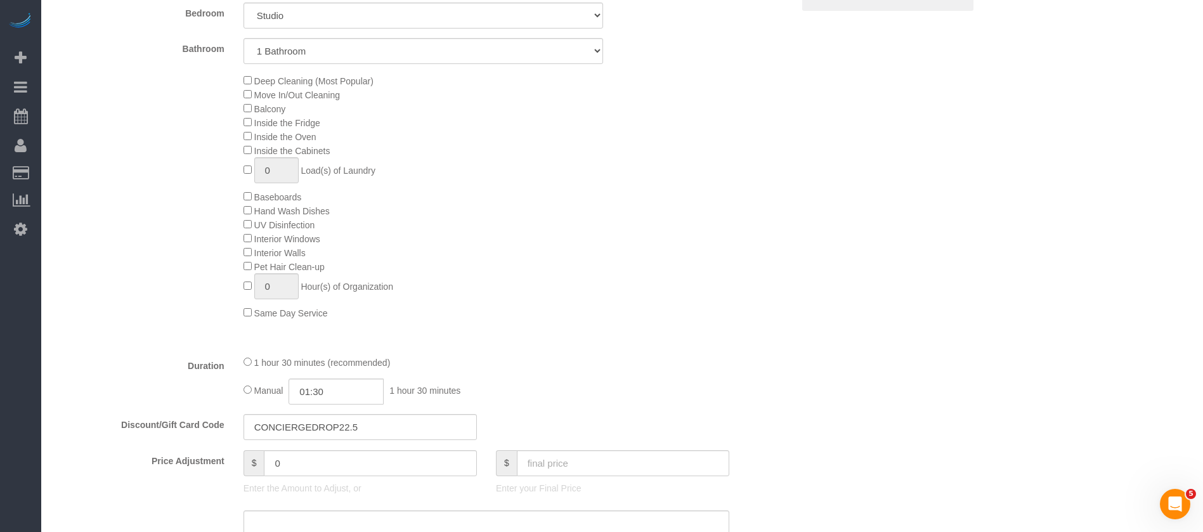
scroll to position [285, 0]
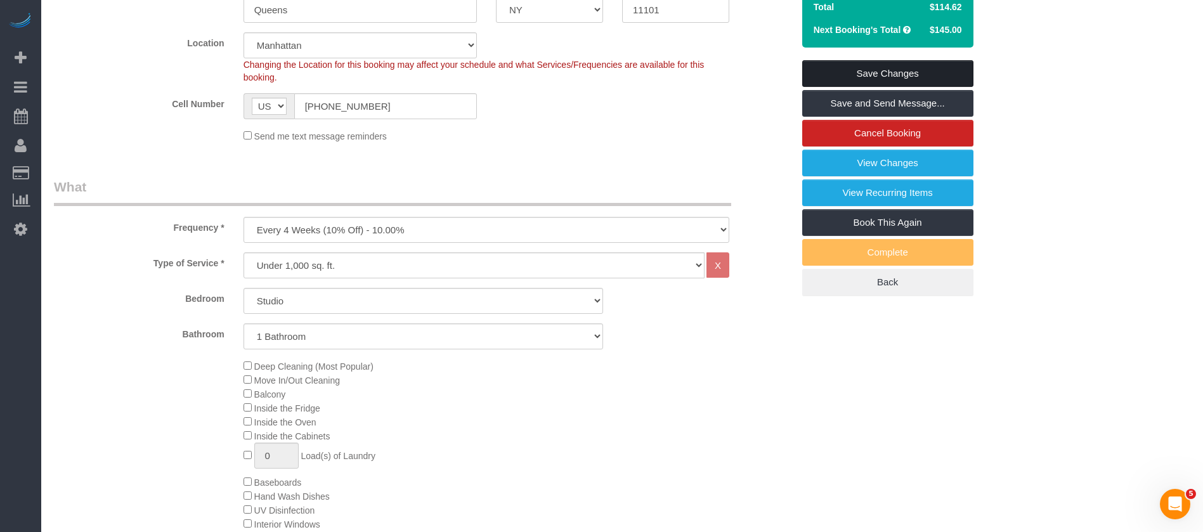
click at [922, 74] on link "Save Changes" at bounding box center [887, 73] width 171 height 27
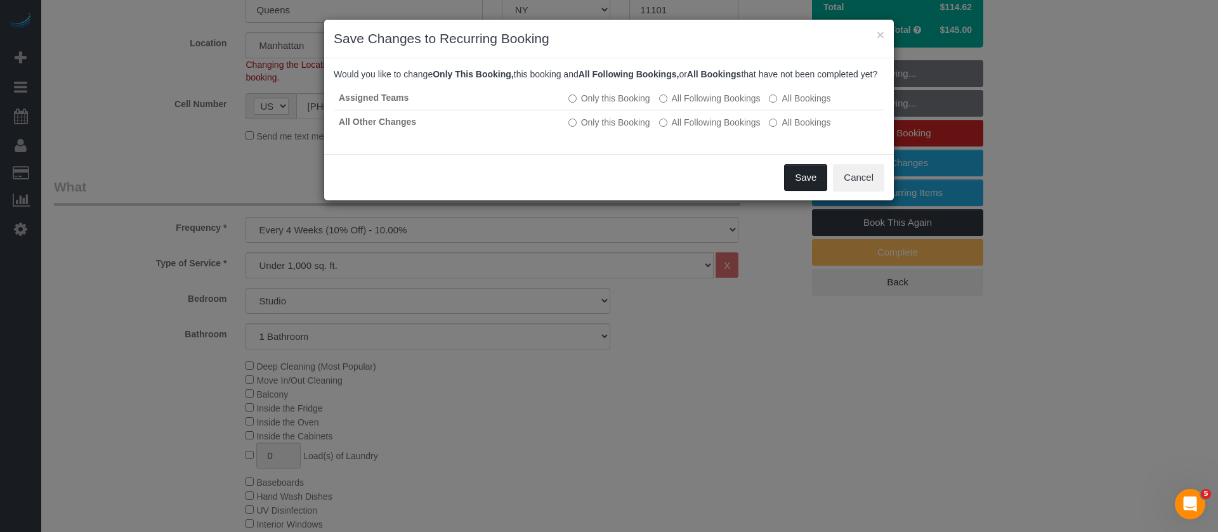
click at [804, 182] on button "Save" at bounding box center [805, 177] width 43 height 27
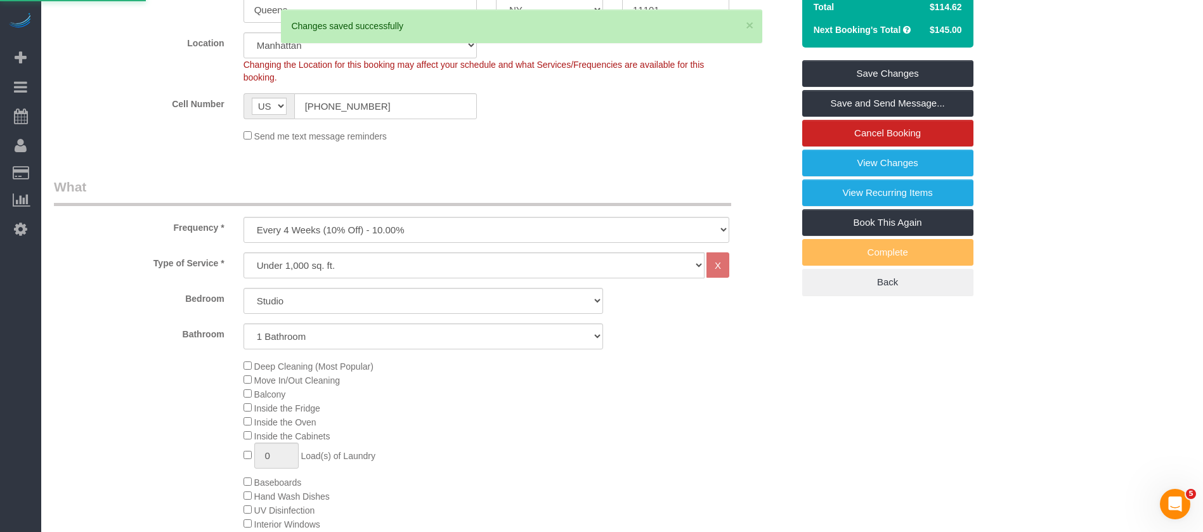
select select "**********"
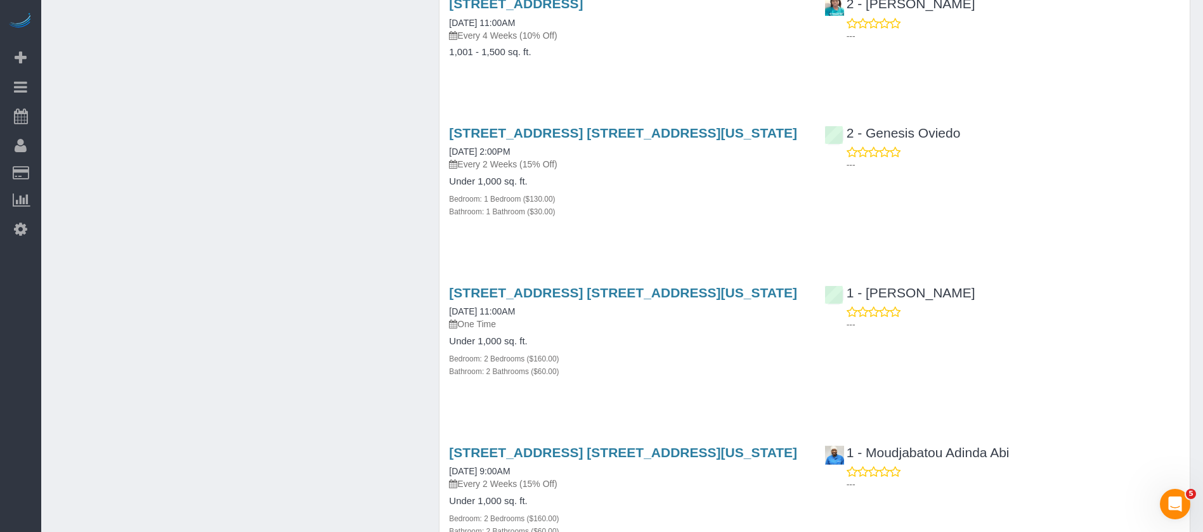
scroll to position [1332, 0]
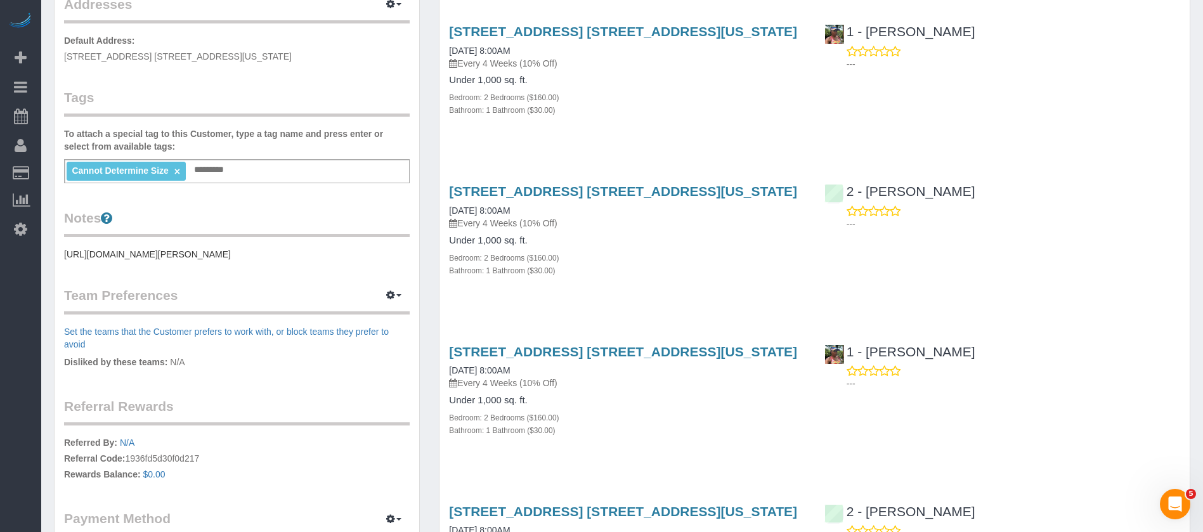
scroll to position [285, 0]
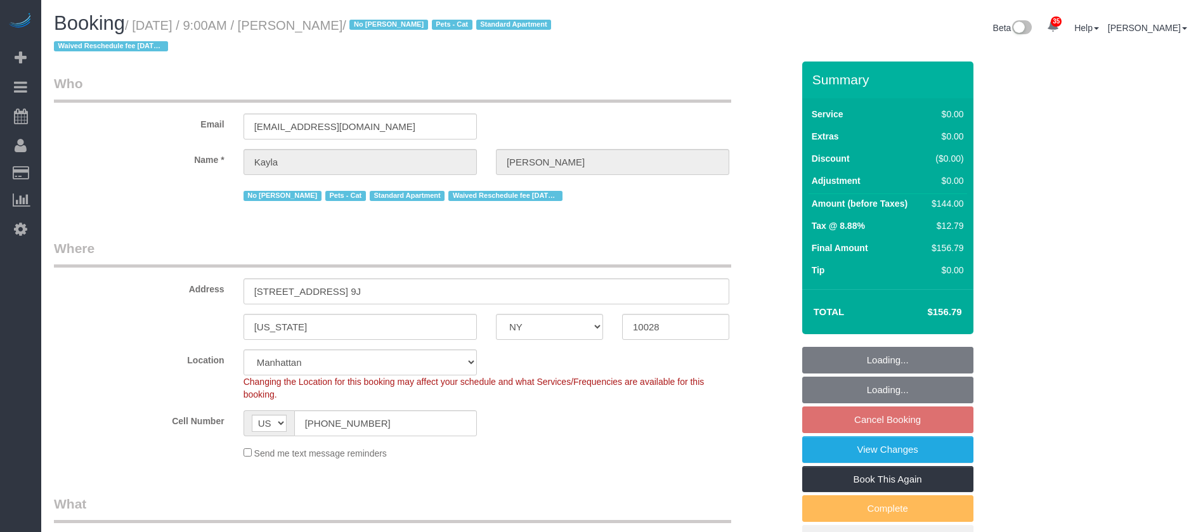
select select "NY"
select select "1"
select select "spot2"
select select "number:89"
select select "number:90"
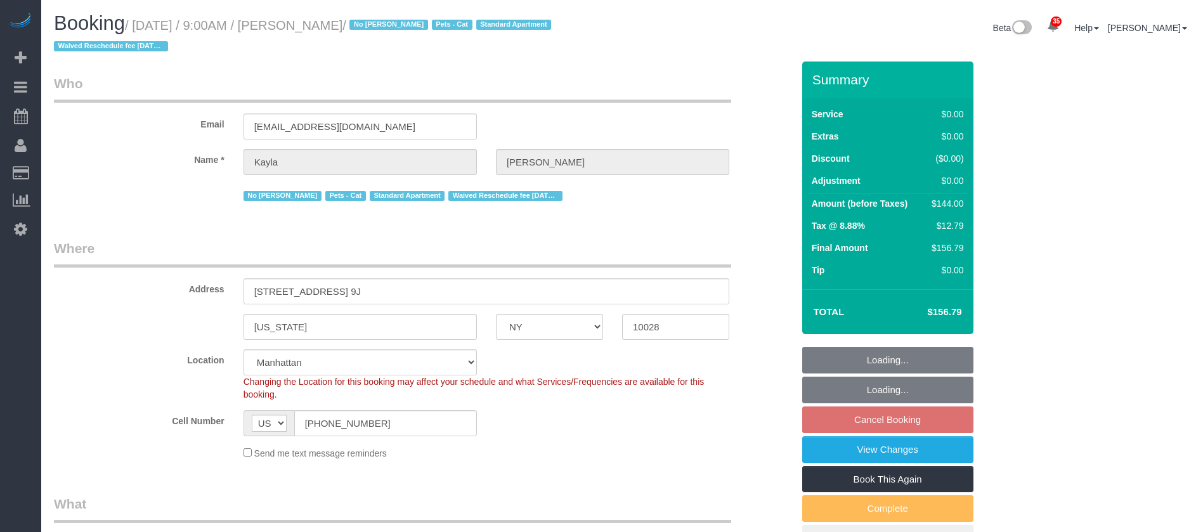
select select "number:14"
select select "number:5"
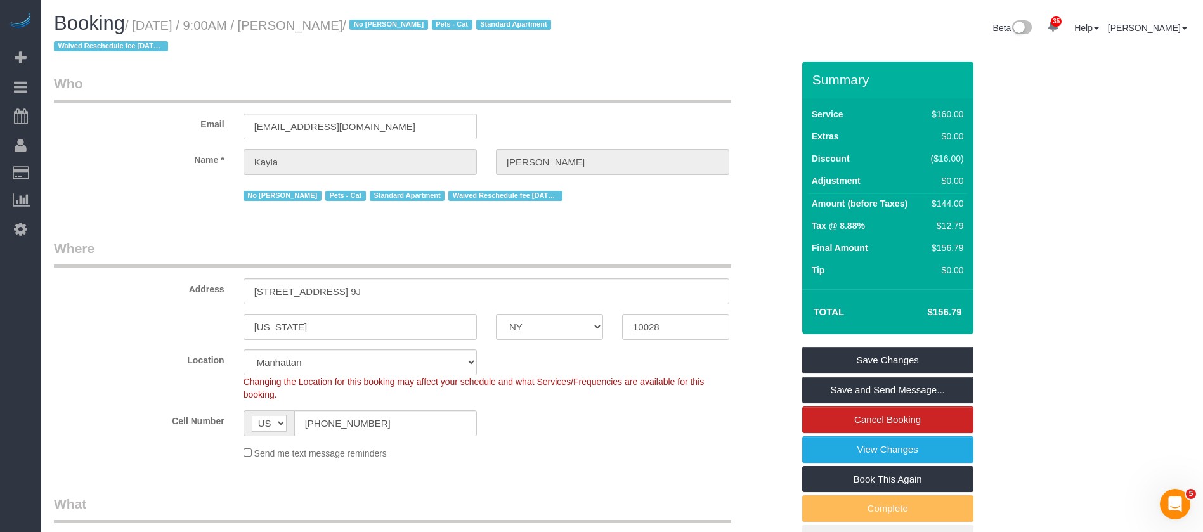
drag, startPoint x: 135, startPoint y: 27, endPoint x: 370, endPoint y: 22, distance: 234.7
click at [373, 21] on small "/ [DATE] / 9:00AM / [PERSON_NAME] / No [PERSON_NAME] Pets - Cat Standard Apartm…" at bounding box center [304, 36] width 501 height 36
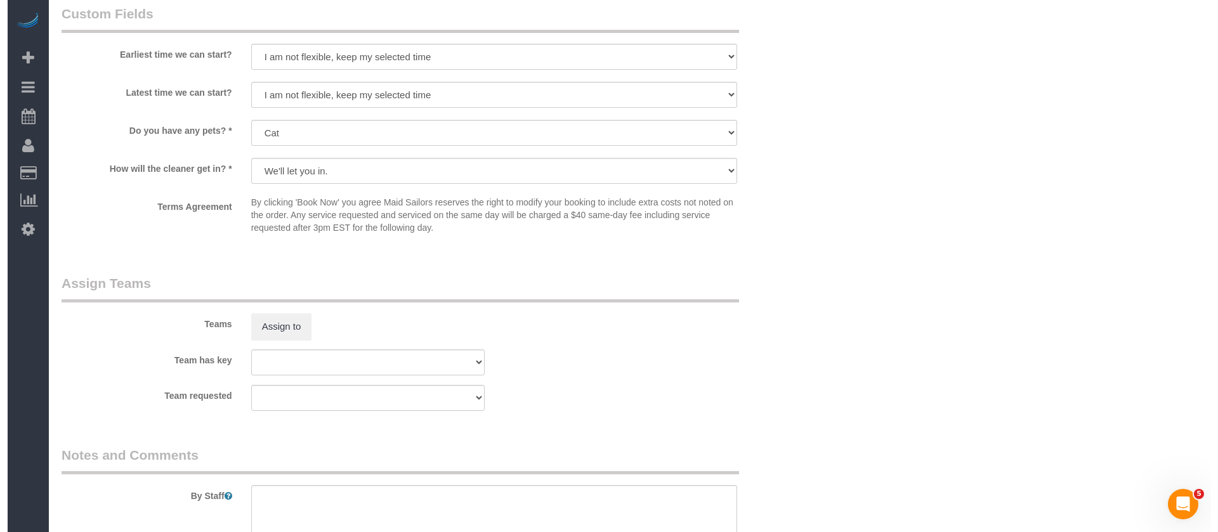
scroll to position [1522, 0]
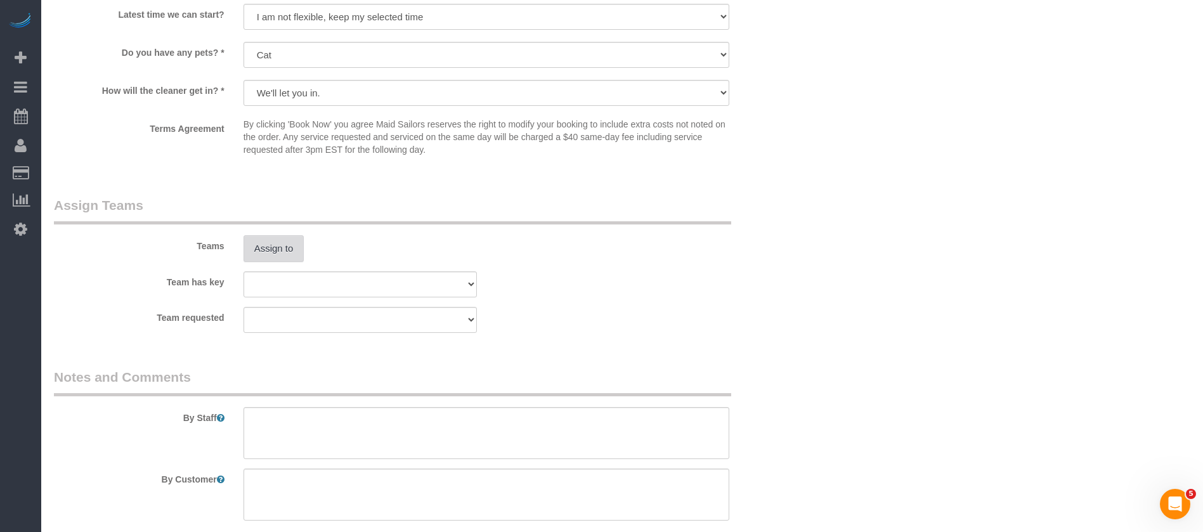
drag, startPoint x: 240, startPoint y: 257, endPoint x: 247, endPoint y: 248, distance: 11.8
click at [240, 257] on div "Assign to" at bounding box center [360, 248] width 252 height 27
click at [253, 247] on button "Assign to" at bounding box center [274, 248] width 61 height 27
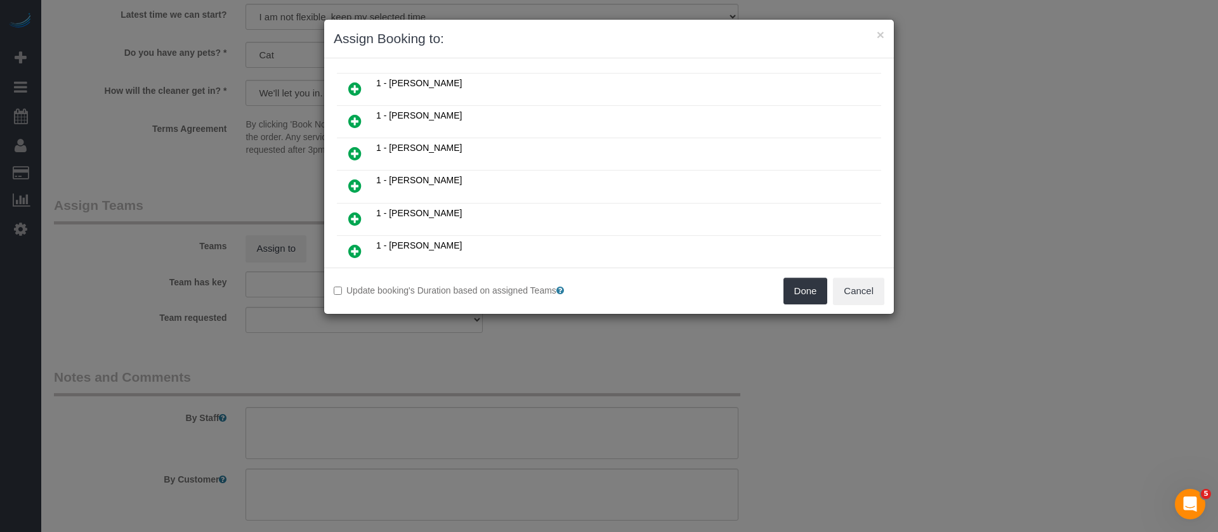
scroll to position [381, 0]
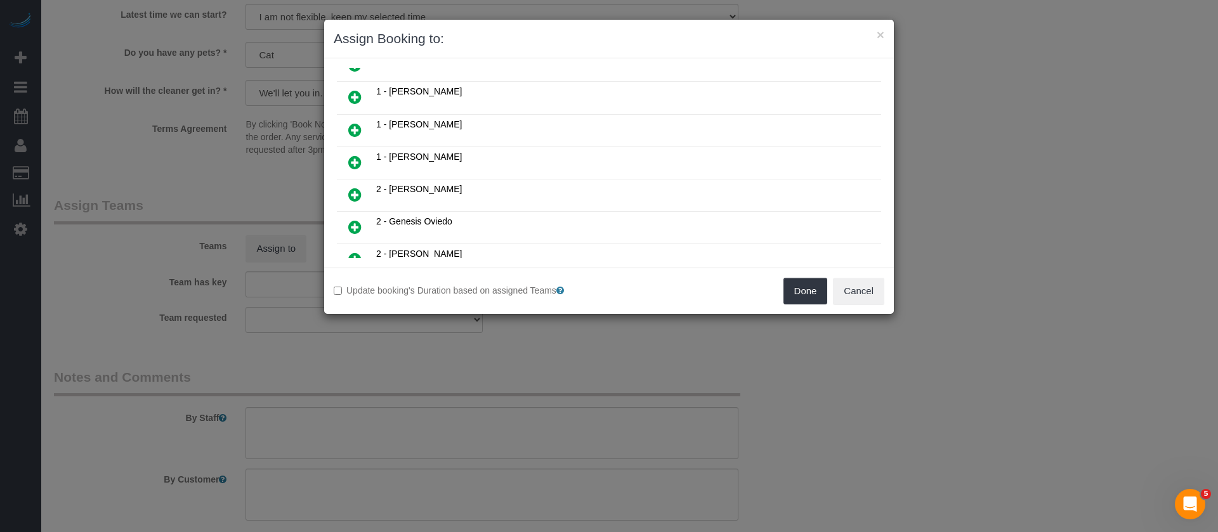
click at [351, 98] on icon at bounding box center [354, 96] width 13 height 15
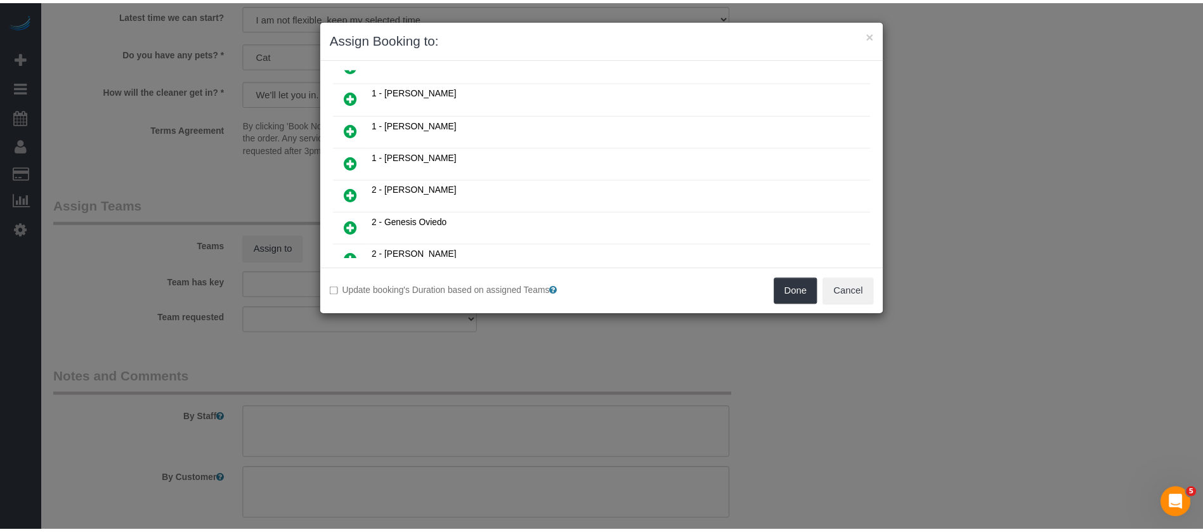
scroll to position [411, 0]
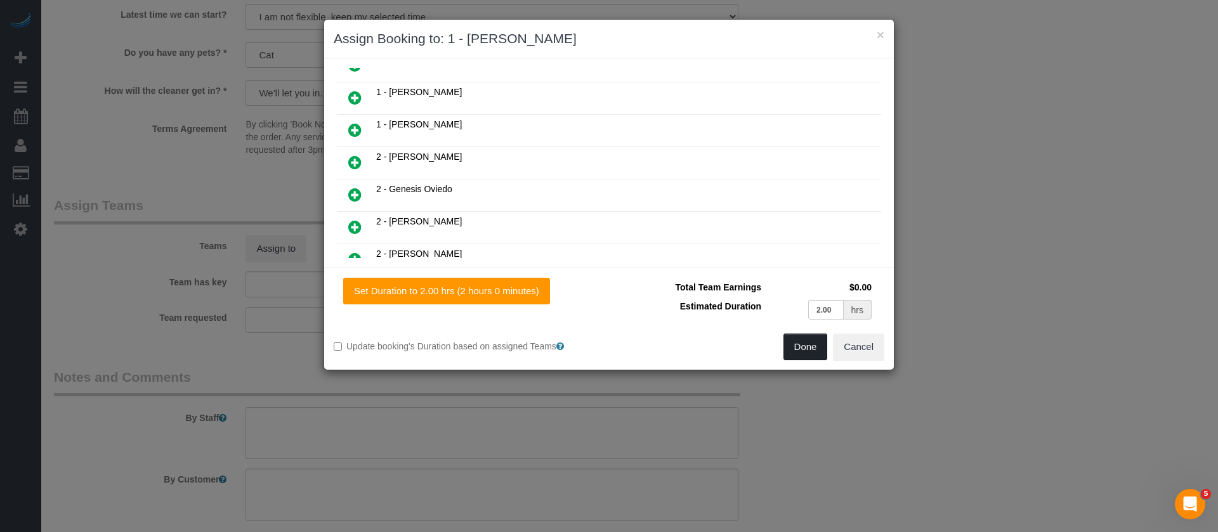
click at [816, 340] on button "Done" at bounding box center [805, 347] width 44 height 27
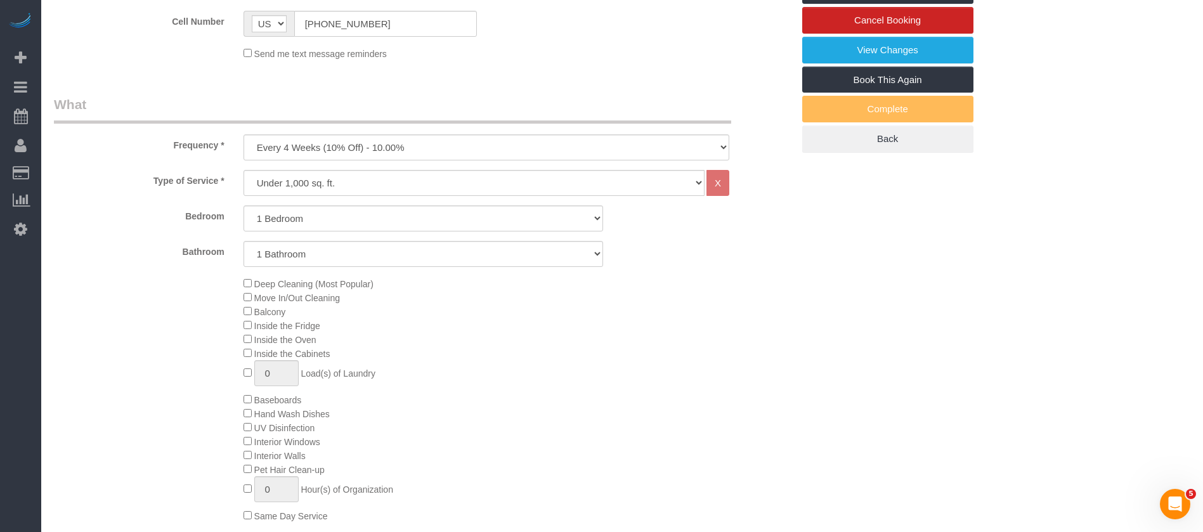
scroll to position [190, 0]
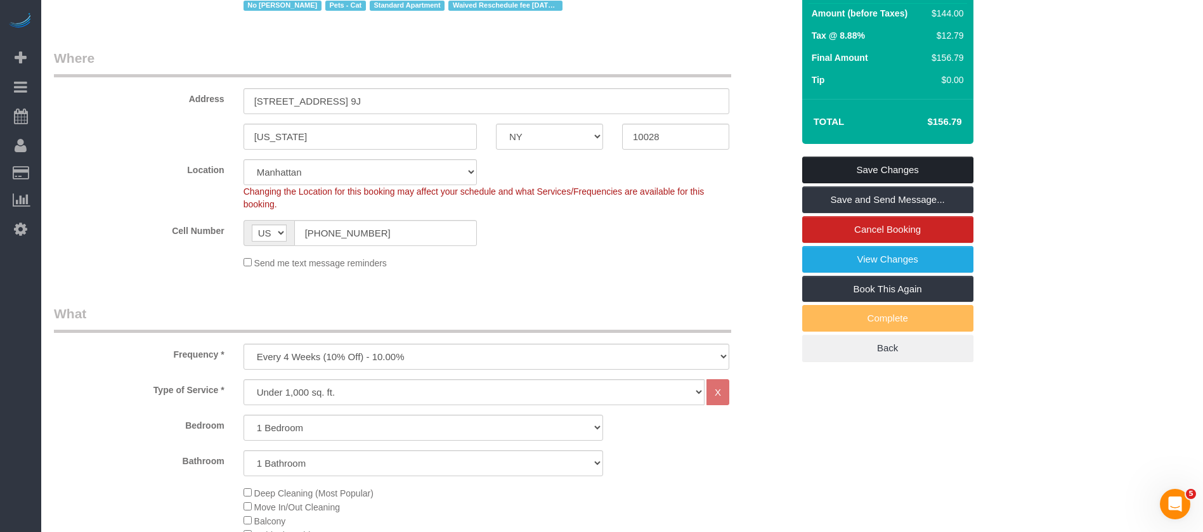
click at [883, 170] on link "Save Changes" at bounding box center [887, 170] width 171 height 27
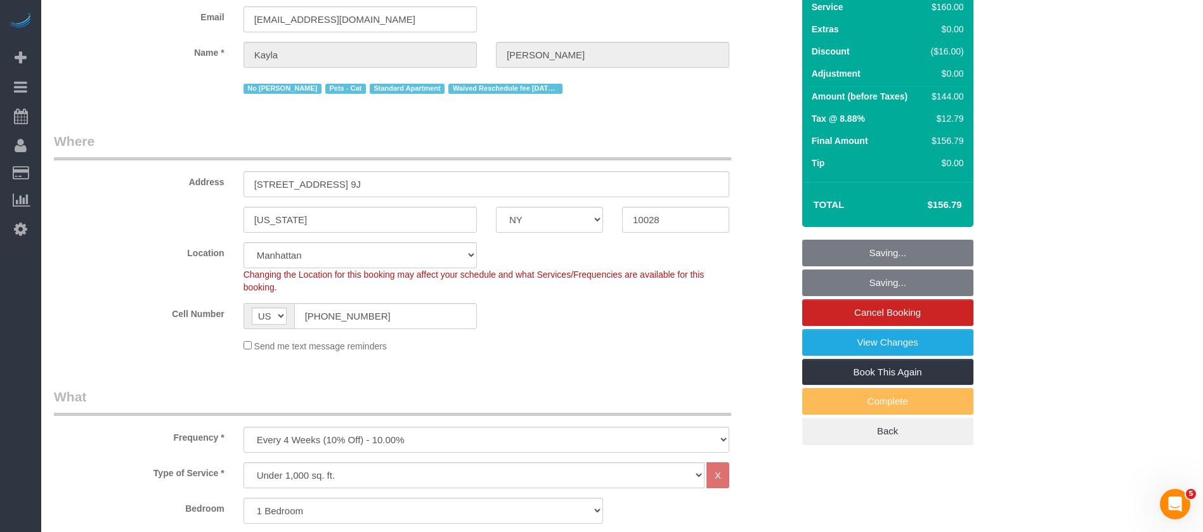
scroll to position [0, 0]
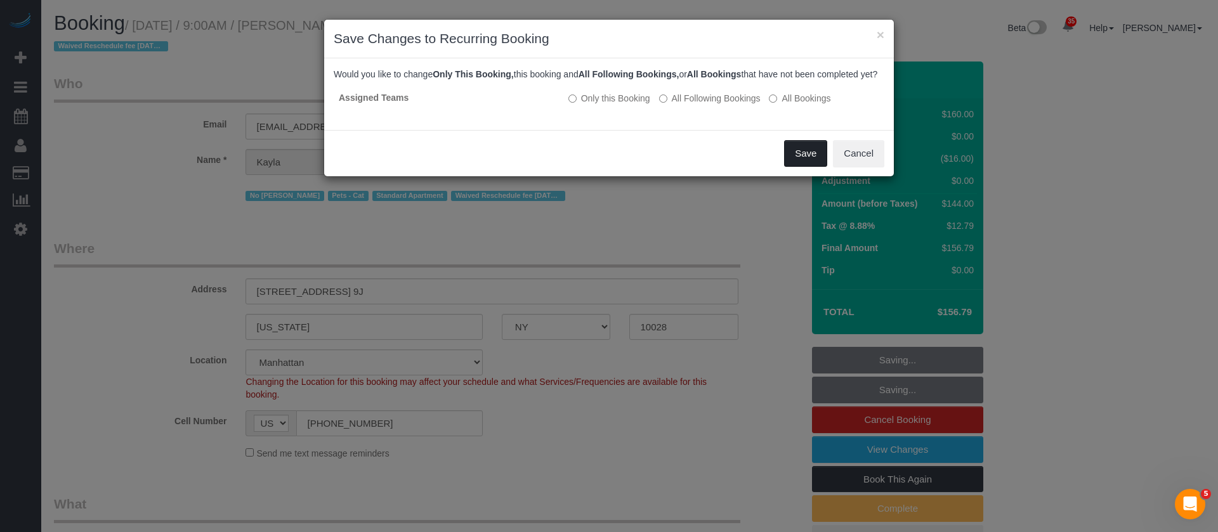
click at [797, 167] on button "Save" at bounding box center [805, 153] width 43 height 27
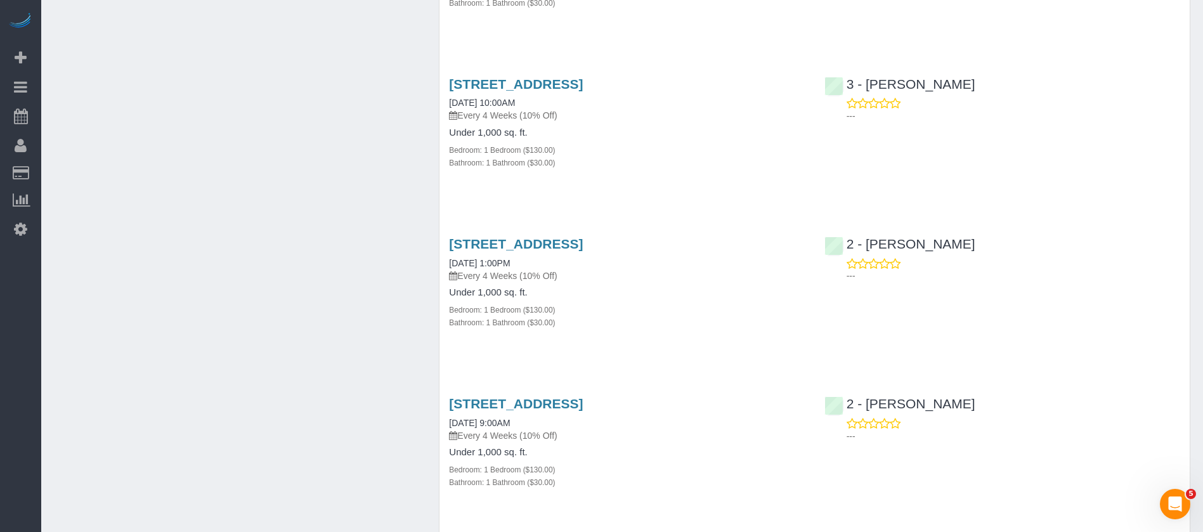
scroll to position [1046, 0]
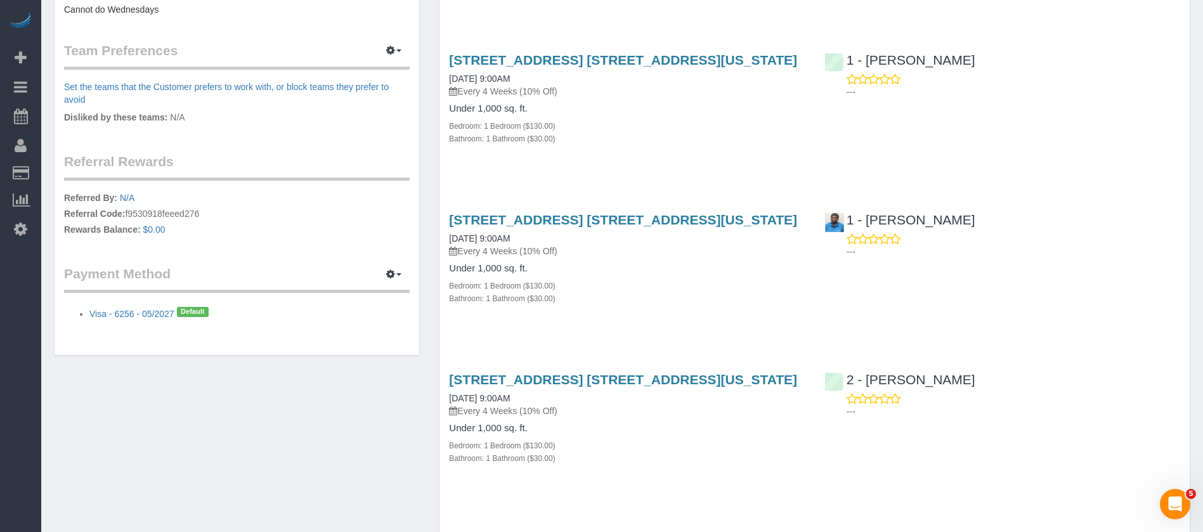
scroll to position [476, 0]
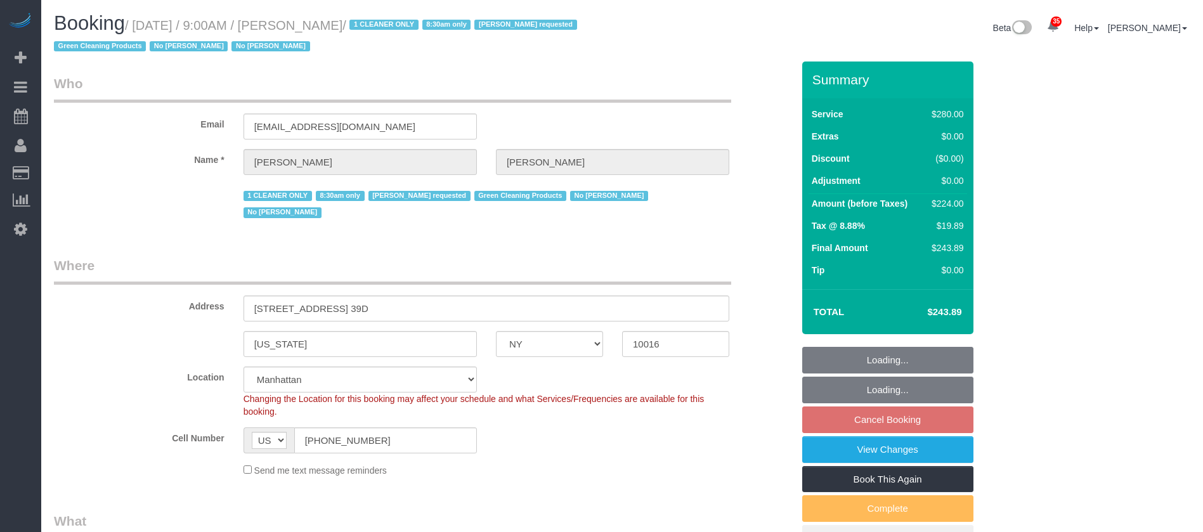
select select "NY"
select select "210"
select select "spot2"
select select "number:89"
select select "number:90"
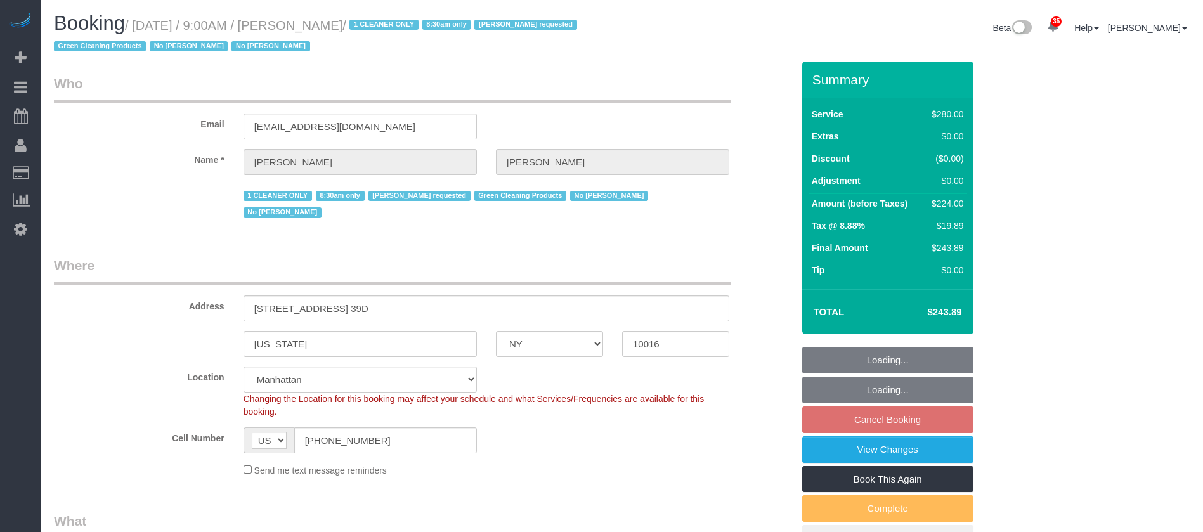
select select "number:15"
select select "number:5"
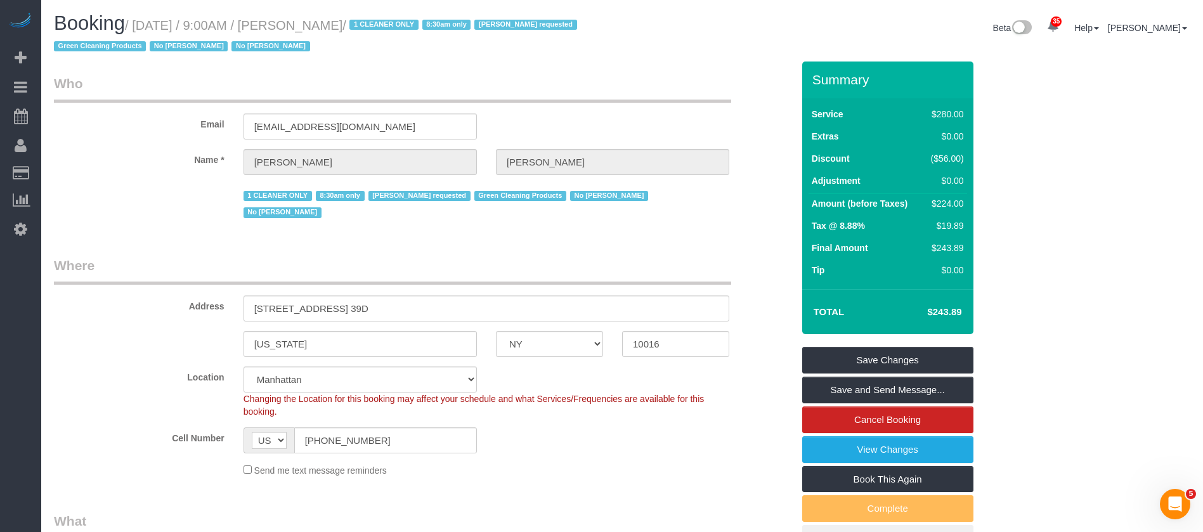
drag, startPoint x: 136, startPoint y: 28, endPoint x: 380, endPoint y: 19, distance: 243.7
click at [380, 19] on small "/ October 07, 2025 / 9:00AM / Sheila Murthy / 1 CLEANER ONLY 8:30am only Ana Ar…" at bounding box center [317, 36] width 527 height 36
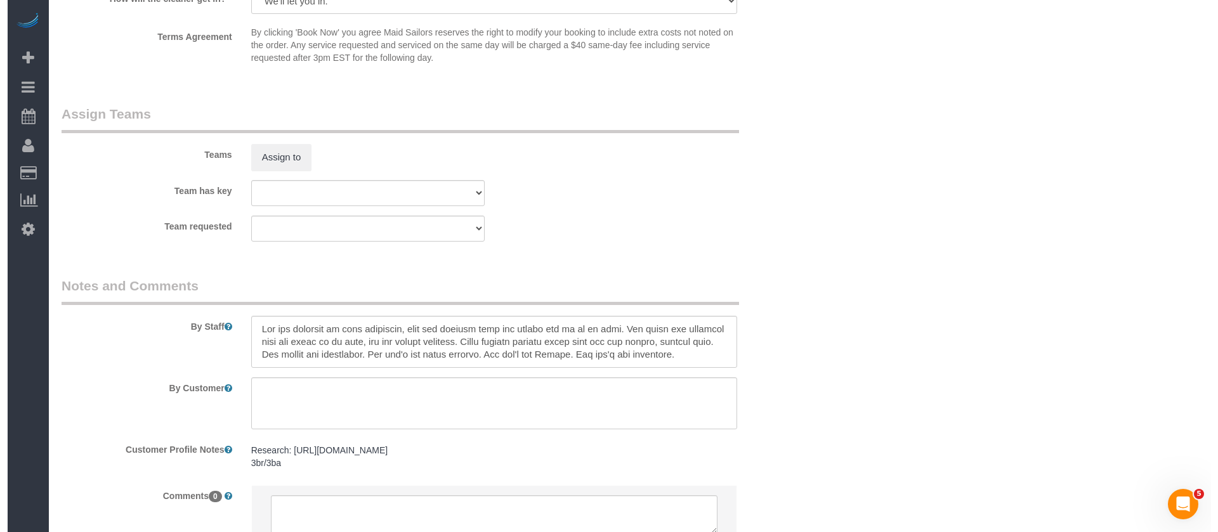
scroll to position [1427, 0]
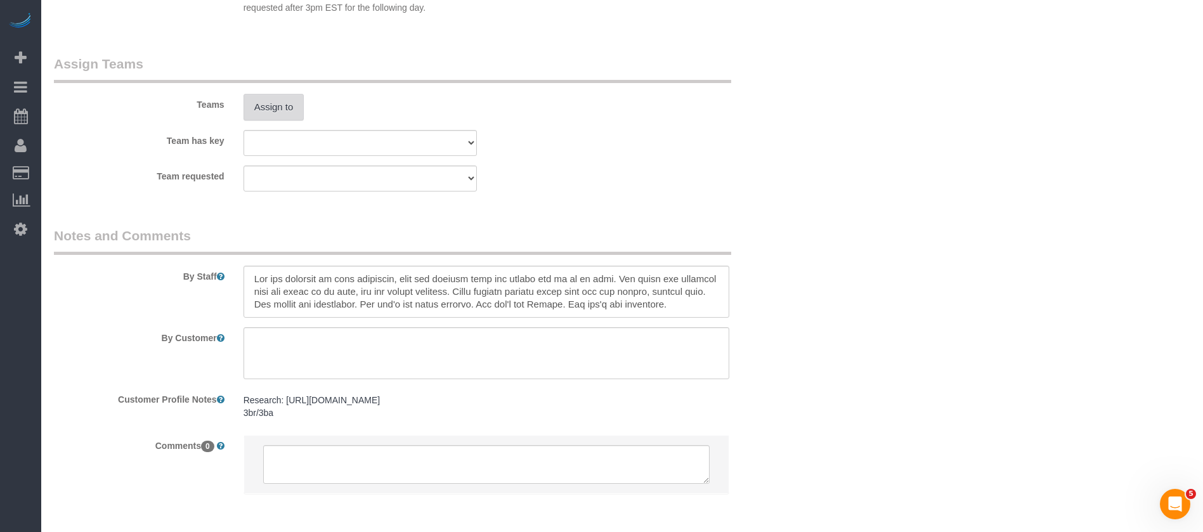
click at [279, 94] on button "Assign to" at bounding box center [274, 107] width 61 height 27
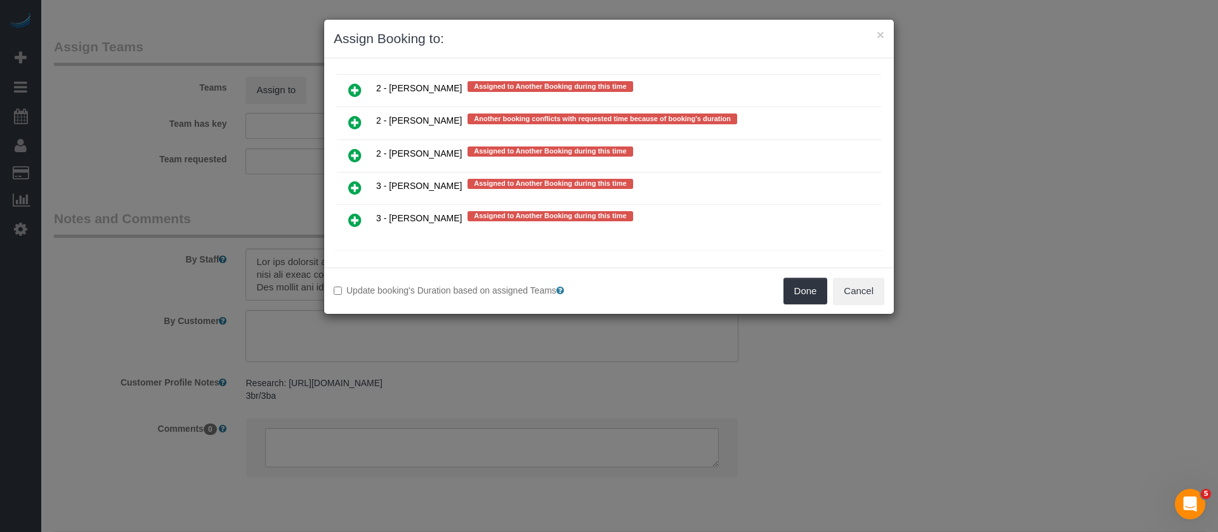
scroll to position [2416, 0]
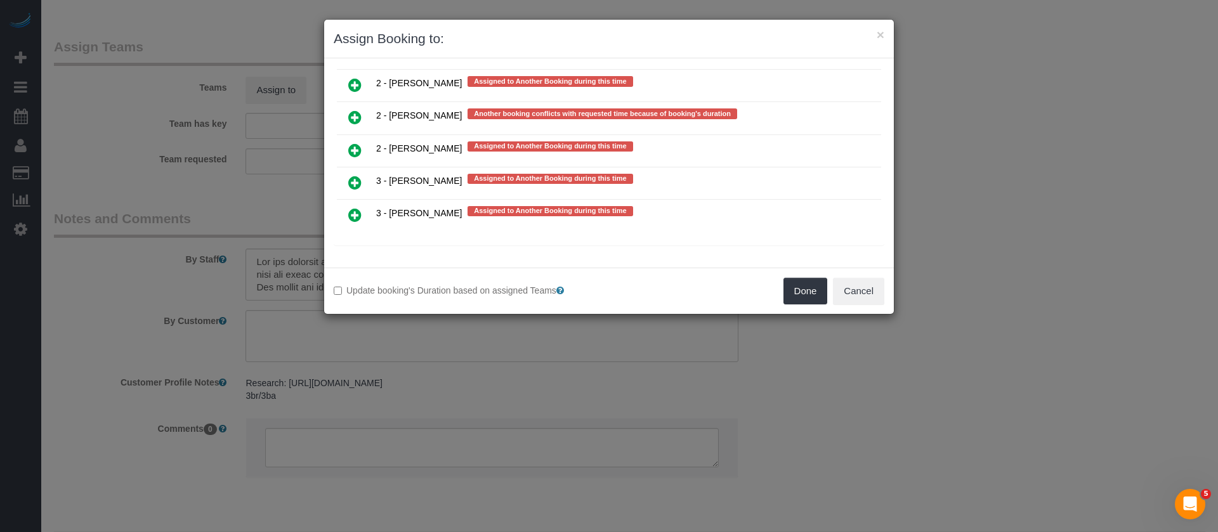
click at [351, 185] on icon at bounding box center [354, 182] width 13 height 15
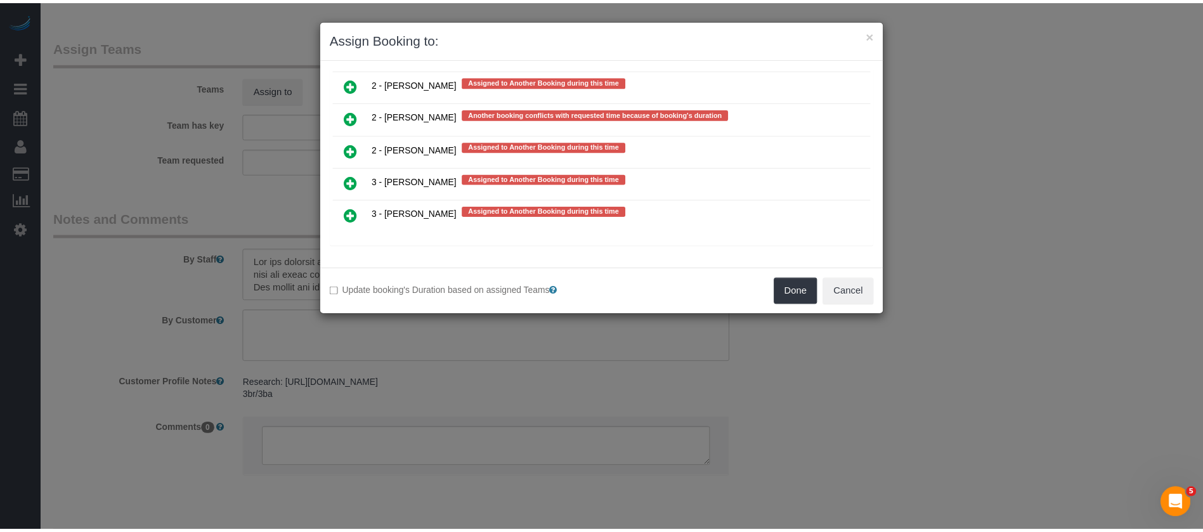
scroll to position [2414, 0]
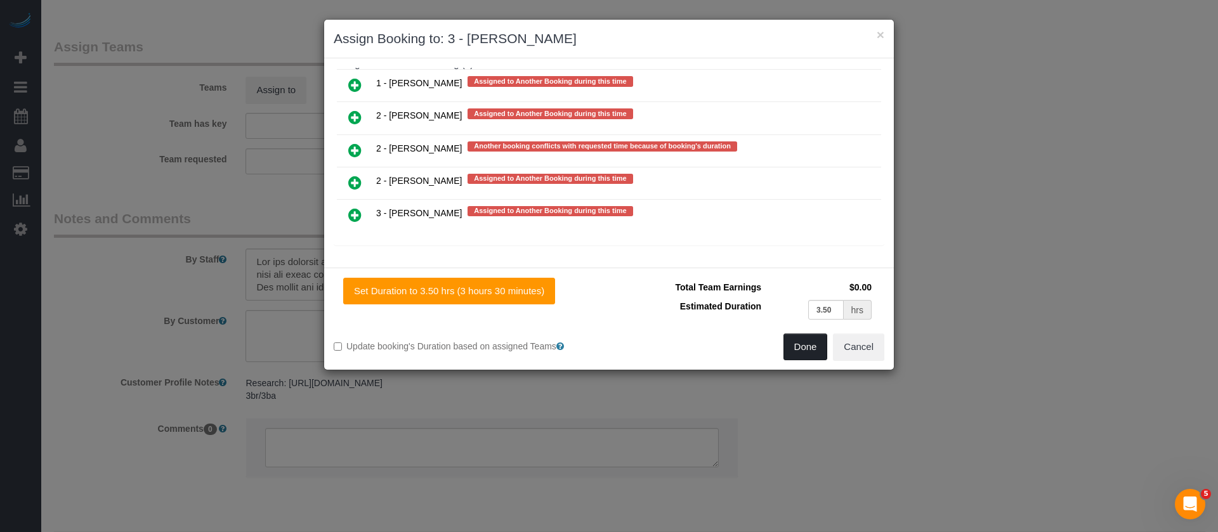
click at [804, 351] on button "Done" at bounding box center [805, 347] width 44 height 27
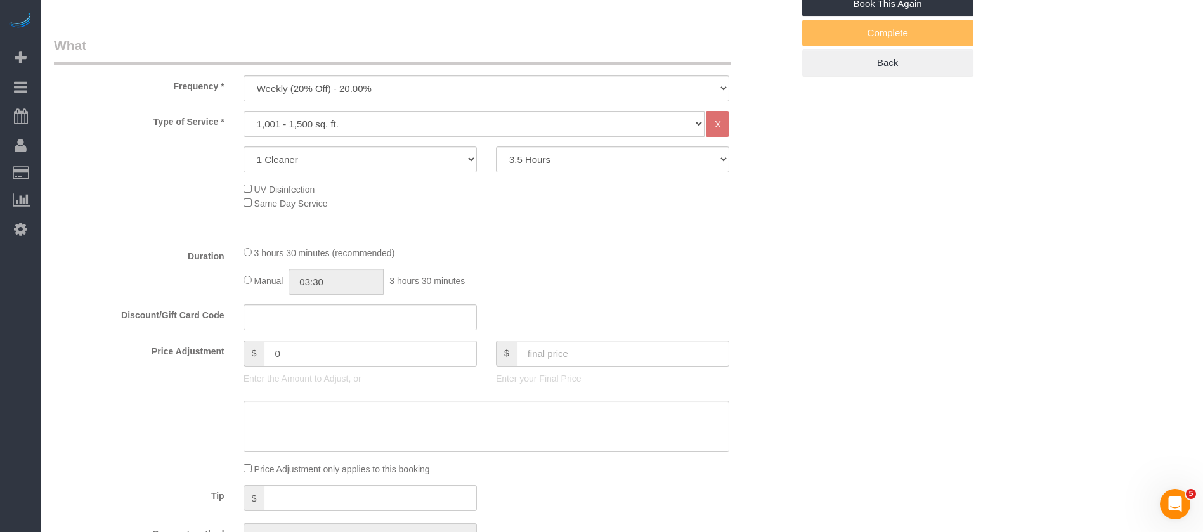
scroll to position [0, 0]
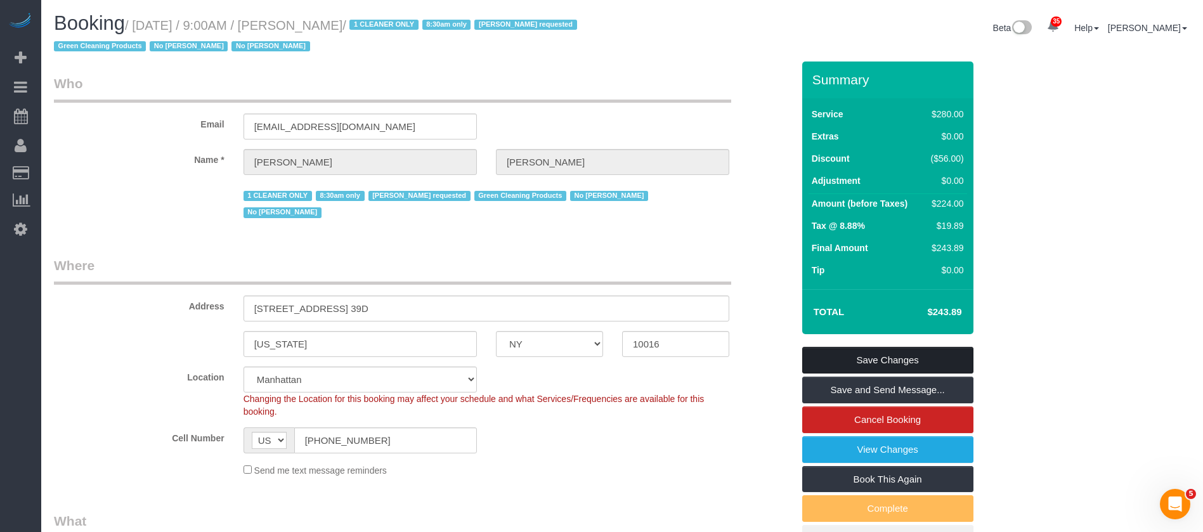
click at [925, 354] on link "Save Changes" at bounding box center [887, 360] width 171 height 27
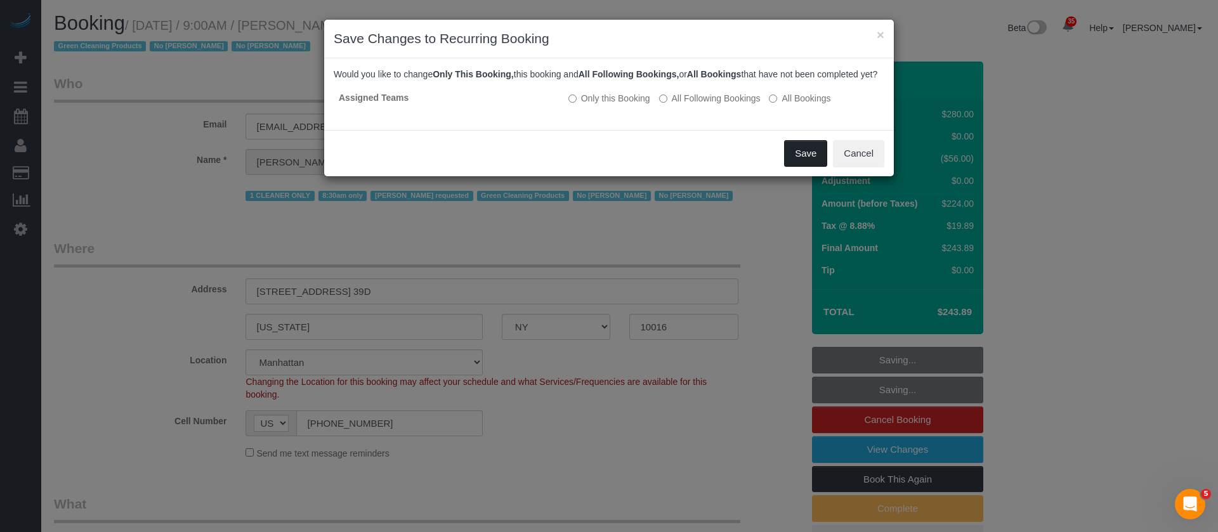
click at [799, 167] on button "Save" at bounding box center [805, 153] width 43 height 27
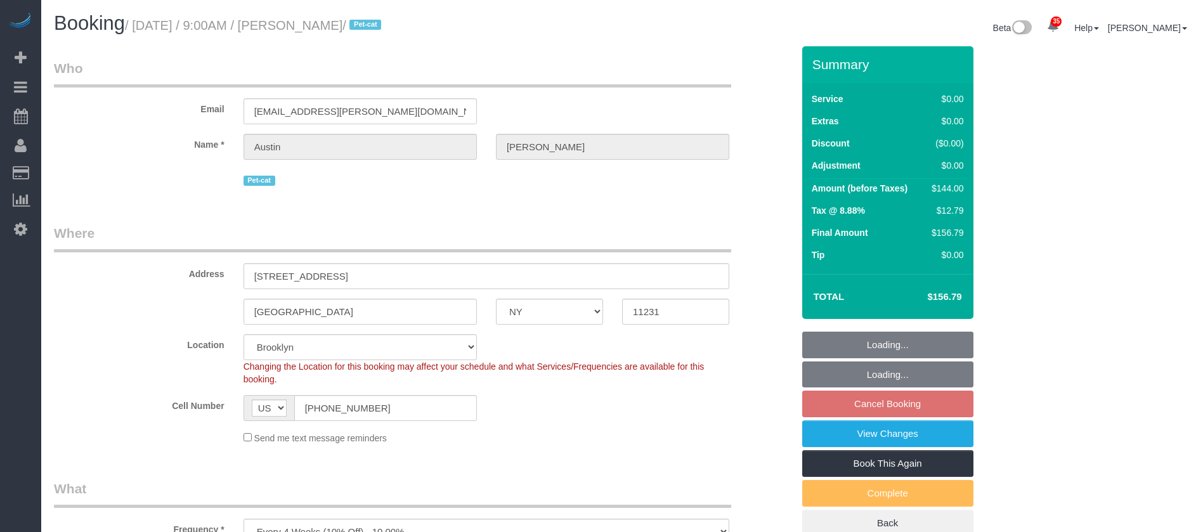
select select "NY"
select select "1"
select select "spot2"
select select "number:57"
select select "number:74"
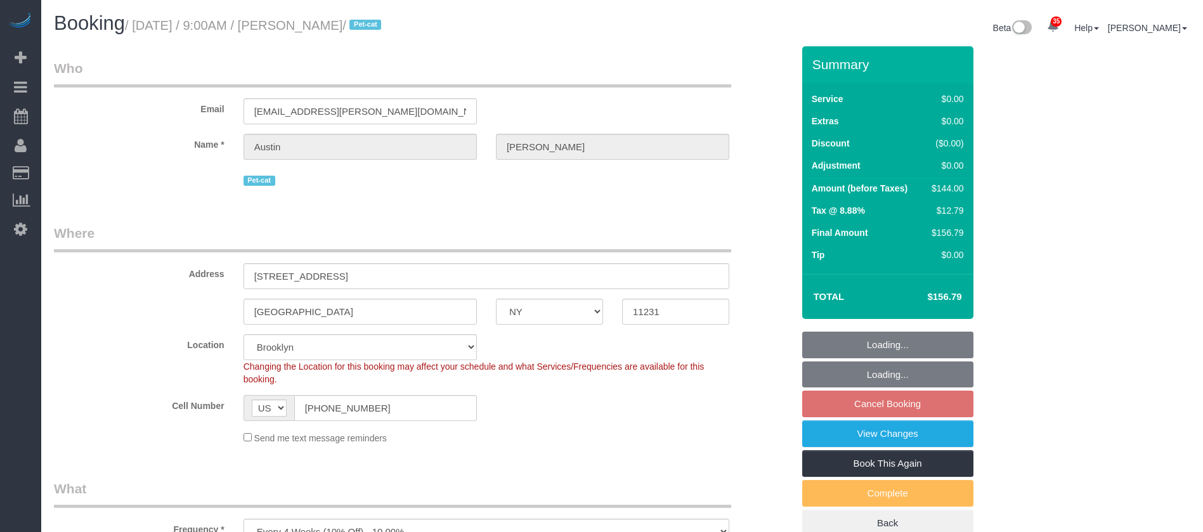
select select "number:14"
select select "number:7"
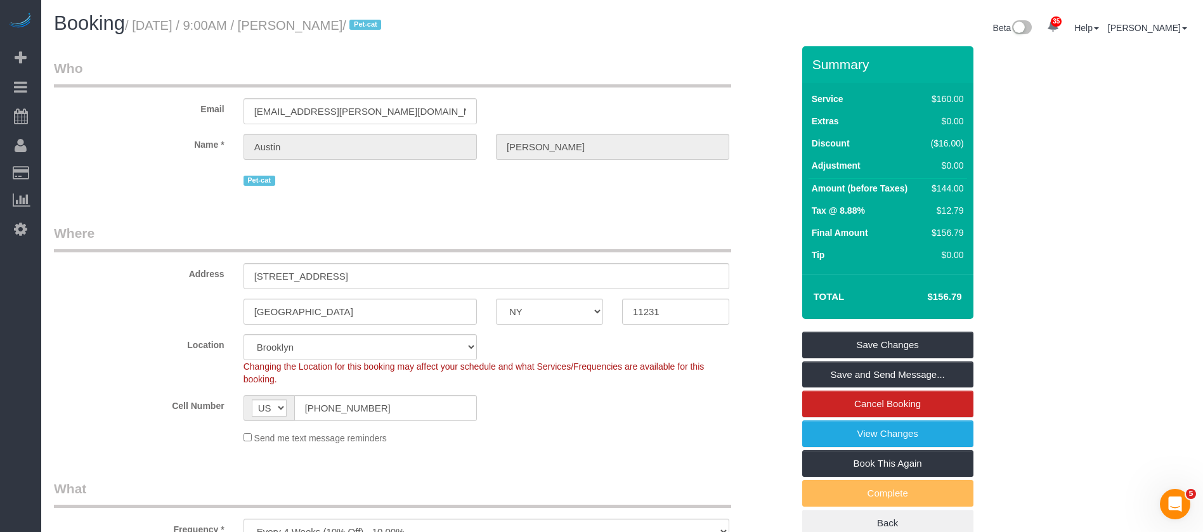
drag, startPoint x: 134, startPoint y: 18, endPoint x: 393, endPoint y: 32, distance: 259.8
click at [385, 27] on small "/ [DATE] / 9:00AM / [PERSON_NAME] / Pet-cat" at bounding box center [255, 25] width 260 height 14
copy small "[DATE] / 9:00AM / [PERSON_NAME] /"
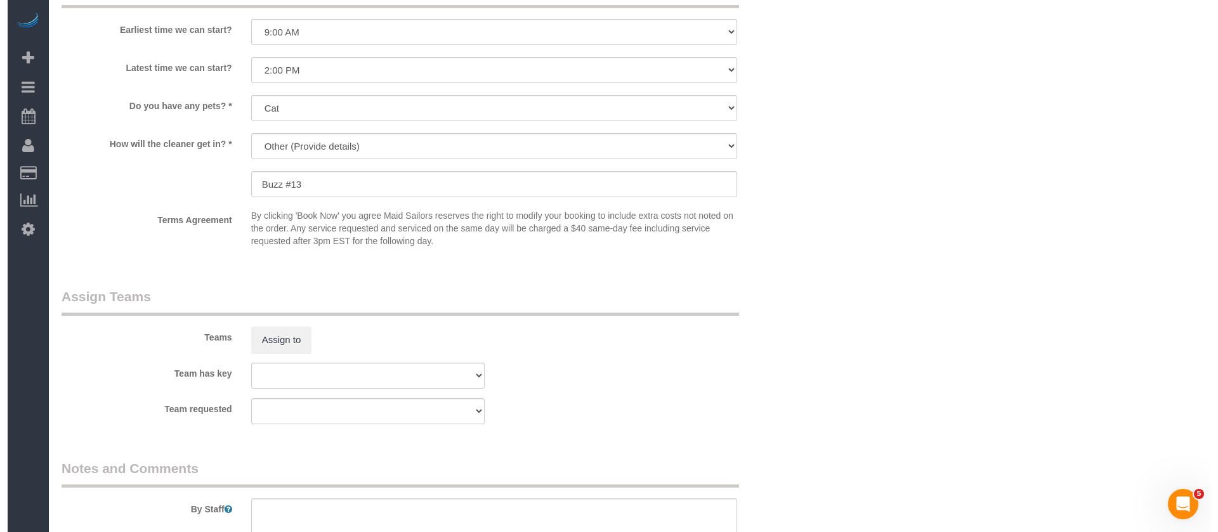
scroll to position [1617, 0]
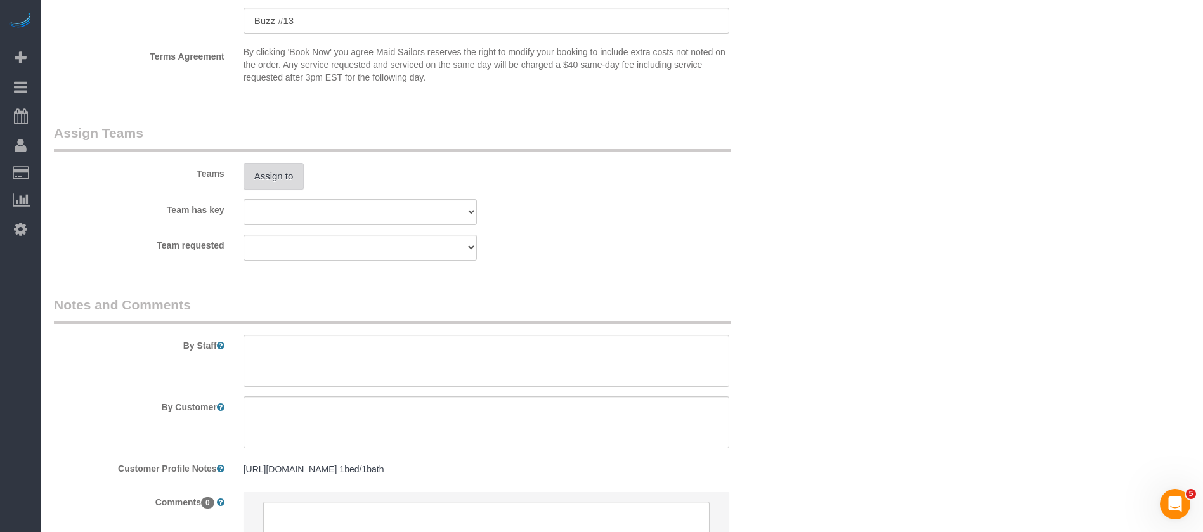
click at [284, 188] on button "Assign to" at bounding box center [274, 176] width 61 height 27
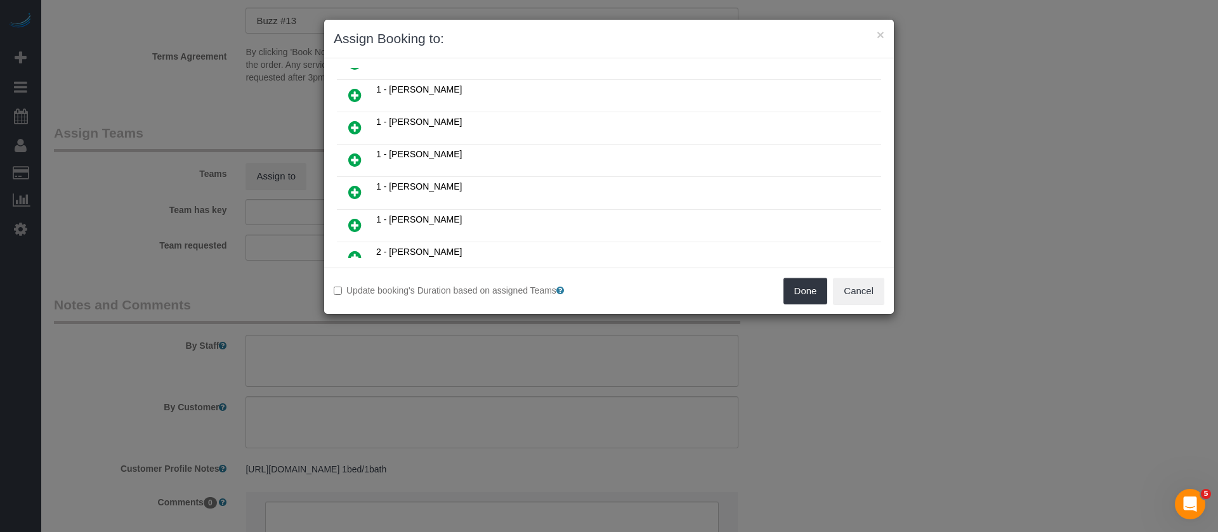
scroll to position [190, 0]
drag, startPoint x: 350, startPoint y: 123, endPoint x: 505, endPoint y: 189, distance: 168.2
click at [351, 124] on icon at bounding box center [354, 125] width 13 height 15
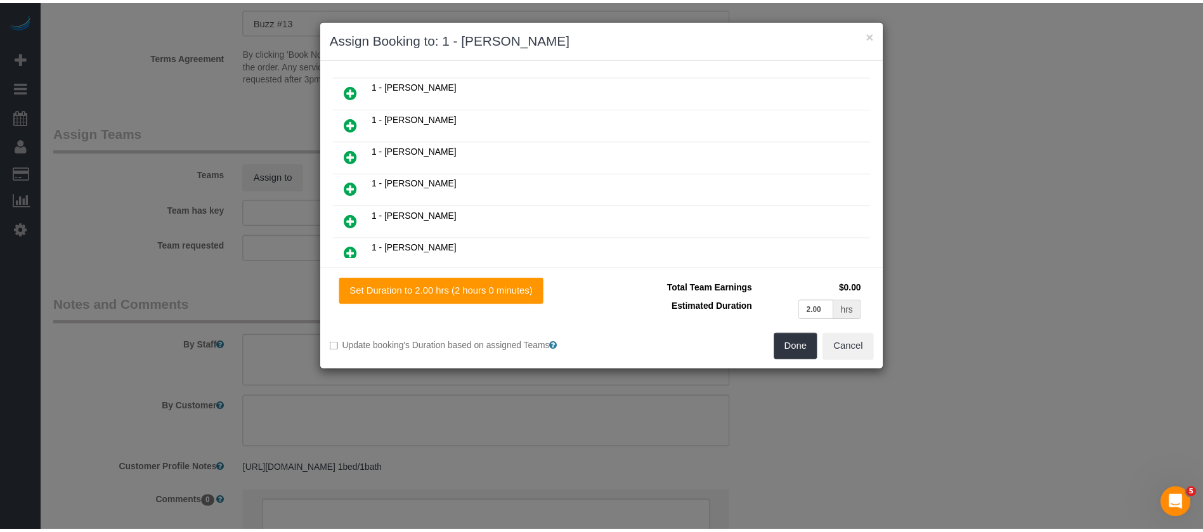
scroll to position [221, 0]
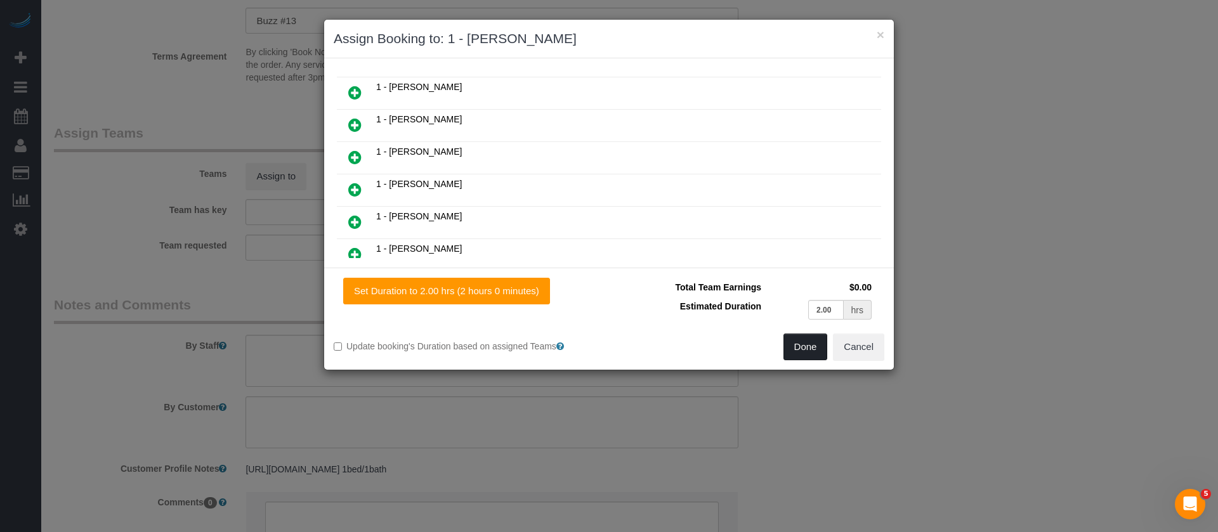
click at [797, 349] on button "Done" at bounding box center [805, 347] width 44 height 27
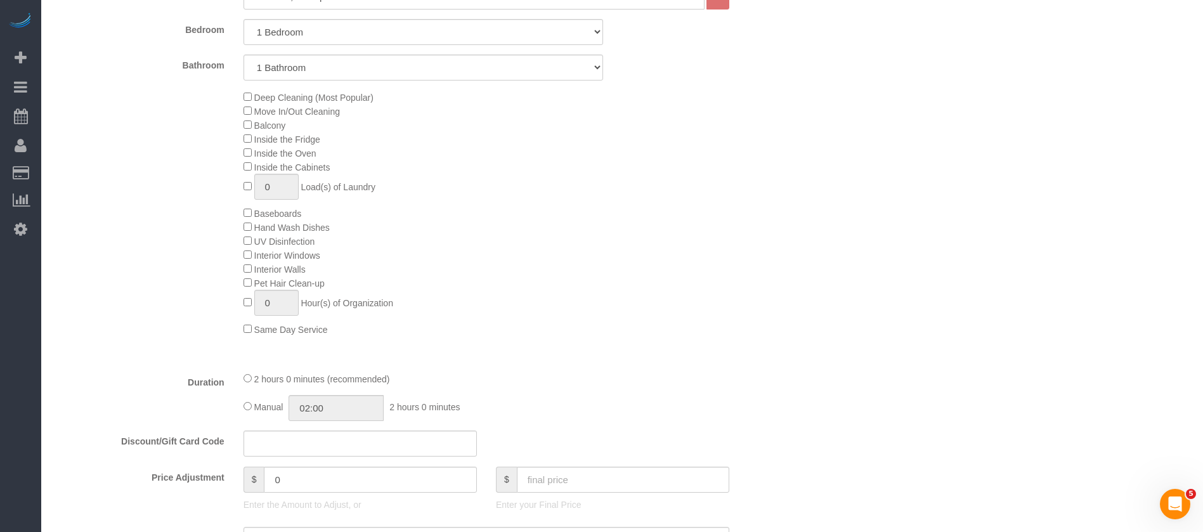
scroll to position [95, 0]
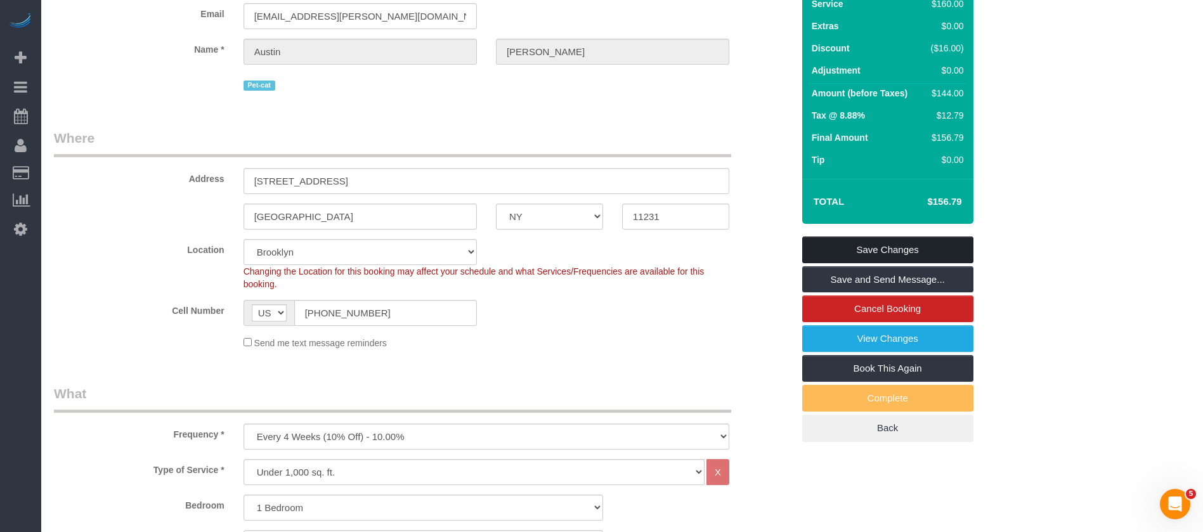
drag, startPoint x: 885, startPoint y: 238, endPoint x: 868, endPoint y: 239, distance: 17.8
click at [886, 238] on link "Save Changes" at bounding box center [887, 250] width 171 height 27
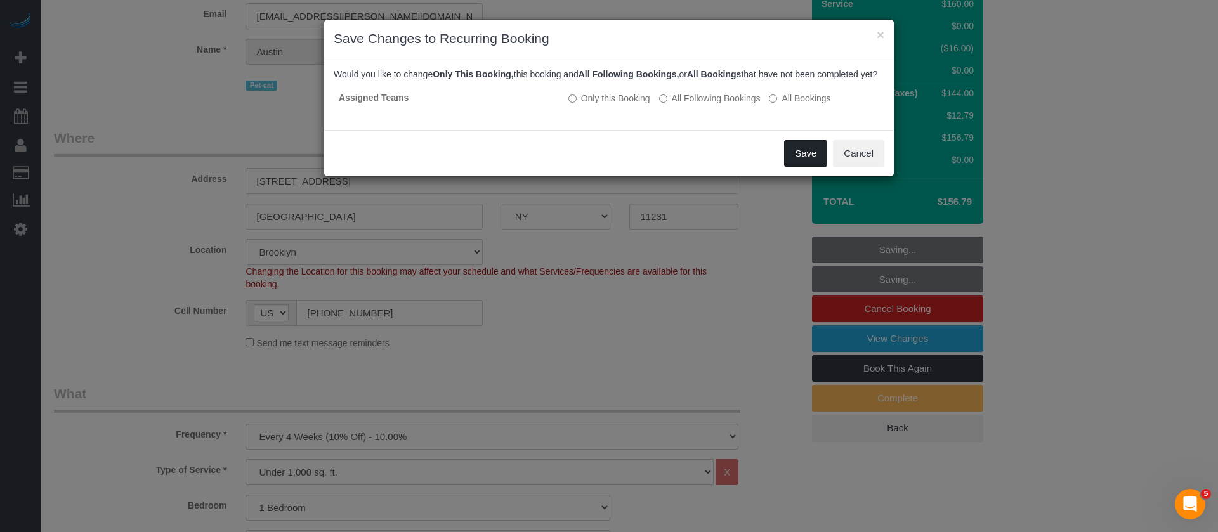
click at [804, 164] on button "Save" at bounding box center [805, 153] width 43 height 27
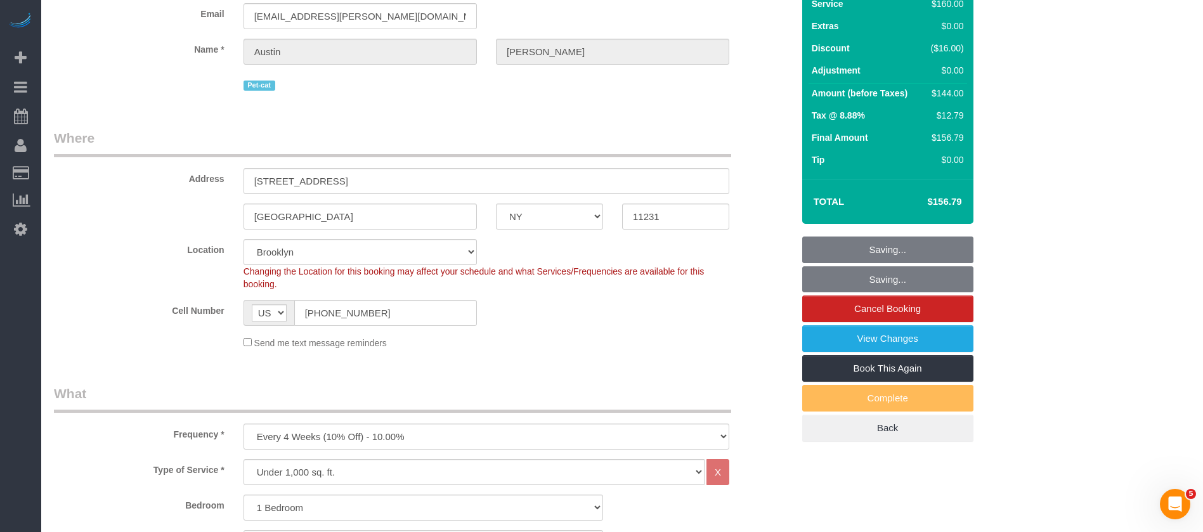
select select "**********"
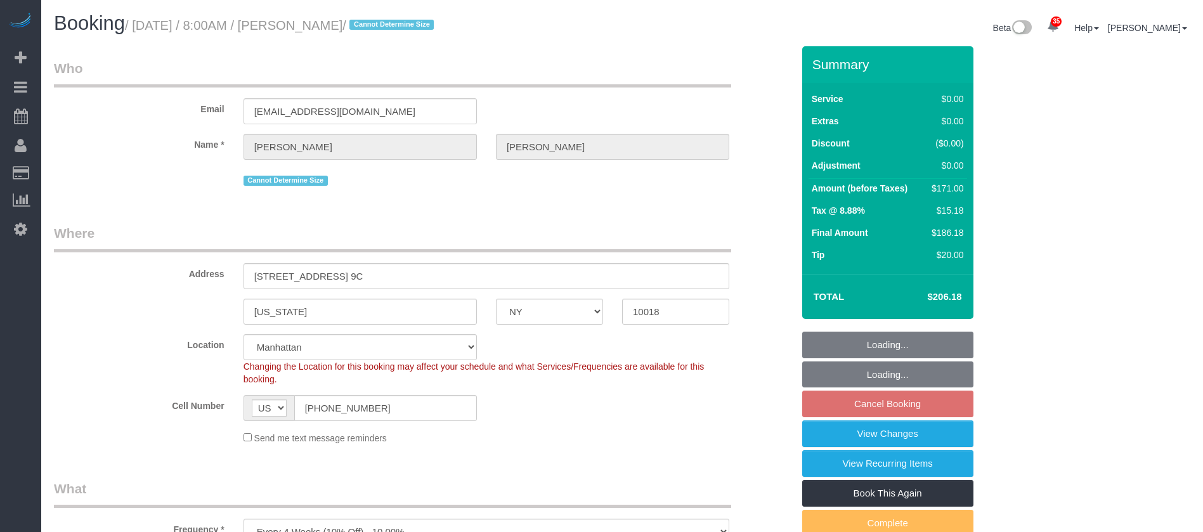
select select "NY"
select select "2"
select select "spot1"
select select "number:89"
select select "number:90"
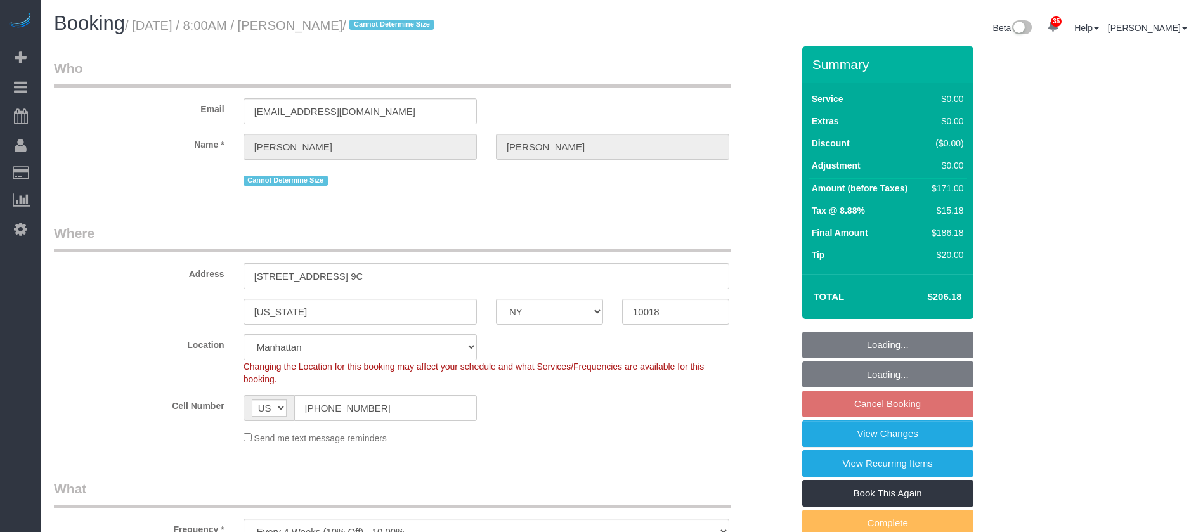
select select "number:15"
select select "number:6"
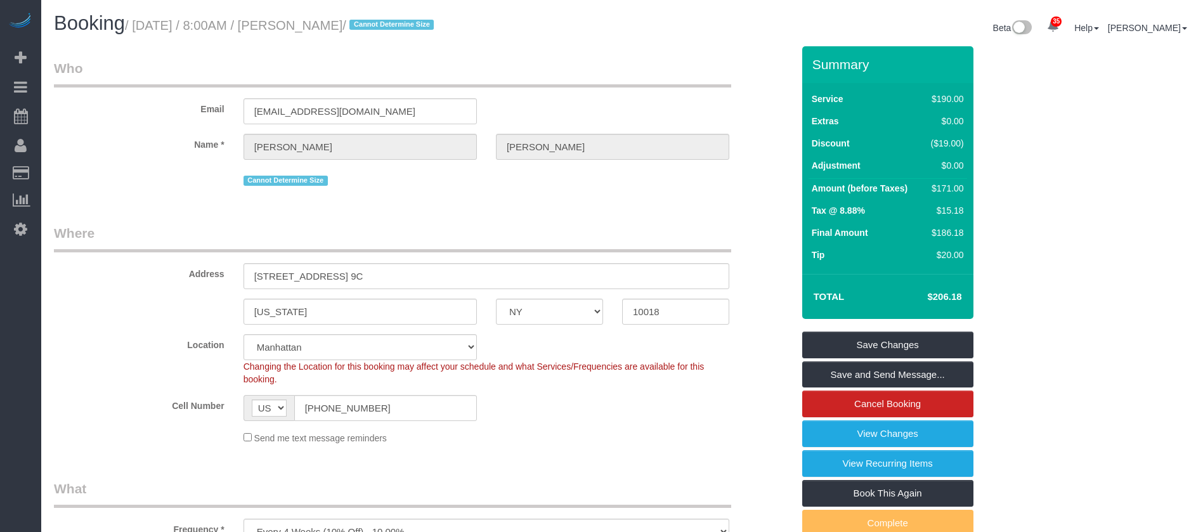
drag, startPoint x: 136, startPoint y: 23, endPoint x: 389, endPoint y: 21, distance: 253.7
click at [389, 19] on small "/ [DATE] / 8:00AM / [PERSON_NAME] / Cannot Determine Size" at bounding box center [281, 25] width 313 height 14
copy small "[DATE] / 8:00AM / [PERSON_NAME]"
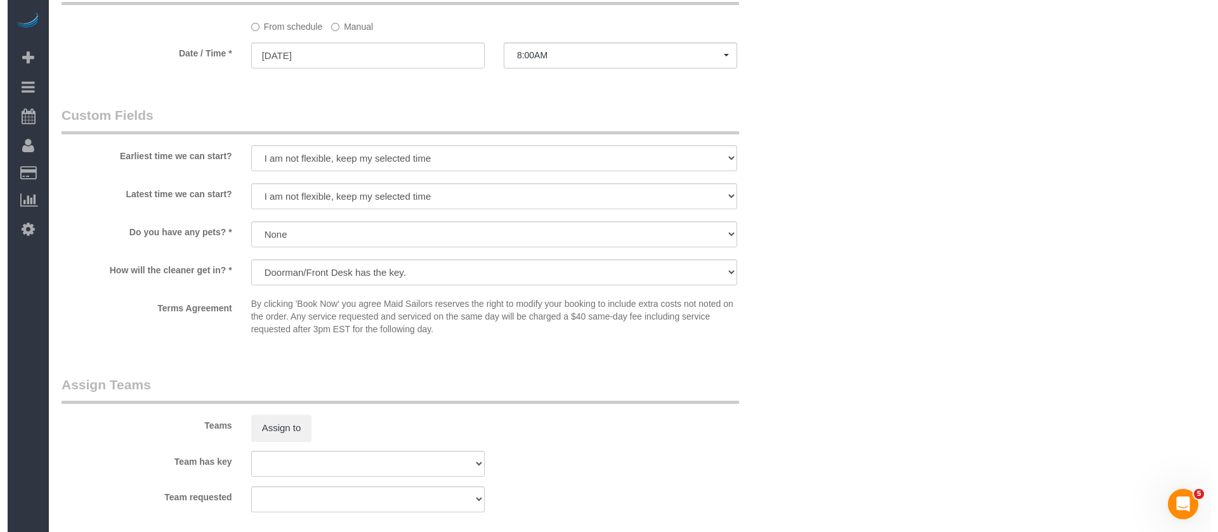
scroll to position [1522, 0]
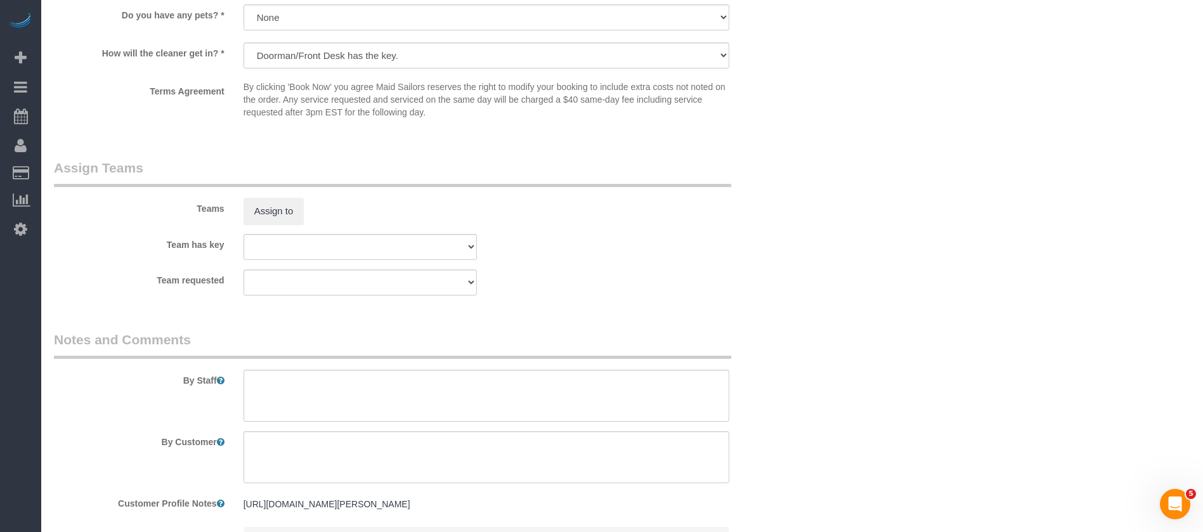
click at [270, 193] on div "Teams Assign to" at bounding box center [423, 192] width 758 height 66
click at [283, 204] on button "Assign to" at bounding box center [274, 211] width 61 height 27
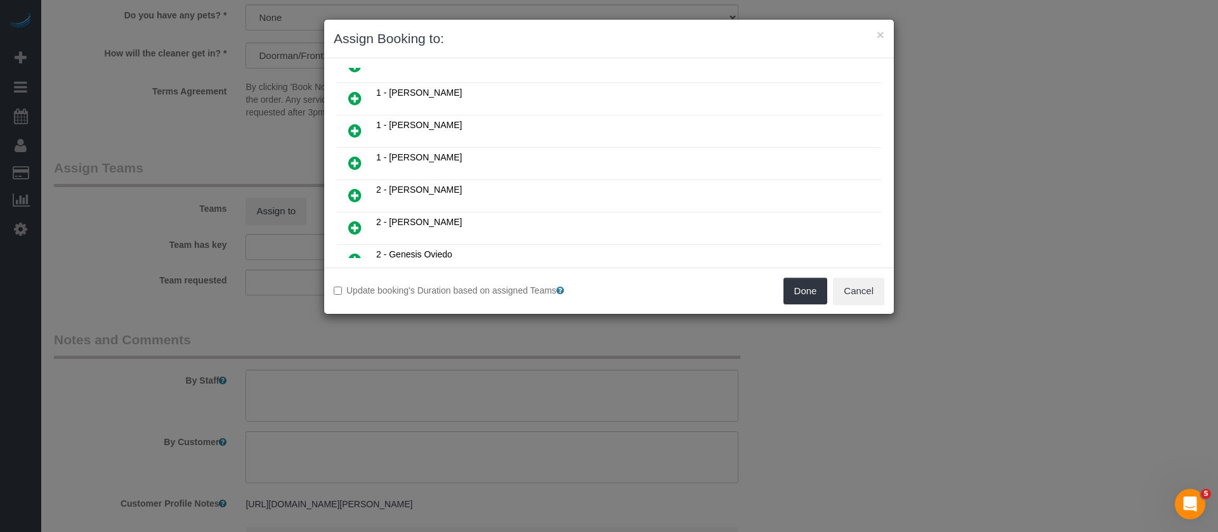
scroll to position [190, 0]
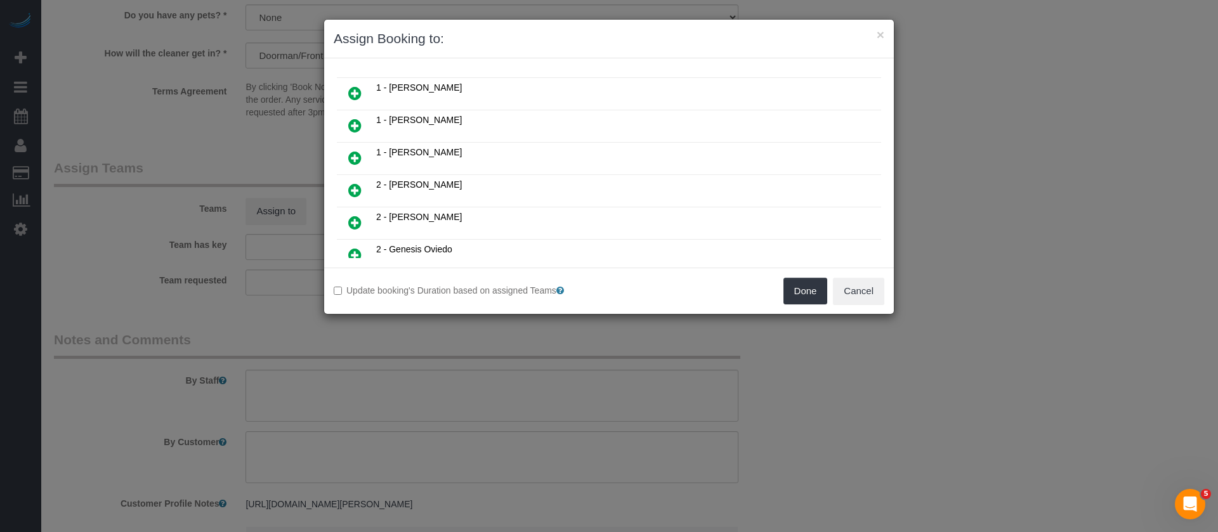
drag, startPoint x: 353, startPoint y: 129, endPoint x: 722, endPoint y: 209, distance: 377.8
click at [355, 129] on icon at bounding box center [354, 125] width 13 height 15
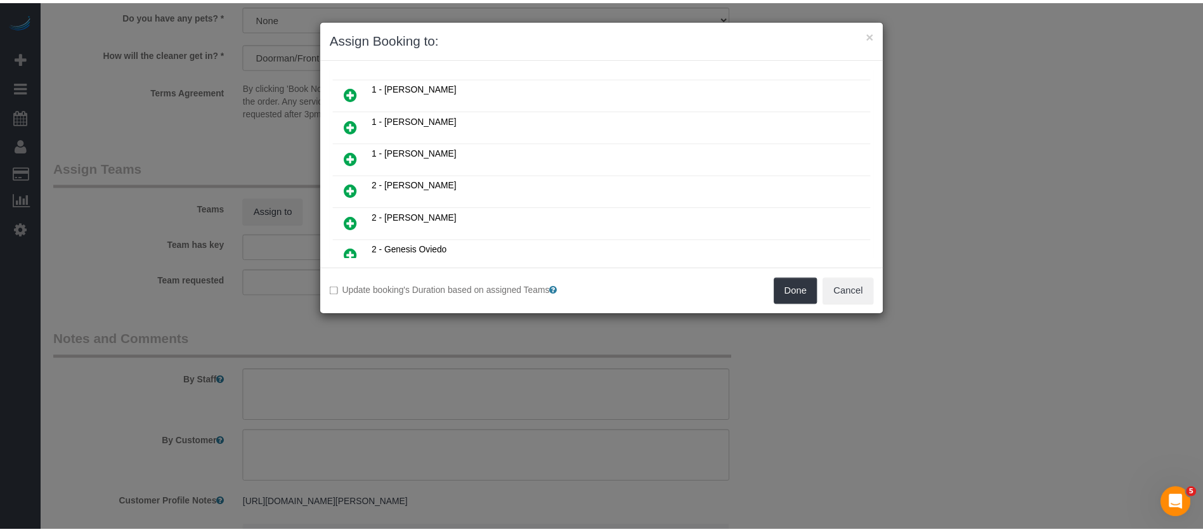
scroll to position [221, 0]
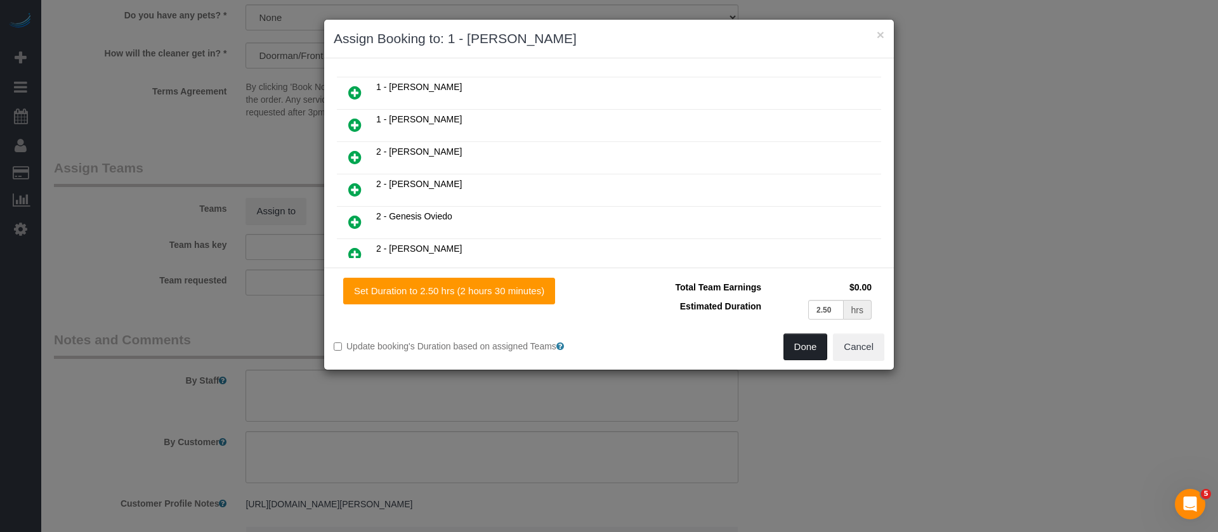
click at [799, 343] on button "Done" at bounding box center [805, 347] width 44 height 27
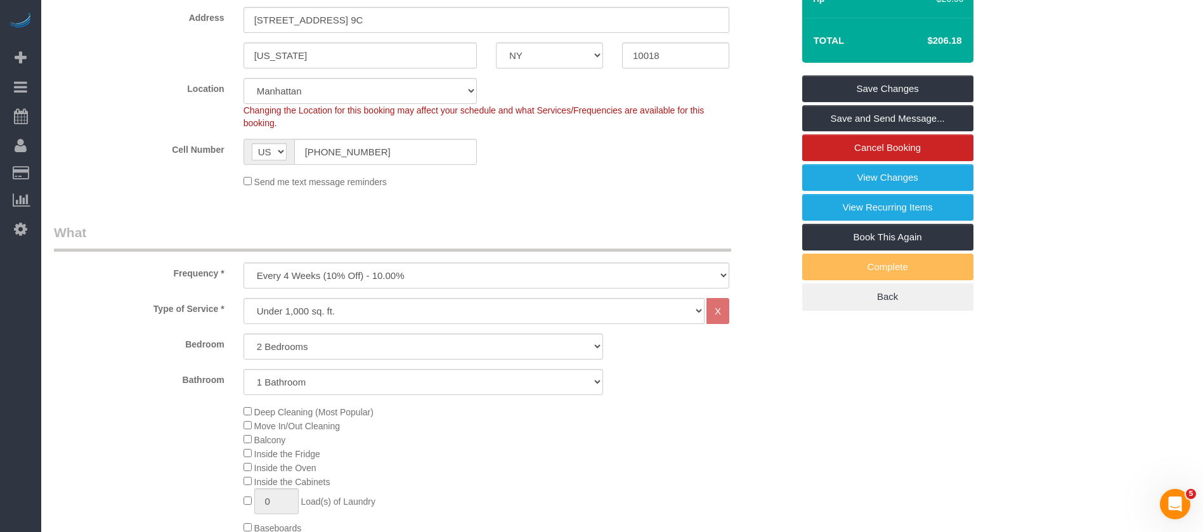
scroll to position [95, 0]
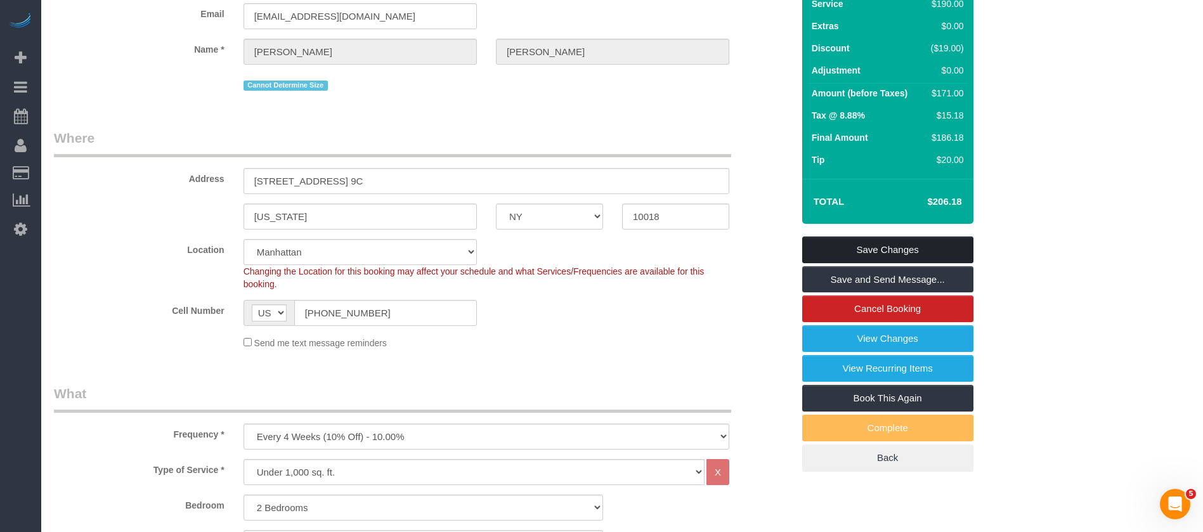
click at [887, 244] on link "Save Changes" at bounding box center [887, 250] width 171 height 27
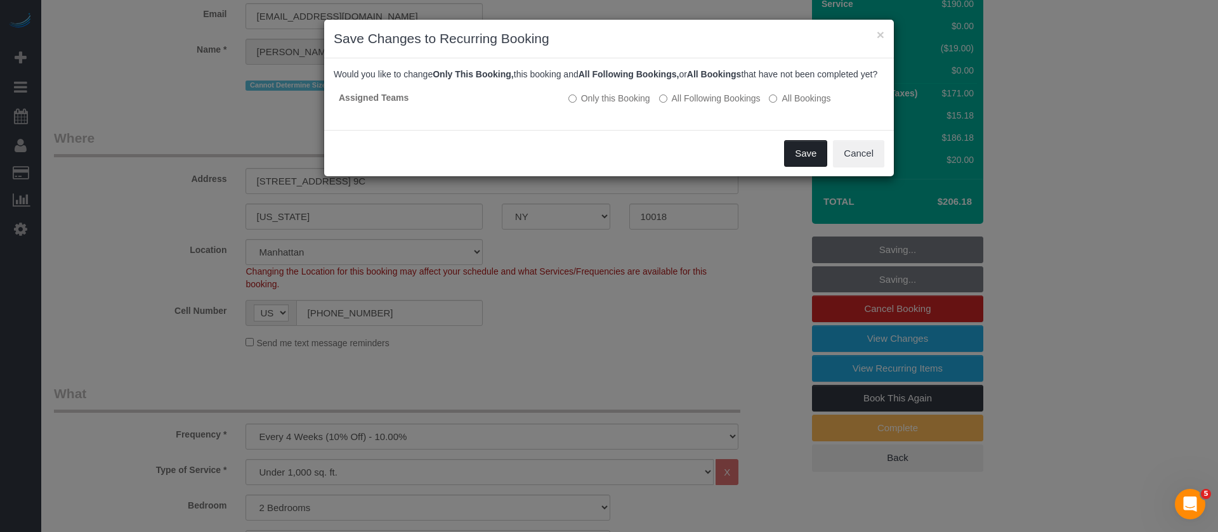
click at [814, 167] on button "Save" at bounding box center [805, 153] width 43 height 27
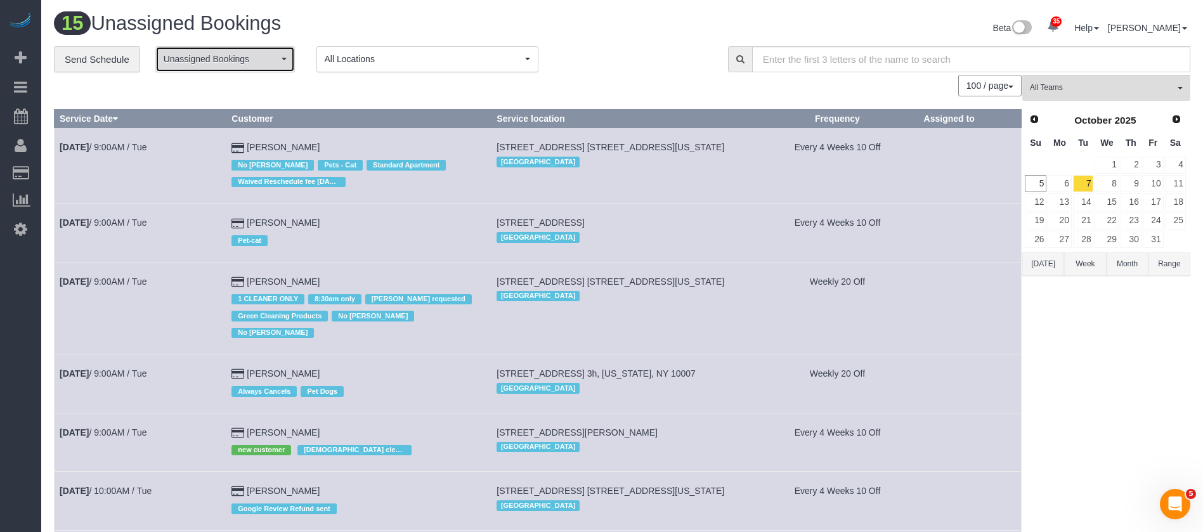
click at [275, 48] on button "Unassigned Bookings" at bounding box center [225, 59] width 140 height 26
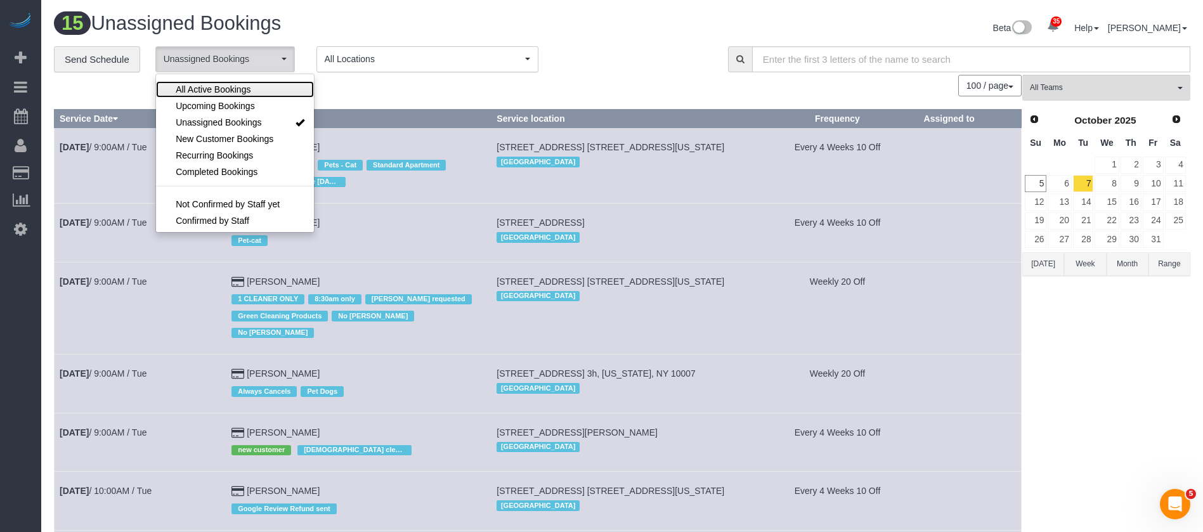
click at [256, 87] on link "All Active Bookings" at bounding box center [235, 89] width 158 height 16
select select "***"
click at [368, 77] on div "100 / page 10 / page 20 / page 30 / page 40 / page 50 / page 100 / page" at bounding box center [538, 86] width 968 height 22
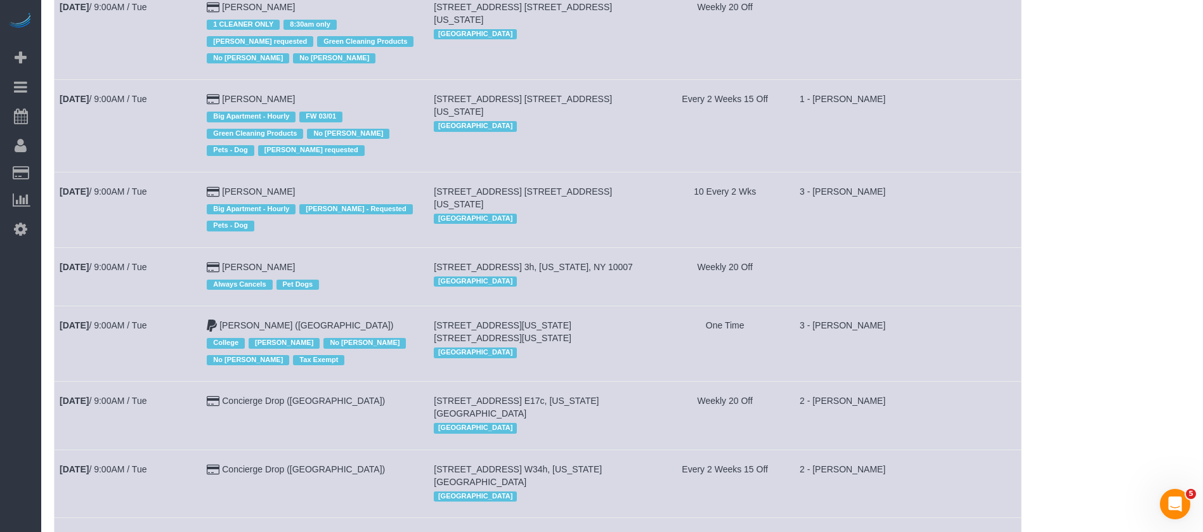
scroll to position [476, 0]
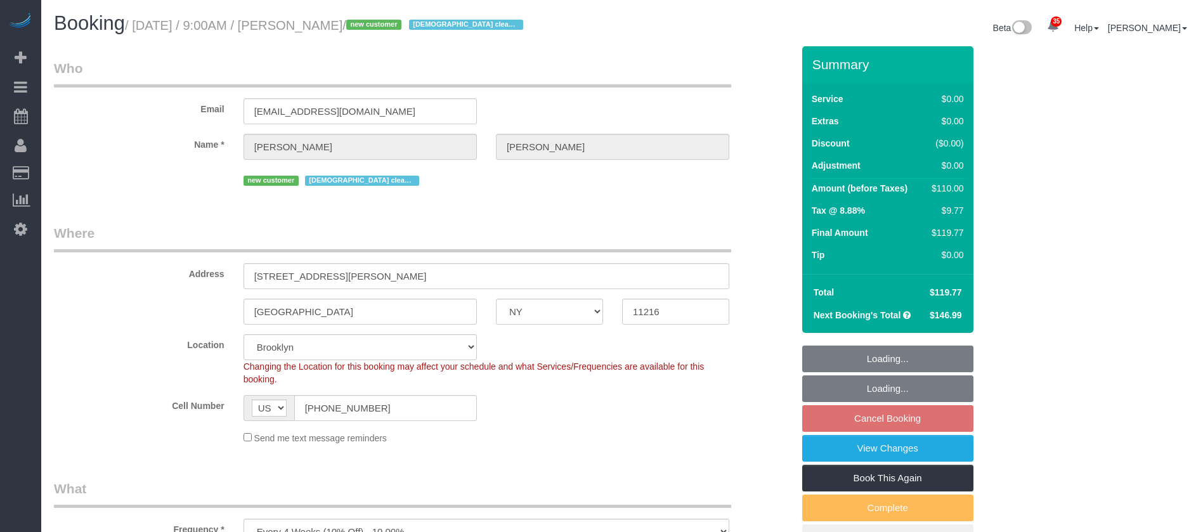
select select "NY"
select select "number:57"
select select "number:71"
select select "number:15"
select select "number:5"
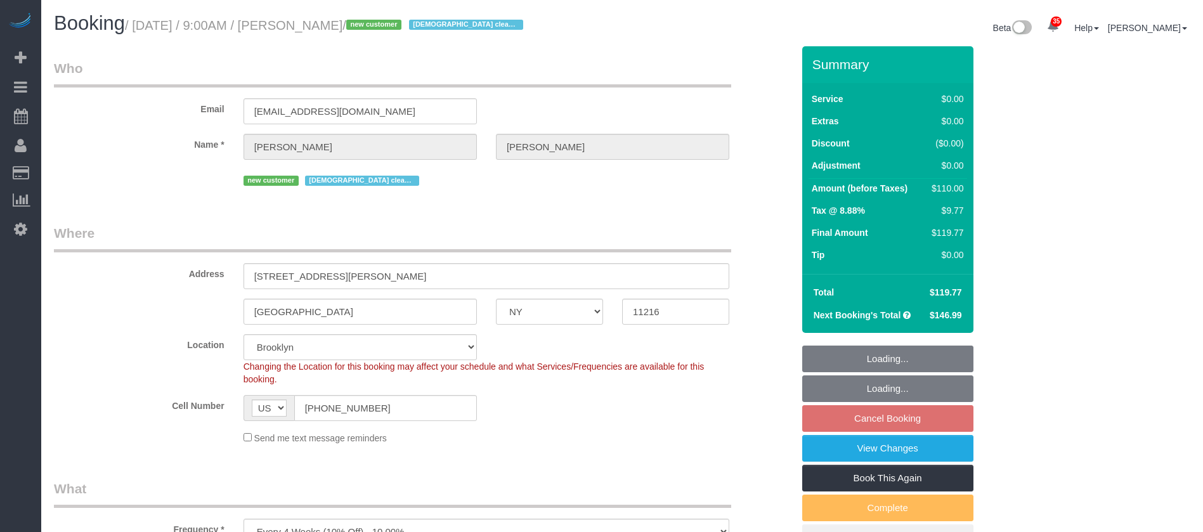
select select "spot62"
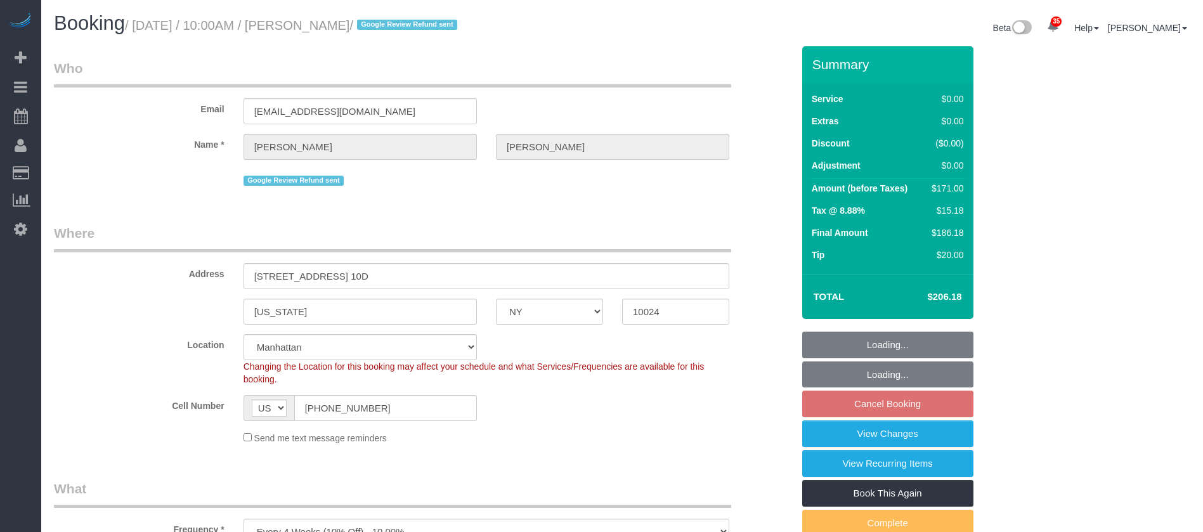
select select "NY"
select select "1"
select select "2"
select select "number:58"
select select "number:72"
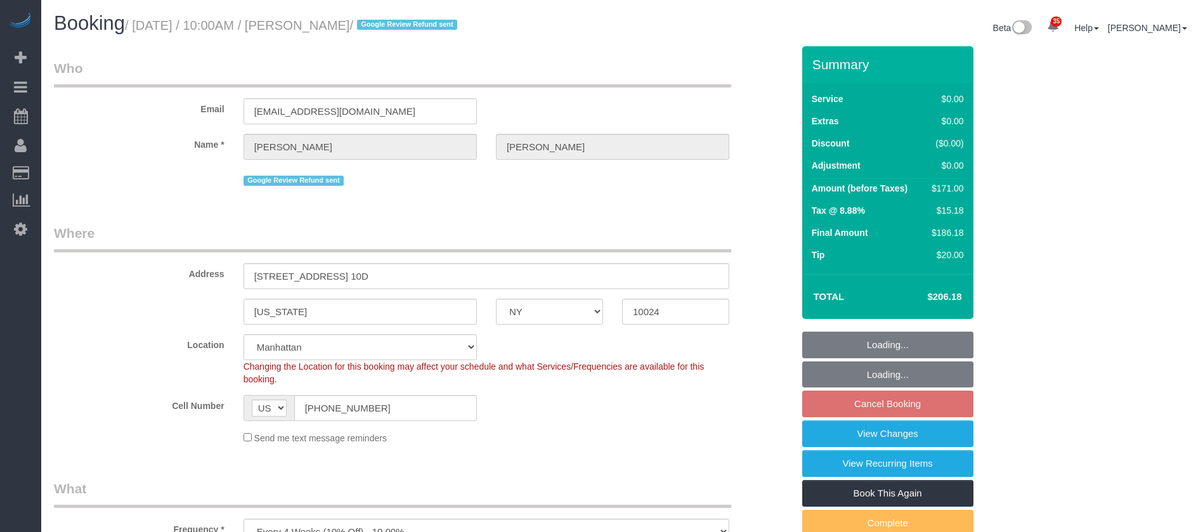
select select "number:15"
select select "number:7"
select select "spot63"
select select "NY"
select select "1"
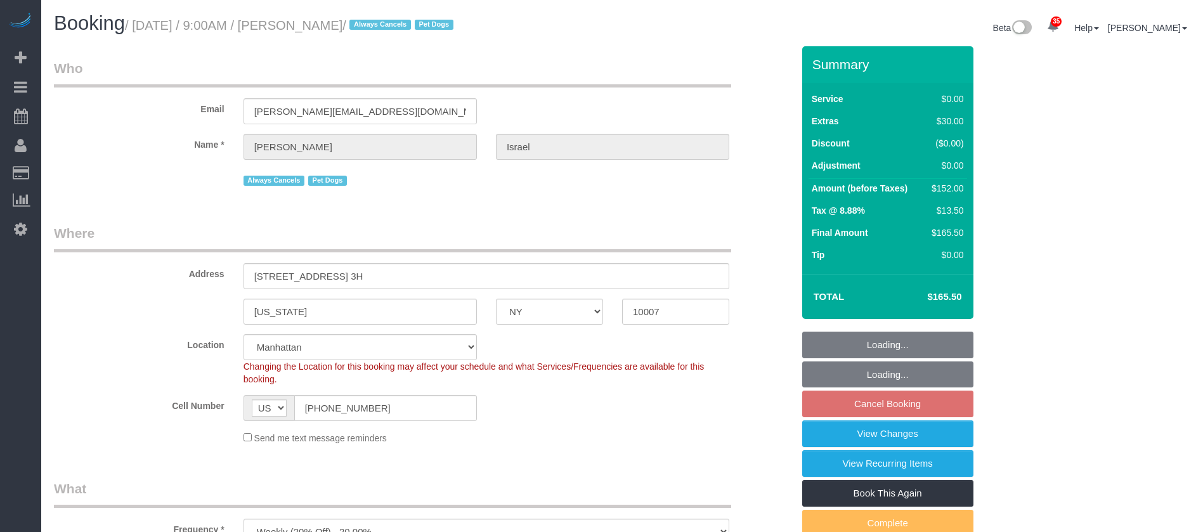
select select "spot62"
select select "number:89"
select select "number:90"
select select "number:13"
select select "number:6"
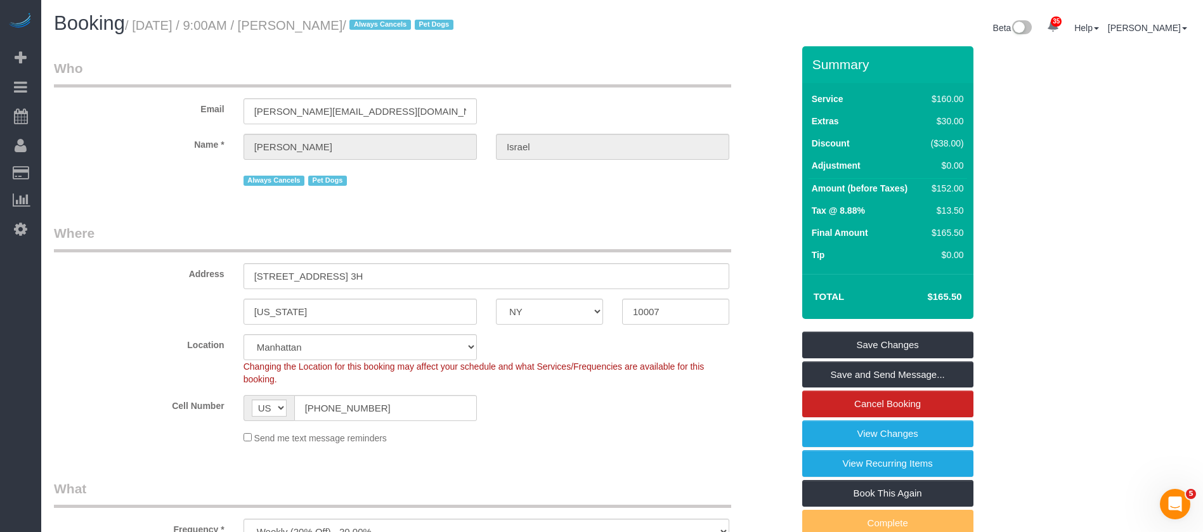
drag, startPoint x: 136, startPoint y: 18, endPoint x: 391, endPoint y: 38, distance: 255.1
click at [391, 38] on div "Booking / October 07, 2025 / 9:00AM / Benjamin Israel / Always Cancels Pet Dogs" at bounding box center [333, 26] width 578 height 27
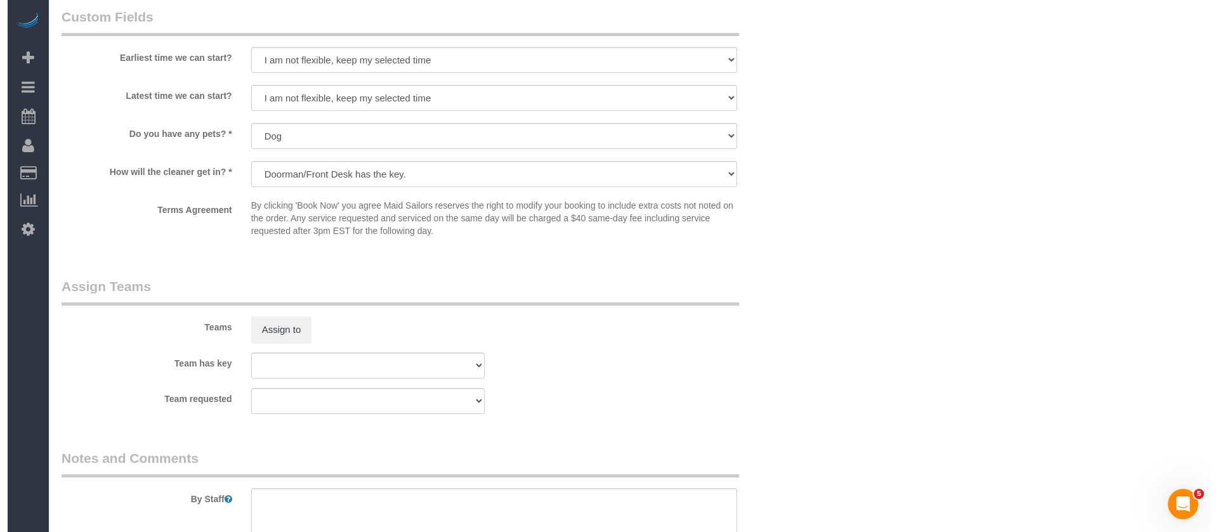
scroll to position [1617, 0]
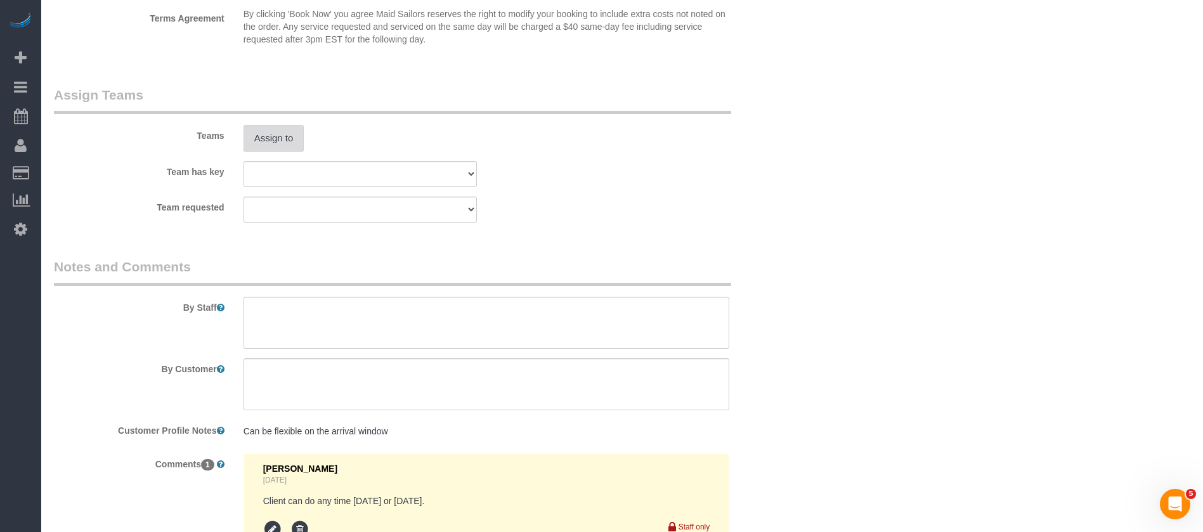
click at [257, 131] on button "Assign to" at bounding box center [274, 138] width 61 height 27
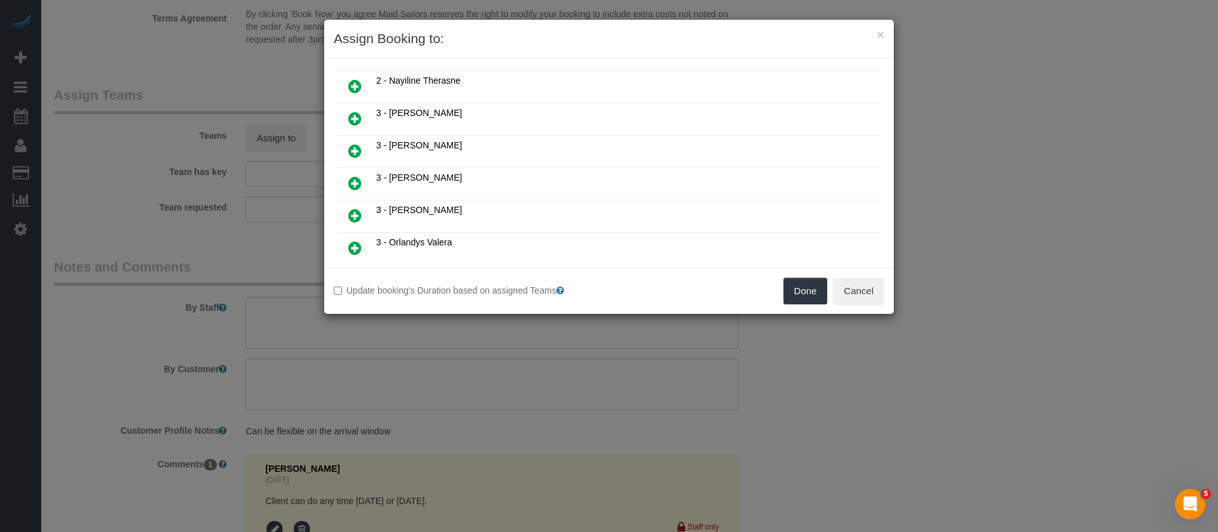
scroll to position [761, 0]
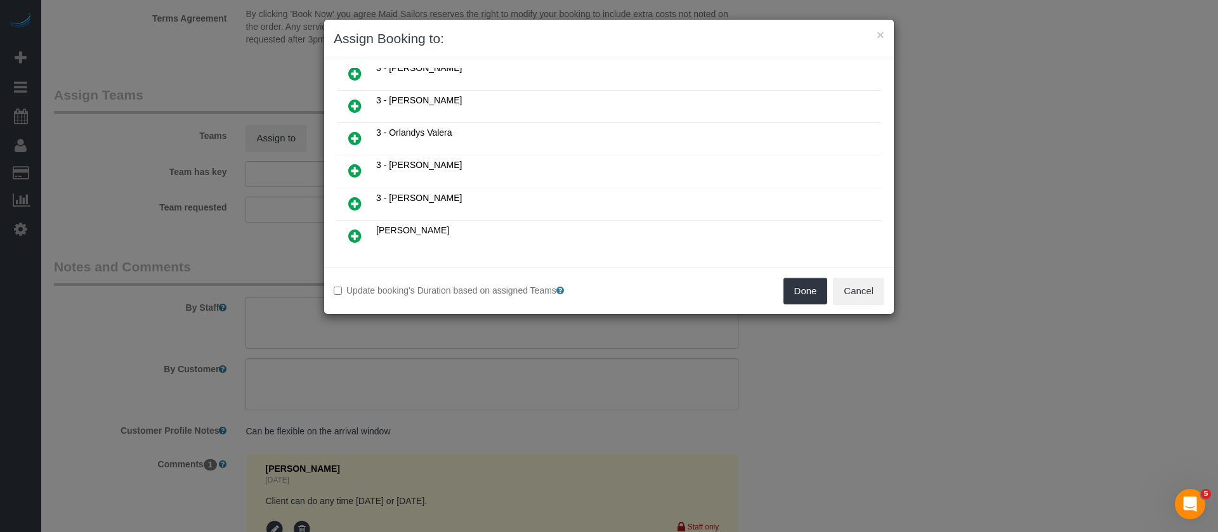
click at [359, 143] on icon at bounding box center [354, 138] width 13 height 15
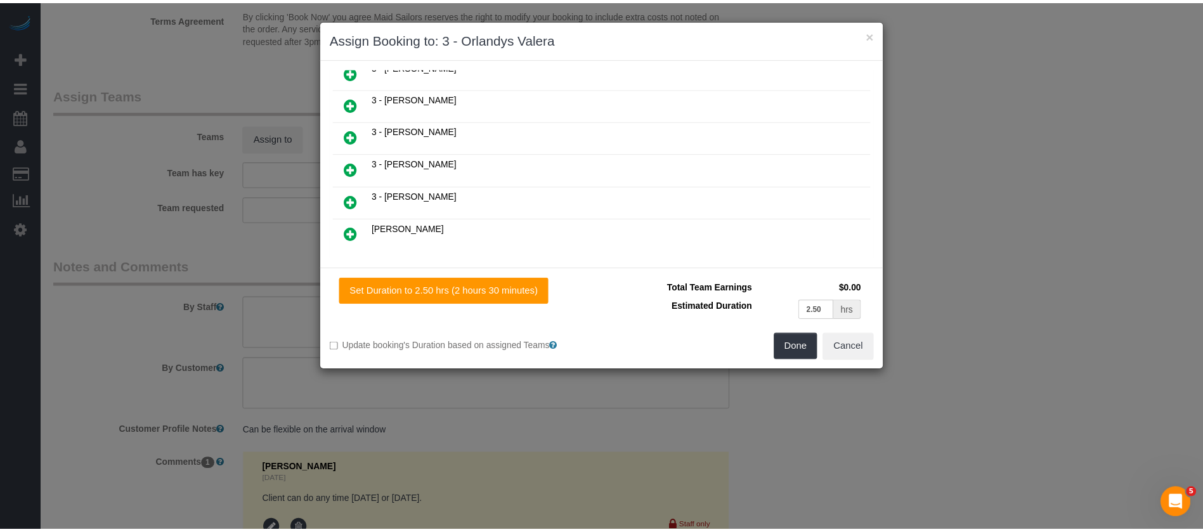
scroll to position [791, 0]
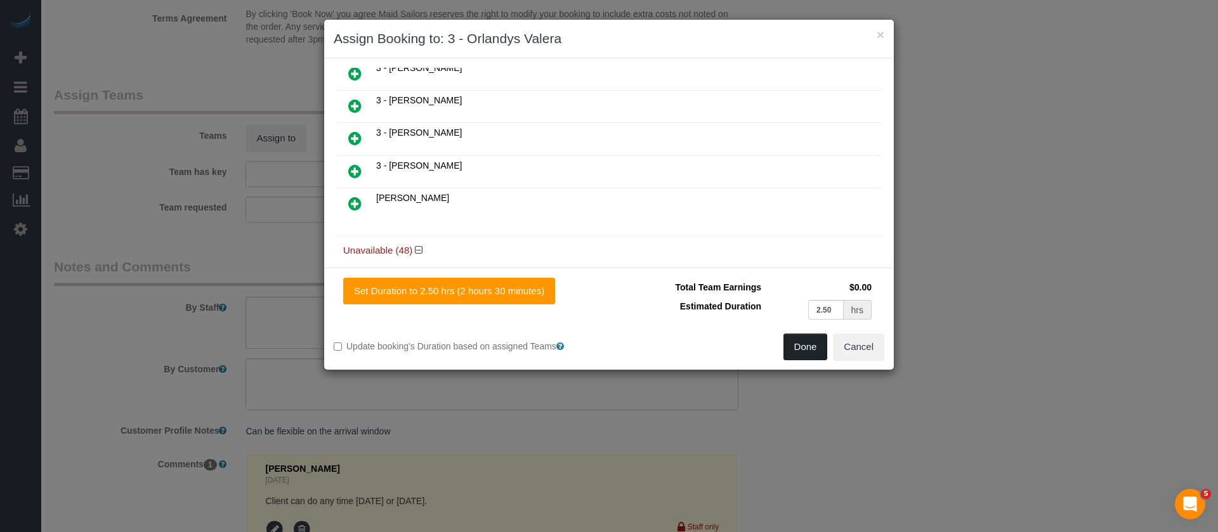
click at [791, 354] on button "Done" at bounding box center [805, 347] width 44 height 27
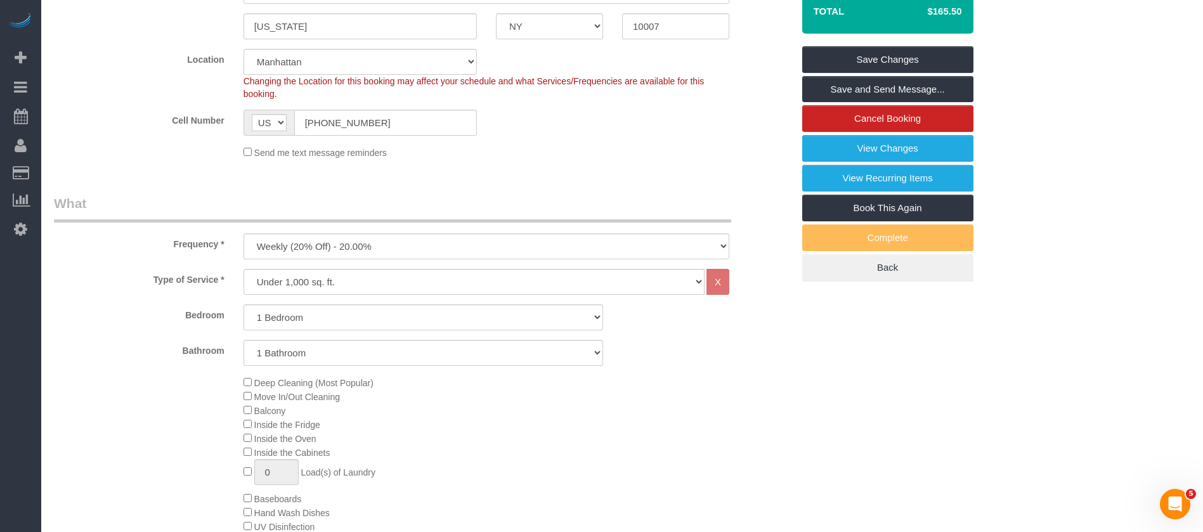
scroll to position [0, 0]
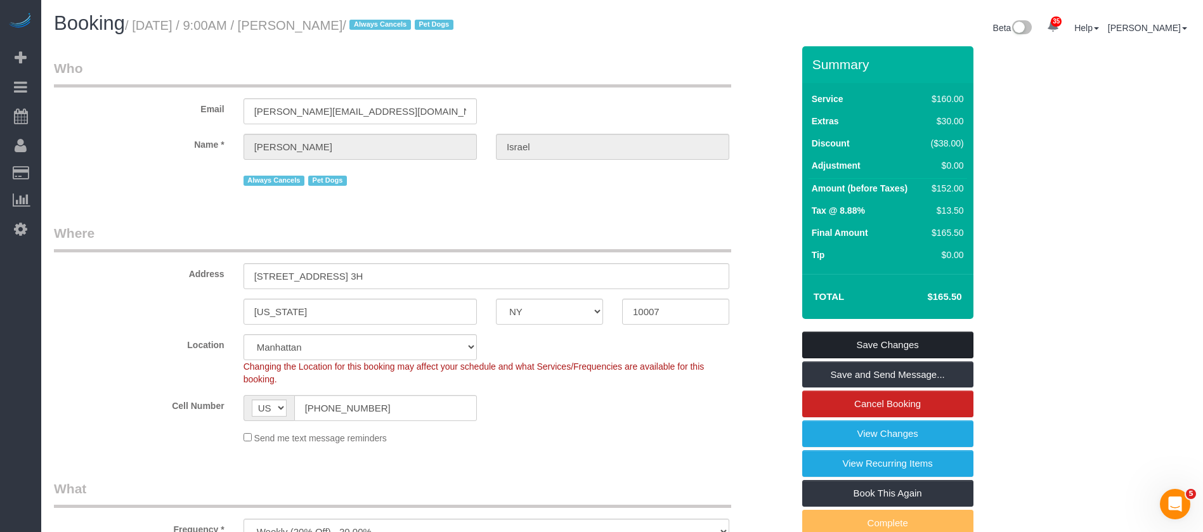
click at [892, 346] on link "Save Changes" at bounding box center [887, 345] width 171 height 27
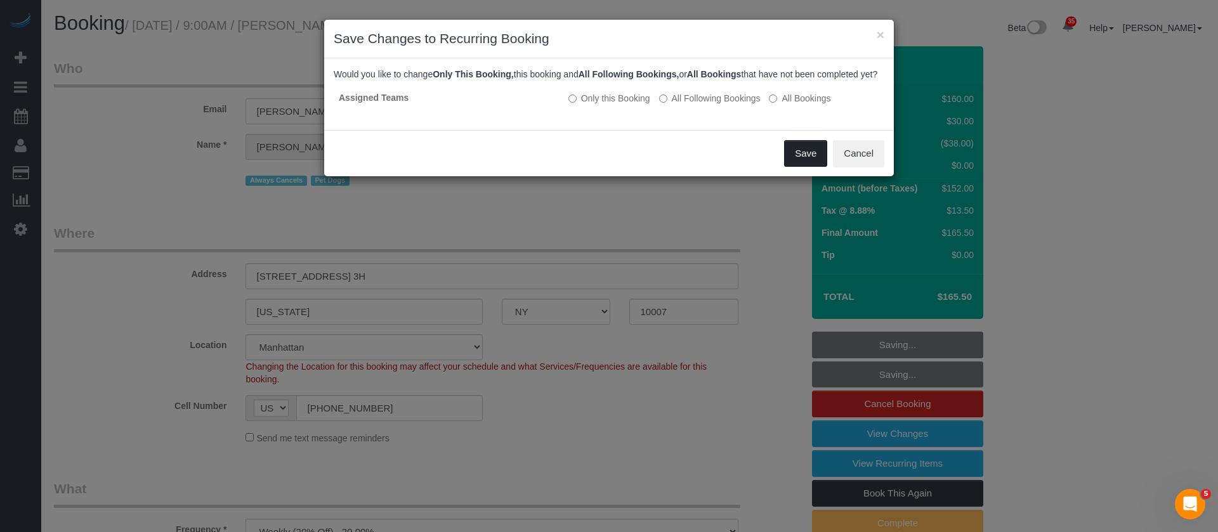
click at [814, 167] on button "Save" at bounding box center [805, 153] width 43 height 27
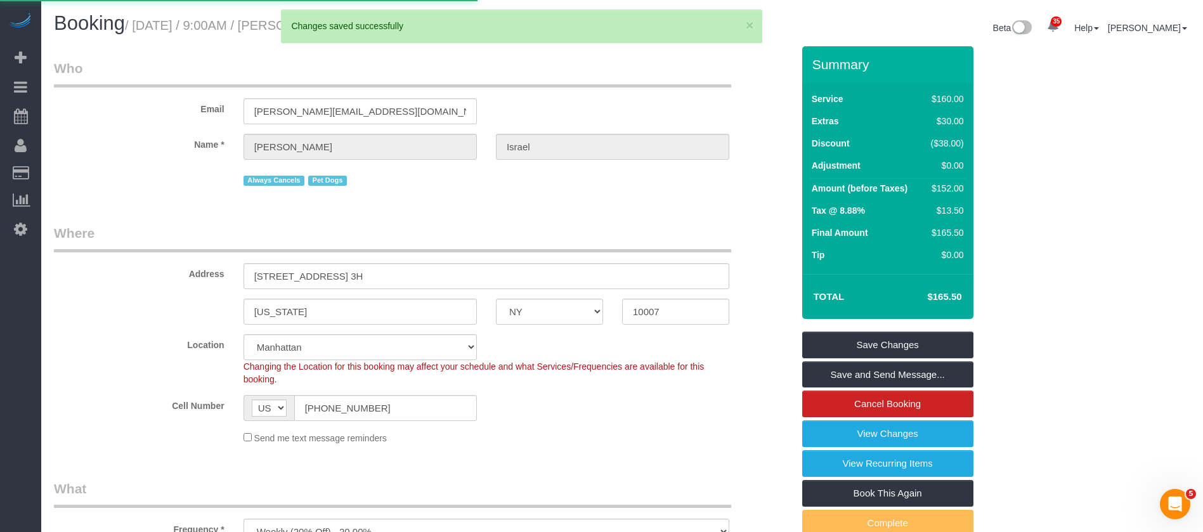
select select "**********"
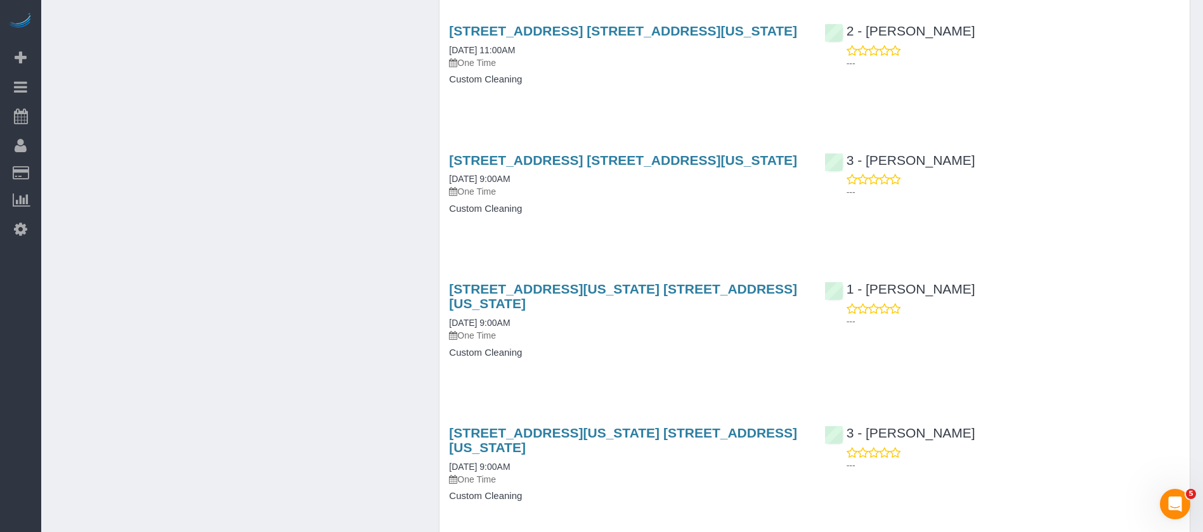
scroll to position [3138, 0]
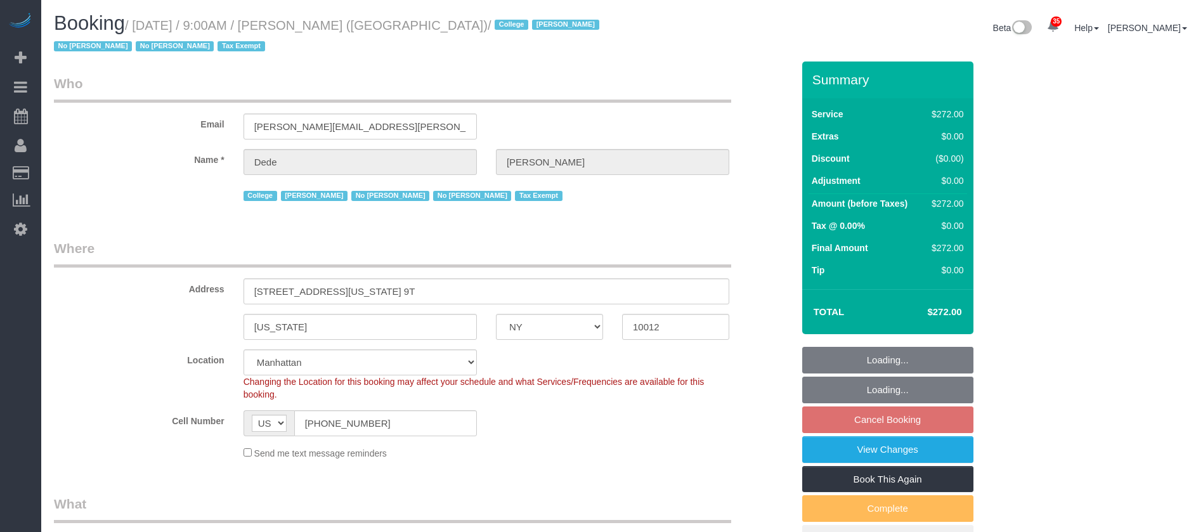
select select "NY"
select select "240"
select select "number:56"
select select "number:79"
select select "number:15"
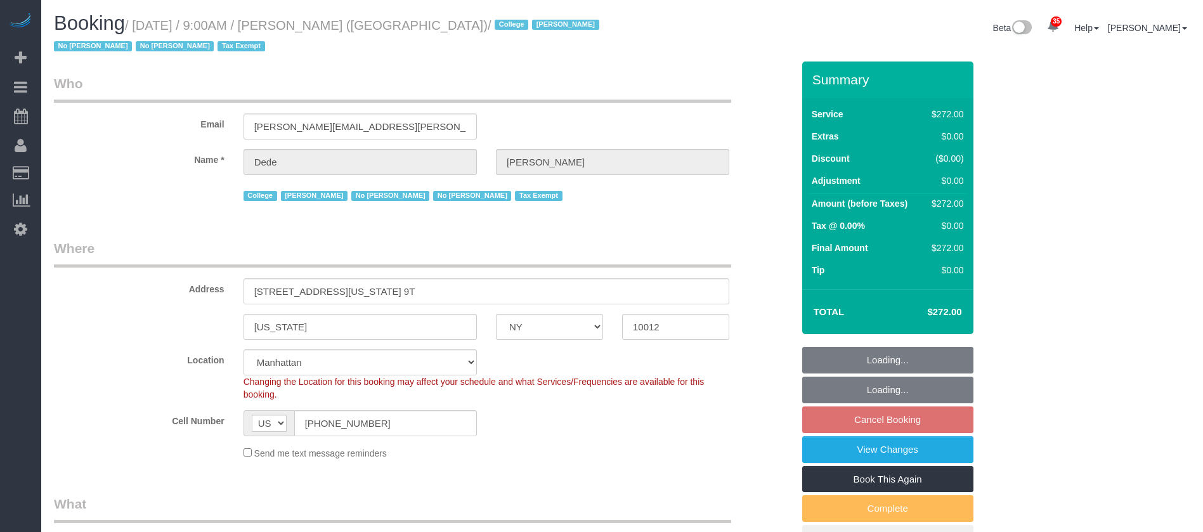
select select "number:6"
select select "spot2"
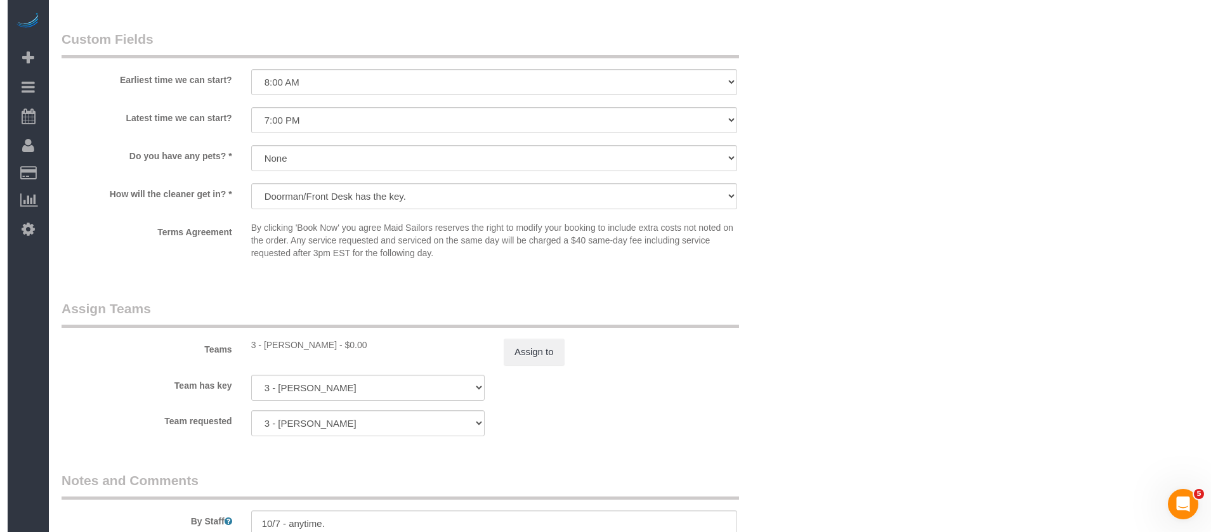
scroll to position [1237, 0]
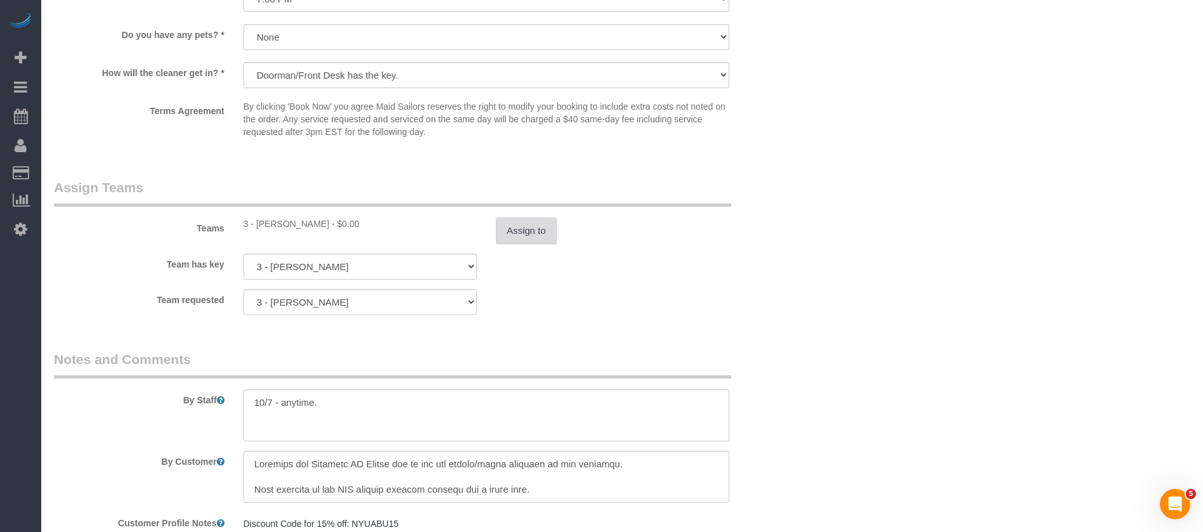
click at [524, 226] on button "Assign to" at bounding box center [526, 231] width 61 height 27
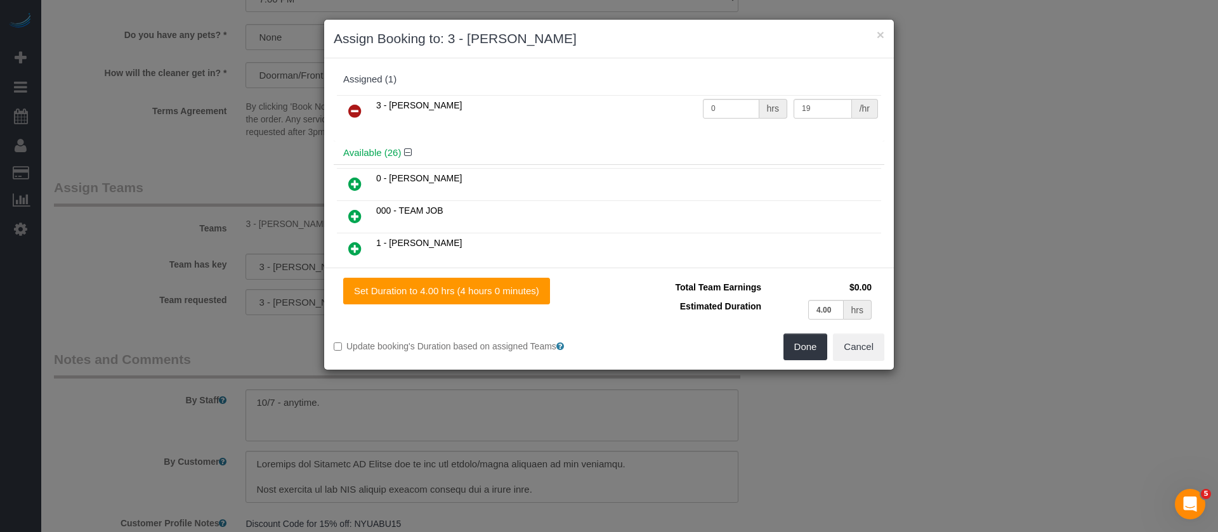
click at [355, 120] on link at bounding box center [355, 111] width 30 height 25
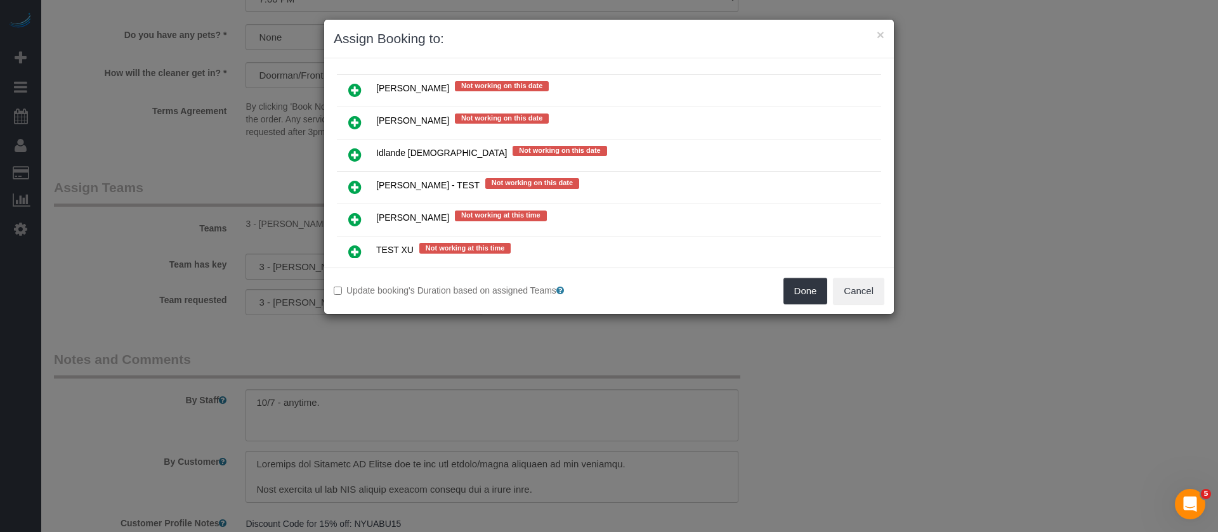
scroll to position [1941, 0]
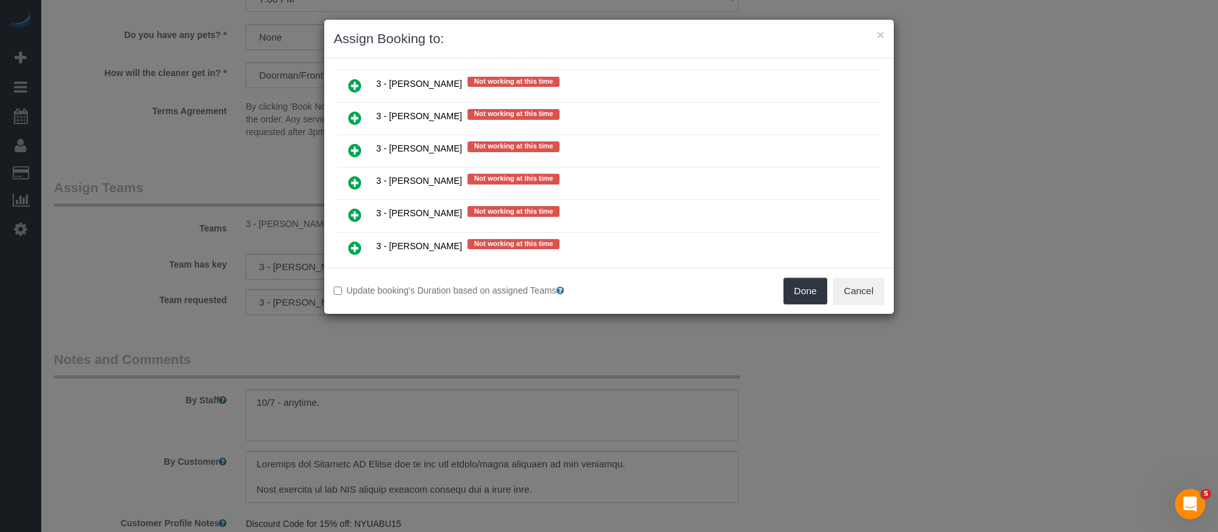
click at [354, 249] on icon at bounding box center [354, 247] width 13 height 15
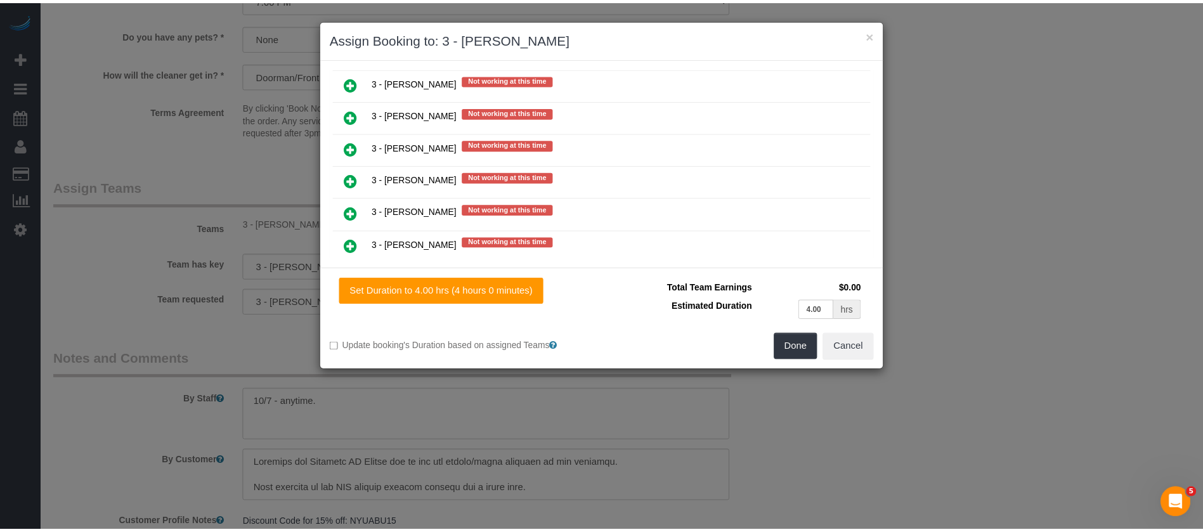
scroll to position [1971, 0]
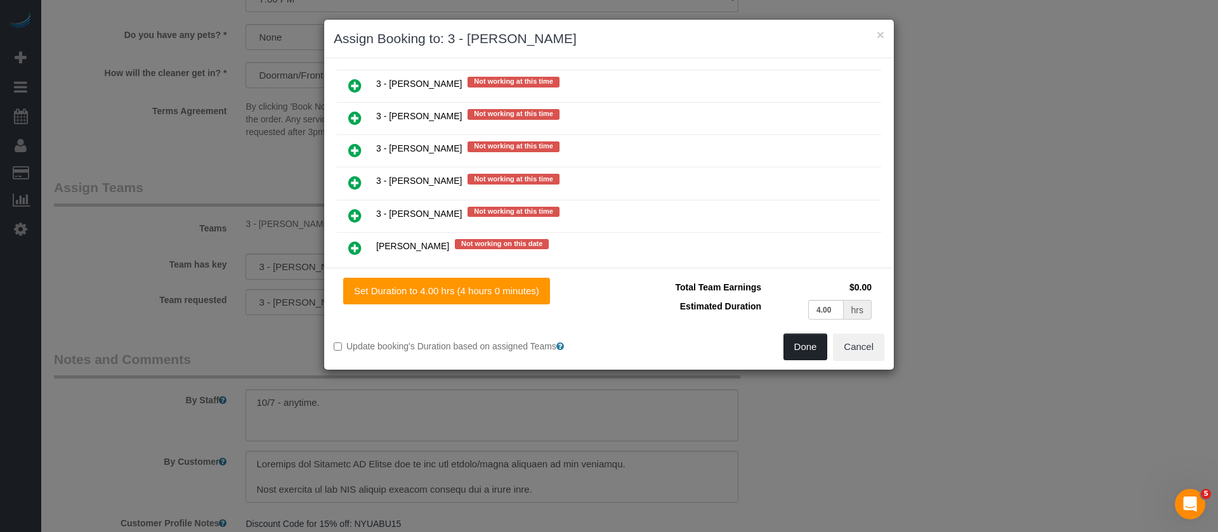
drag, startPoint x: 793, startPoint y: 343, endPoint x: 789, endPoint y: 335, distance: 9.4
click at [793, 343] on button "Done" at bounding box center [805, 347] width 44 height 27
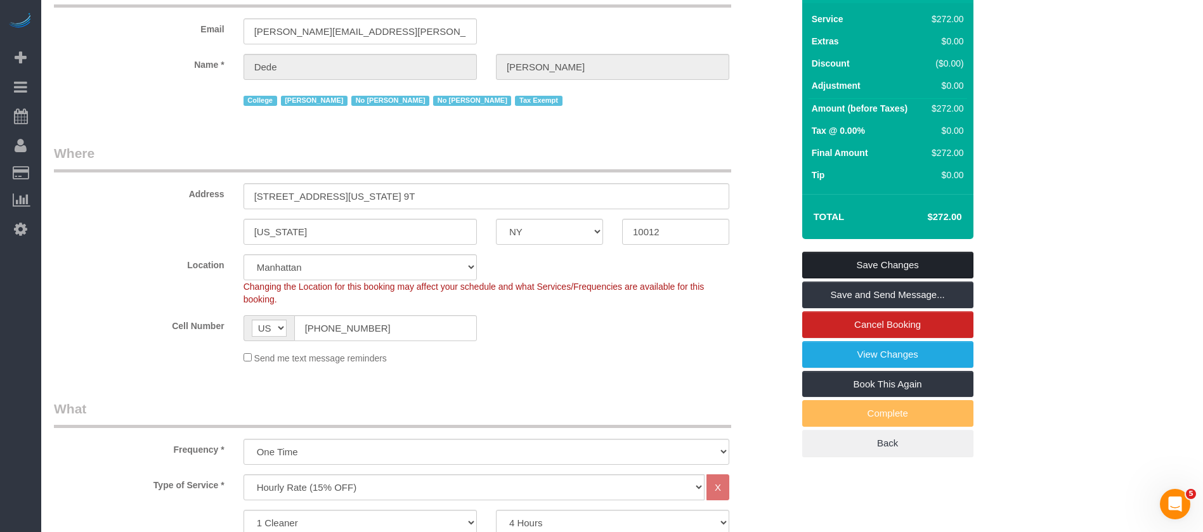
scroll to position [0, 0]
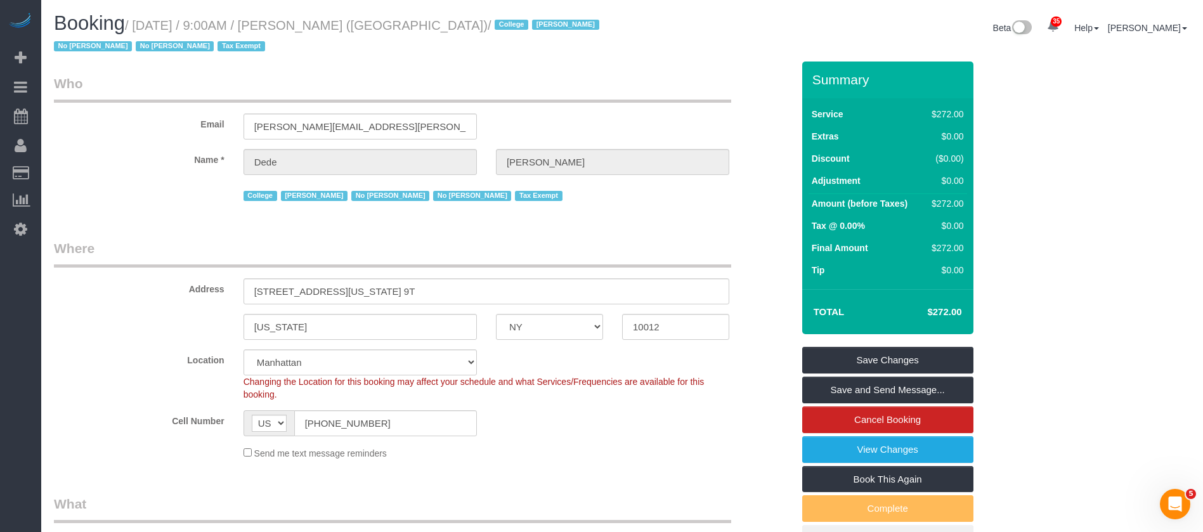
click at [928, 345] on div "Summary Service $272.00 Extras $0.00 Discount ($0.00) Adjustment $0.00 Amount (…" at bounding box center [887, 307] width 171 height 491
click at [925, 350] on link "Save Changes" at bounding box center [887, 360] width 171 height 27
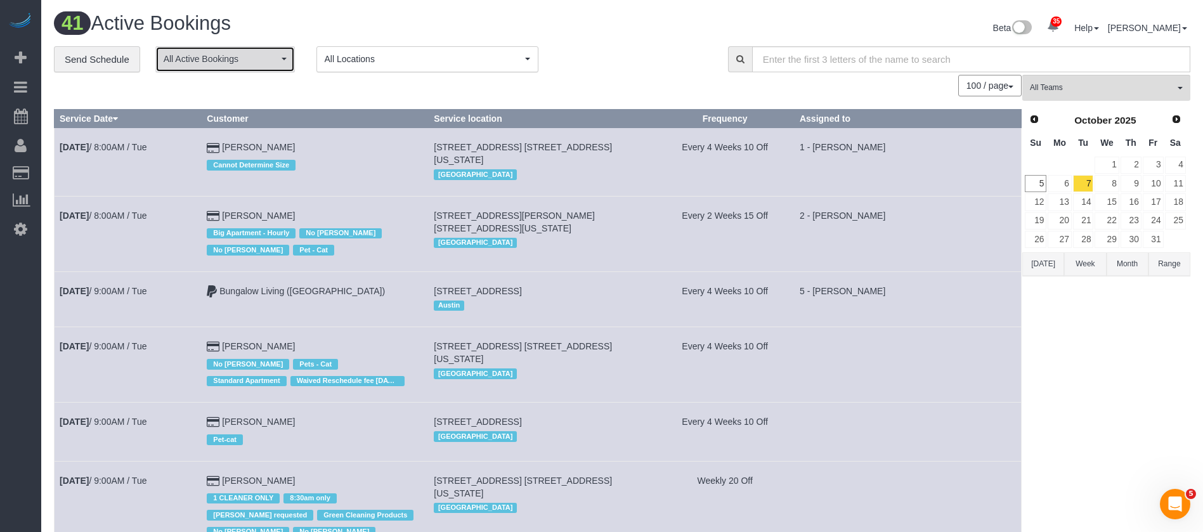
click at [263, 66] on button "All Active Bookings" at bounding box center [225, 59] width 140 height 26
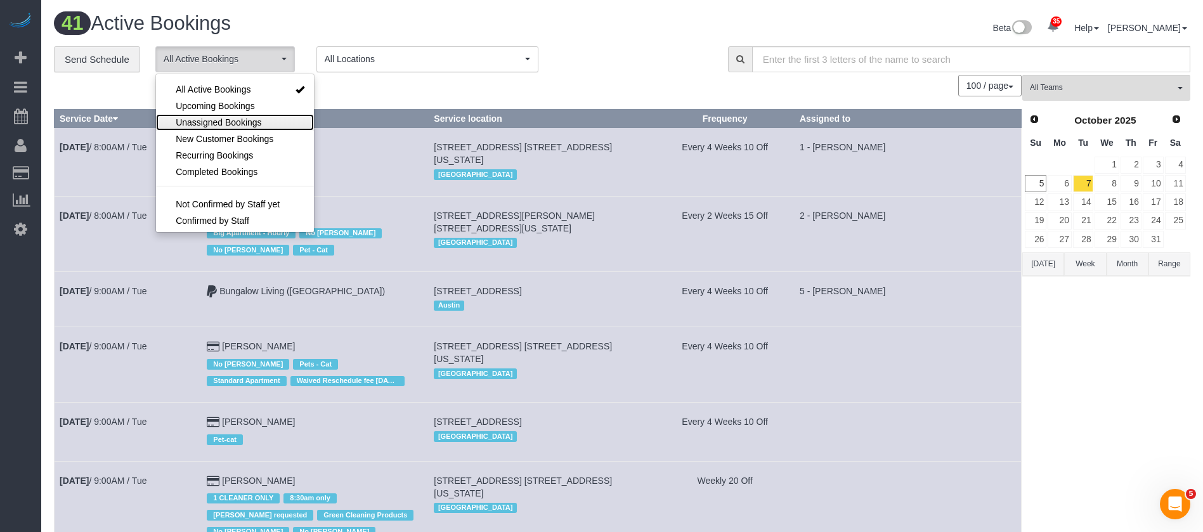
drag, startPoint x: 242, startPoint y: 115, endPoint x: 291, endPoint y: 74, distance: 64.8
click at [243, 116] on span "Unassigned Bookings" at bounding box center [219, 122] width 86 height 13
select select "**********"
click at [327, 43] on div "41 Active Bookings Beta 35 Your Notifications You have 0 alerts × You have 1 to…" at bounding box center [622, 30] width 1156 height 34
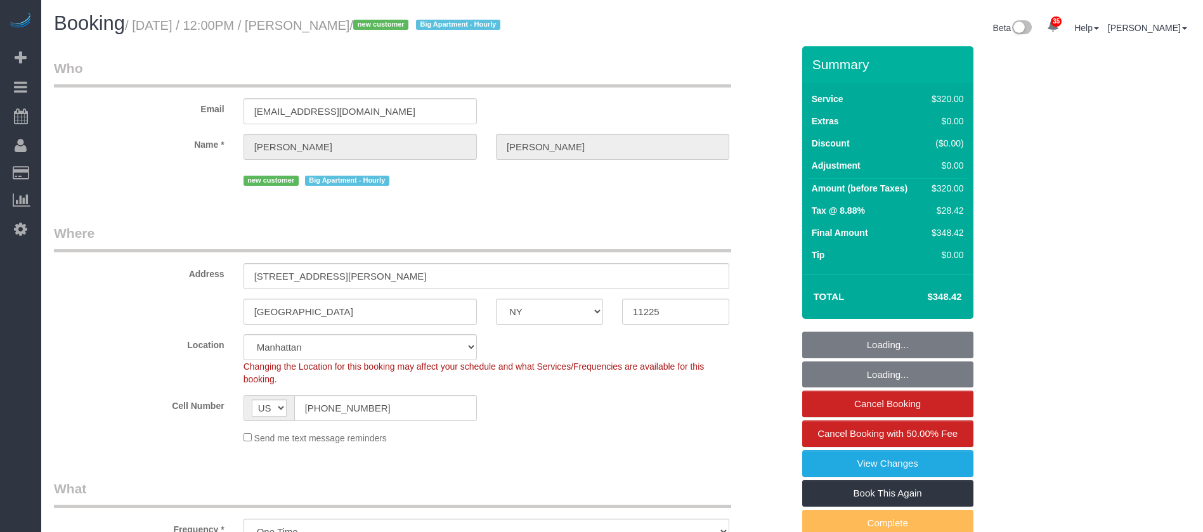
select select "NY"
select select "string:stripe-pm_1SEHKf4VGloSiKo7X0OaZXHB"
select select "spot1"
select select "number:59"
select select "number:73"
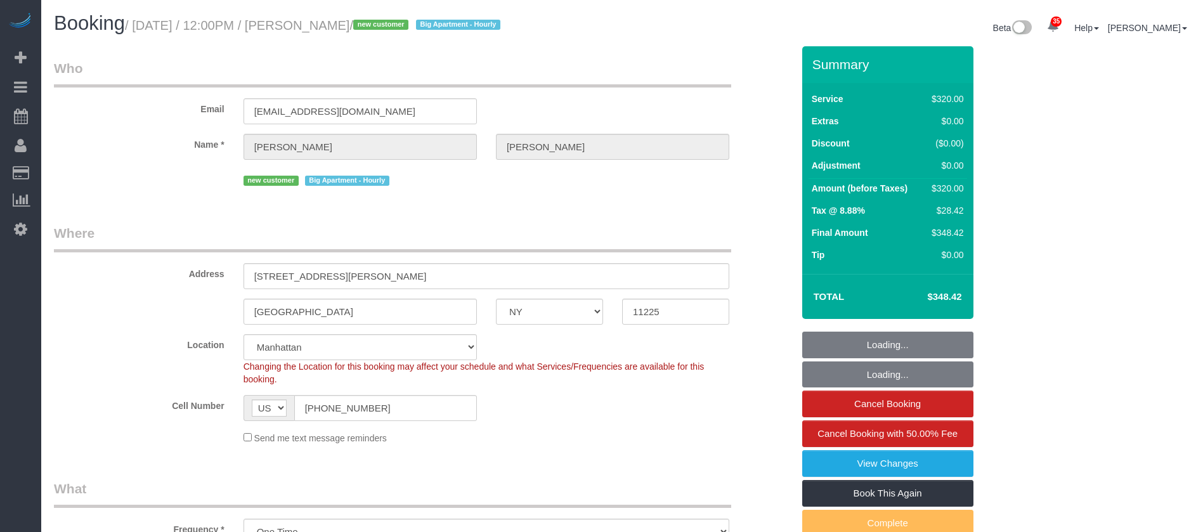
select select "number:13"
select select "number:5"
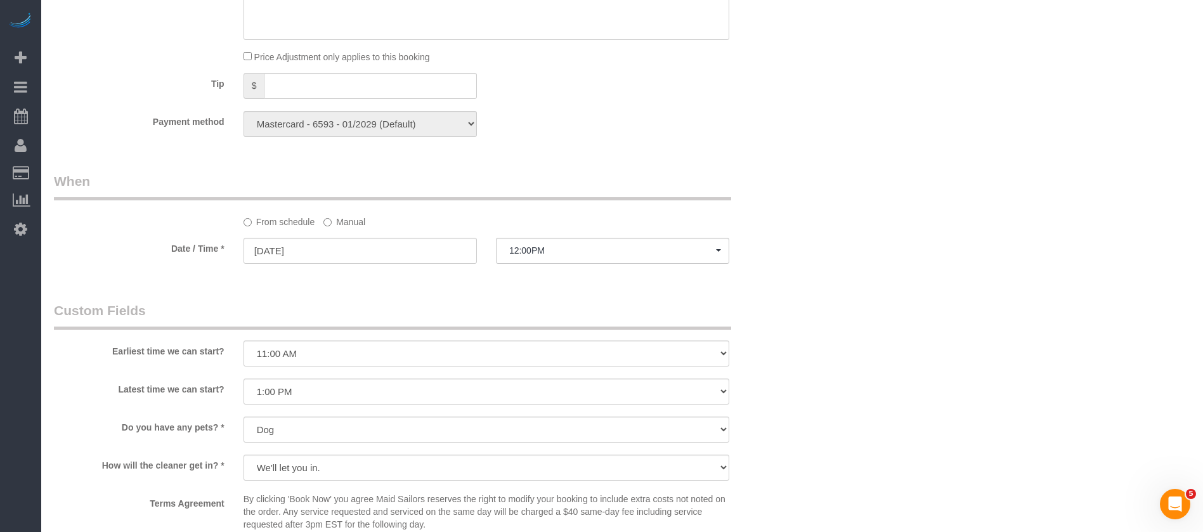
scroll to position [476, 0]
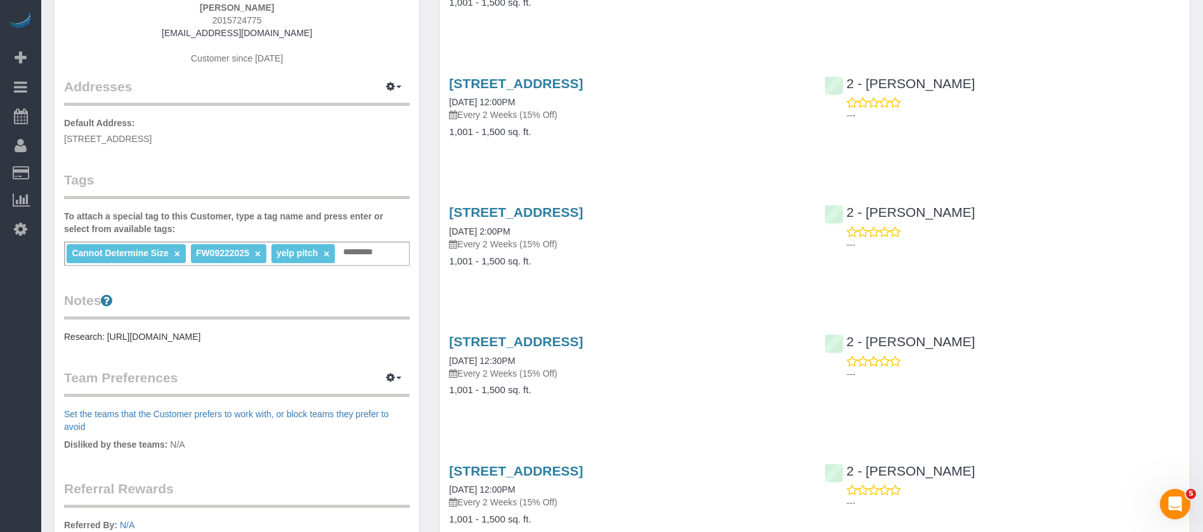
scroll to position [190, 0]
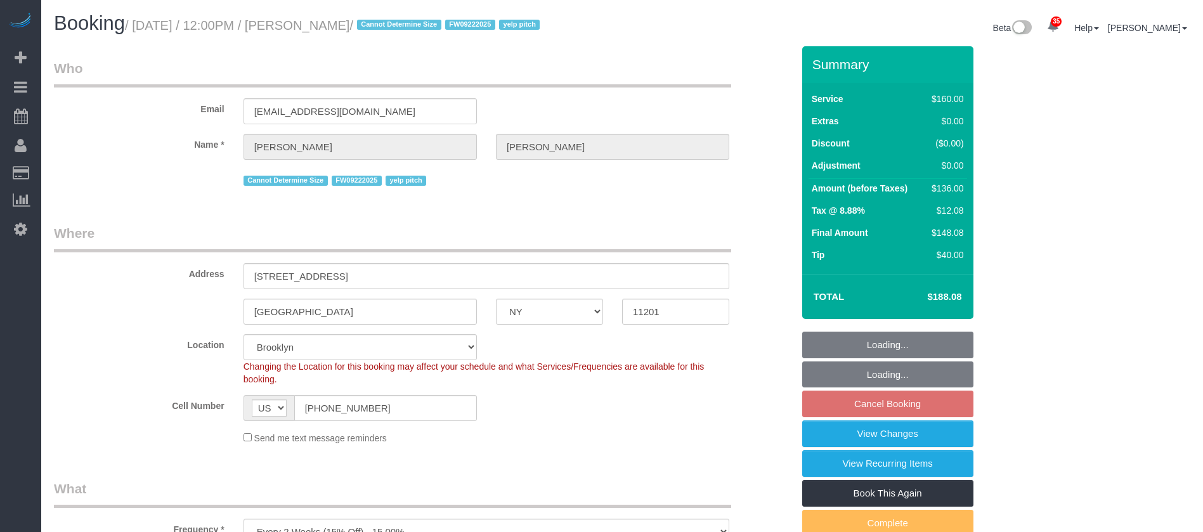
select select "NY"
select select "spot65"
select select "number:89"
select select "number:90"
select select "number:15"
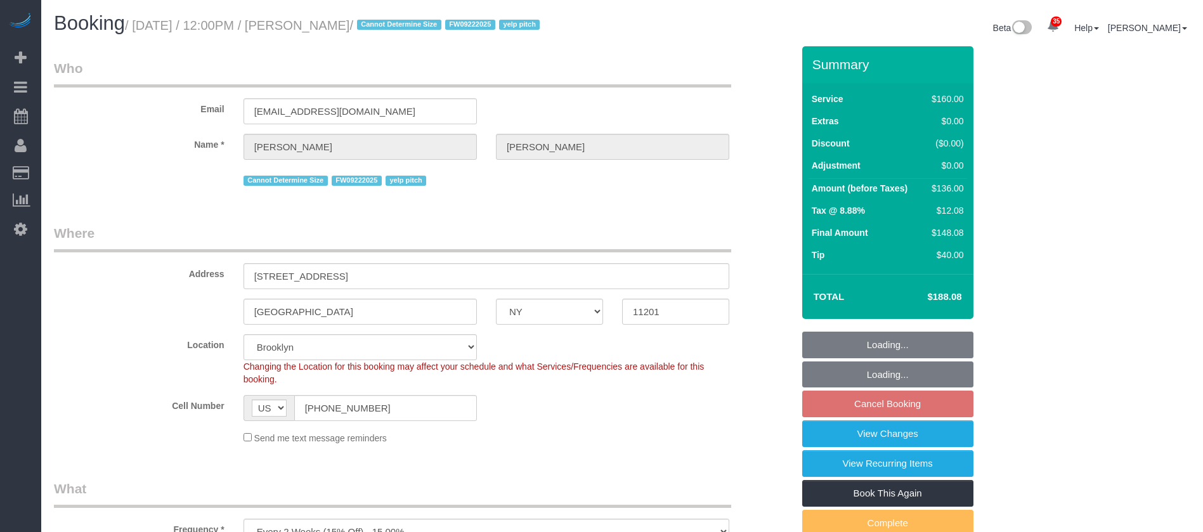
select select "number:6"
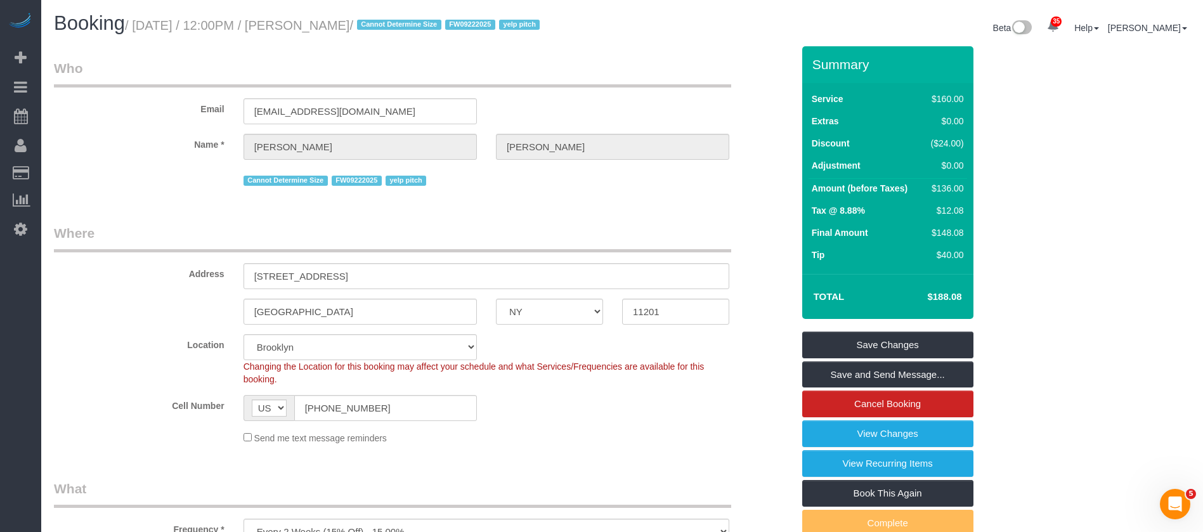
drag, startPoint x: 136, startPoint y: 27, endPoint x: 393, endPoint y: 26, distance: 256.9
click at [393, 26] on small "/ October 07, 2025 / 12:00PM / Alanna Reiner / Cannot Determine Size FW09222025…" at bounding box center [334, 25] width 419 height 14
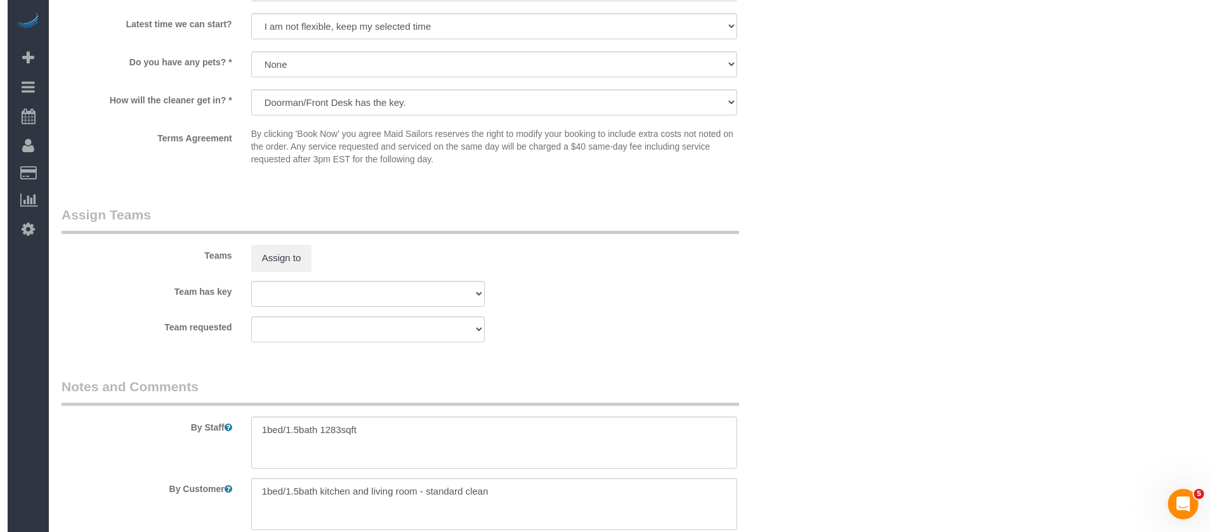
scroll to position [1332, 0]
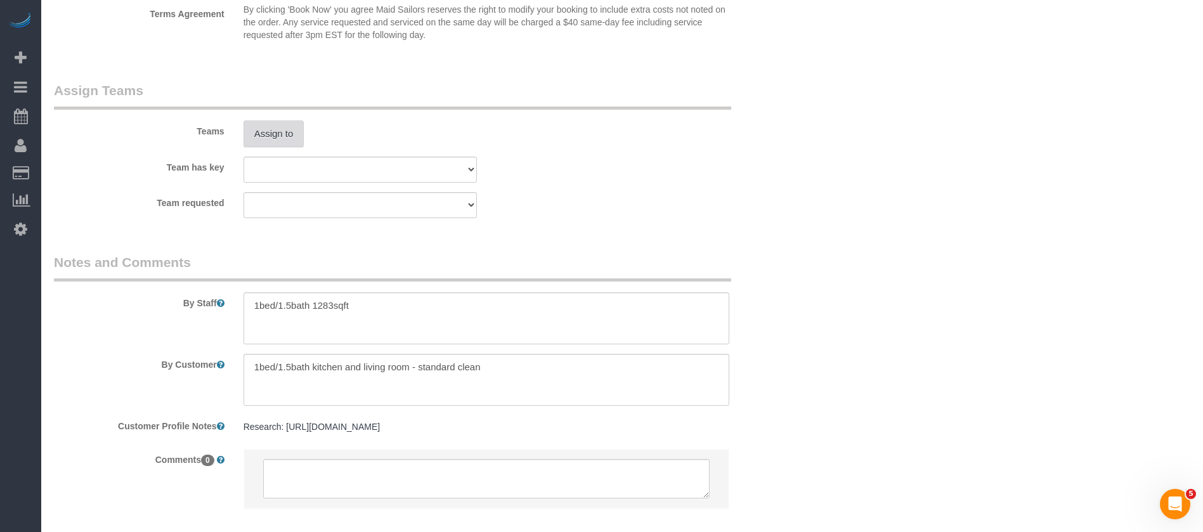
click at [292, 144] on button "Assign to" at bounding box center [274, 133] width 61 height 27
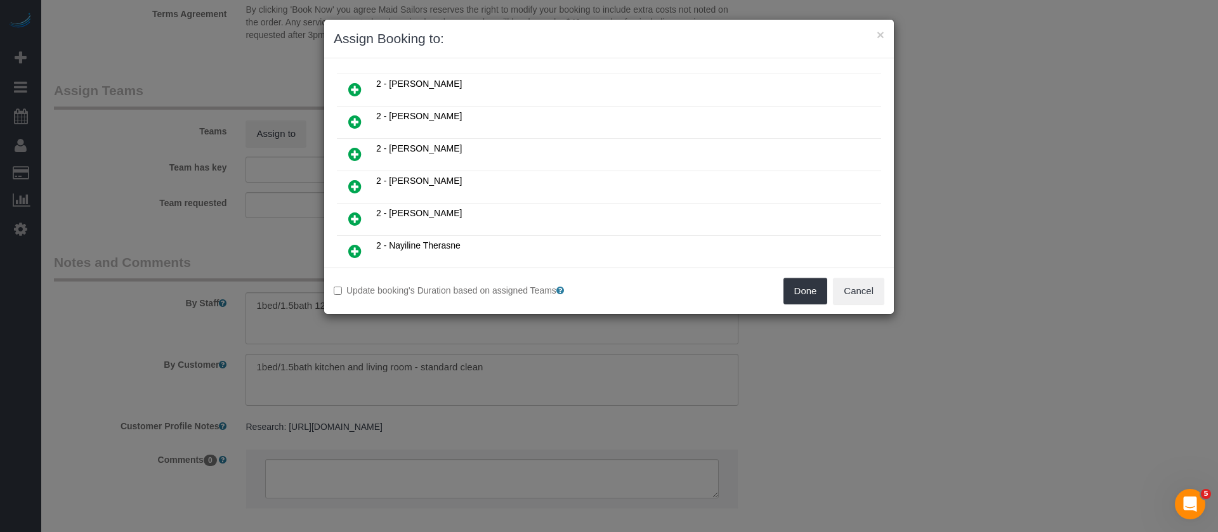
scroll to position [666, 0]
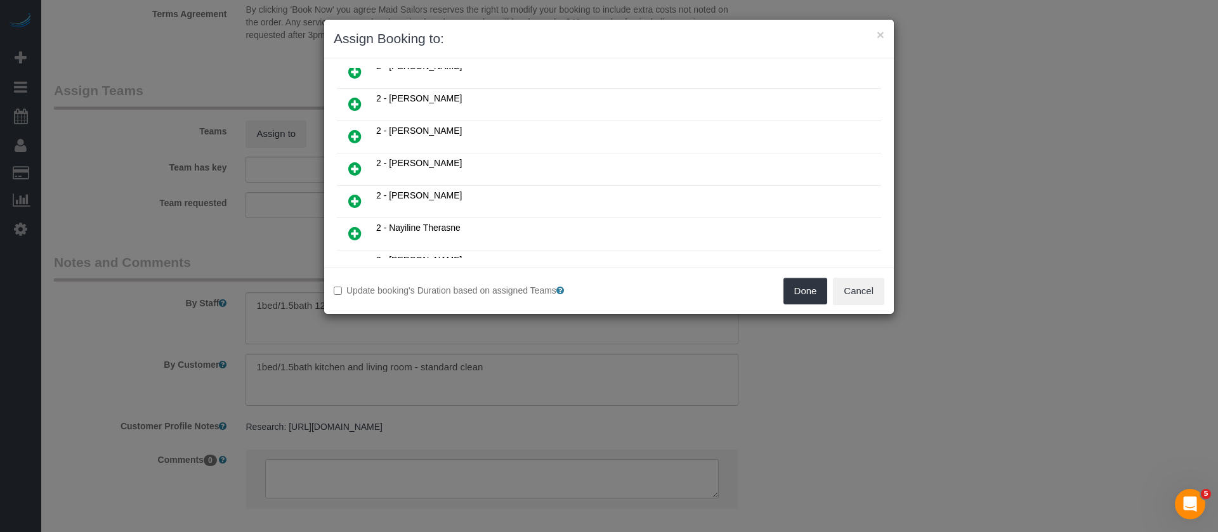
drag, startPoint x: 352, startPoint y: 168, endPoint x: 909, endPoint y: 271, distance: 566.3
click at [353, 168] on icon at bounding box center [354, 168] width 13 height 15
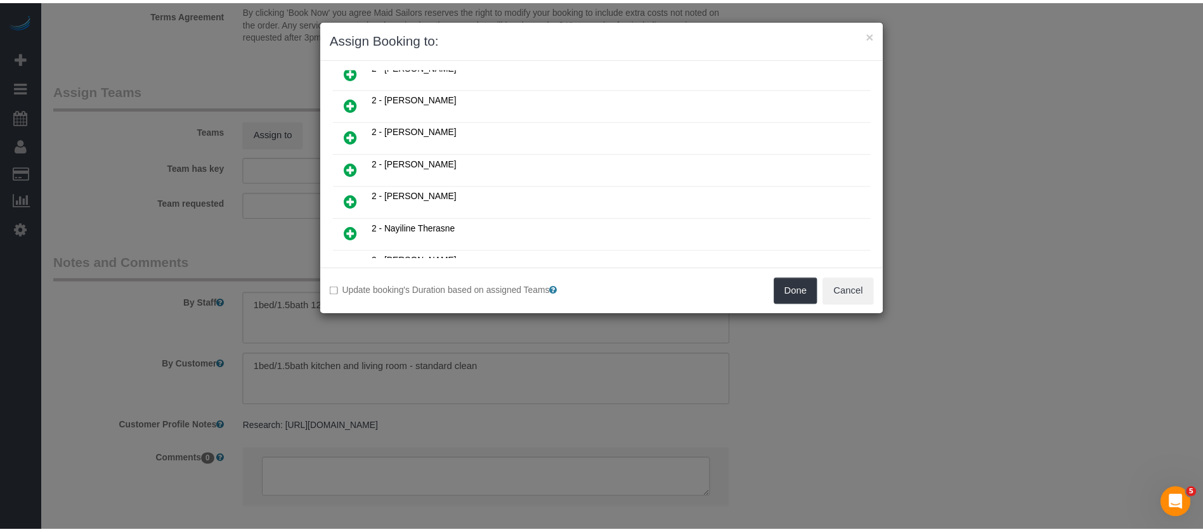
scroll to position [696, 0]
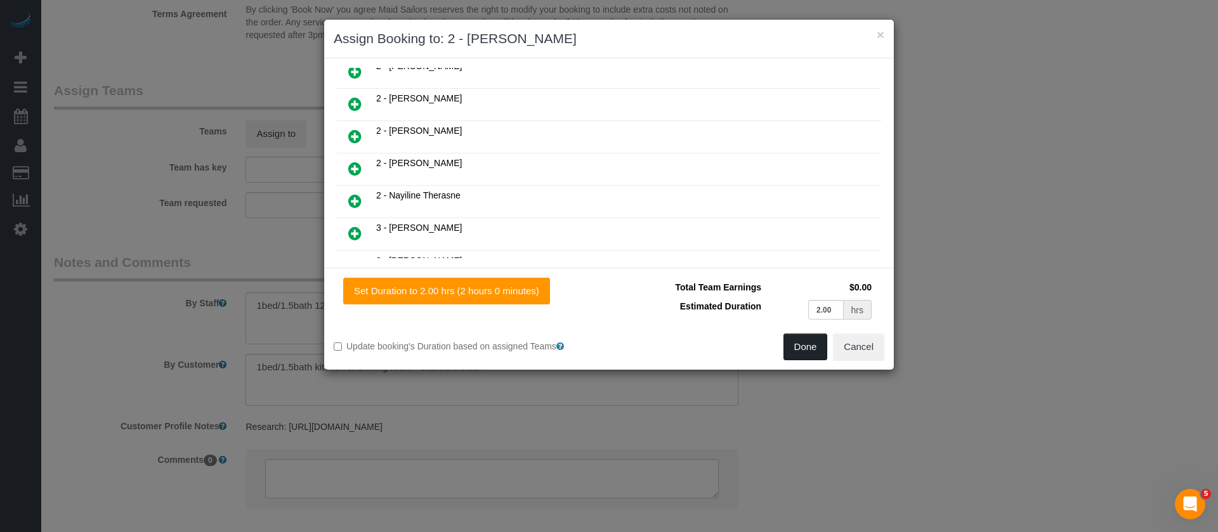
click at [807, 341] on button "Done" at bounding box center [805, 347] width 44 height 27
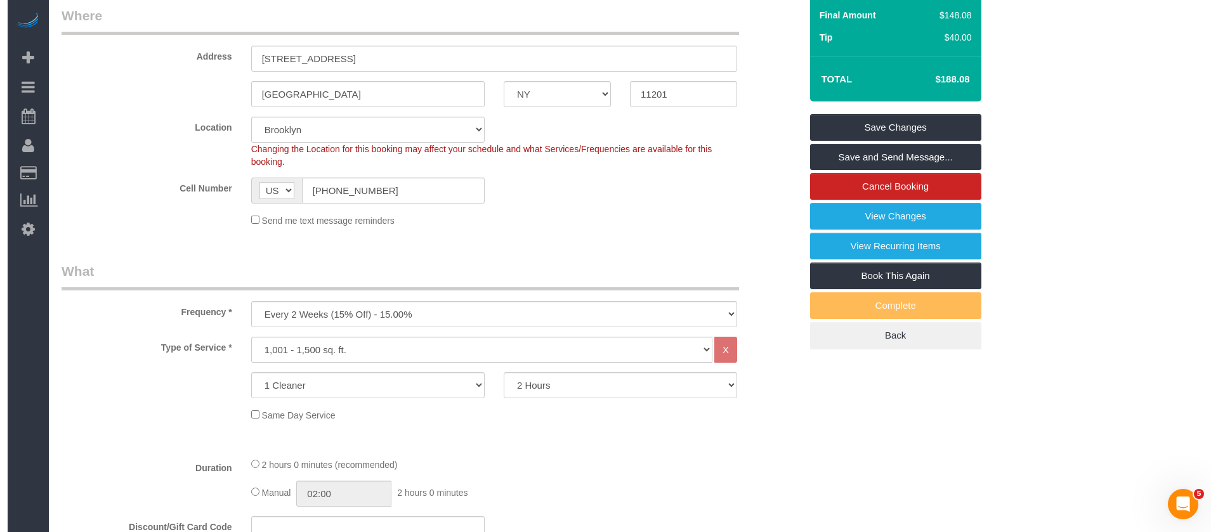
scroll to position [0, 0]
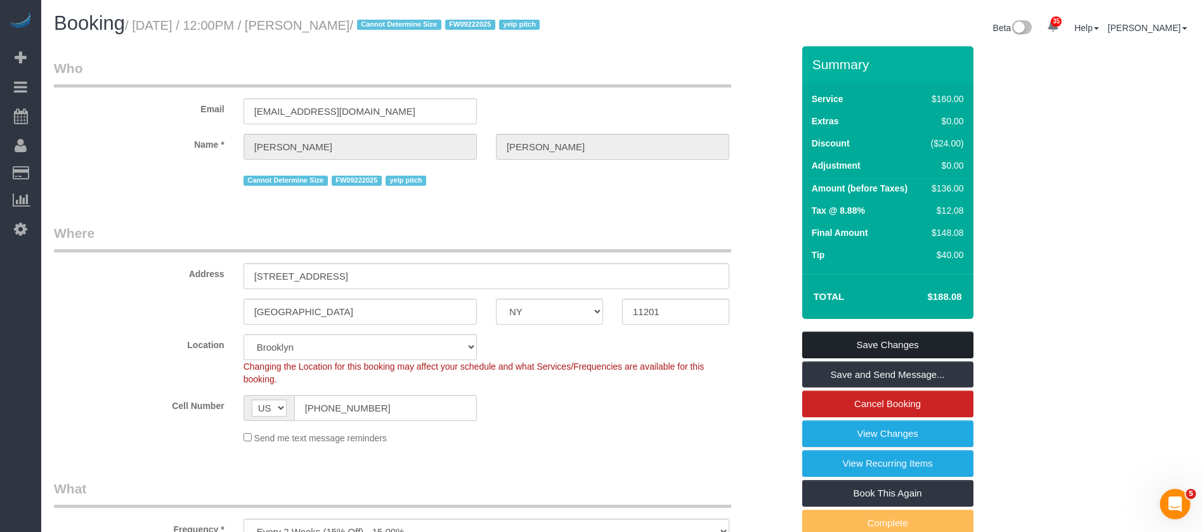
click at [923, 348] on link "Save Changes" at bounding box center [887, 345] width 171 height 27
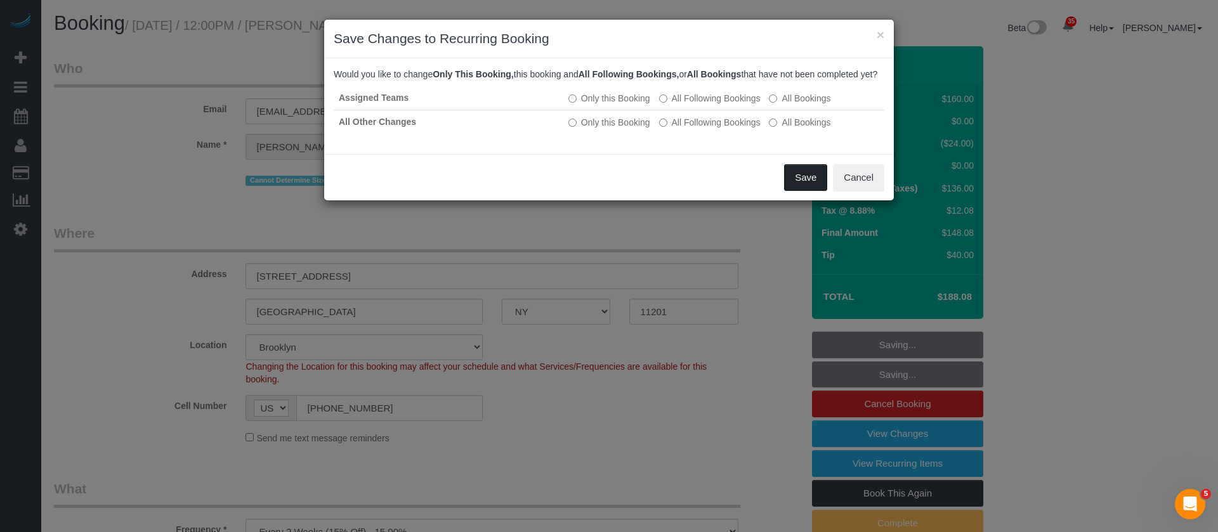
drag, startPoint x: 795, startPoint y: 187, endPoint x: 559, endPoint y: 38, distance: 279.1
click at [793, 180] on button "Save" at bounding box center [805, 177] width 43 height 27
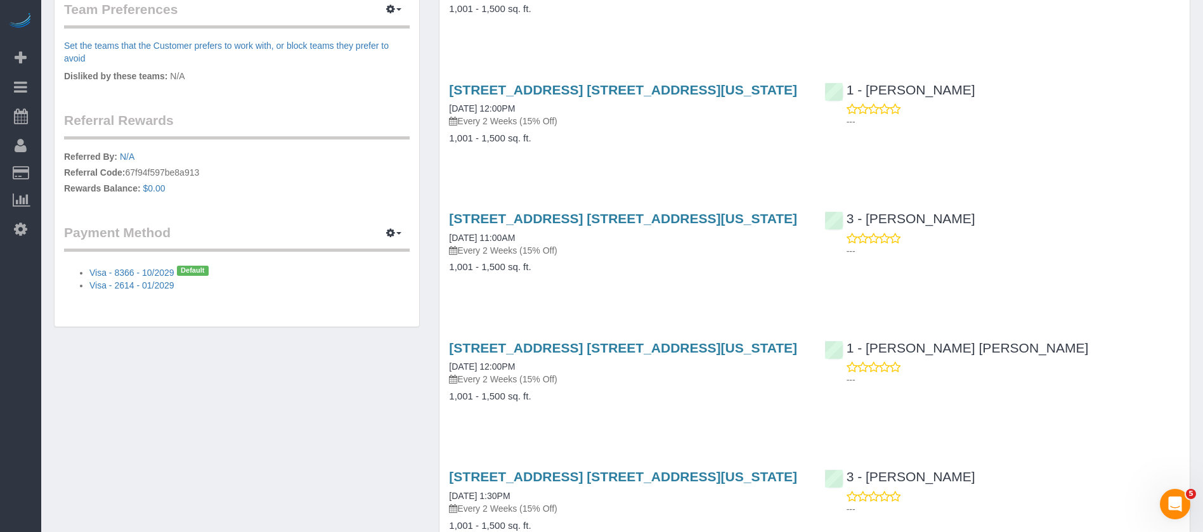
scroll to position [190, 0]
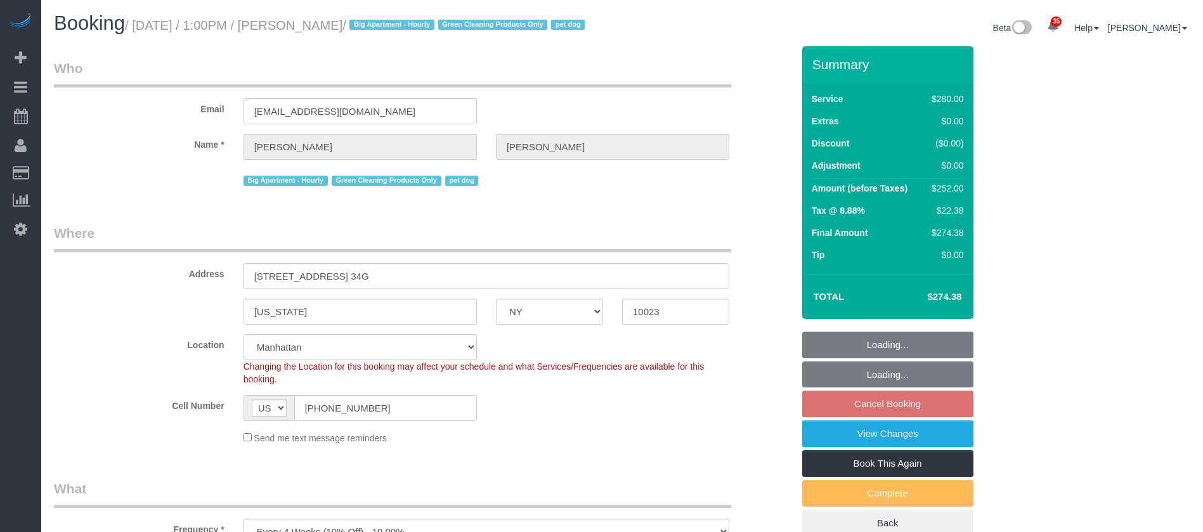
select select "NY"
select select "210"
select select "number:89"
select select "number:90"
select select "number:13"
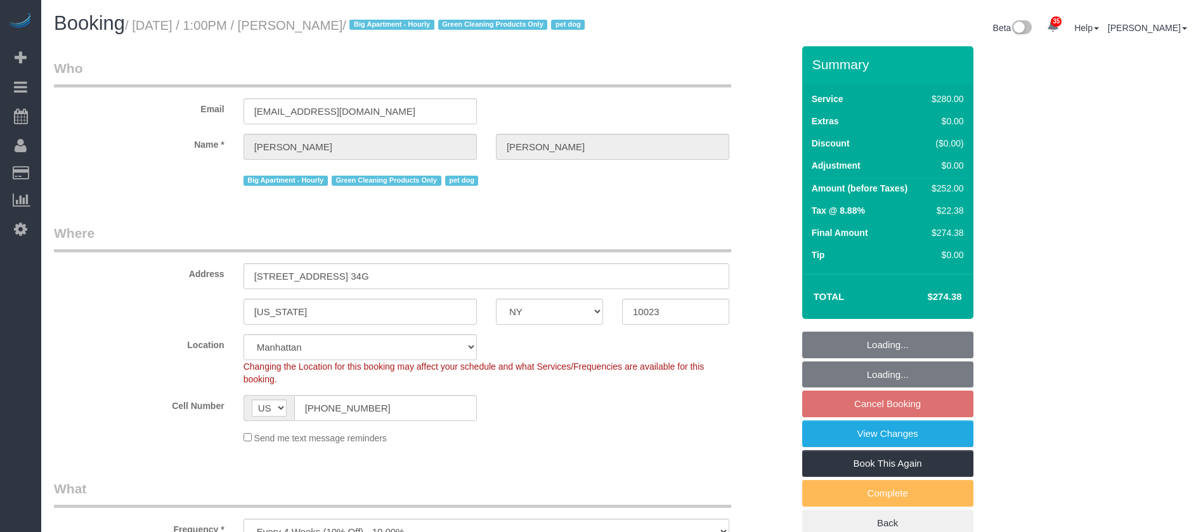
select select "number:5"
select select "spot66"
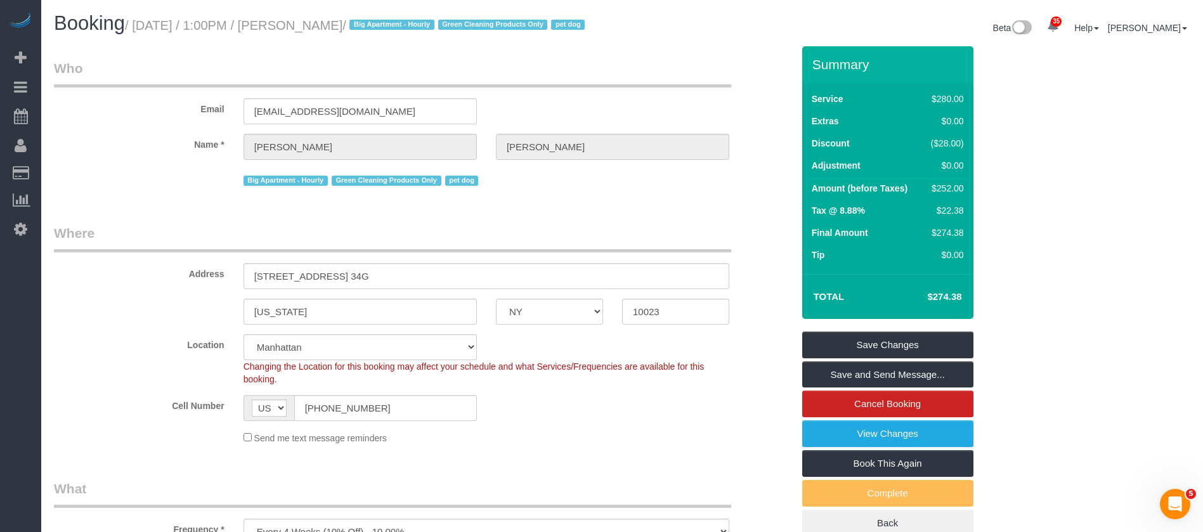
drag, startPoint x: 136, startPoint y: 25, endPoint x: 403, endPoint y: 16, distance: 267.1
click at [403, 16] on h1 "Booking / [DATE] / 1:00PM / [PERSON_NAME] / Big Apartment - Hourly Green Cleani…" at bounding box center [333, 24] width 559 height 22
copy small "[DATE] / 1:00PM / [PERSON_NAME]"
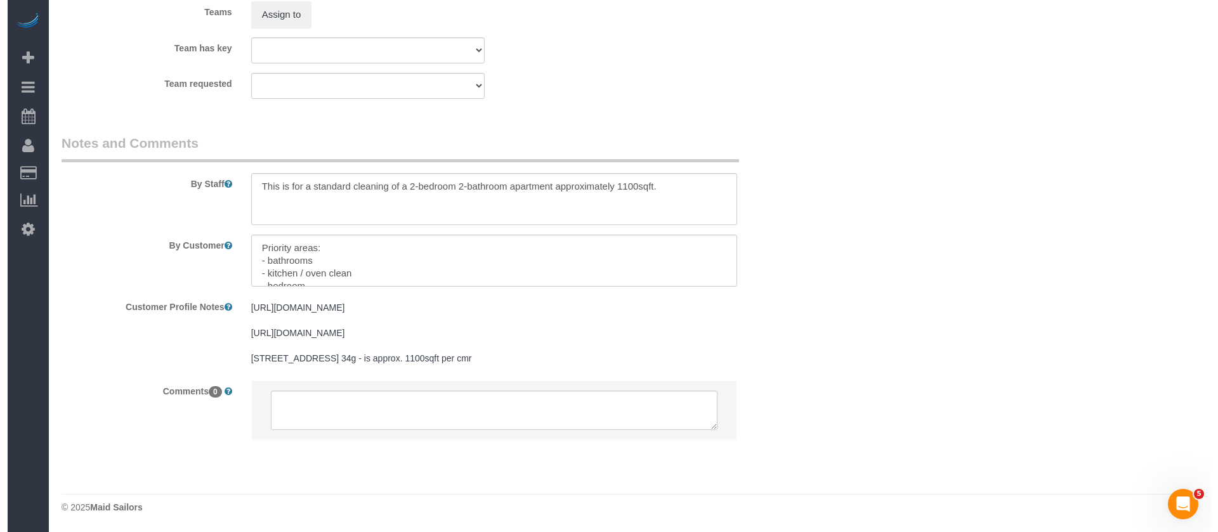
scroll to position [1303, 0]
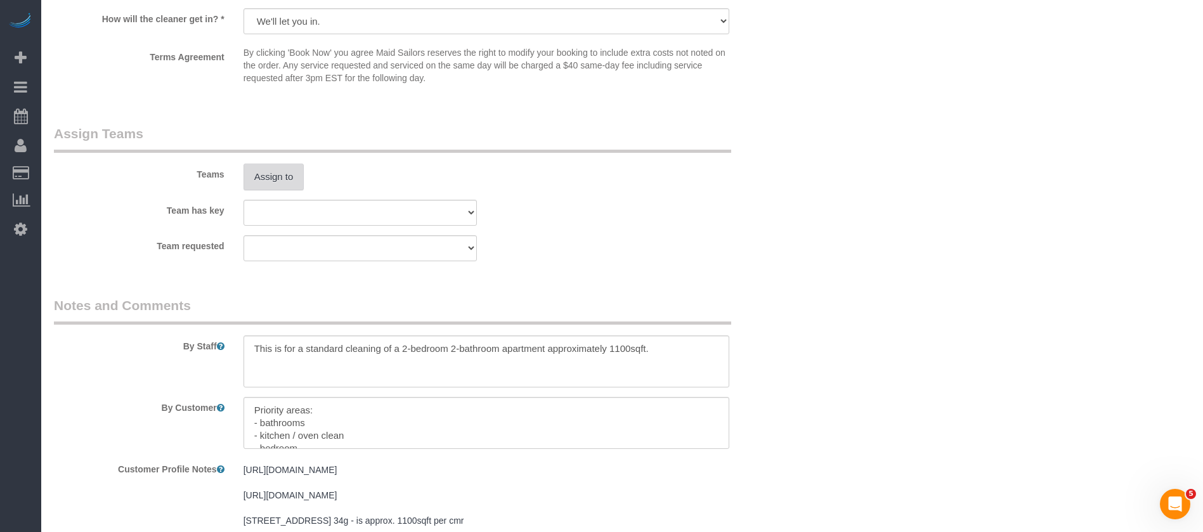
click at [287, 190] on button "Assign to" at bounding box center [274, 177] width 61 height 27
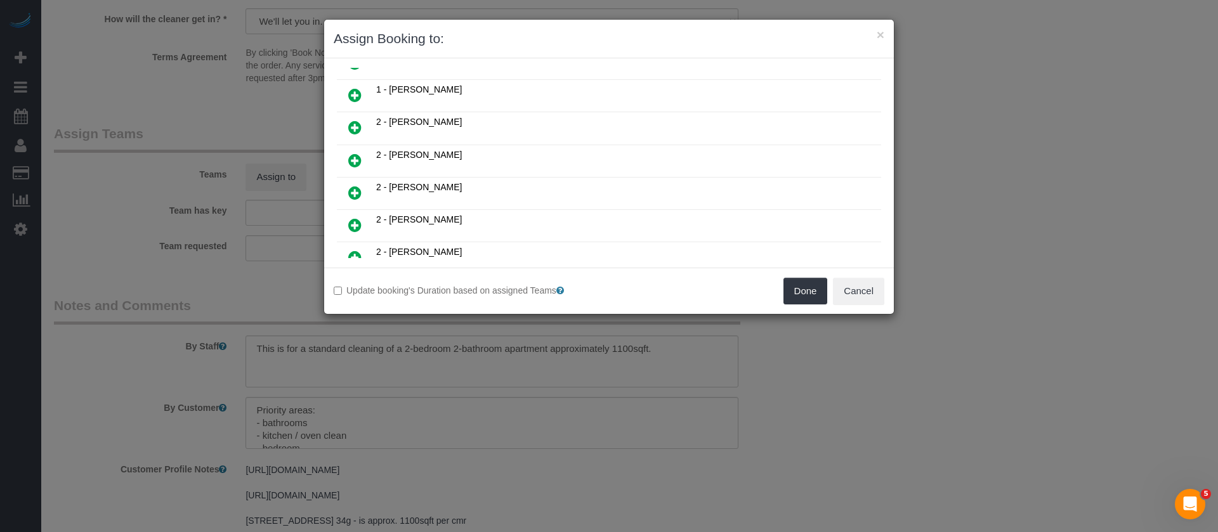
scroll to position [761, 0]
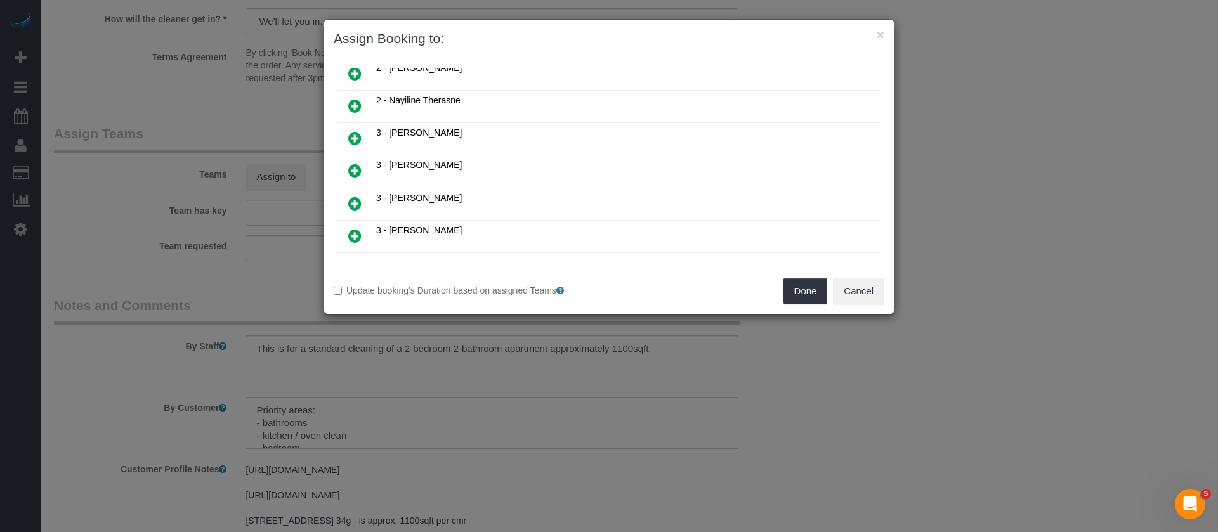
click at [360, 203] on icon at bounding box center [354, 203] width 13 height 15
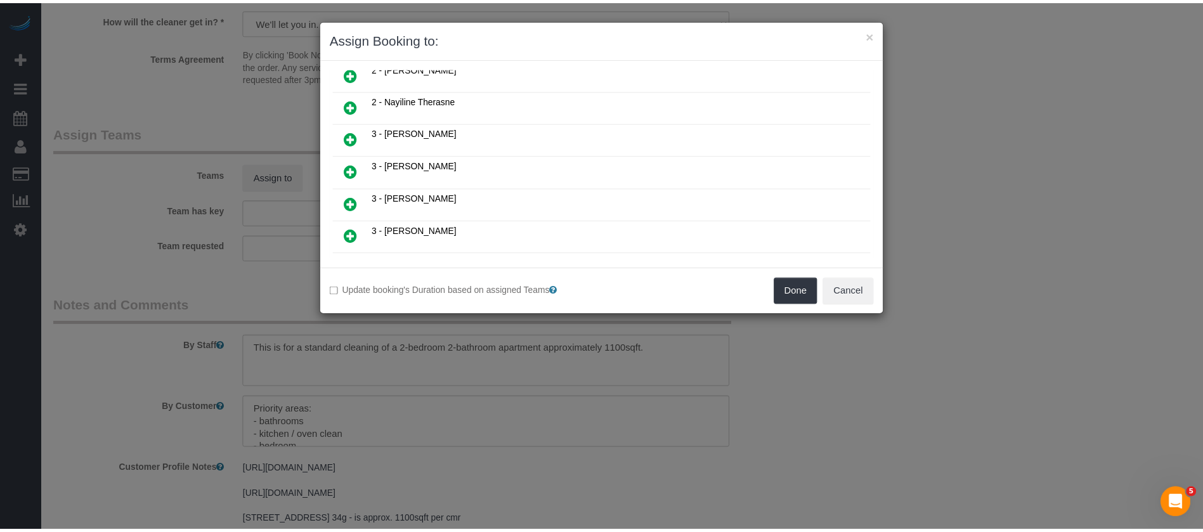
scroll to position [791, 0]
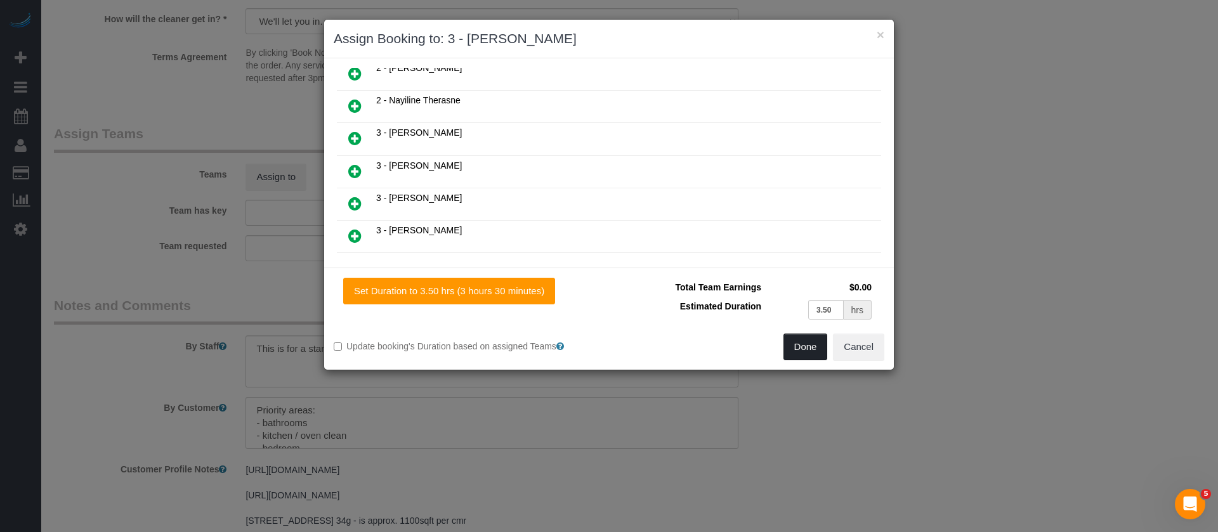
drag, startPoint x: 798, startPoint y: 351, endPoint x: 795, endPoint y: 343, distance: 8.8
click at [798, 350] on button "Done" at bounding box center [805, 347] width 44 height 27
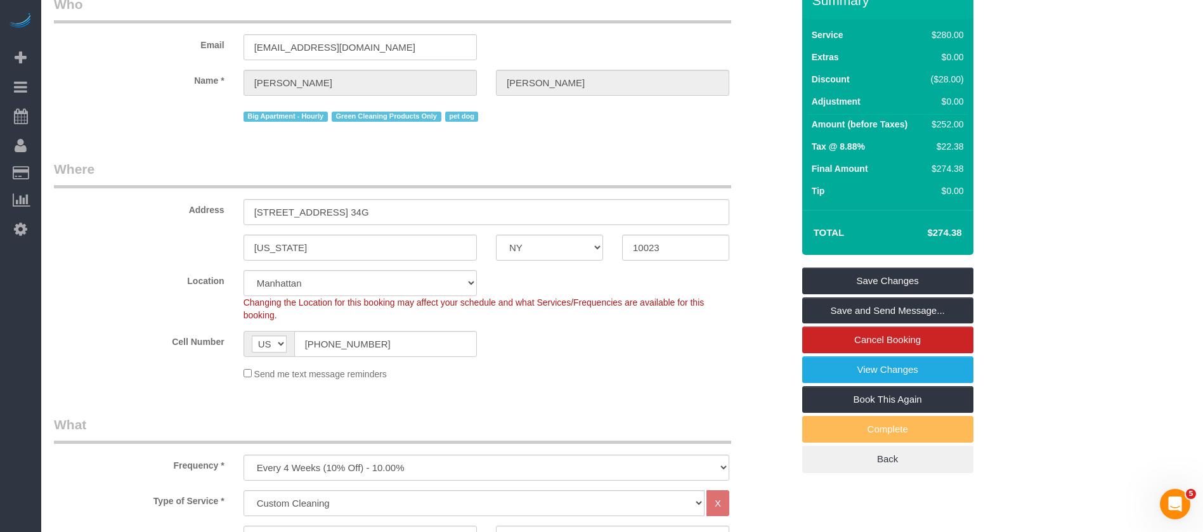
scroll to position [0, 0]
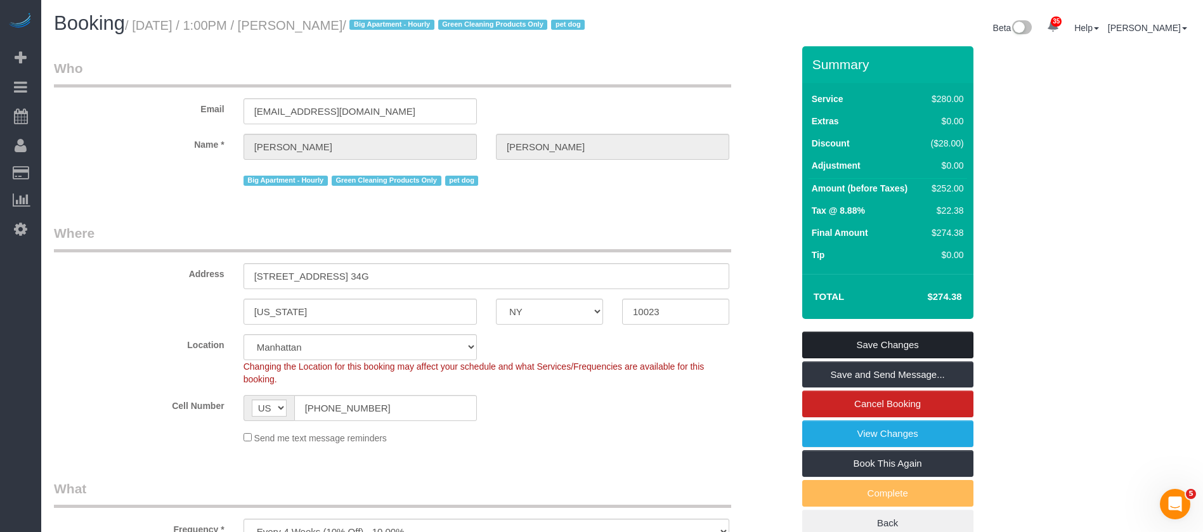
click at [913, 356] on link "Save Changes" at bounding box center [887, 345] width 171 height 27
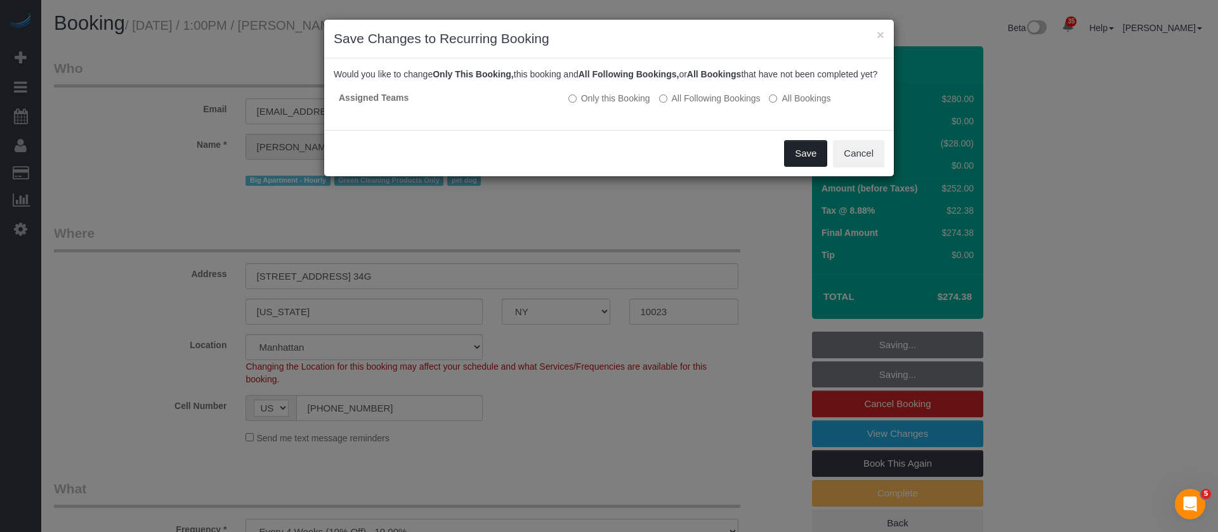
click at [809, 164] on button "Save" at bounding box center [805, 153] width 43 height 27
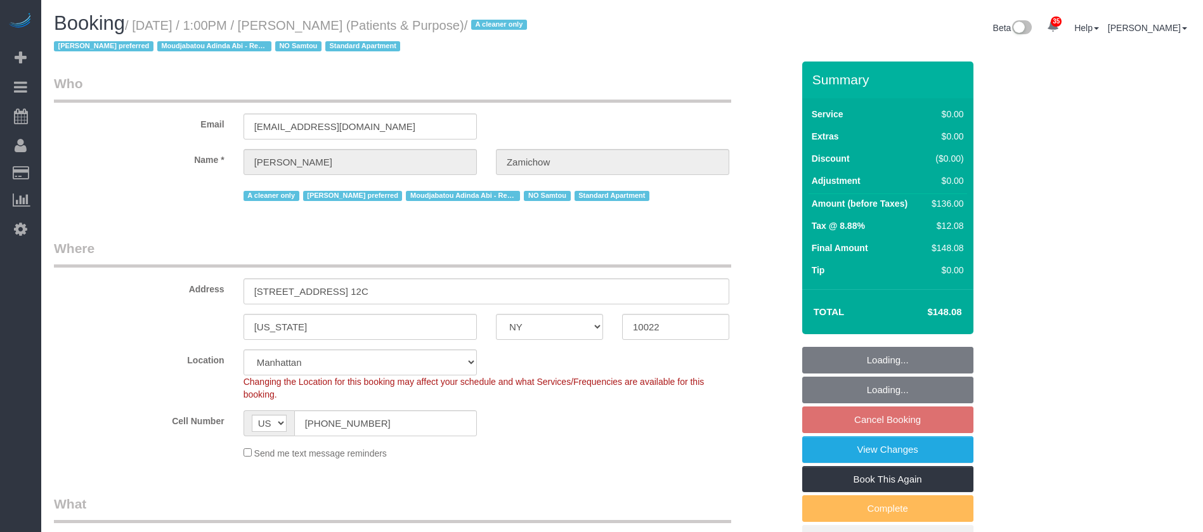
select select "NY"
select select "string:stripe-pm_1QChMk4VGloSiKo73YhVfFtE"
select select "spot6"
select select "number:89"
select select "number:90"
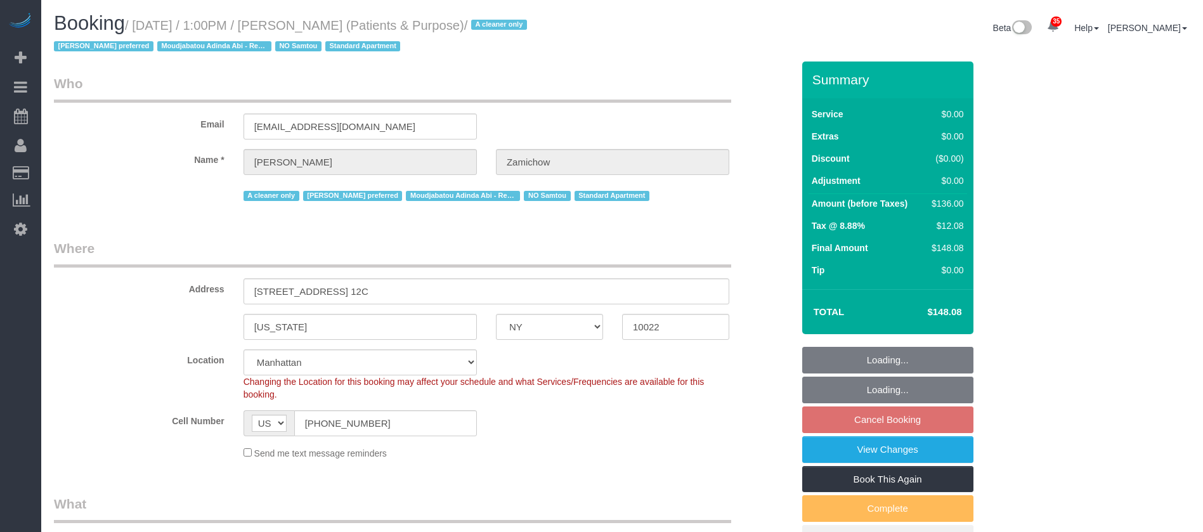
select select "number:15"
select select "number:7"
select select "object:1843"
select select "1"
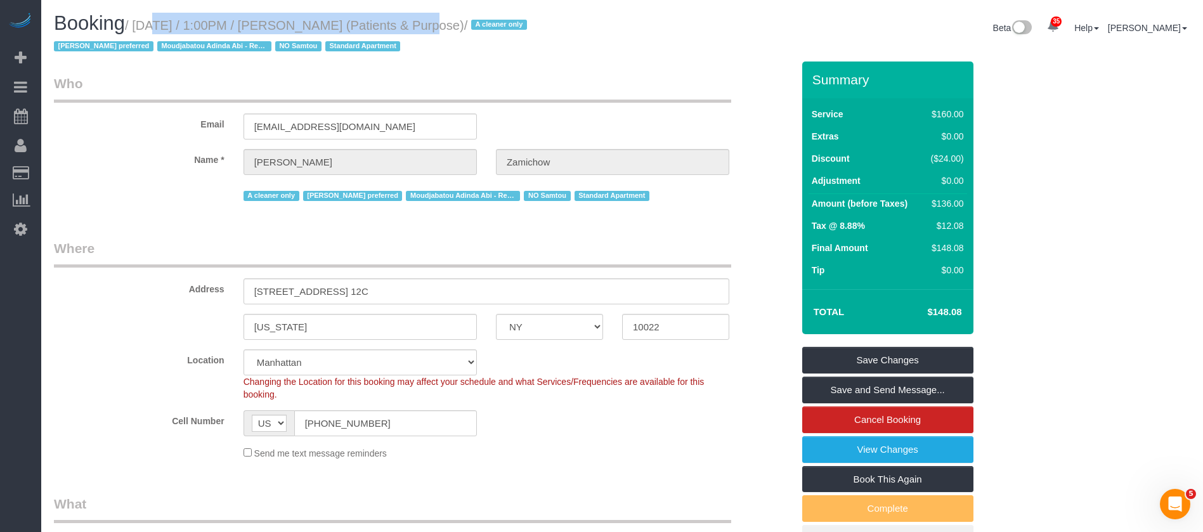
drag, startPoint x: 135, startPoint y: 20, endPoint x: 405, endPoint y: 30, distance: 270.4
click at [405, 30] on small "/ October 07, 2025 / 1:00PM / Audrey Zamichow (Patients & Purpose) / A cleaner …" at bounding box center [292, 36] width 477 height 36
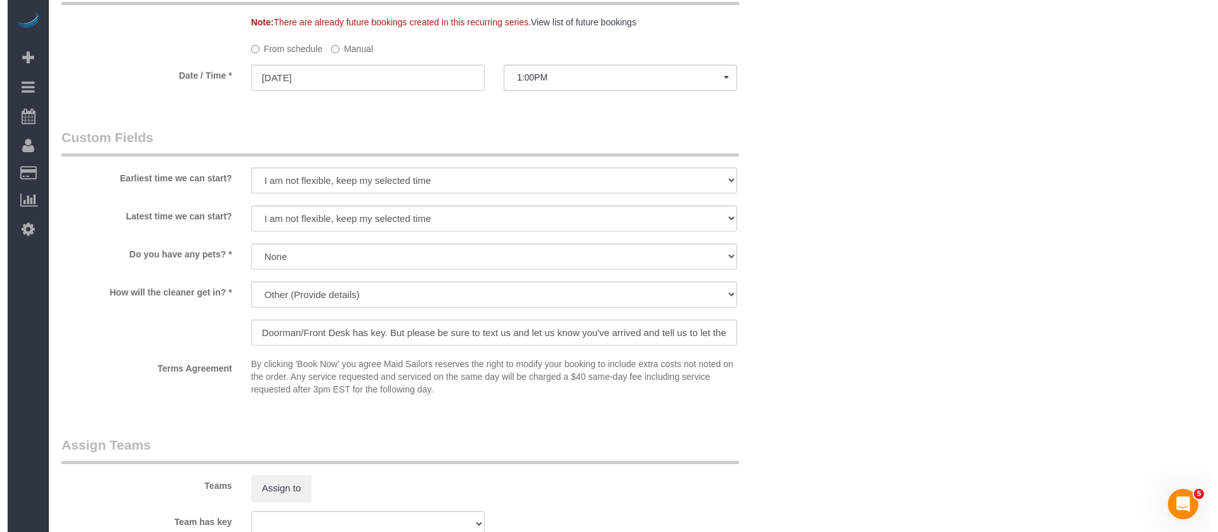
scroll to position [1522, 0]
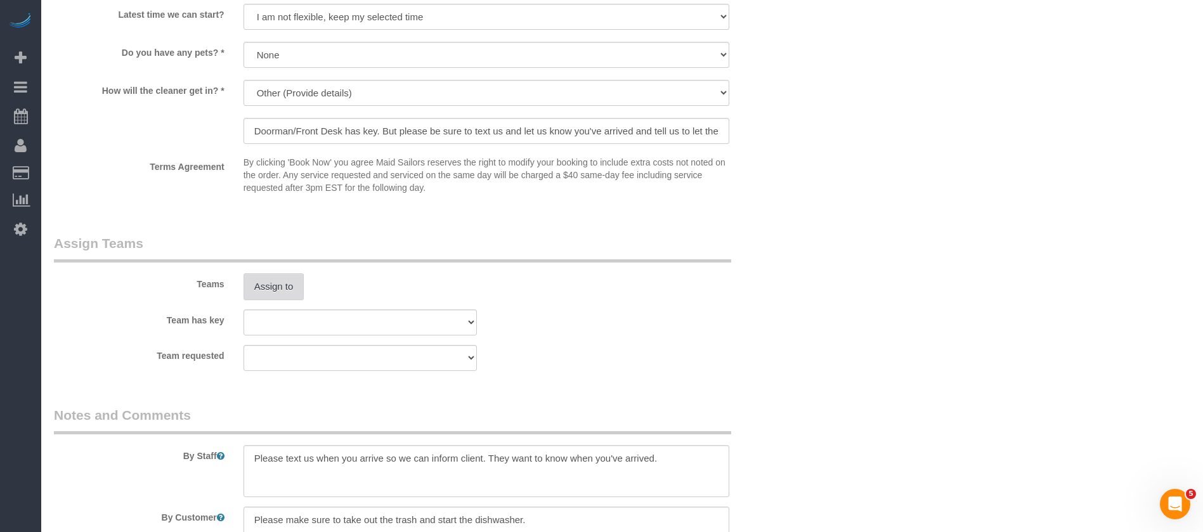
click at [264, 289] on button "Assign to" at bounding box center [274, 286] width 61 height 27
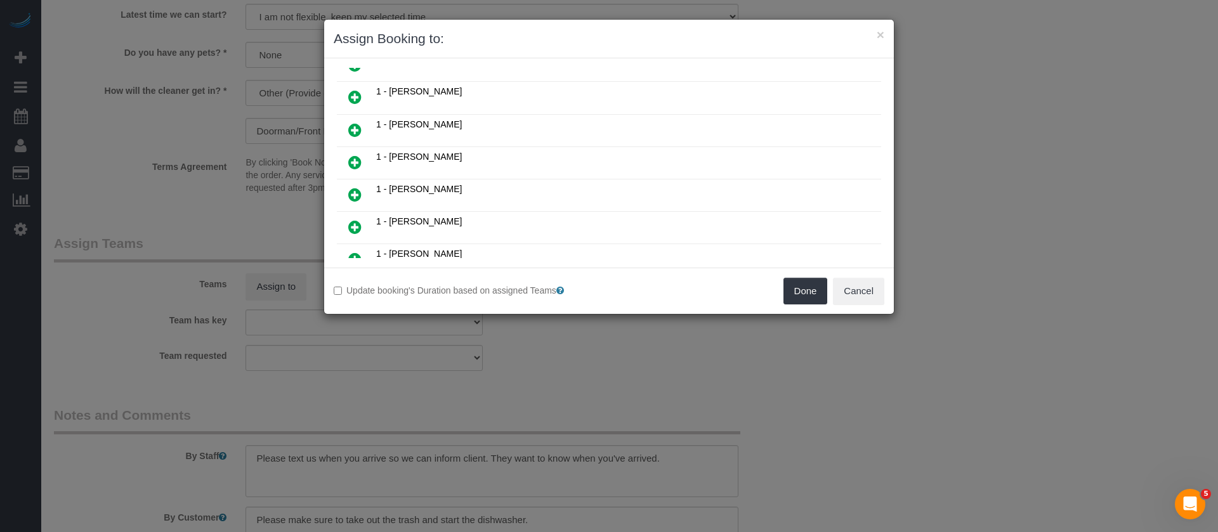
scroll to position [476, 0]
drag, startPoint x: 356, startPoint y: 130, endPoint x: 548, endPoint y: 191, distance: 201.0
click at [358, 130] on icon at bounding box center [354, 131] width 13 height 15
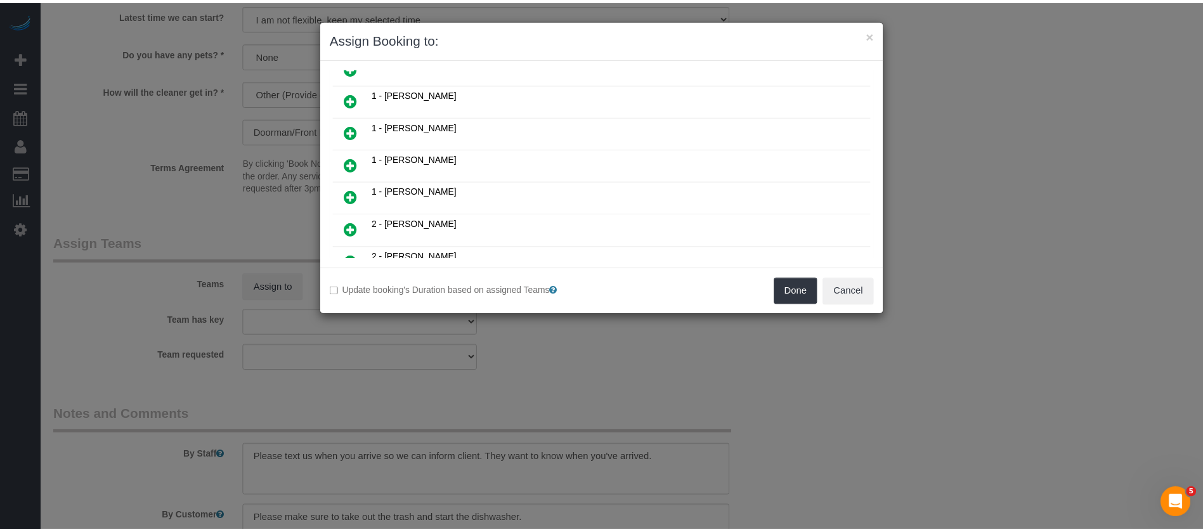
scroll to position [506, 0]
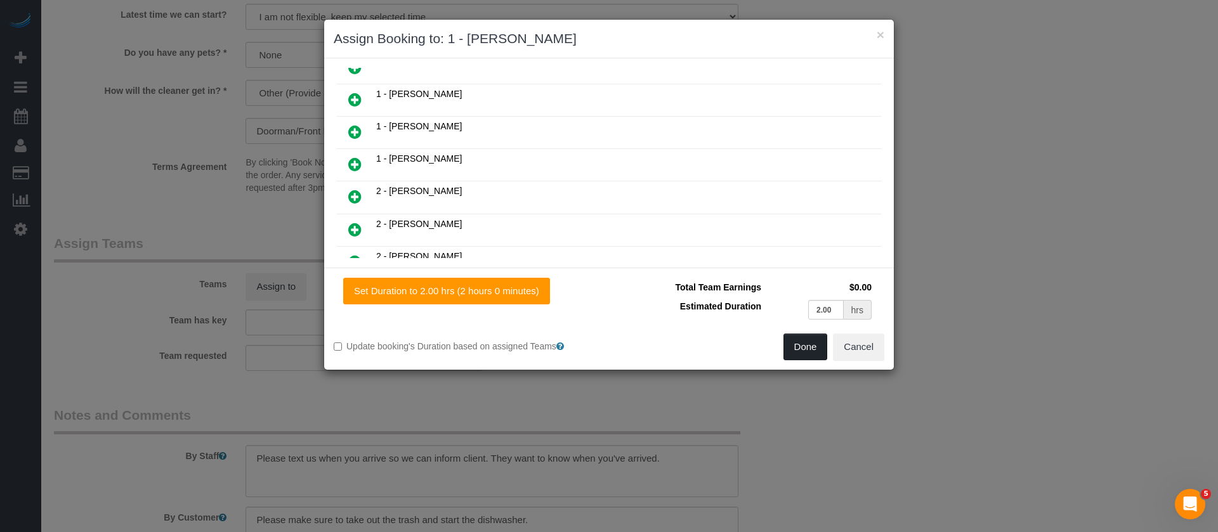
click at [811, 344] on button "Done" at bounding box center [805, 347] width 44 height 27
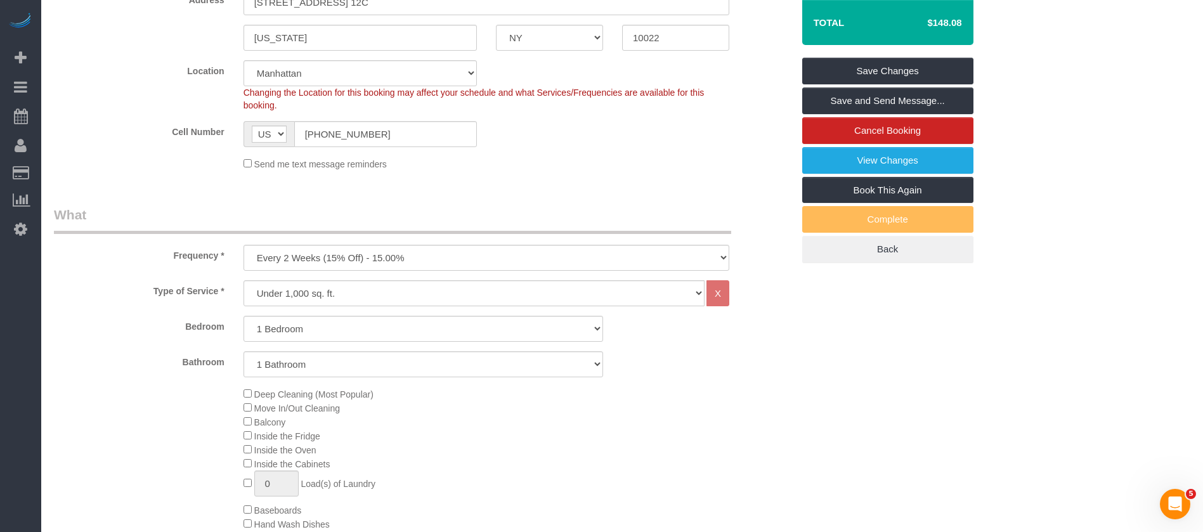
scroll to position [95, 0]
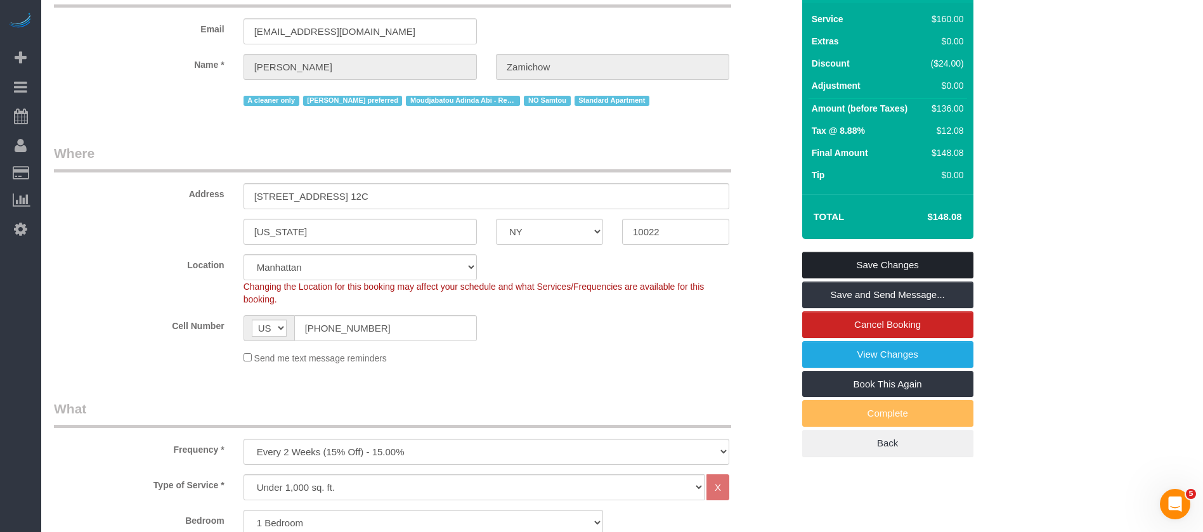
click at [887, 258] on link "Save Changes" at bounding box center [887, 265] width 171 height 27
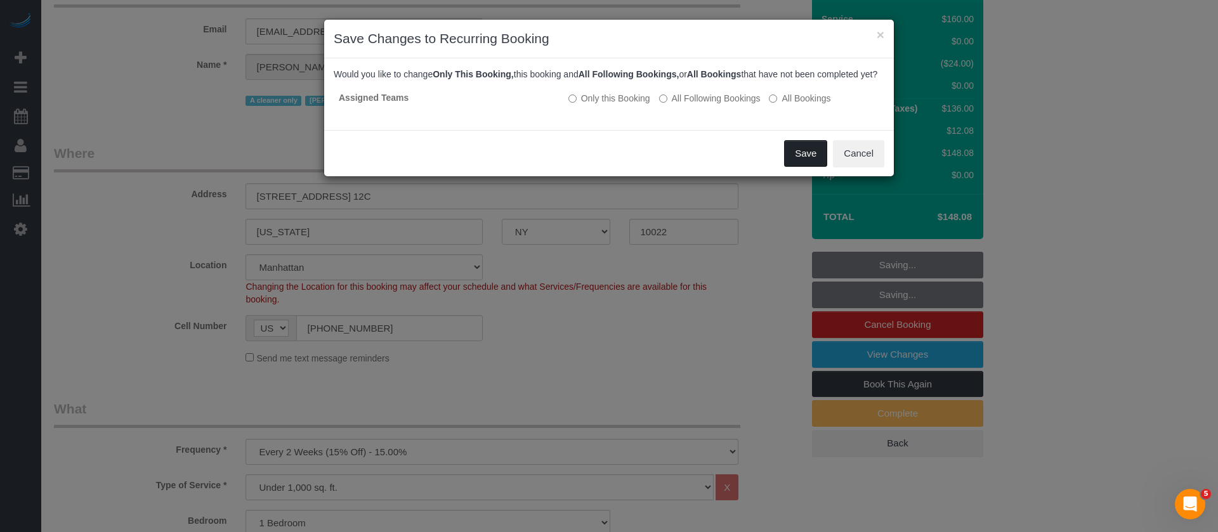
click at [799, 167] on button "Save" at bounding box center [805, 153] width 43 height 27
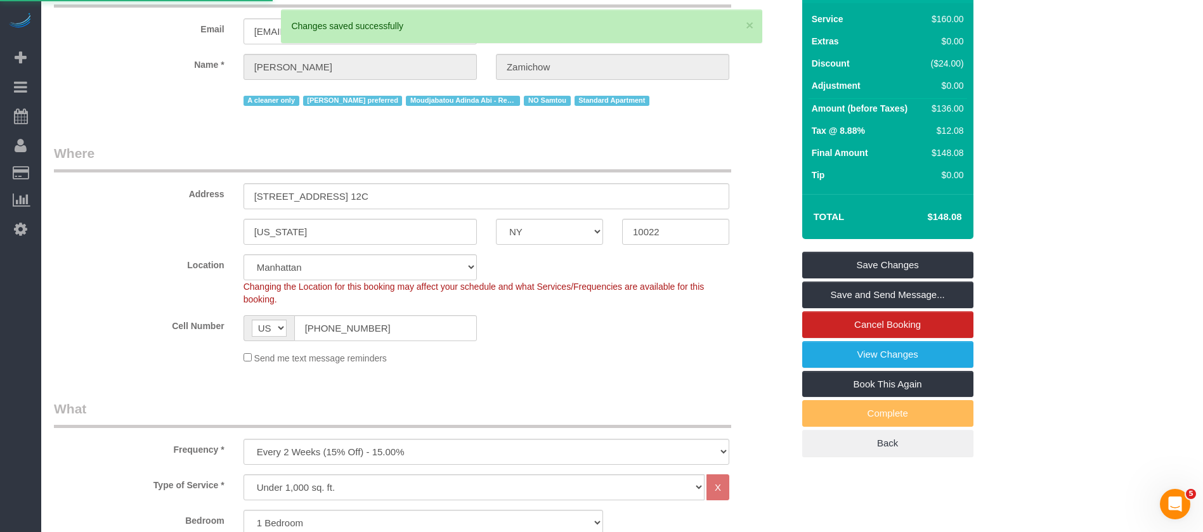
select select "**********"
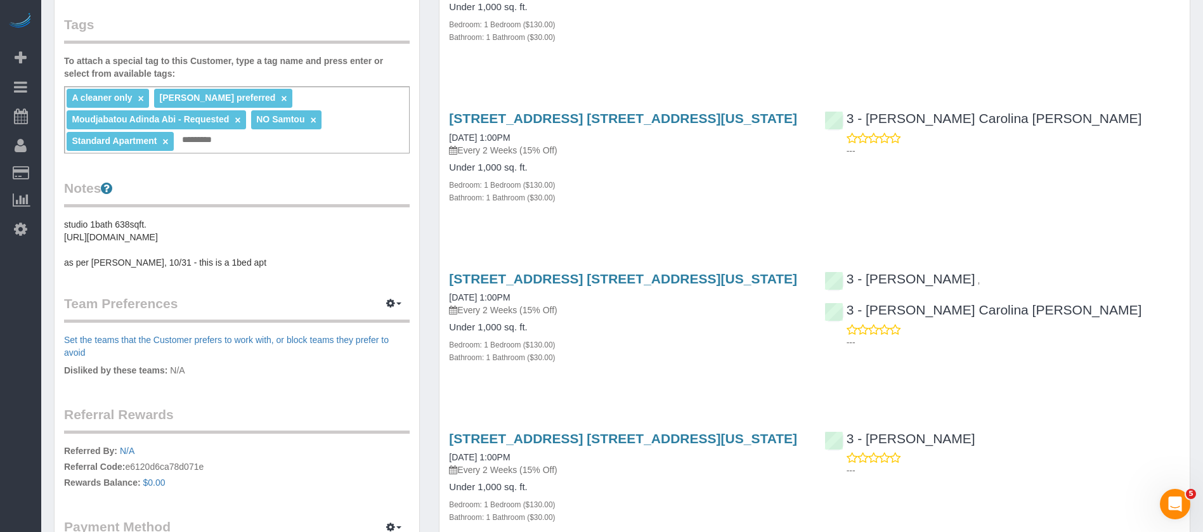
scroll to position [476, 0]
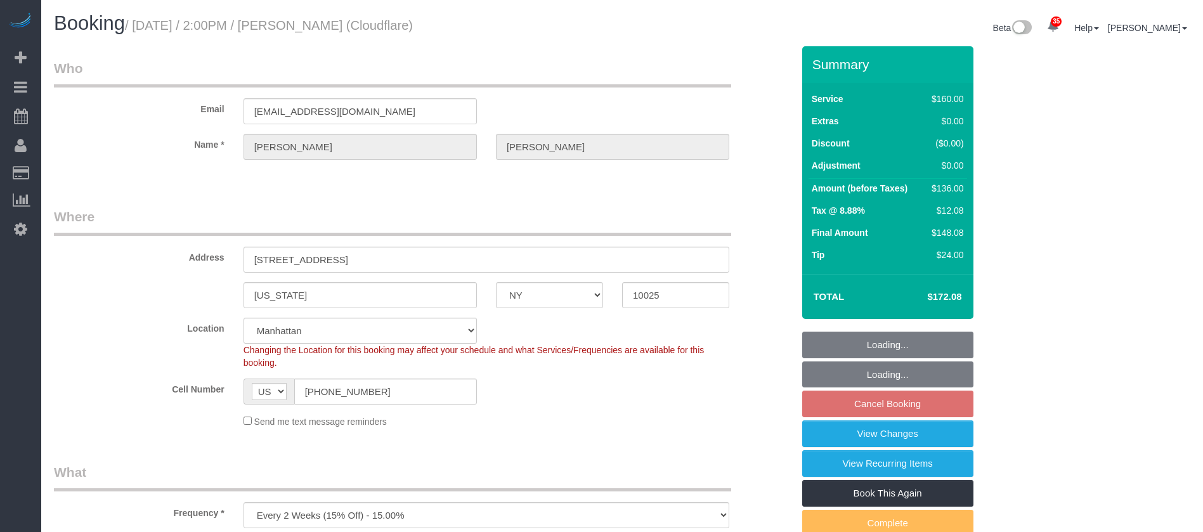
select select "NY"
select select "number:89"
select select "number:90"
select select "number:15"
select select "number:5"
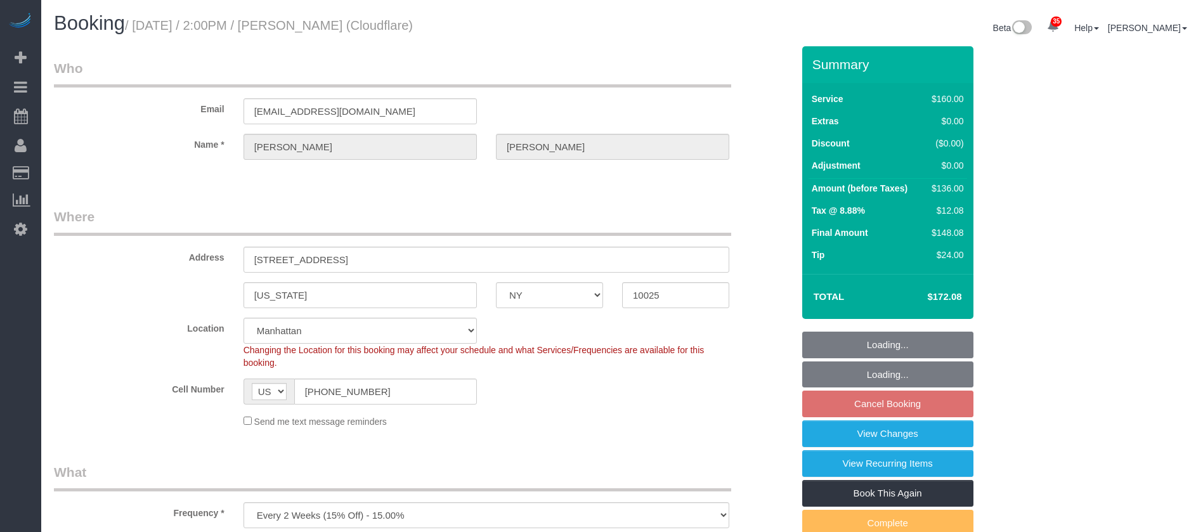
select select "spot67"
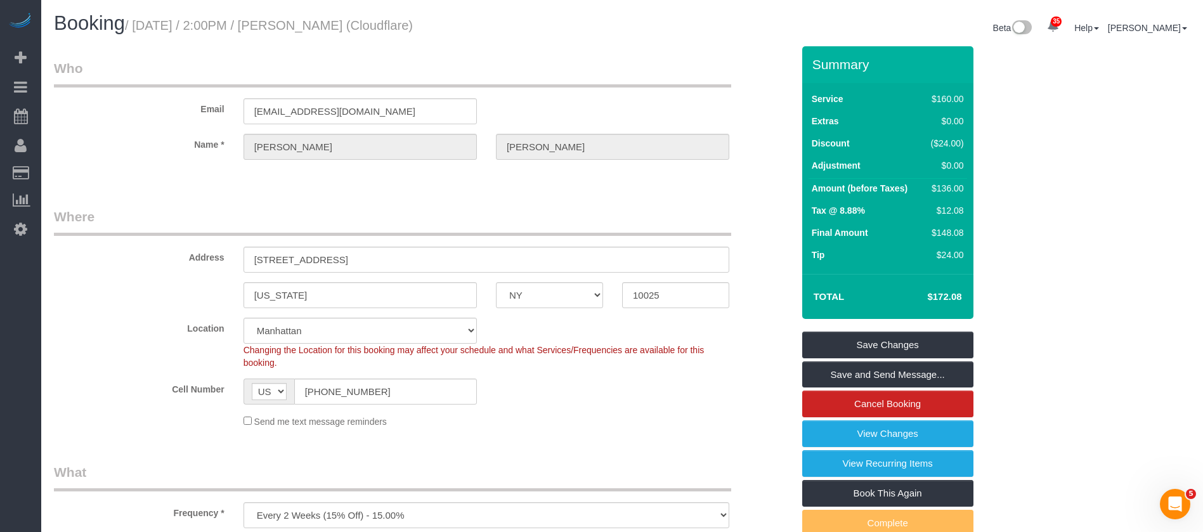
drag, startPoint x: 199, startPoint y: 28, endPoint x: 421, endPoint y: 25, distance: 222.6
click at [413, 25] on small "/ October 07, 2025 / 2:00PM / Kellam Witherington (Cloudflare)" at bounding box center [269, 25] width 288 height 14
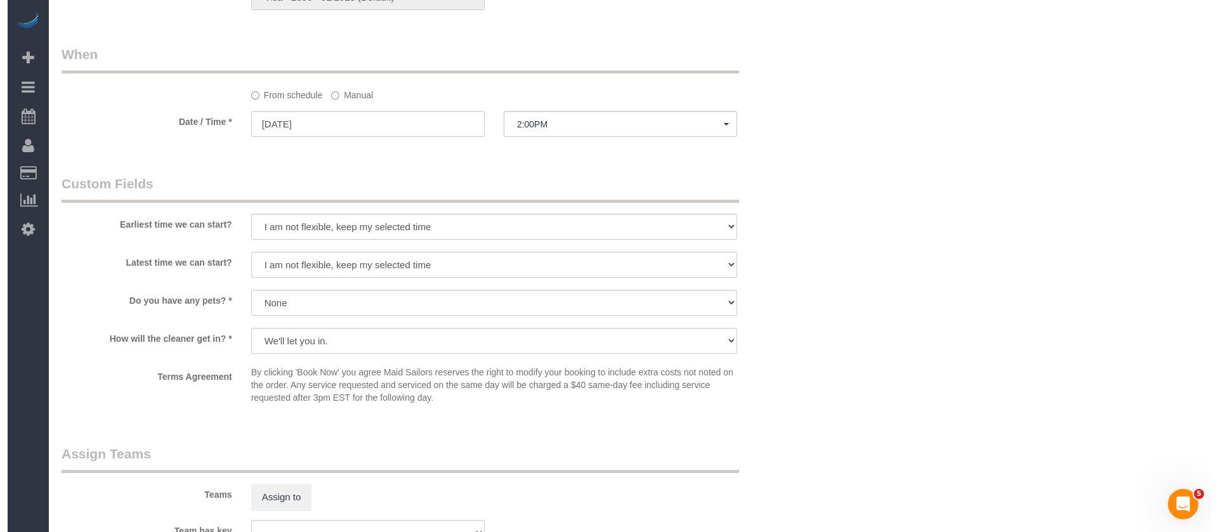
scroll to position [1237, 0]
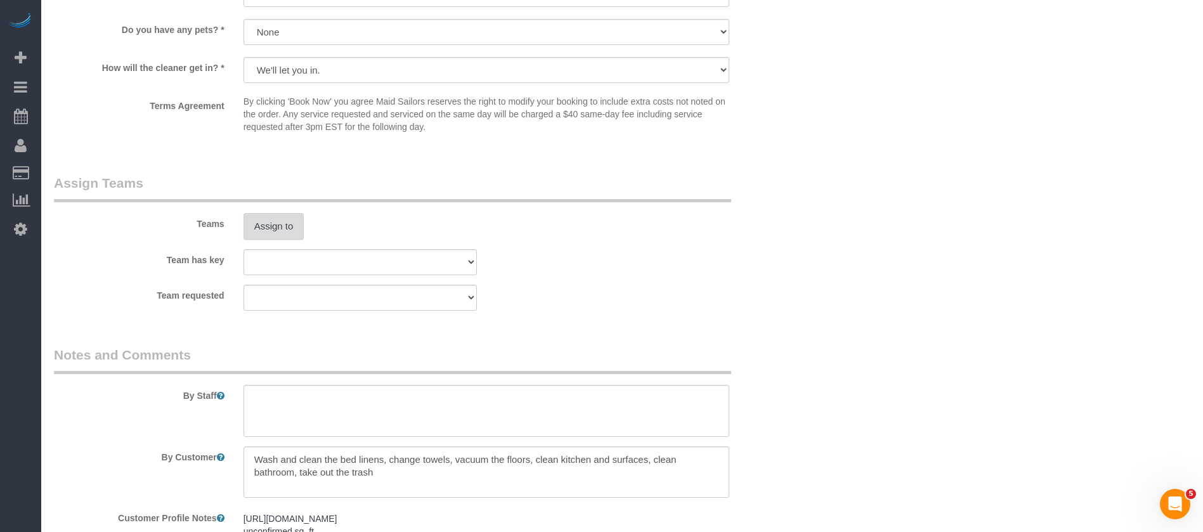
click at [277, 223] on button "Assign to" at bounding box center [274, 226] width 61 height 27
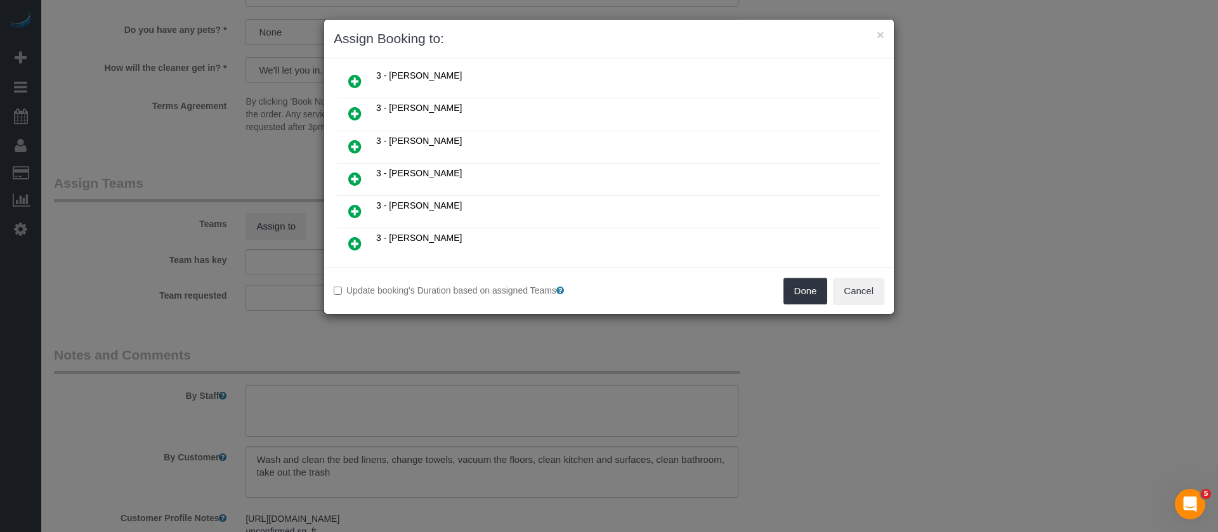
scroll to position [856, 0]
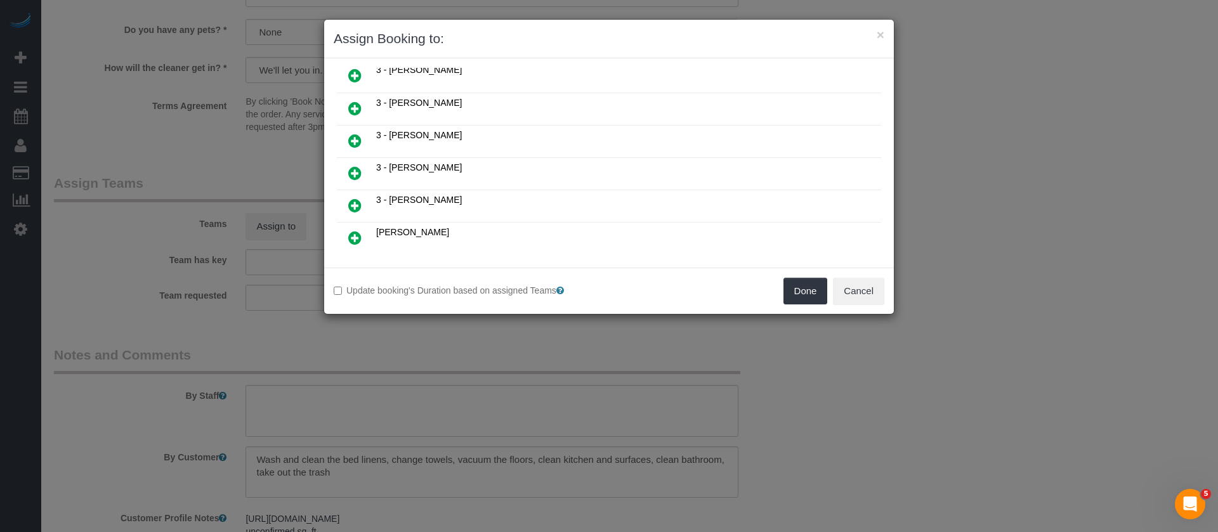
drag, startPoint x: 353, startPoint y: 140, endPoint x: 717, endPoint y: 268, distance: 385.9
click at [353, 141] on icon at bounding box center [354, 140] width 13 height 15
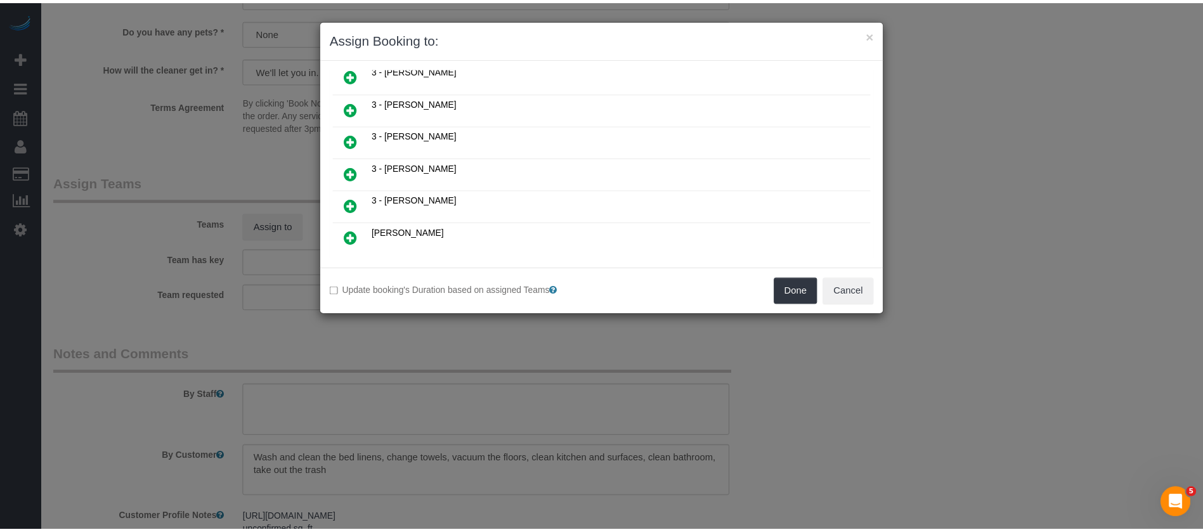
scroll to position [887, 0]
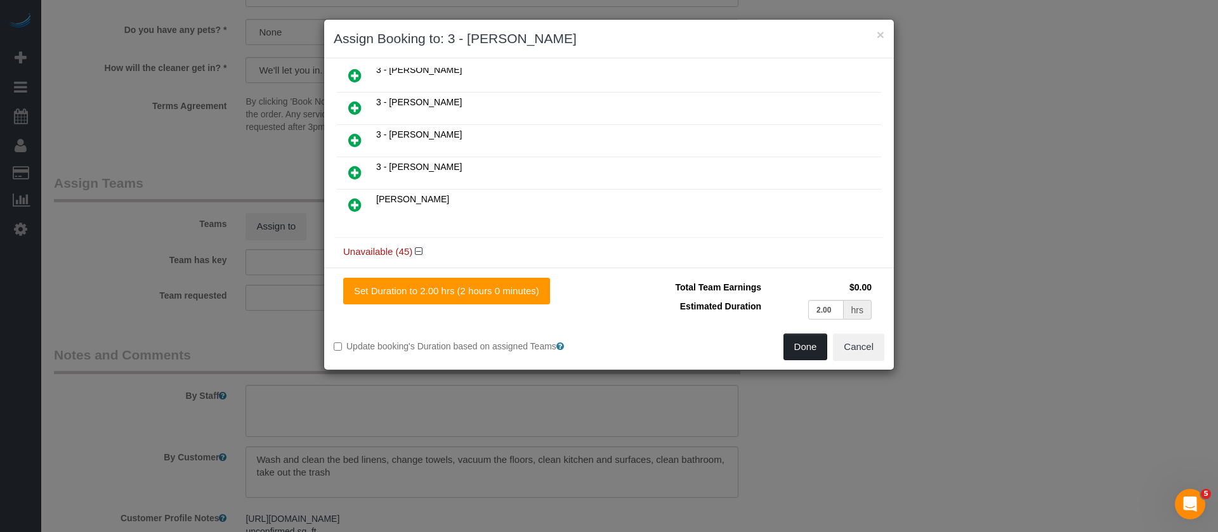
click at [807, 339] on button "Done" at bounding box center [805, 347] width 44 height 27
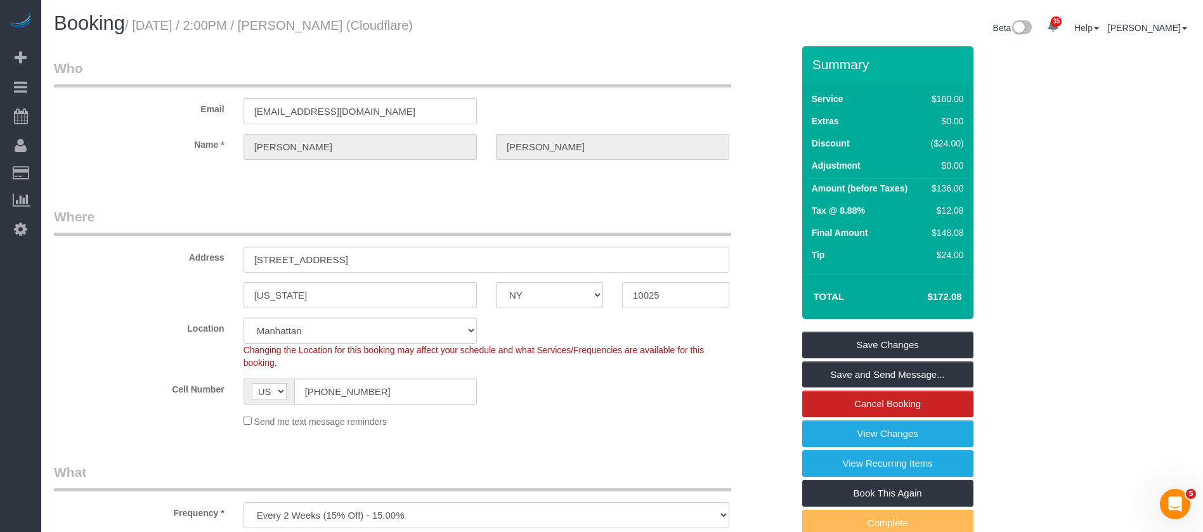
scroll to position [285, 0]
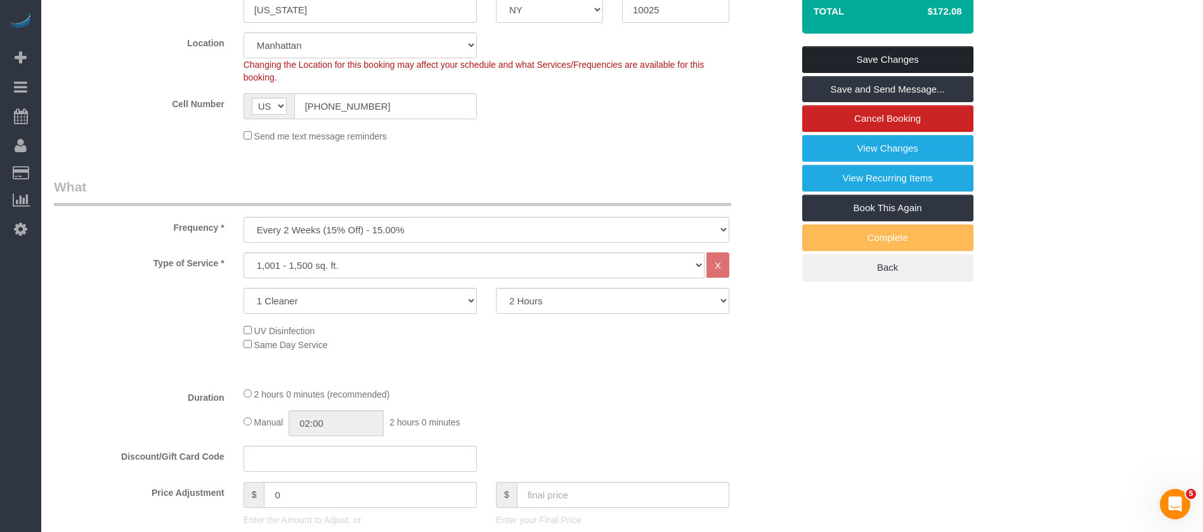
click at [901, 53] on link "Save Changes" at bounding box center [887, 59] width 171 height 27
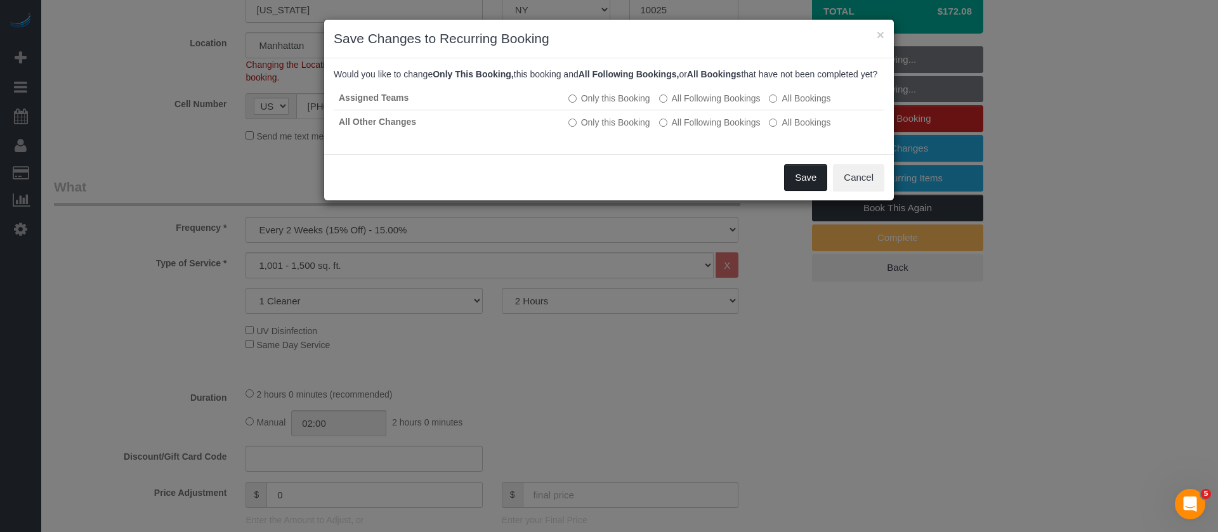
click at [792, 185] on button "Save" at bounding box center [805, 177] width 43 height 27
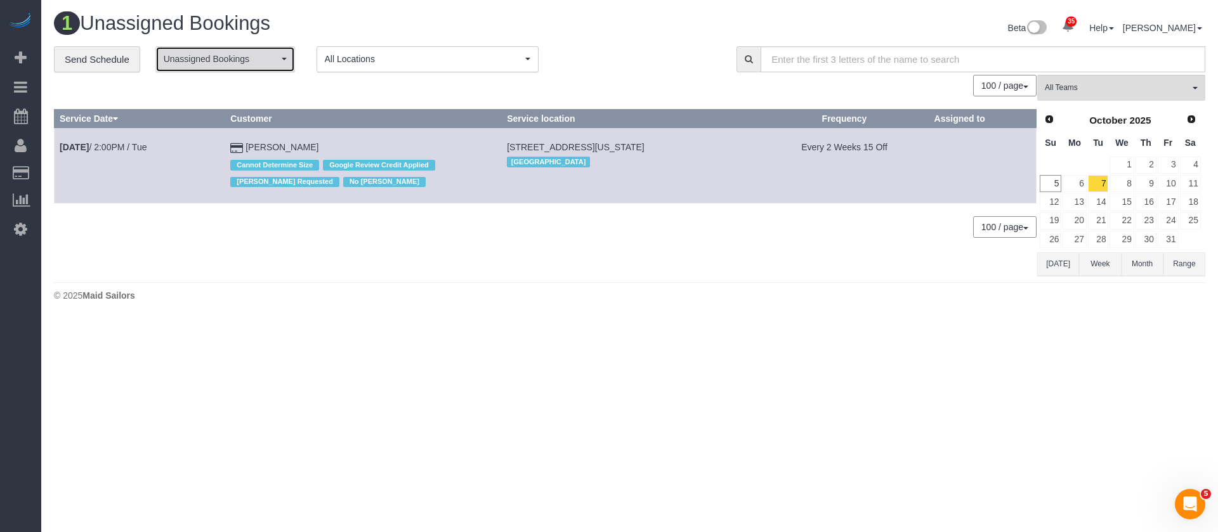
click at [269, 55] on span "Unassigned Bookings" at bounding box center [221, 59] width 115 height 13
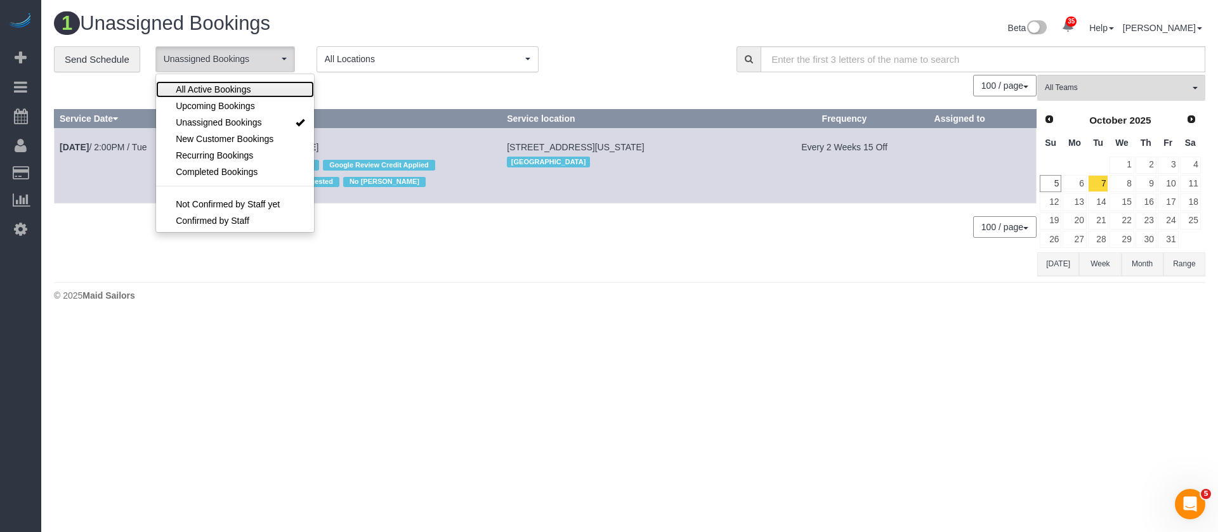
click at [234, 83] on span "All Active Bookings" at bounding box center [213, 89] width 75 height 13
select select "***"
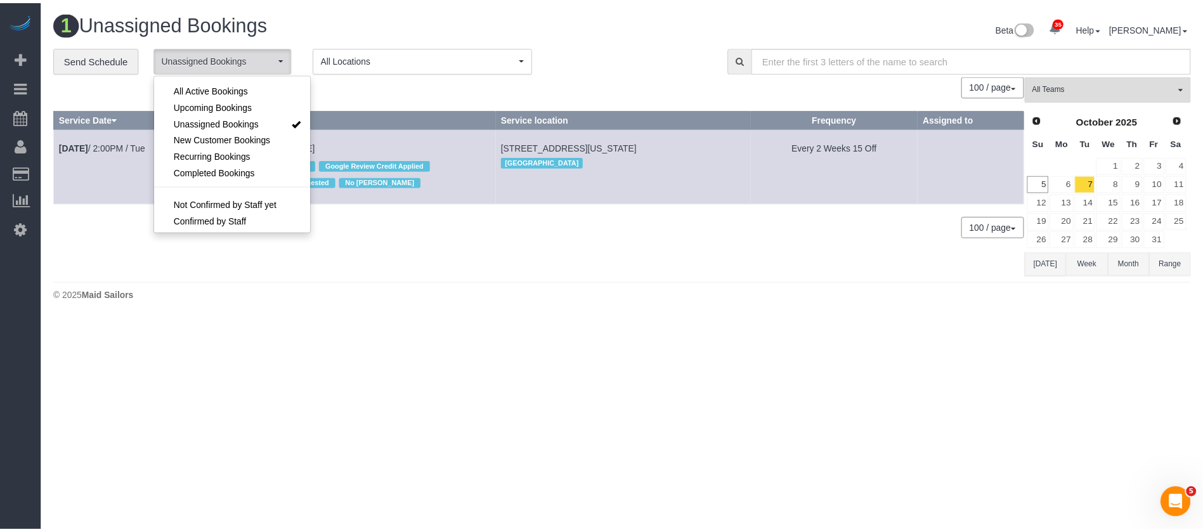
scroll to position [18, 0]
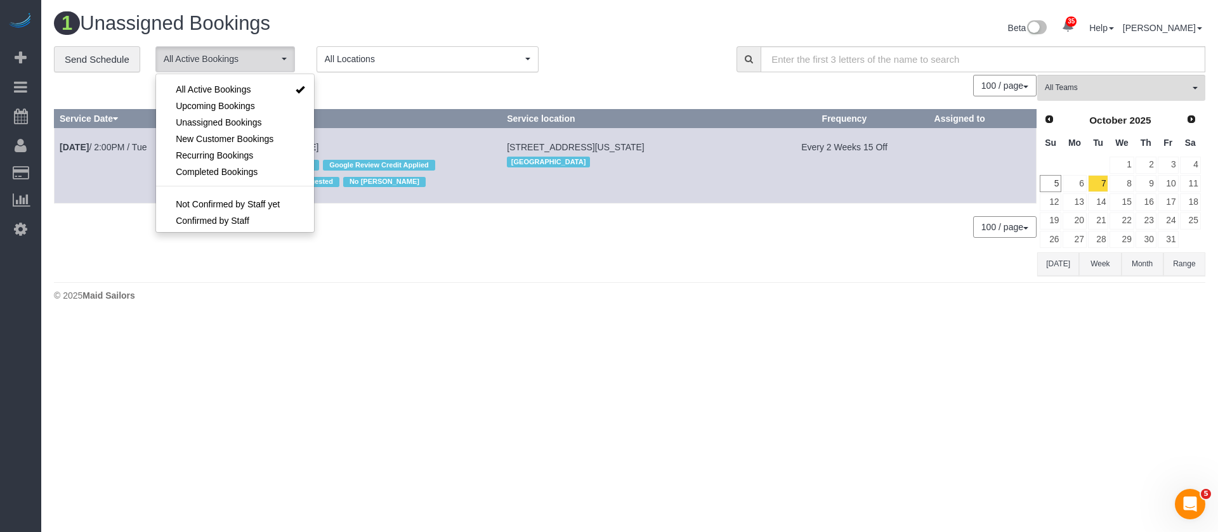
click at [637, 63] on div "**********" at bounding box center [385, 59] width 663 height 27
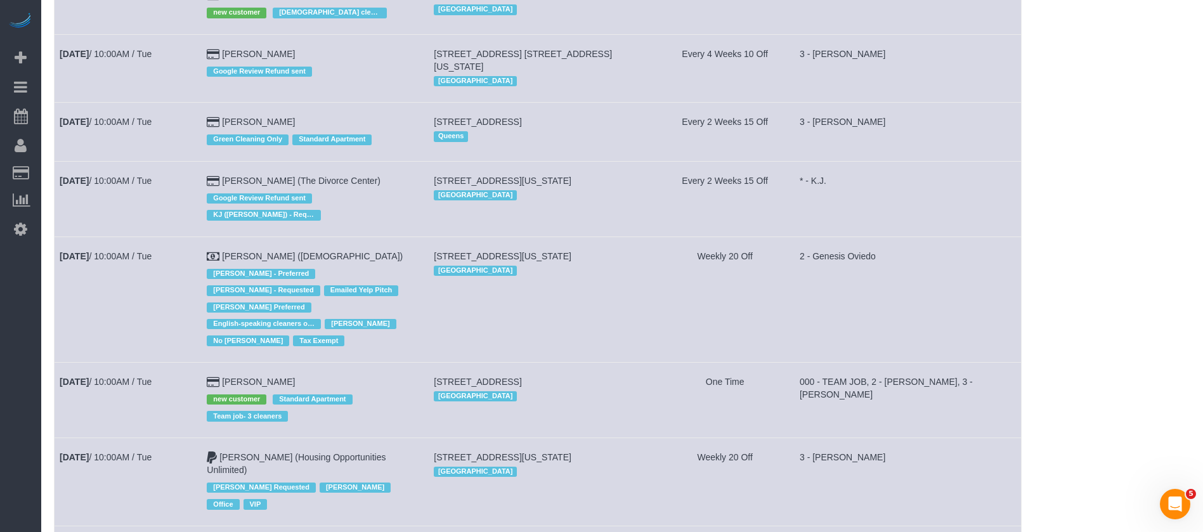
scroll to position [1046, 0]
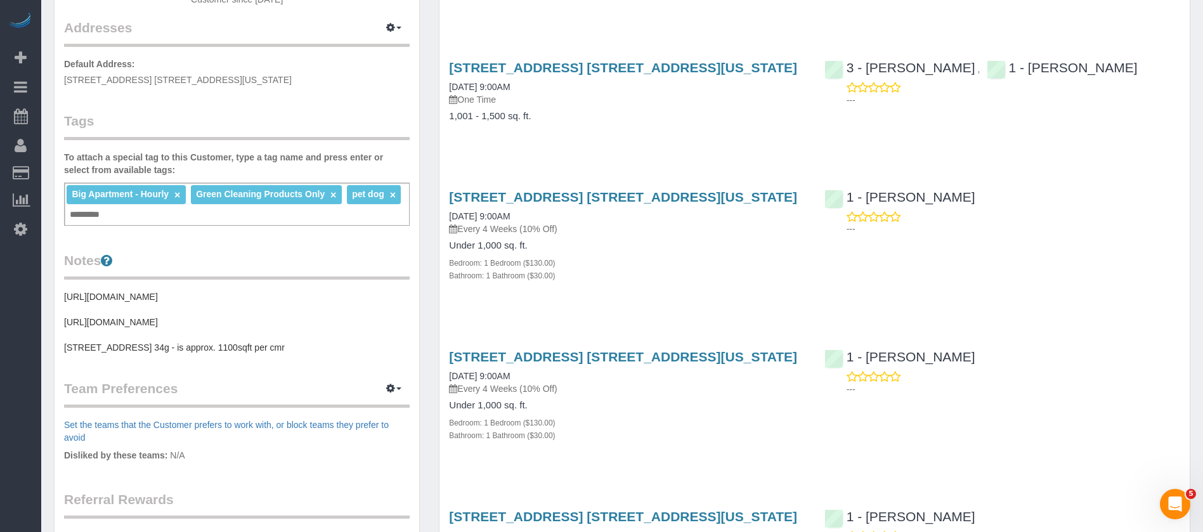
scroll to position [571, 0]
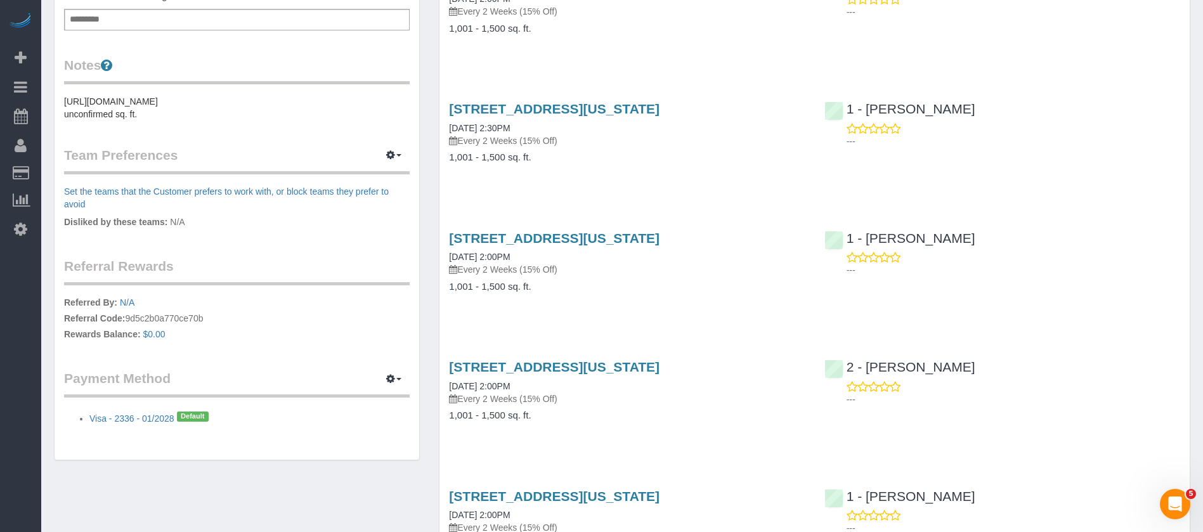
scroll to position [571, 0]
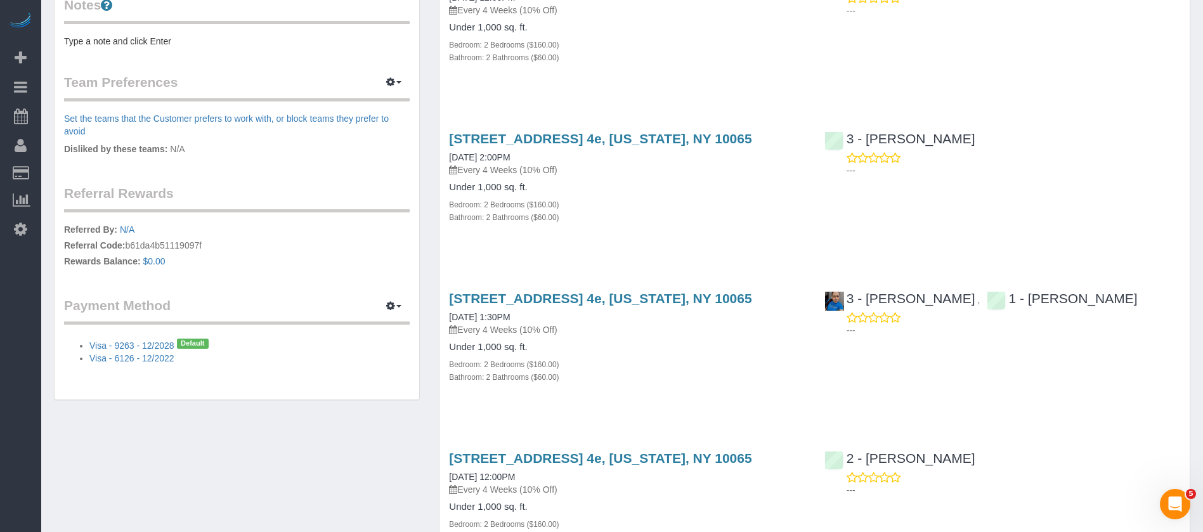
scroll to position [666, 0]
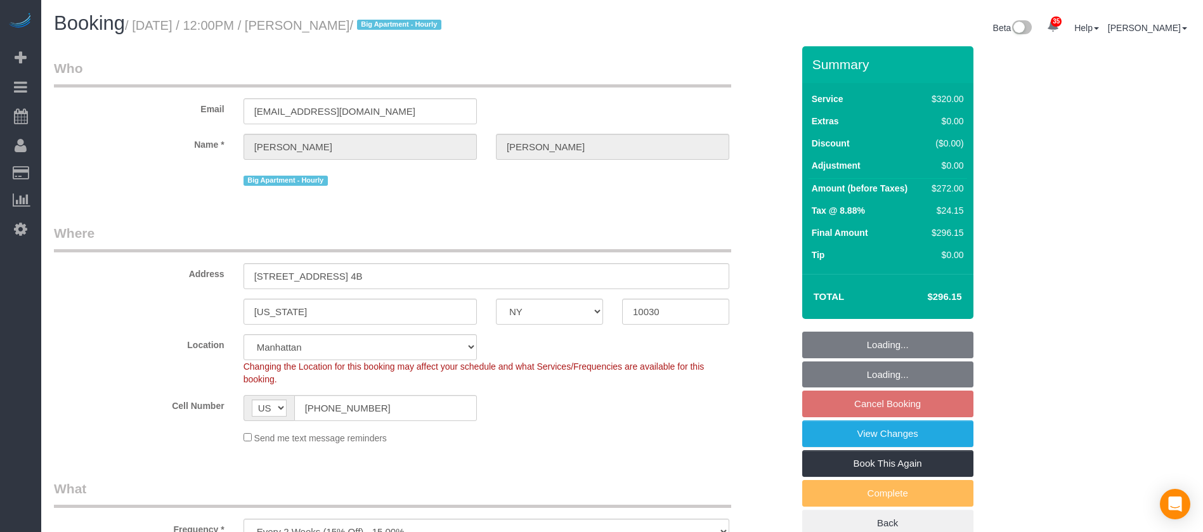
select select "NY"
select select "240"
select select "string:stripe-pm_1Rf2gy4VGloSiKo7S6Ideuvg"
select select "number:89"
select select "number:90"
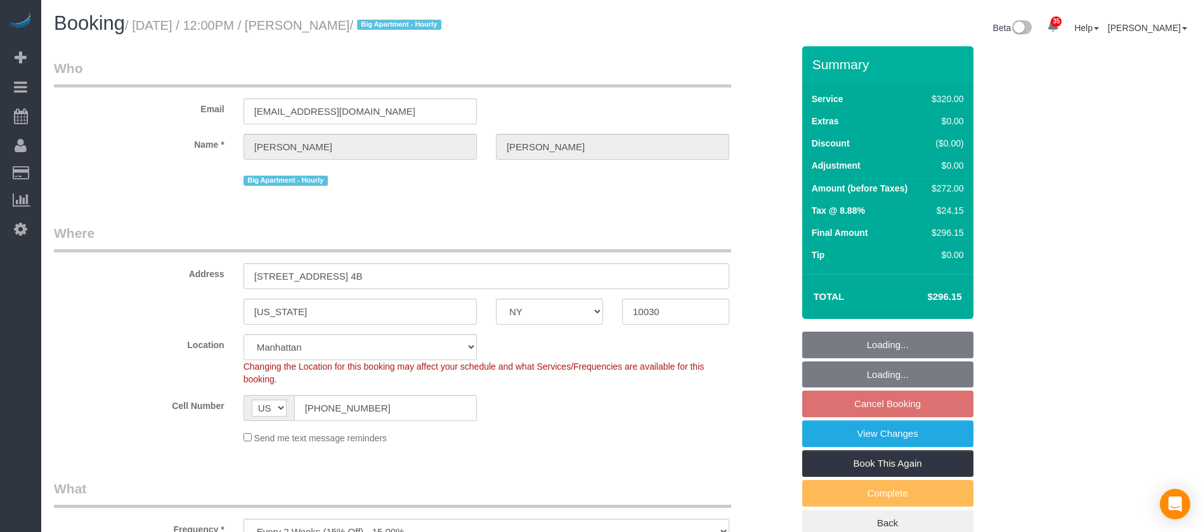
select select "number:15"
select select "number:5"
select select "spot65"
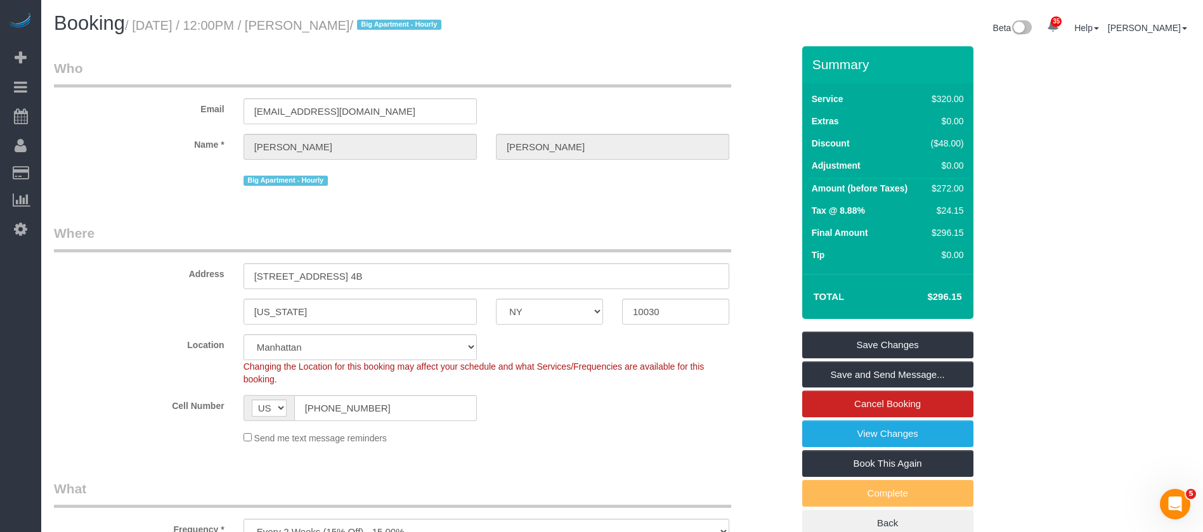
drag, startPoint x: 141, startPoint y: 25, endPoint x: 400, endPoint y: 32, distance: 258.9
click at [400, 32] on h1 "Booking / [DATE] / 12:00PM / [PERSON_NAME] / Big Apartment - Hourly" at bounding box center [333, 24] width 559 height 22
copy small "[DATE] / 12:00PM / [PERSON_NAME]"
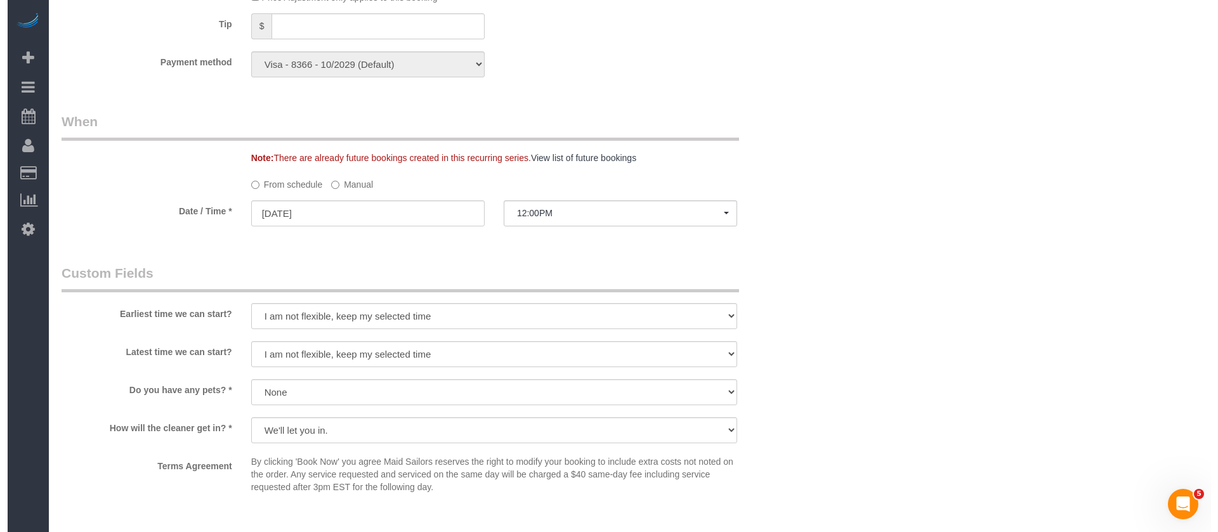
scroll to position [1237, 0]
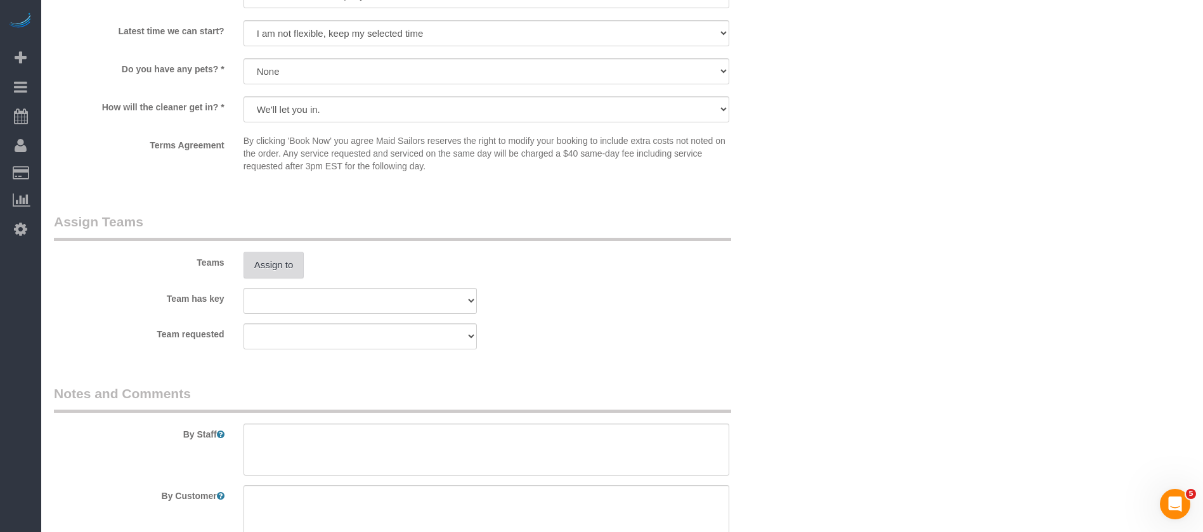
click at [294, 263] on button "Assign to" at bounding box center [274, 265] width 61 height 27
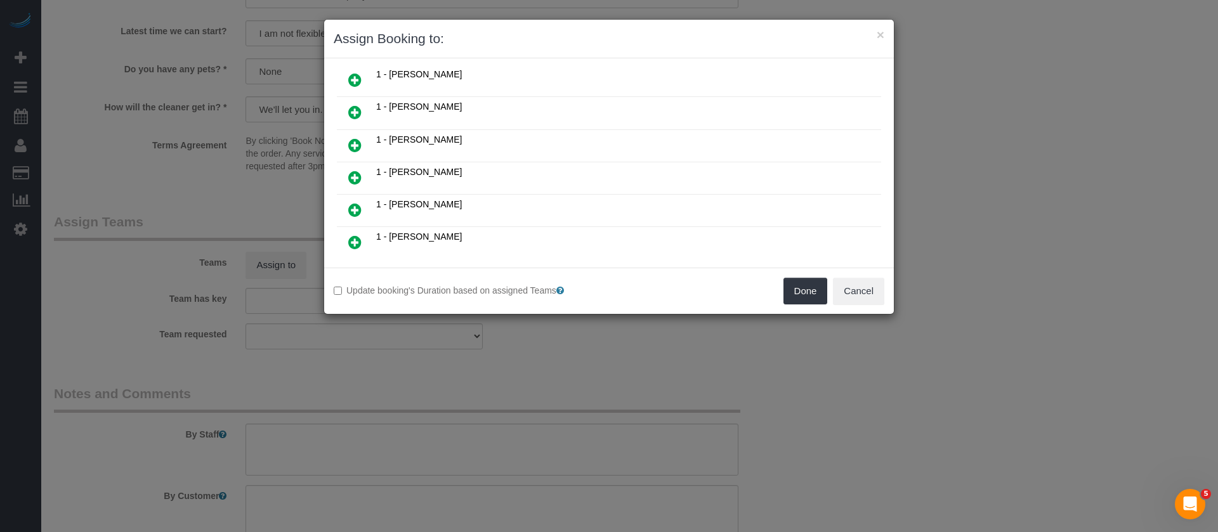
scroll to position [476, 0]
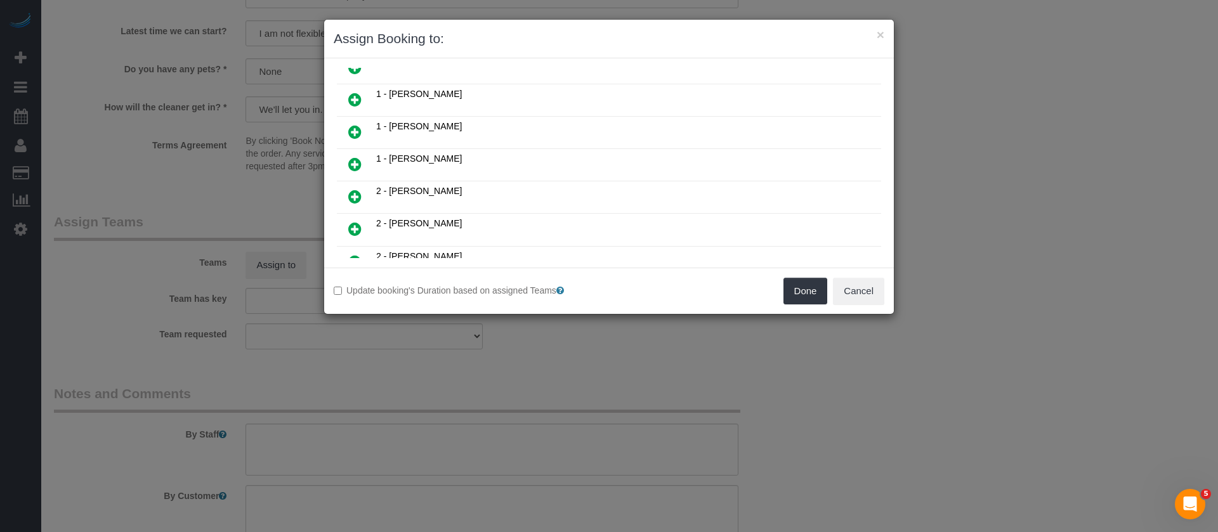
click at [354, 162] on icon at bounding box center [354, 164] width 13 height 15
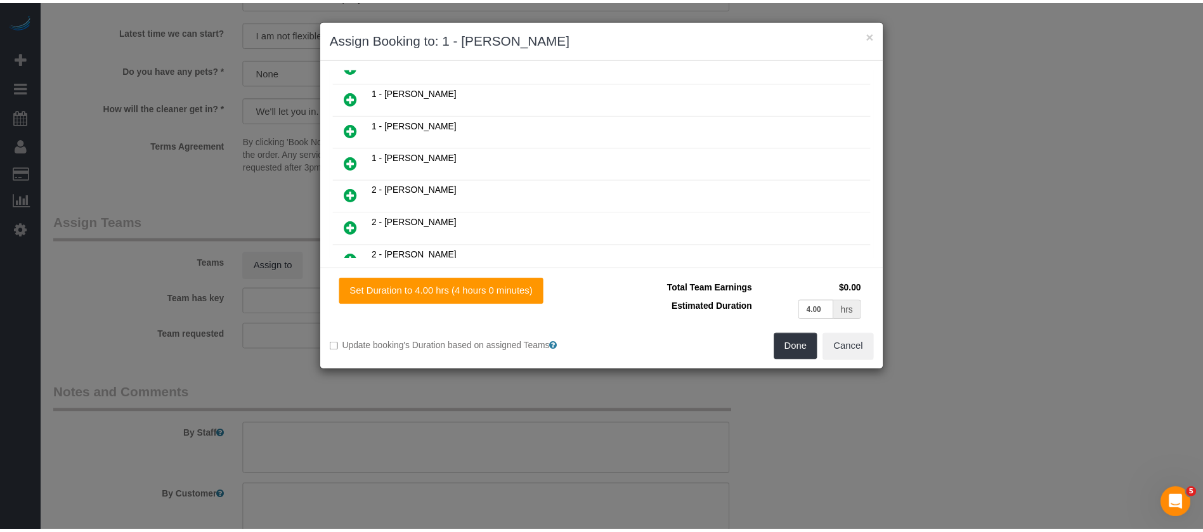
scroll to position [506, 0]
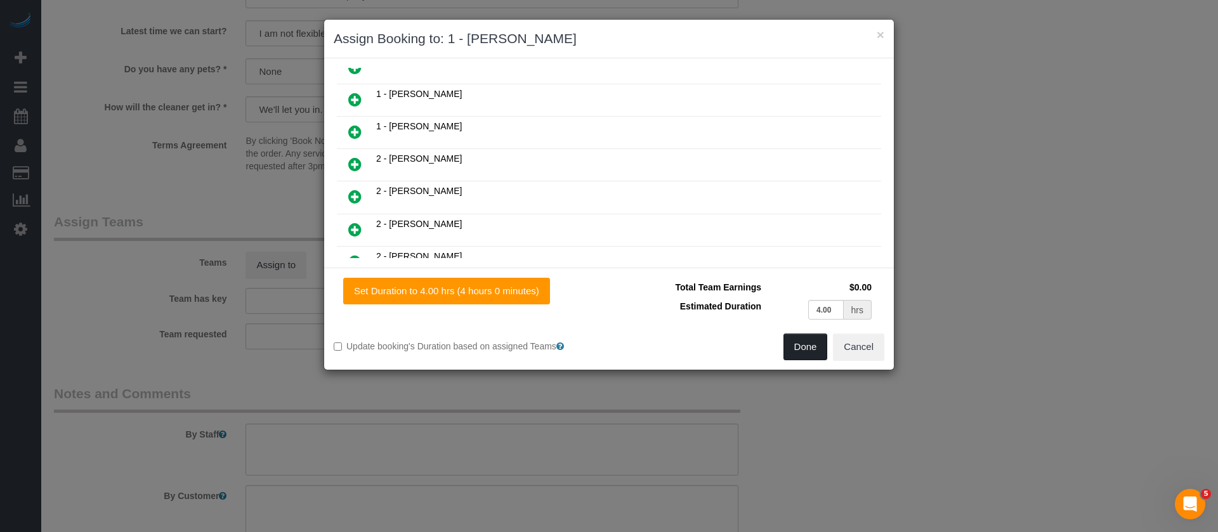
click at [800, 350] on button "Done" at bounding box center [805, 347] width 44 height 27
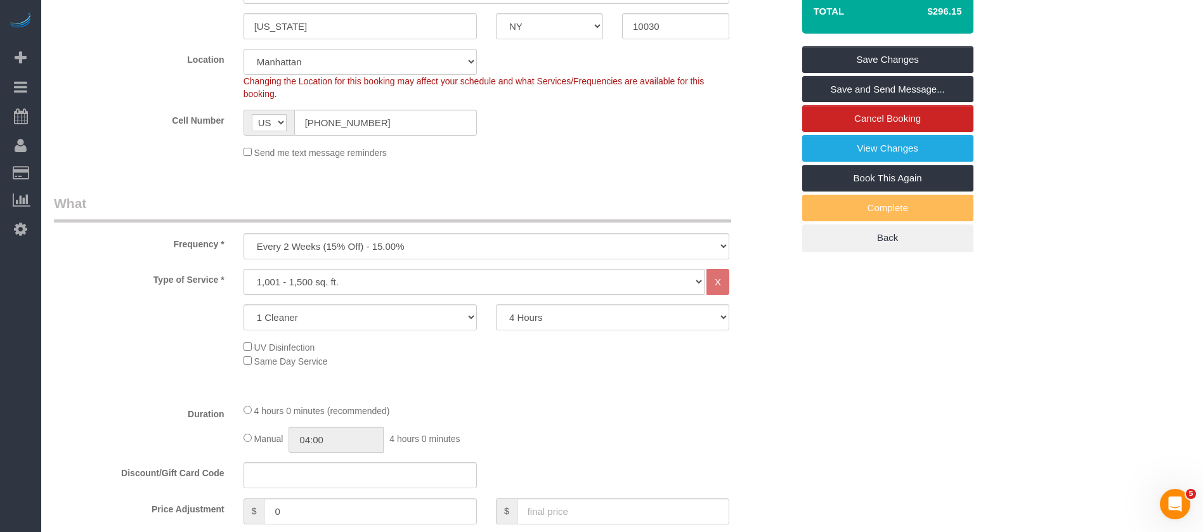
scroll to position [0, 0]
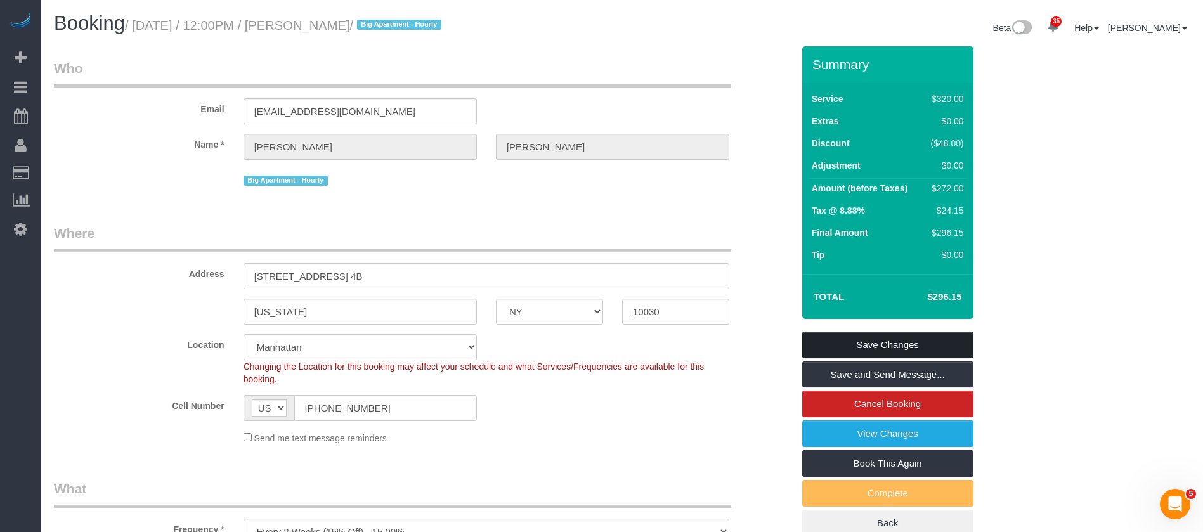
click at [916, 351] on link "Save Changes" at bounding box center [887, 345] width 171 height 27
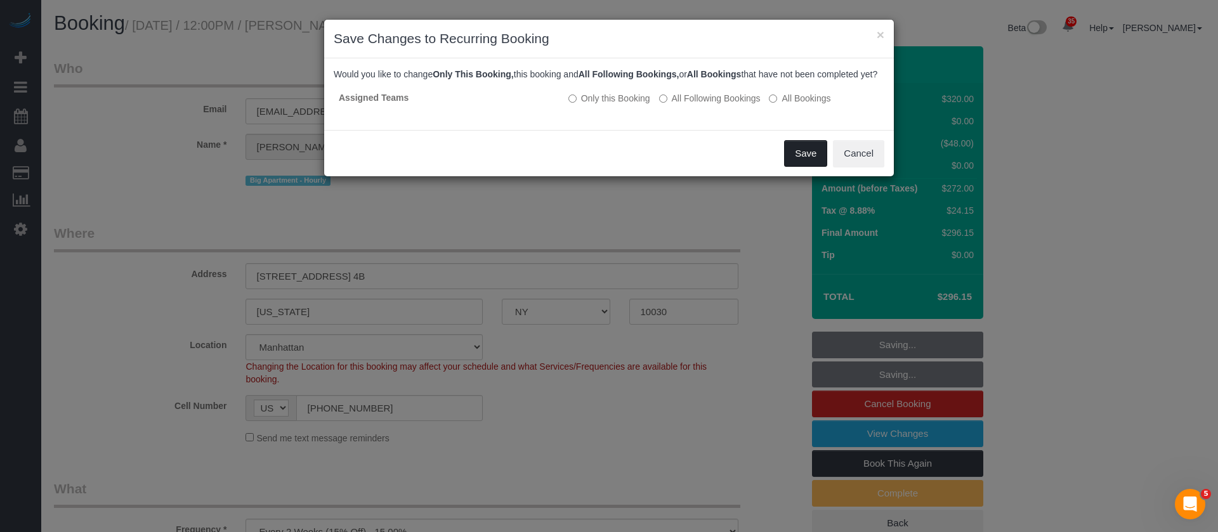
click at [805, 166] on button "Save" at bounding box center [805, 153] width 43 height 27
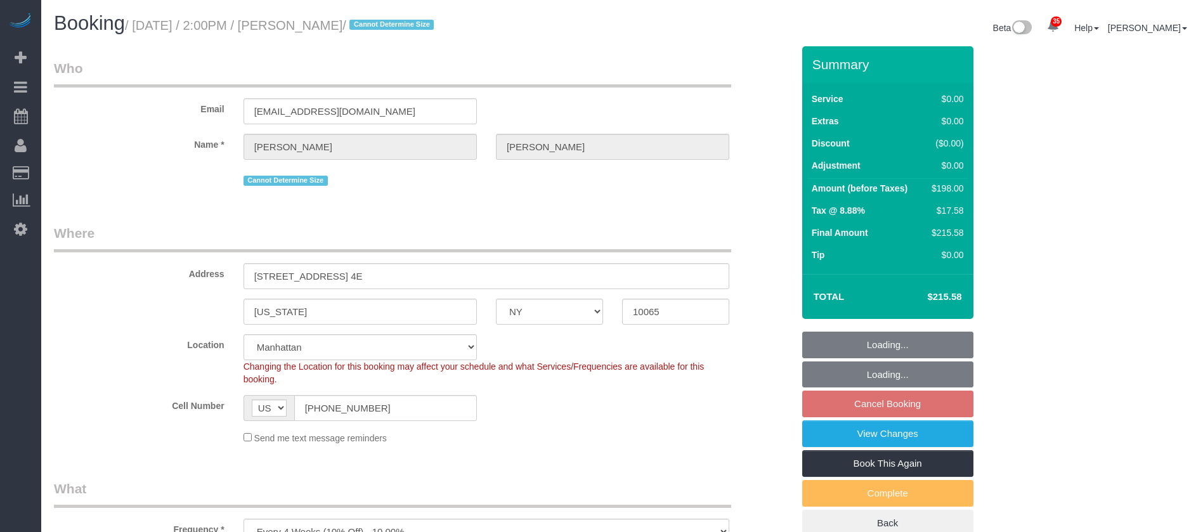
select select "NY"
select select "2"
select select "string:stripe-pm_1QpLAW4VGloSiKo7vCGtIfaz"
select select "number:58"
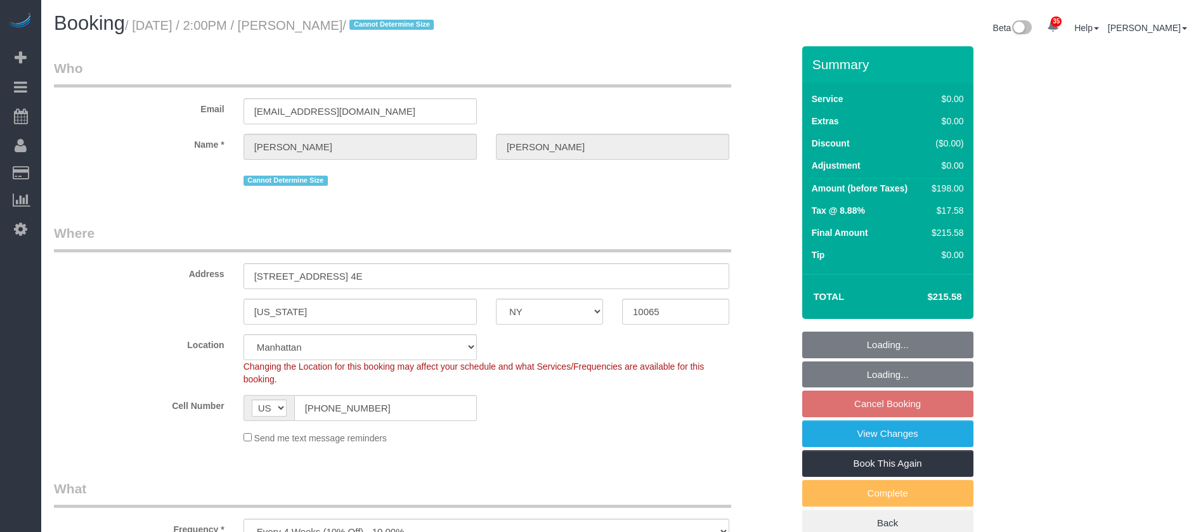
select select "number:76"
select select "number:15"
select select "number:5"
select select "spot67"
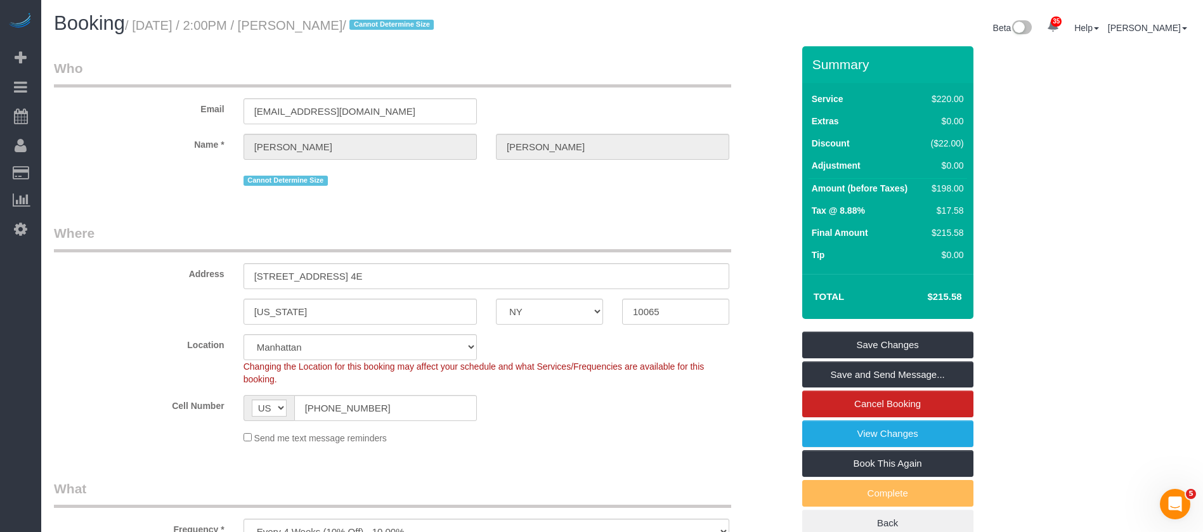
drag, startPoint x: 140, startPoint y: 25, endPoint x: 387, endPoint y: 25, distance: 246.7
click at [387, 25] on small "/ October 07, 2025 / 2:00PM / Caley Fischer / Cannot Determine Size" at bounding box center [281, 25] width 313 height 14
copy small "October 07, 2025 / 2:00PM / Caley Fischer /"
copy small "October 07, 2025 / 2:00PM / Caley Fischer"
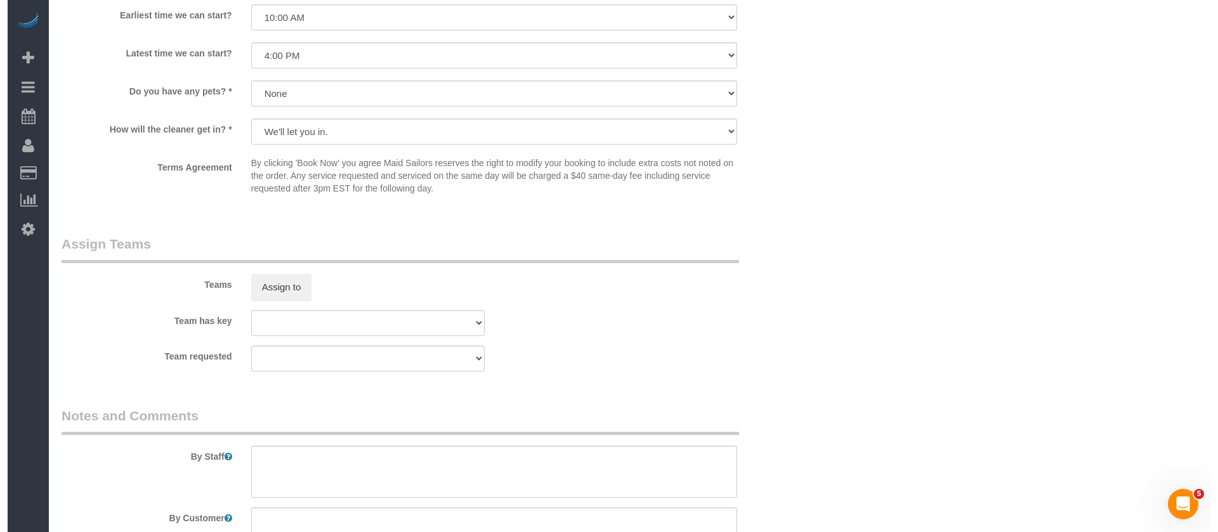
scroll to position [1522, 0]
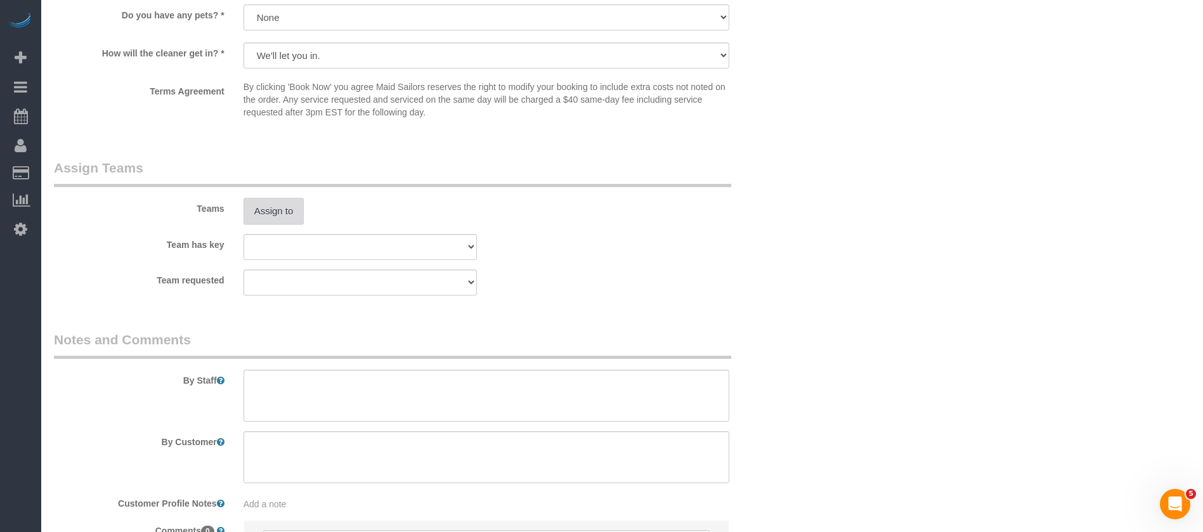
click at [252, 211] on button "Assign to" at bounding box center [274, 211] width 61 height 27
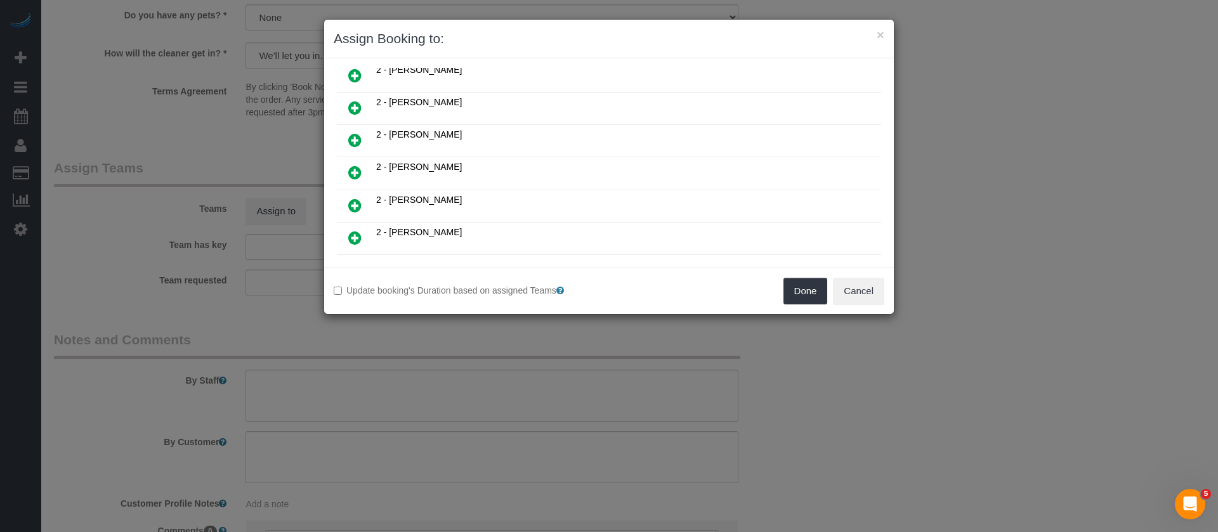
scroll to position [381, 0]
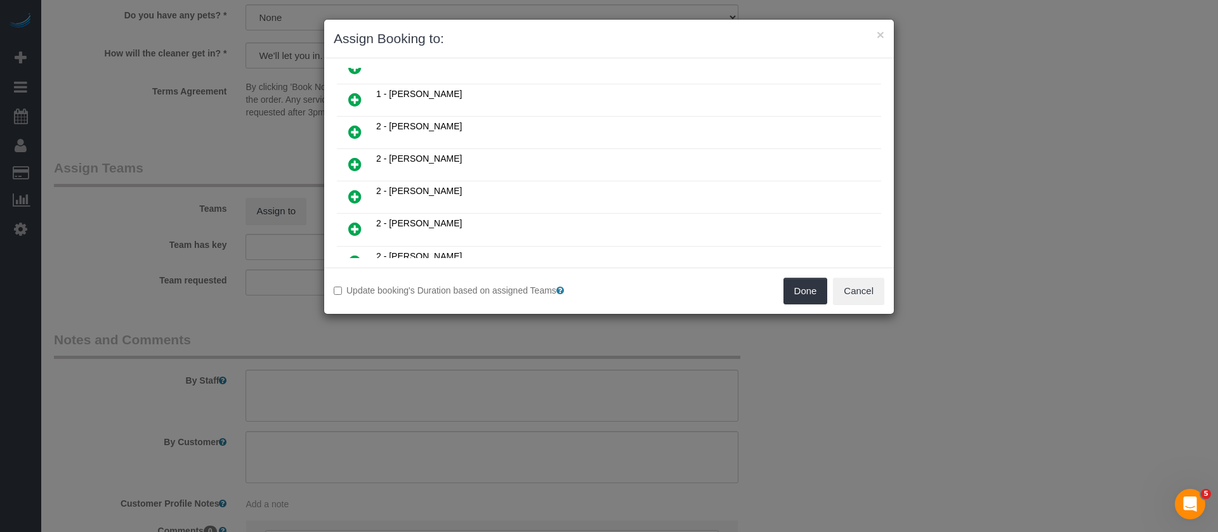
click at [355, 164] on icon at bounding box center [354, 164] width 13 height 15
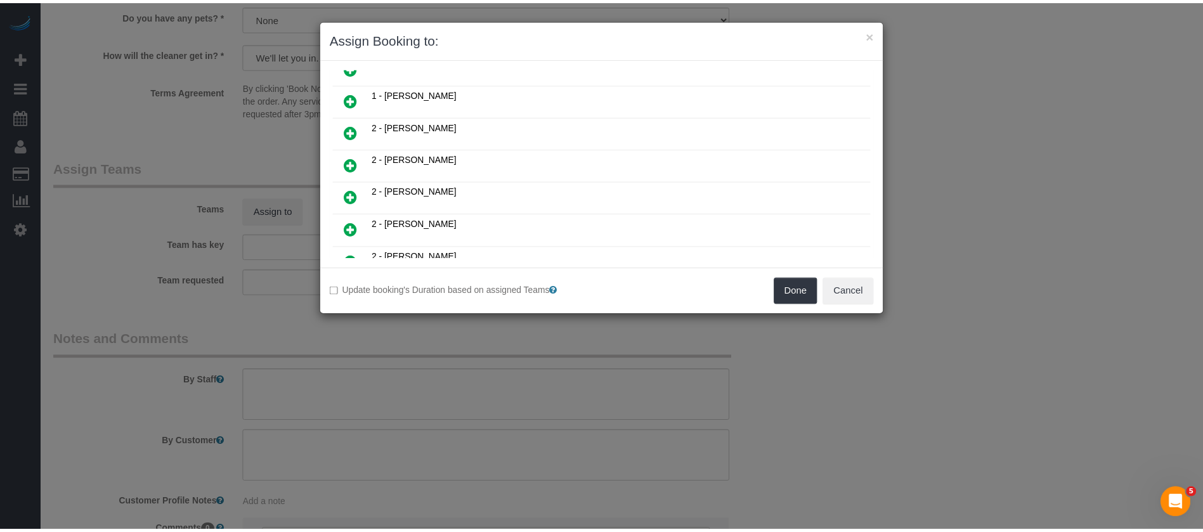
scroll to position [506, 0]
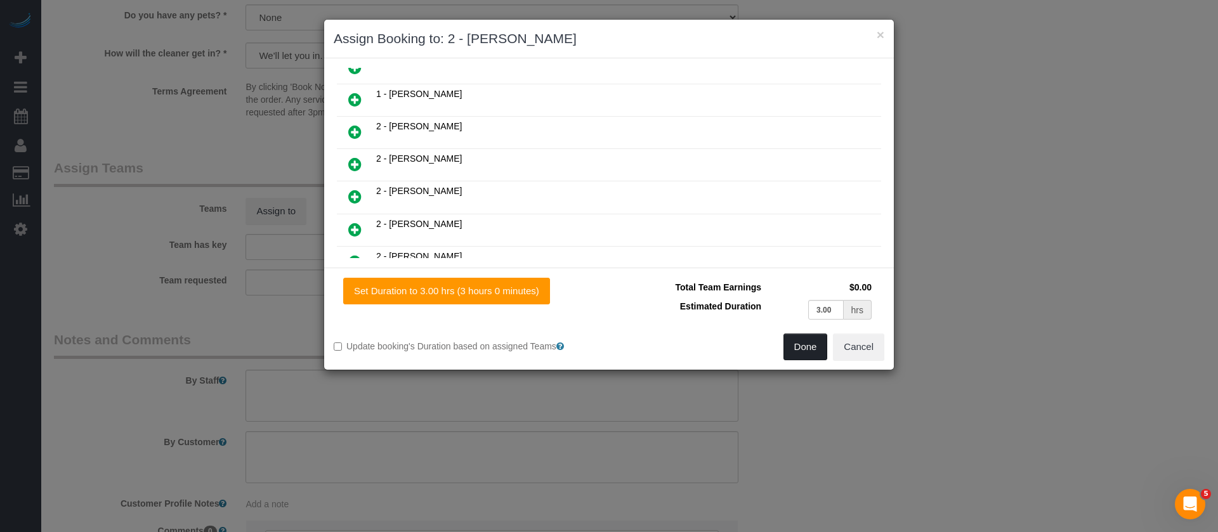
drag, startPoint x: 801, startPoint y: 339, endPoint x: 798, endPoint y: 330, distance: 9.2
click at [801, 338] on button "Done" at bounding box center [805, 347] width 44 height 27
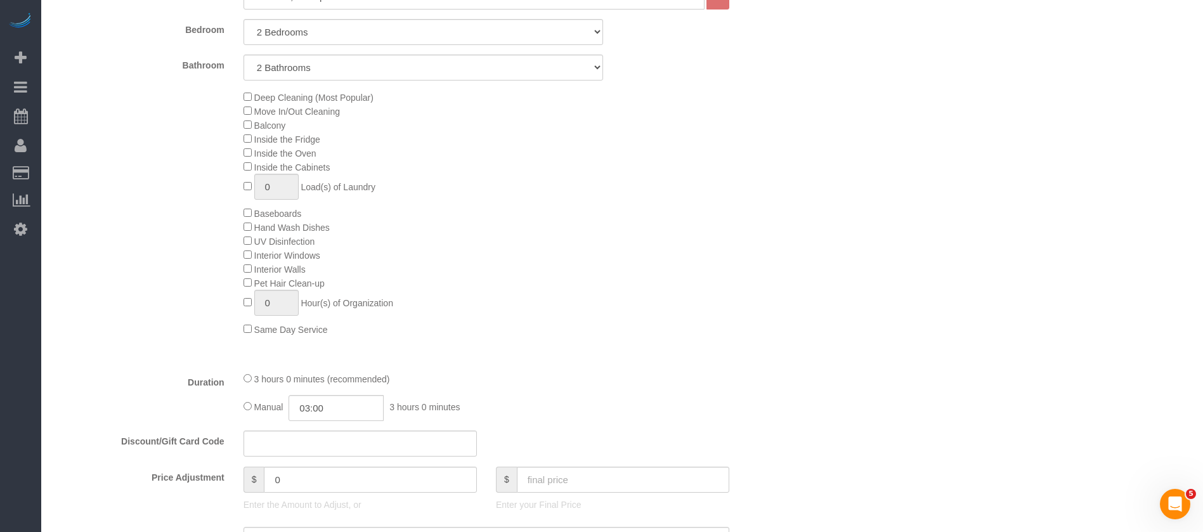
scroll to position [190, 0]
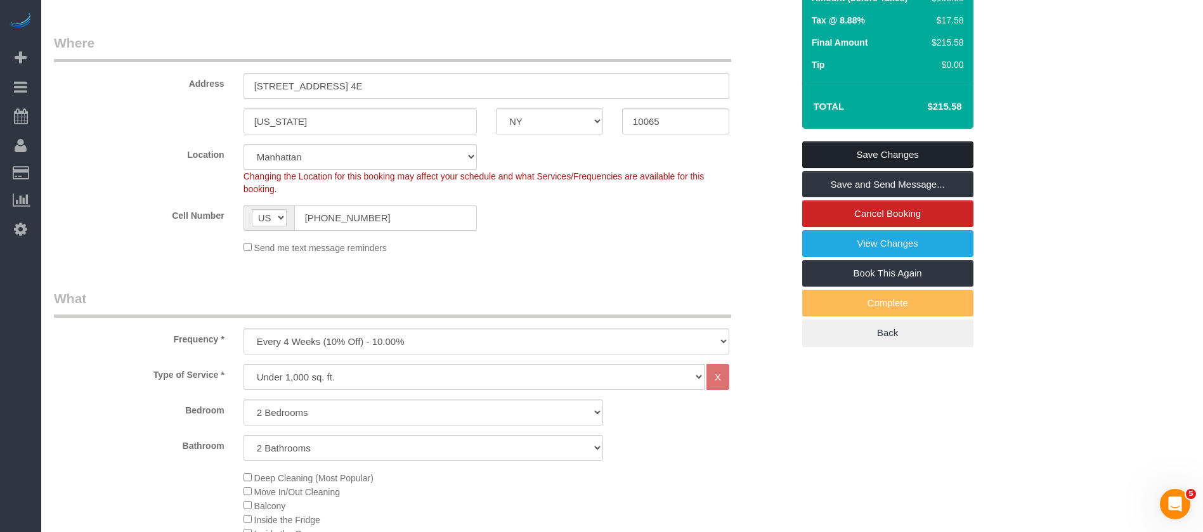
click at [925, 150] on link "Save Changes" at bounding box center [887, 154] width 171 height 27
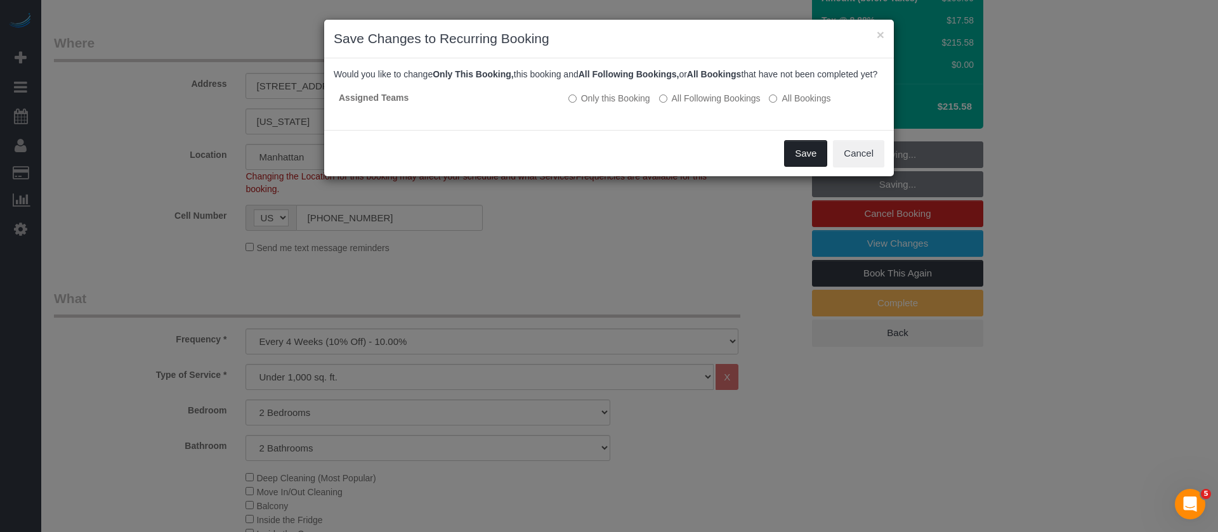
click at [797, 167] on button "Save" at bounding box center [805, 153] width 43 height 27
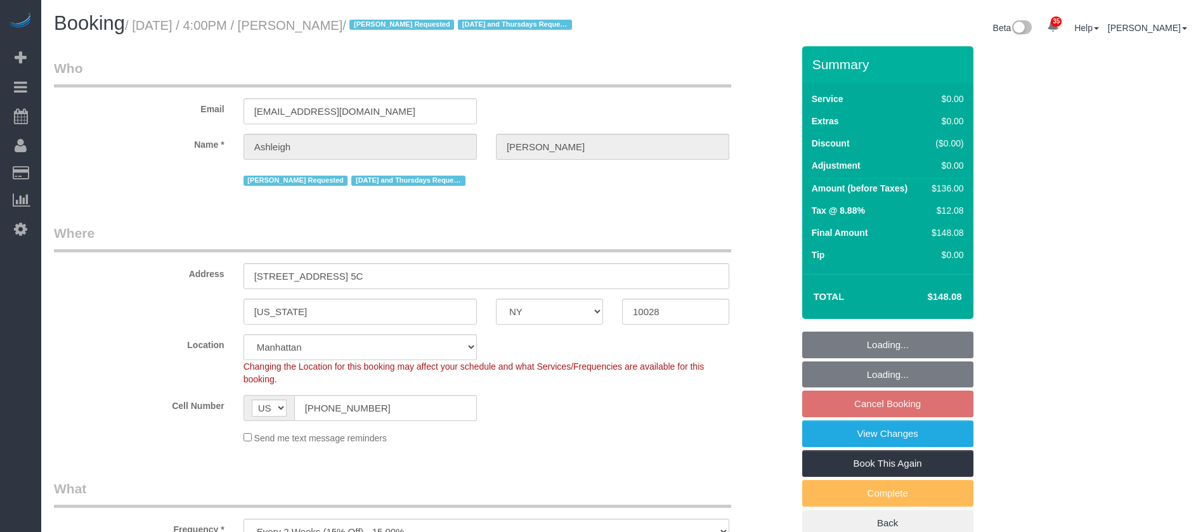
select select "NY"
select select "1"
select select "spot9"
select select "number:57"
select select "number:77"
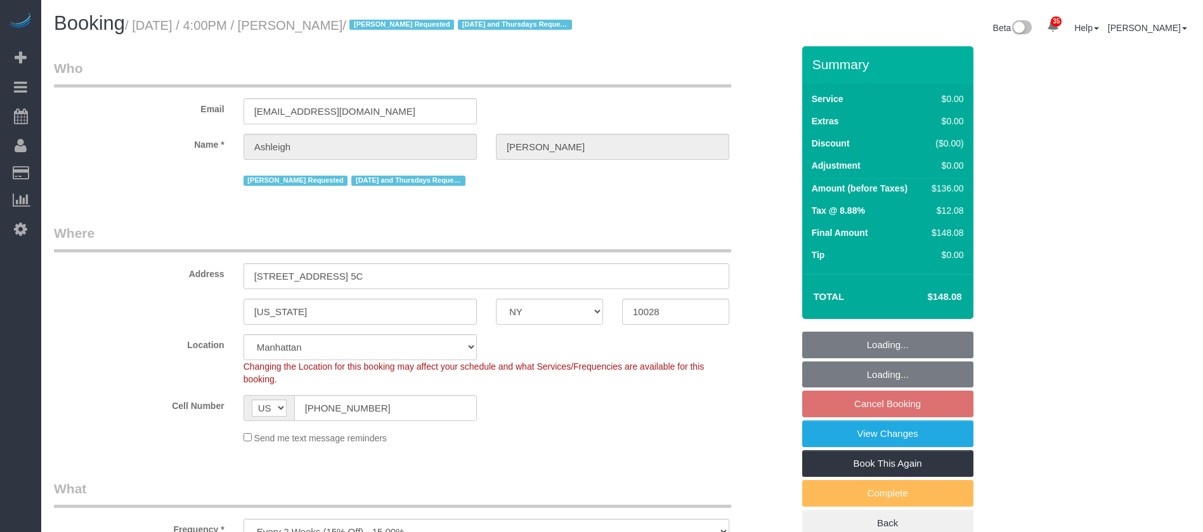
select select "number:15"
select select "number:5"
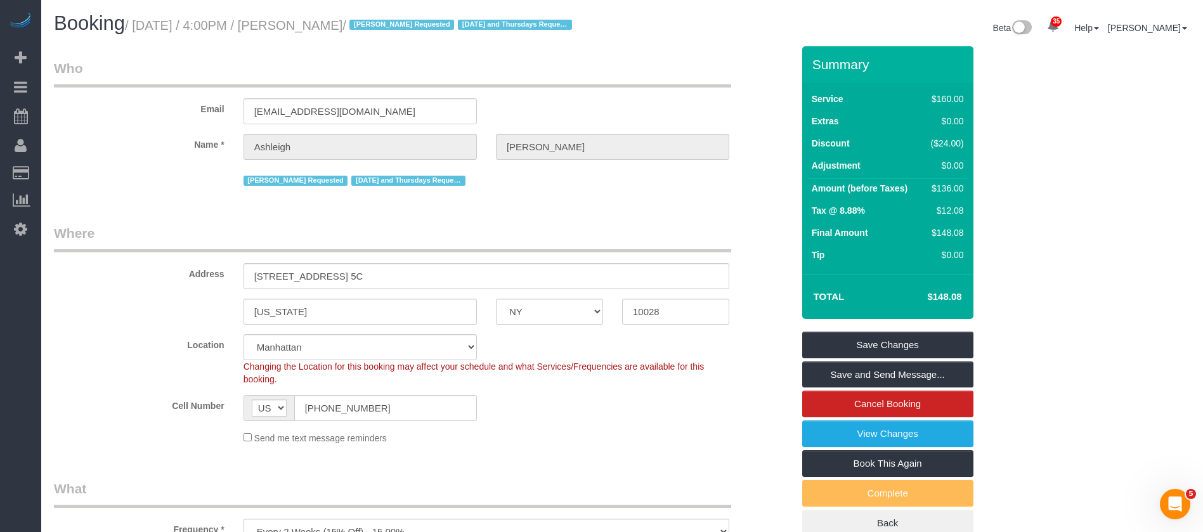
drag, startPoint x: 135, startPoint y: 25, endPoint x: 384, endPoint y: 27, distance: 249.3
click at [384, 27] on small "/ October 07, 2025 / 4:00PM / Ashleigh Mills / Kariluz Romero Requested Tuesday…" at bounding box center [350, 25] width 451 height 14
copy small "October 07, 2025 / 4:00PM / Ashleigh Mills"
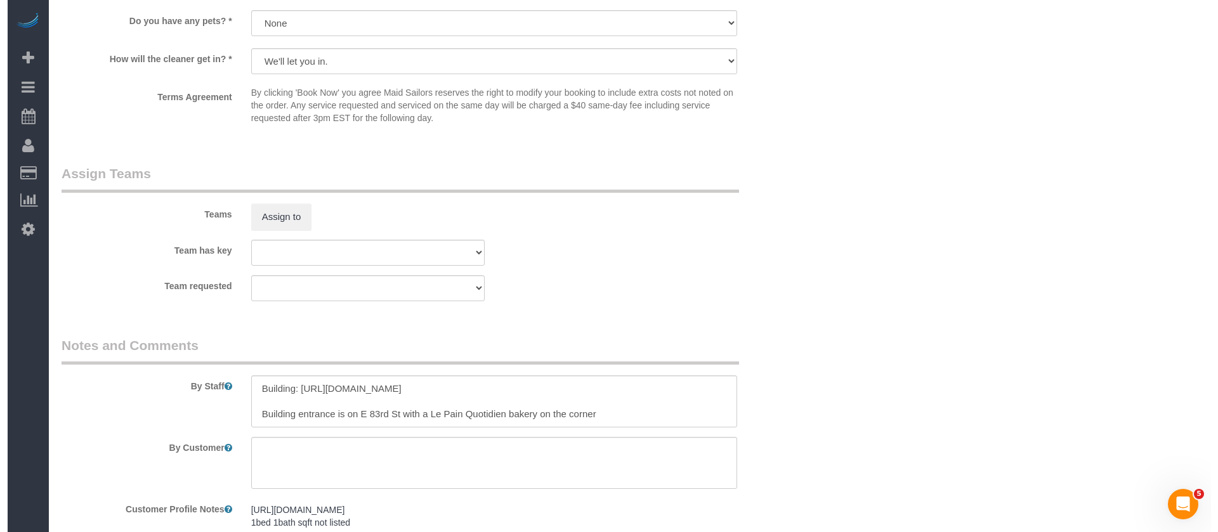
scroll to position [1538, 0]
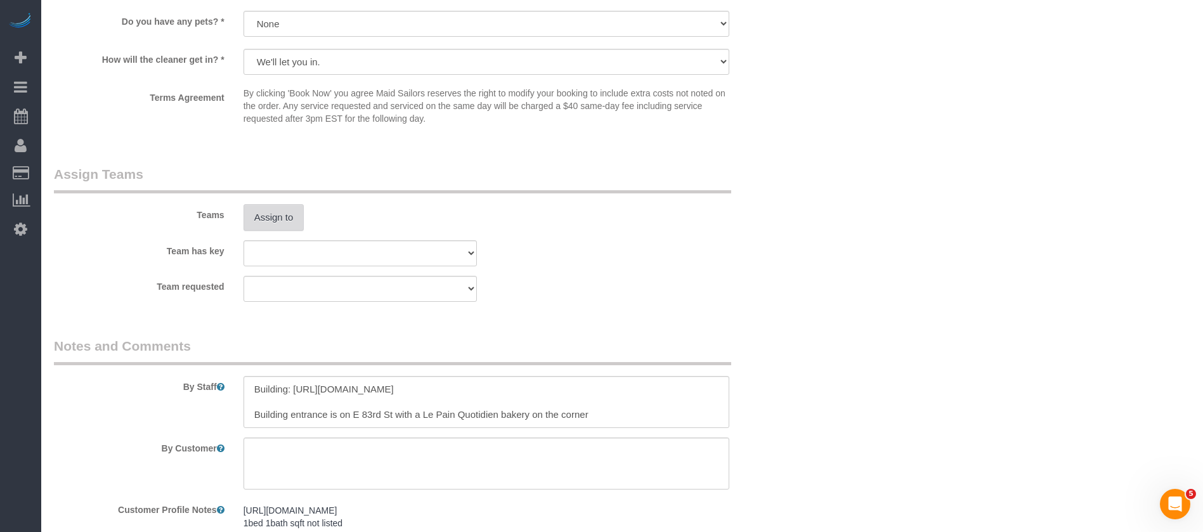
click at [274, 225] on button "Assign to" at bounding box center [274, 217] width 61 height 27
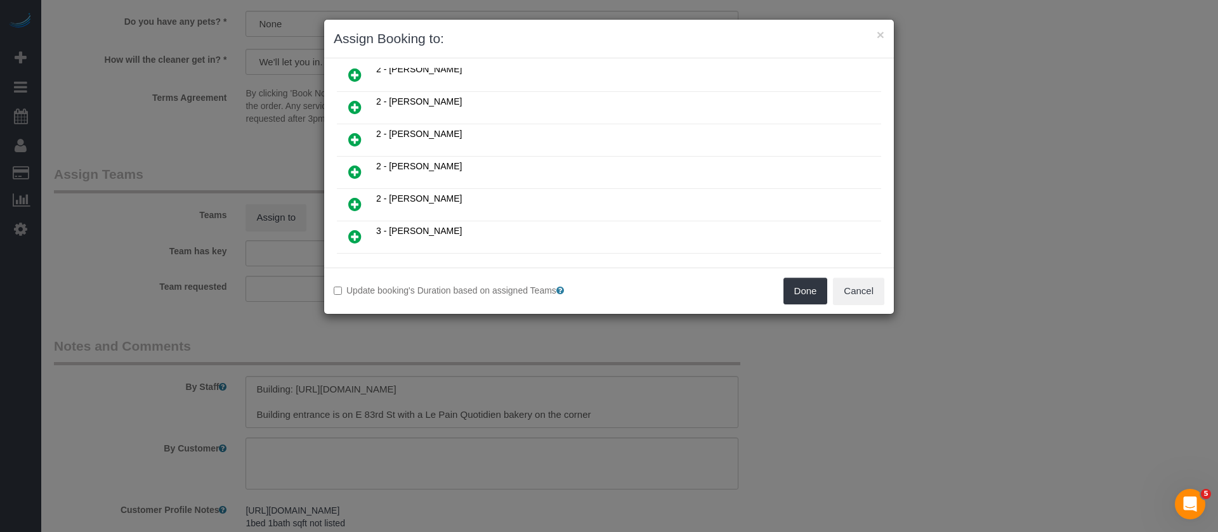
scroll to position [476, 0]
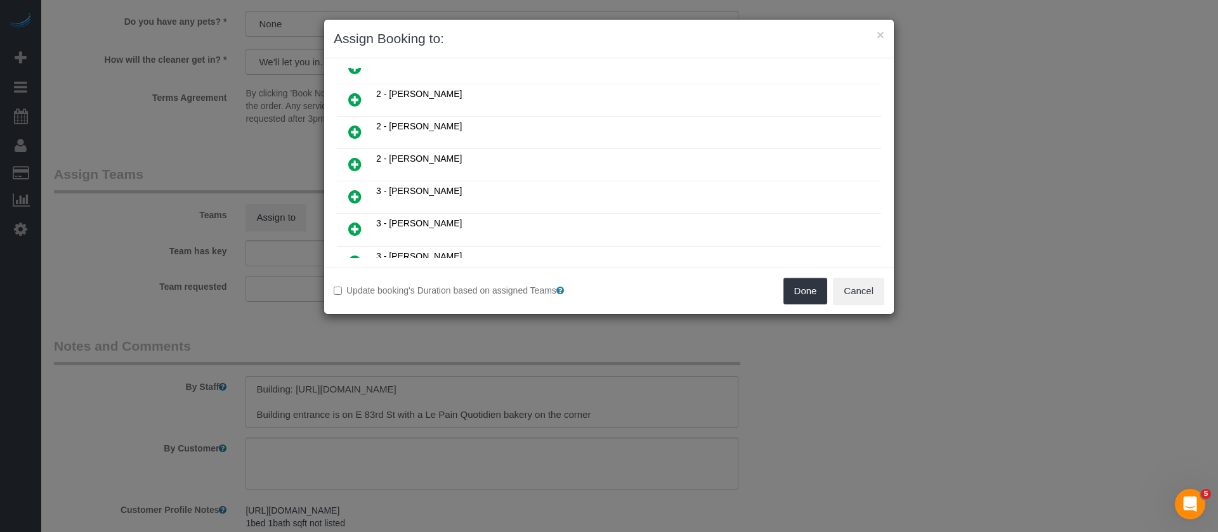
click at [359, 164] on icon at bounding box center [354, 164] width 13 height 15
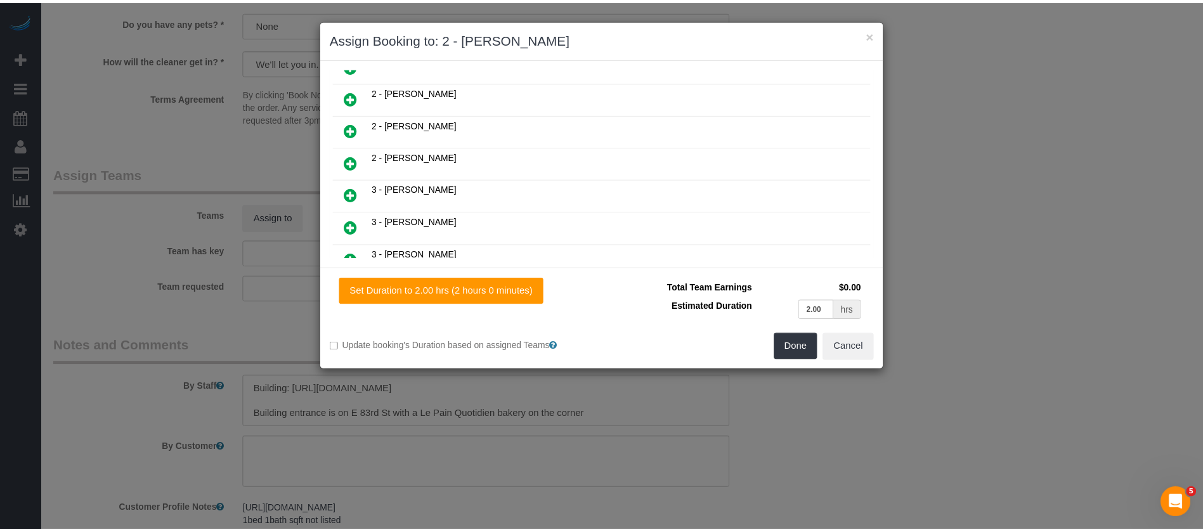
scroll to position [506, 0]
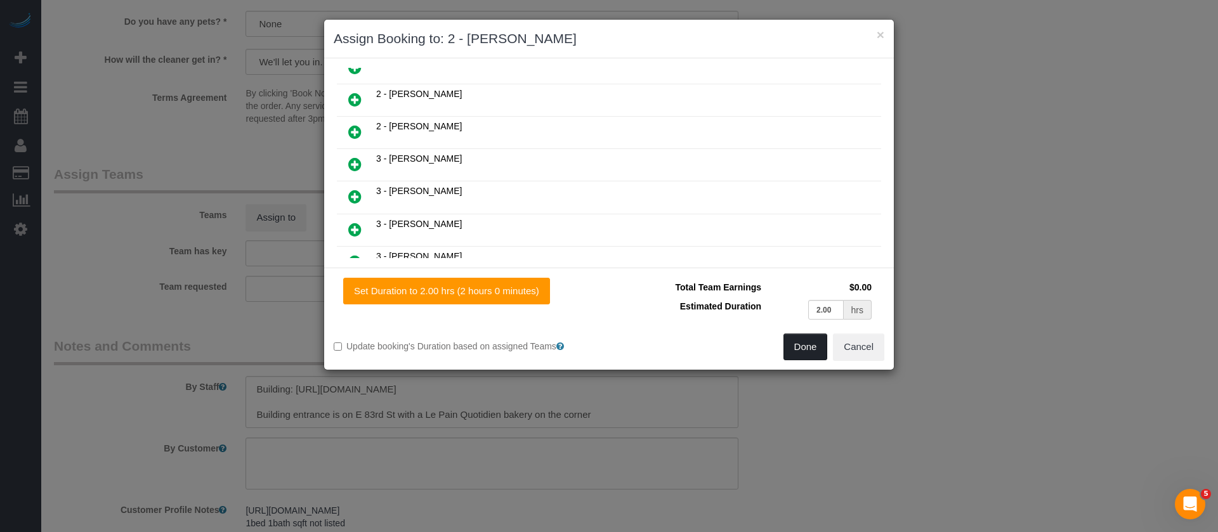
click at [798, 342] on button "Done" at bounding box center [805, 347] width 44 height 27
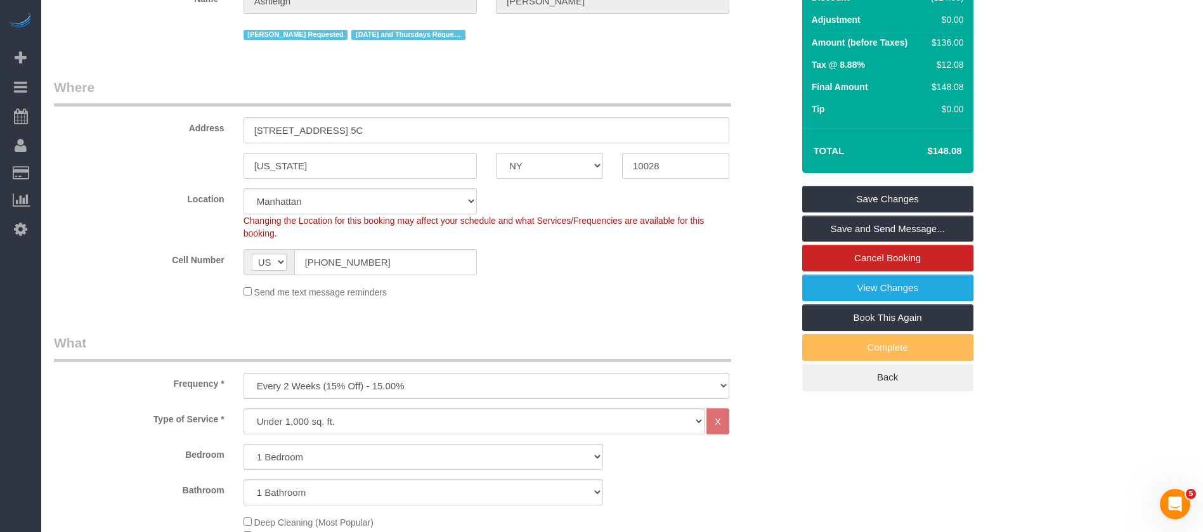
scroll to position [16, 0]
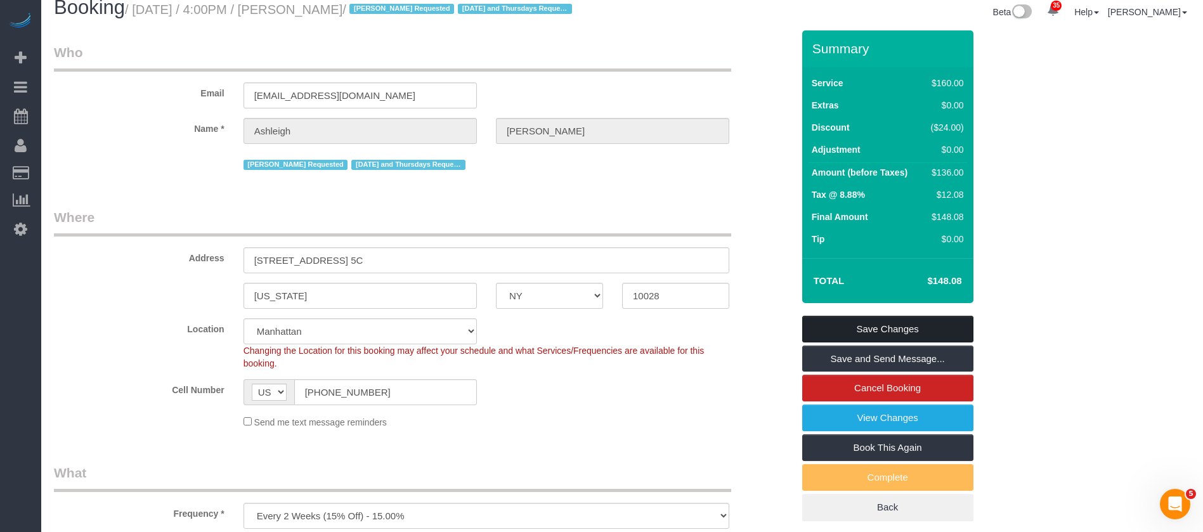
click at [896, 334] on link "Save Changes" at bounding box center [887, 329] width 171 height 27
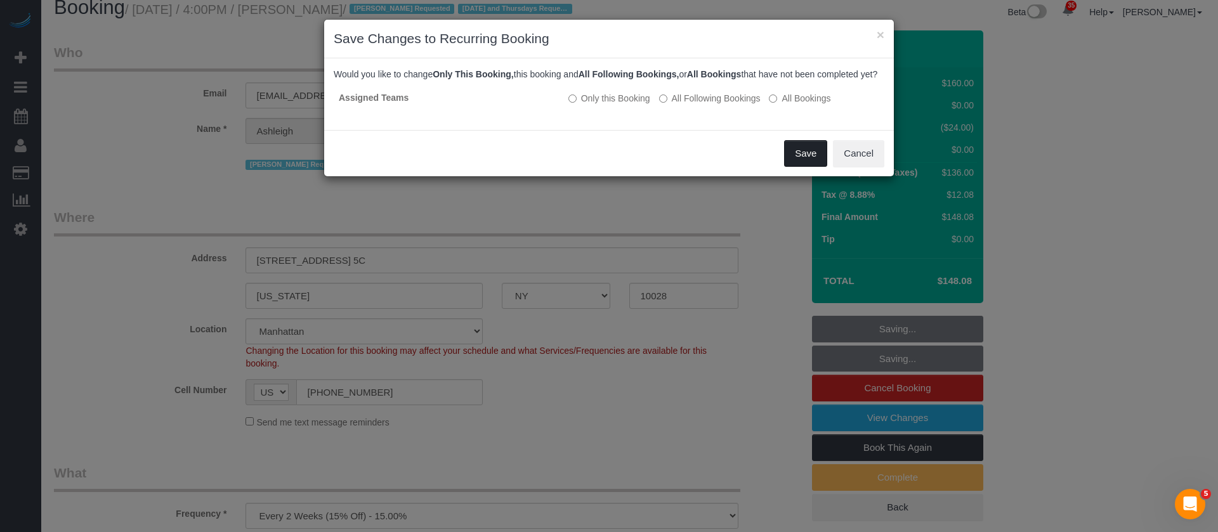
click at [797, 164] on button "Save" at bounding box center [805, 153] width 43 height 27
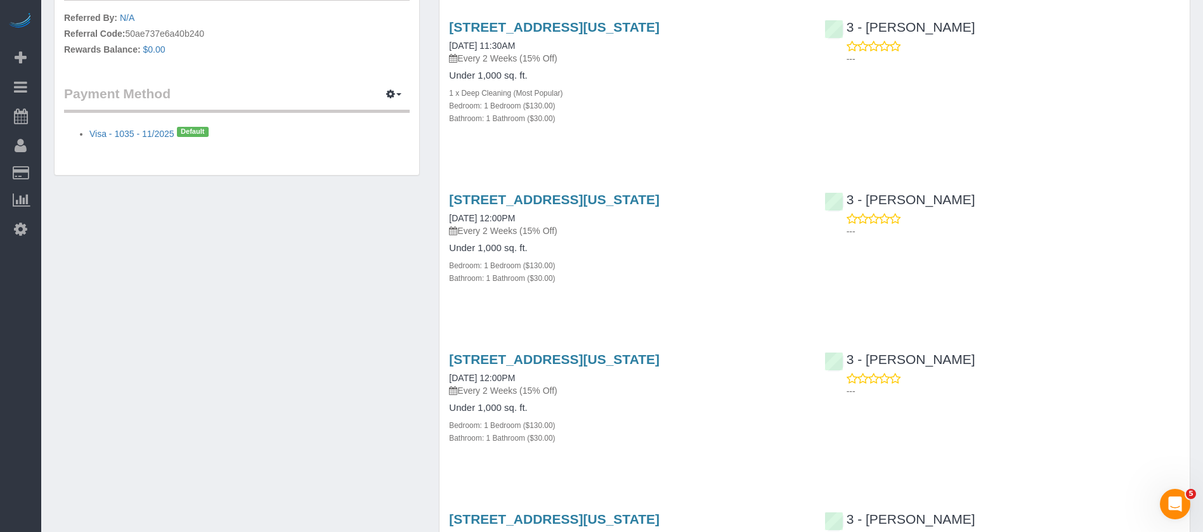
scroll to position [856, 0]
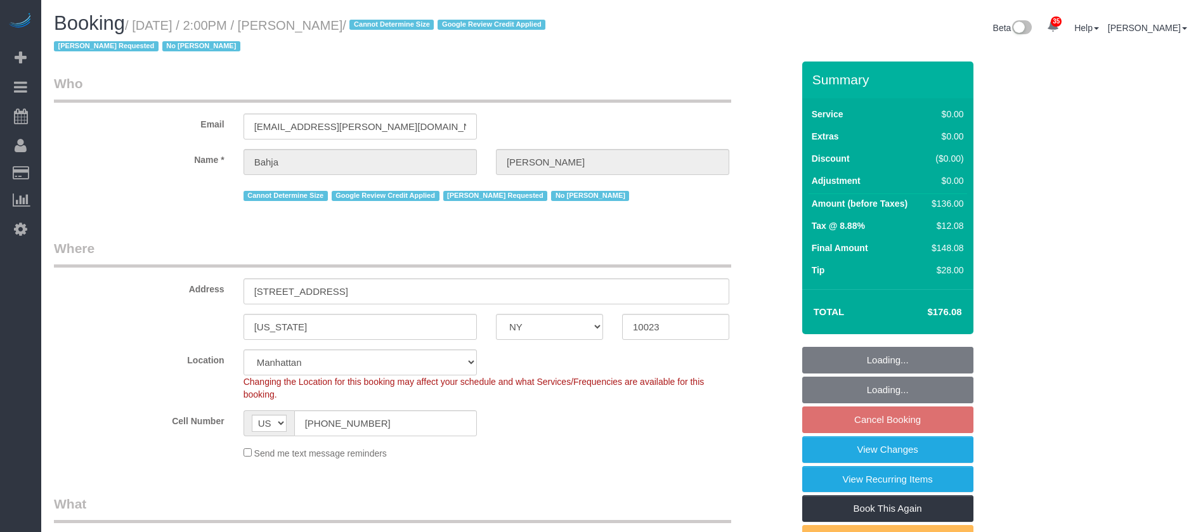
select select "NY"
select select "1"
select select "spot7"
select select "number:59"
select select "number:73"
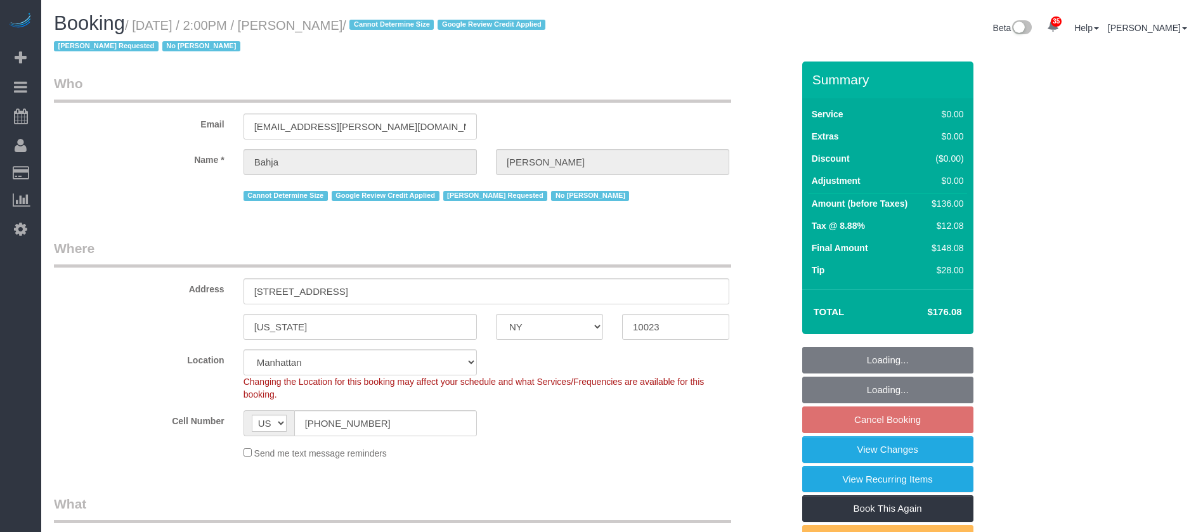
select select "number:15"
select select "number:6"
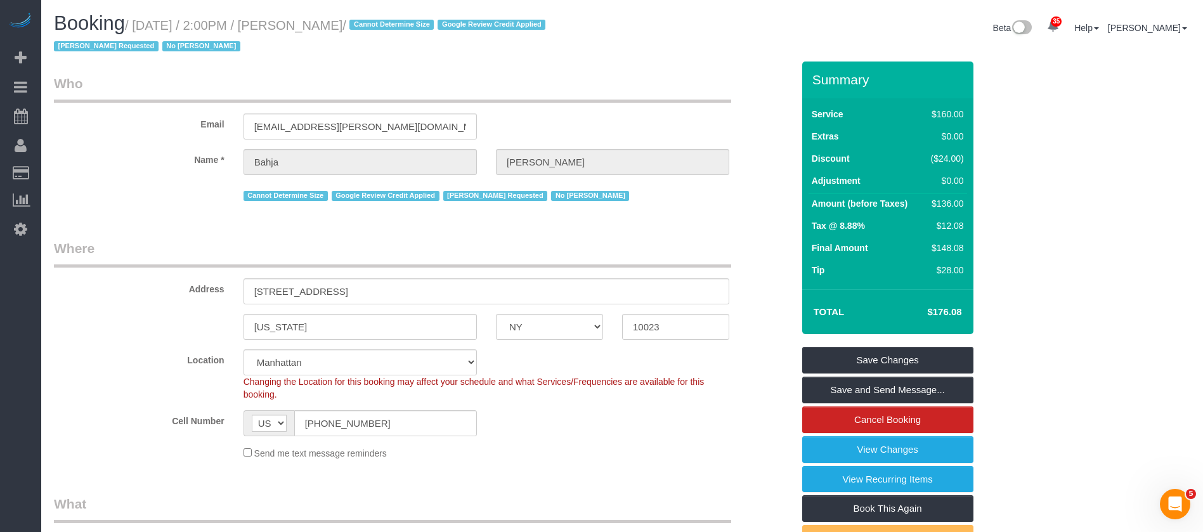
drag, startPoint x: 138, startPoint y: 24, endPoint x: 391, endPoint y: 15, distance: 253.8
click at [385, 17] on h1 "Booking / [DATE] / 2:00PM / [PERSON_NAME] / Cannot Determine Size Google Review…" at bounding box center [333, 34] width 559 height 43
copy small "[DATE] / 2:00PM / [PERSON_NAME]"
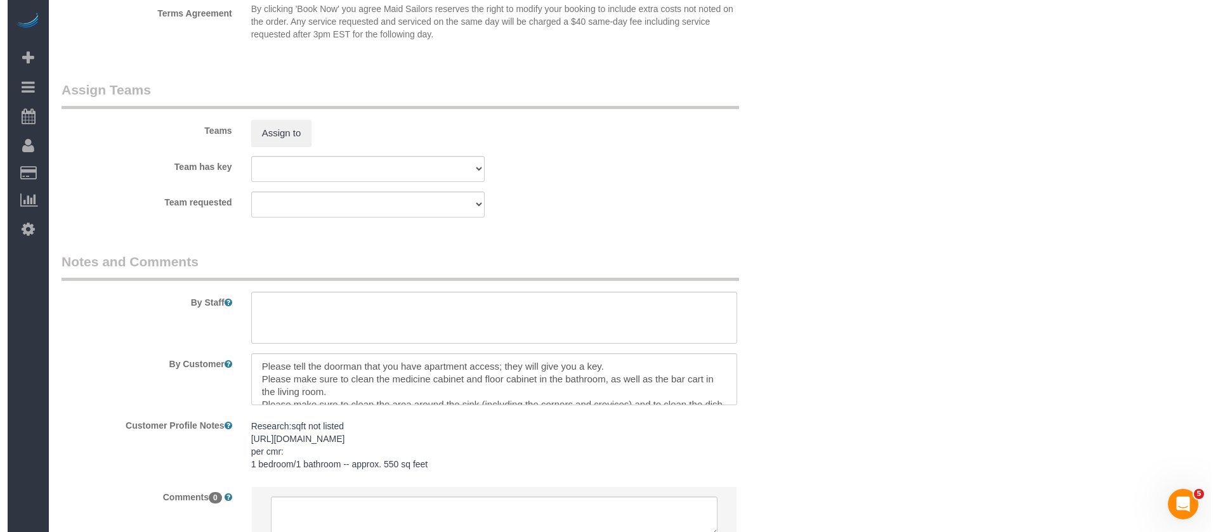
scroll to position [1712, 0]
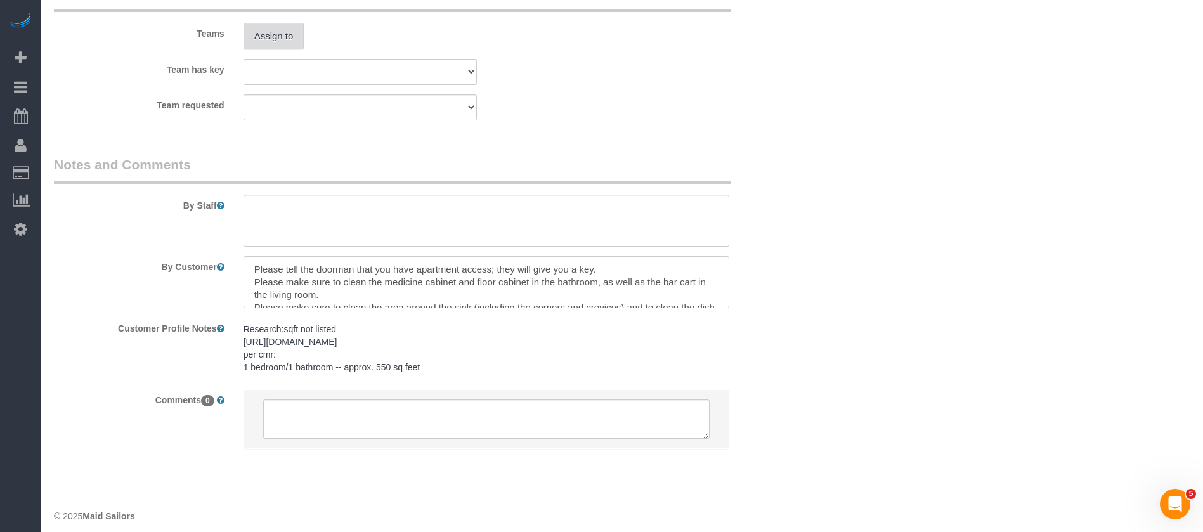
click at [275, 31] on button "Assign to" at bounding box center [274, 36] width 61 height 27
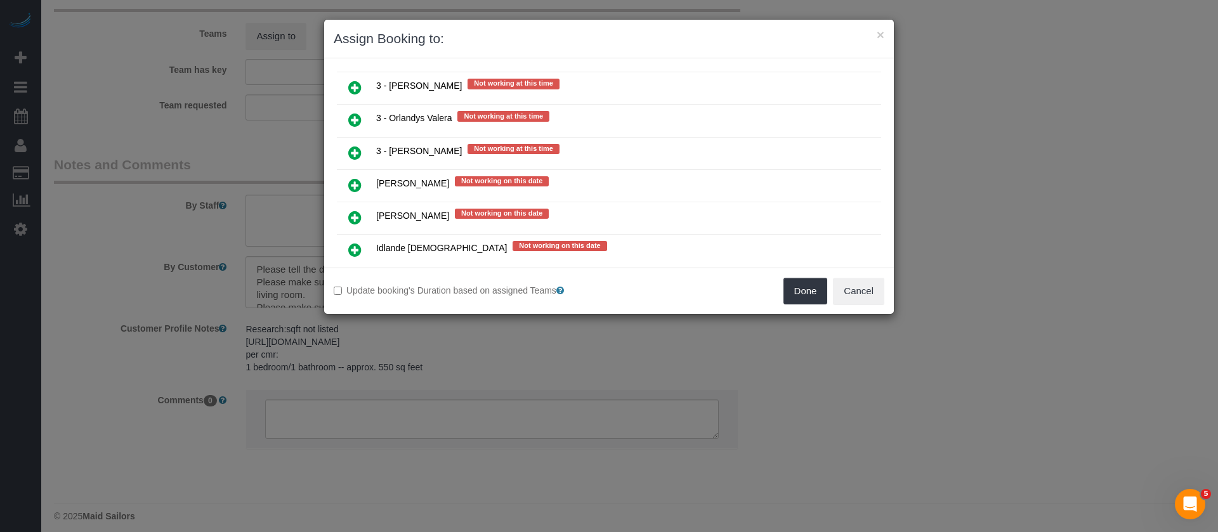
scroll to position [1941, 0]
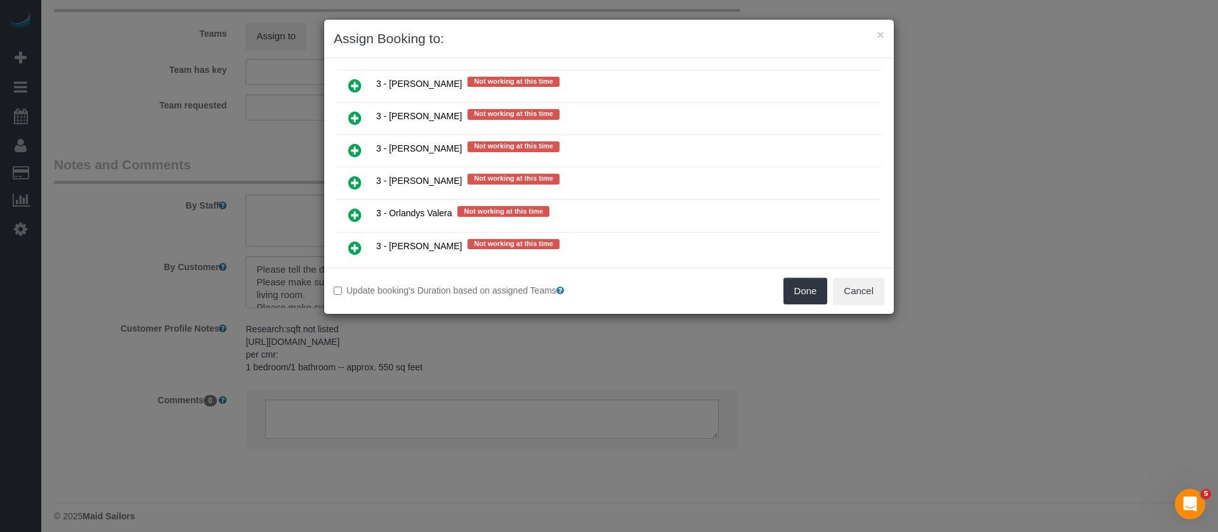
drag, startPoint x: 353, startPoint y: 119, endPoint x: 558, endPoint y: 164, distance: 209.6
click at [353, 119] on icon at bounding box center [354, 117] width 13 height 15
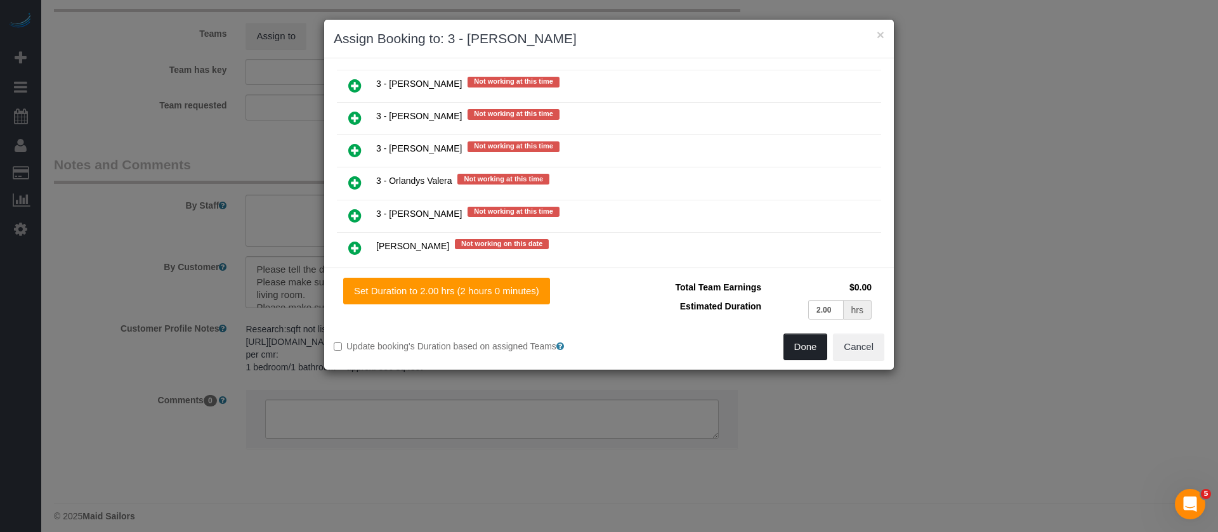
drag, startPoint x: 802, startPoint y: 351, endPoint x: 802, endPoint y: 344, distance: 7.6
click at [802, 350] on button "Done" at bounding box center [805, 347] width 44 height 27
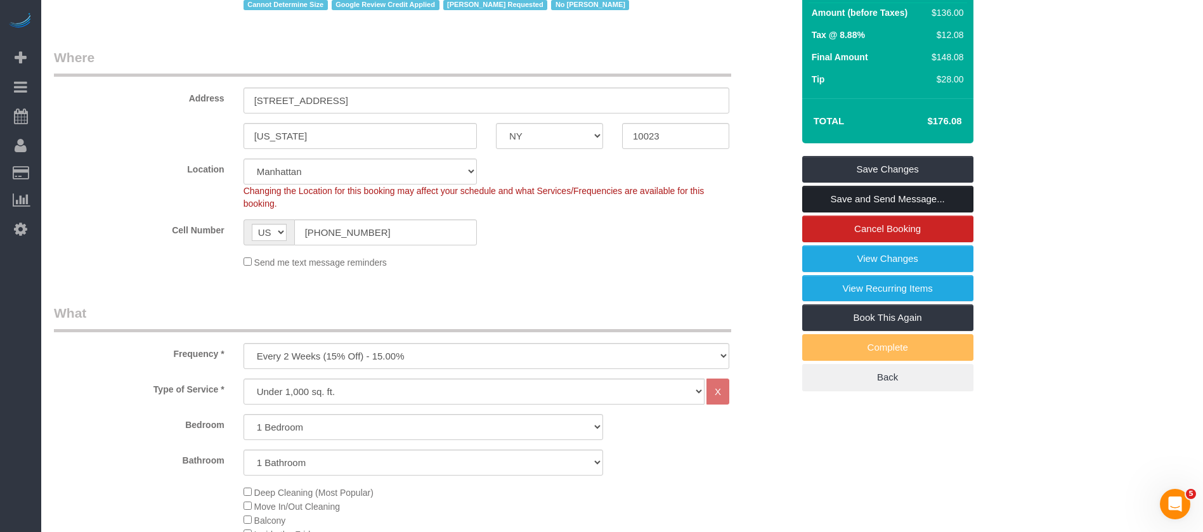
scroll to position [190, 0]
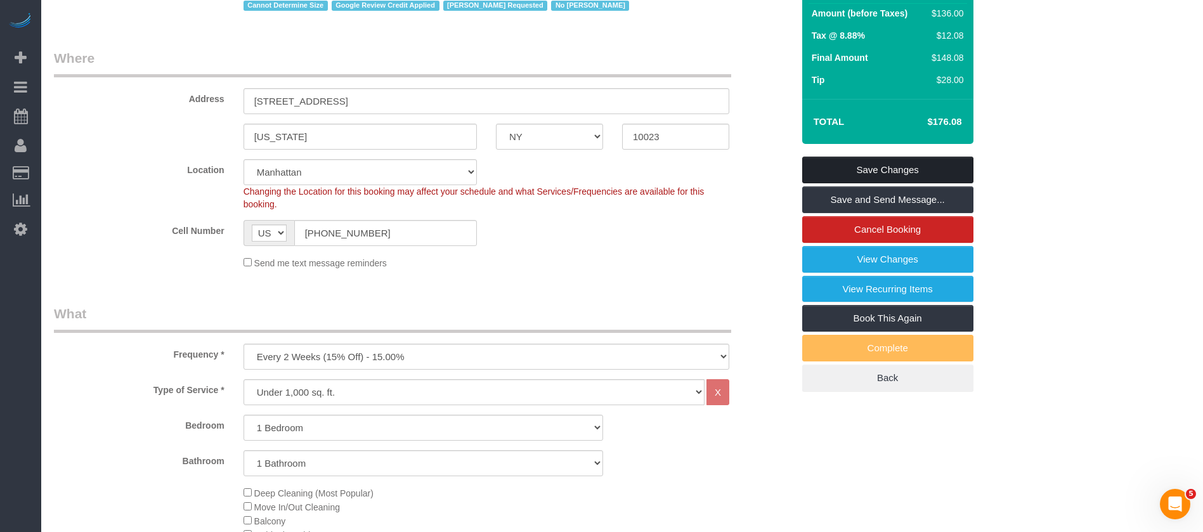
click at [929, 171] on link "Save Changes" at bounding box center [887, 170] width 171 height 27
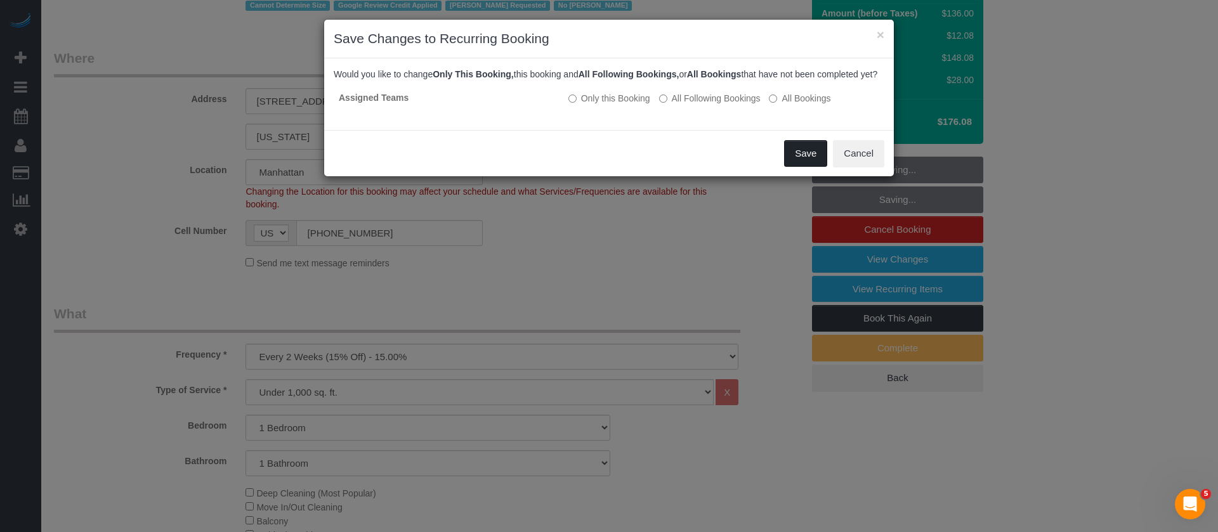
click at [791, 165] on button "Save" at bounding box center [805, 153] width 43 height 27
